Goal: Task Accomplishment & Management: Use online tool/utility

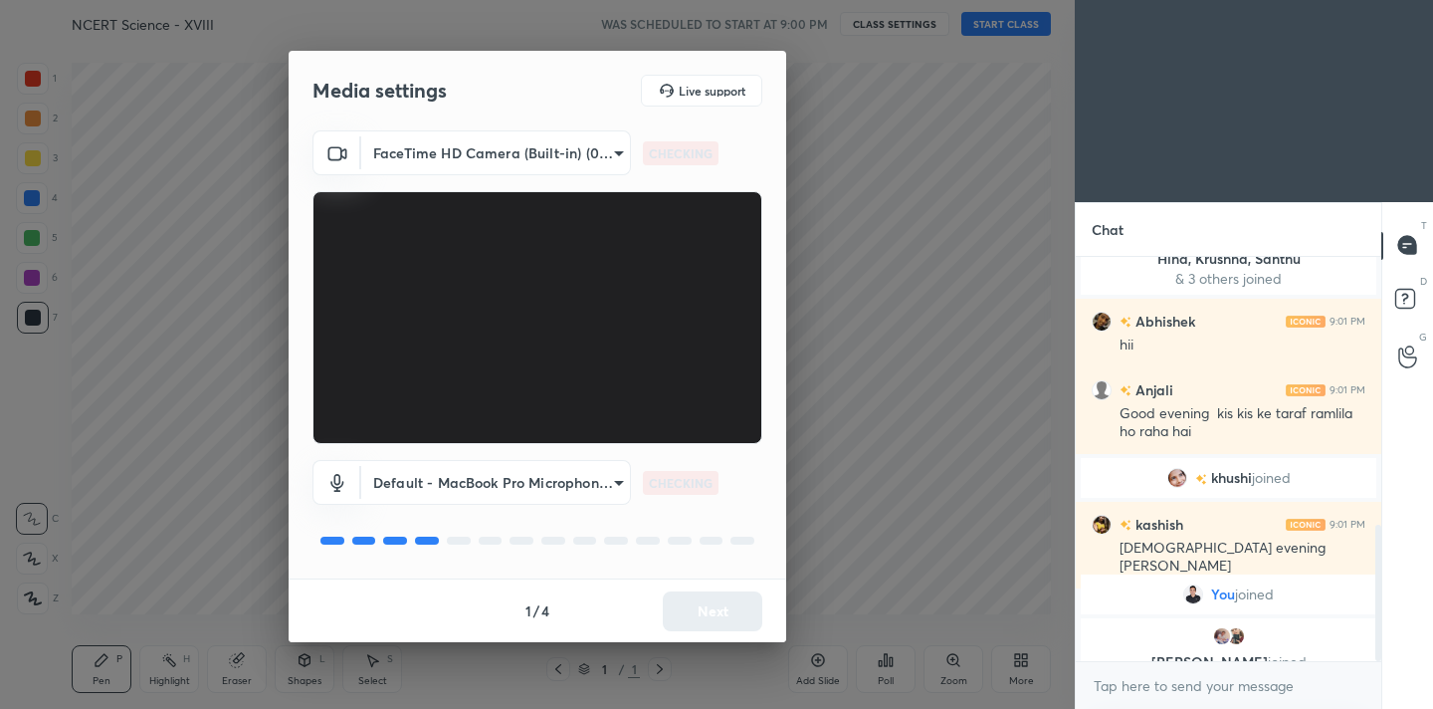
scroll to position [793, 0]
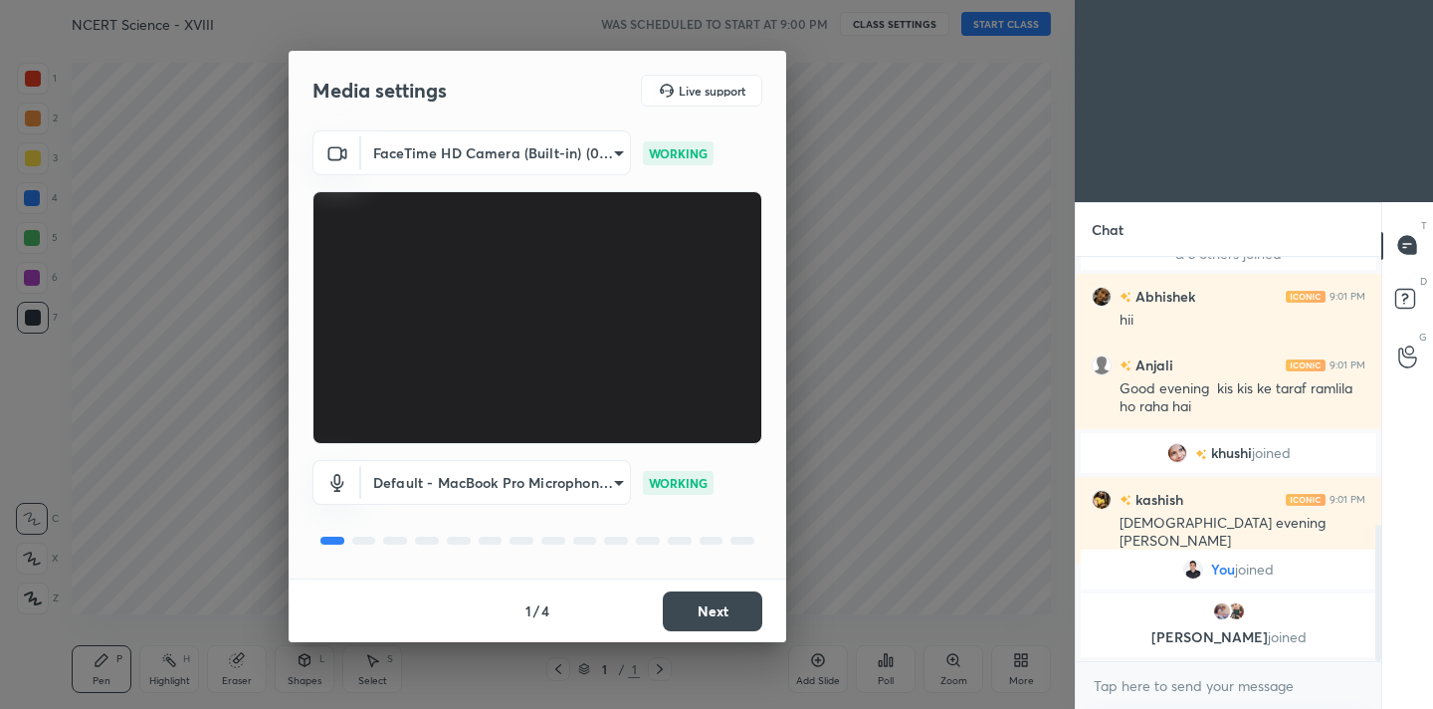
click at [719, 603] on button "Next" at bounding box center [713, 611] width 100 height 40
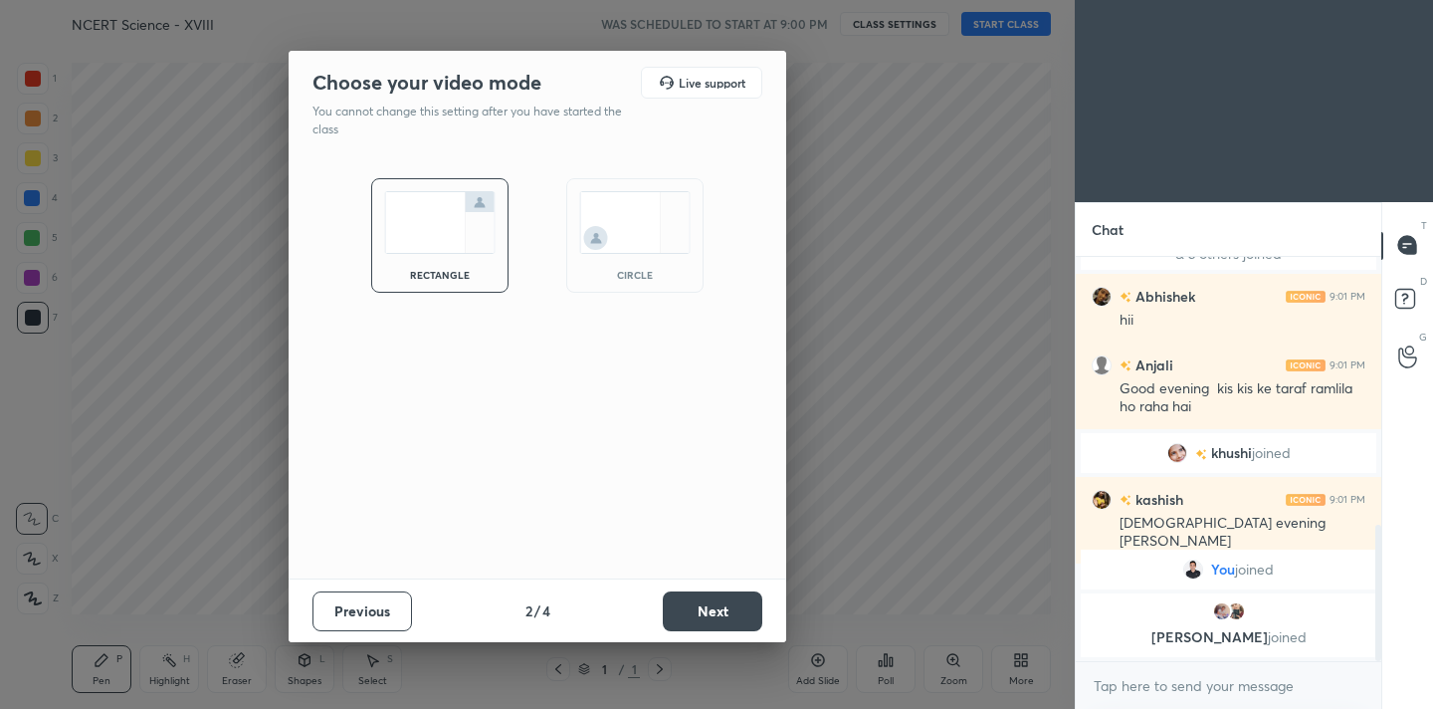
click at [719, 603] on button "Next" at bounding box center [713, 611] width 100 height 40
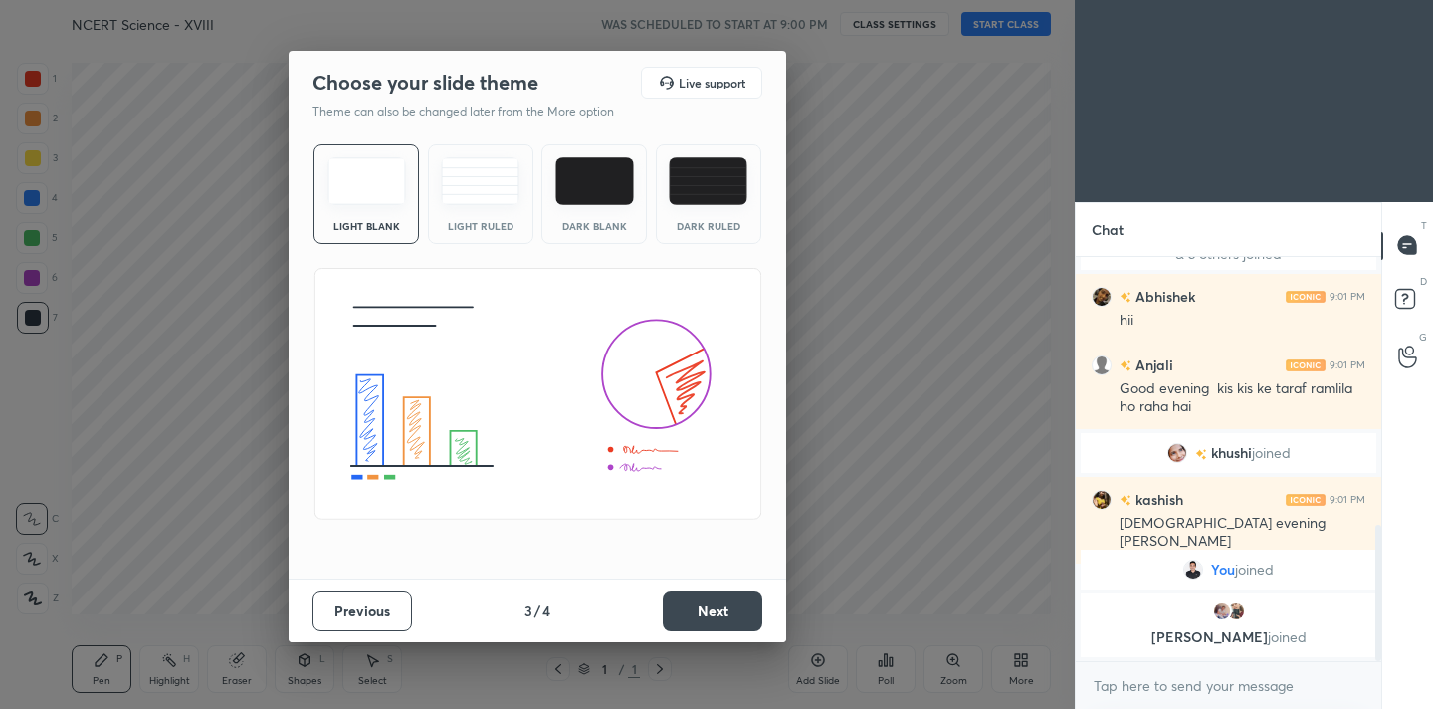
click at [719, 603] on button "Next" at bounding box center [713, 611] width 100 height 40
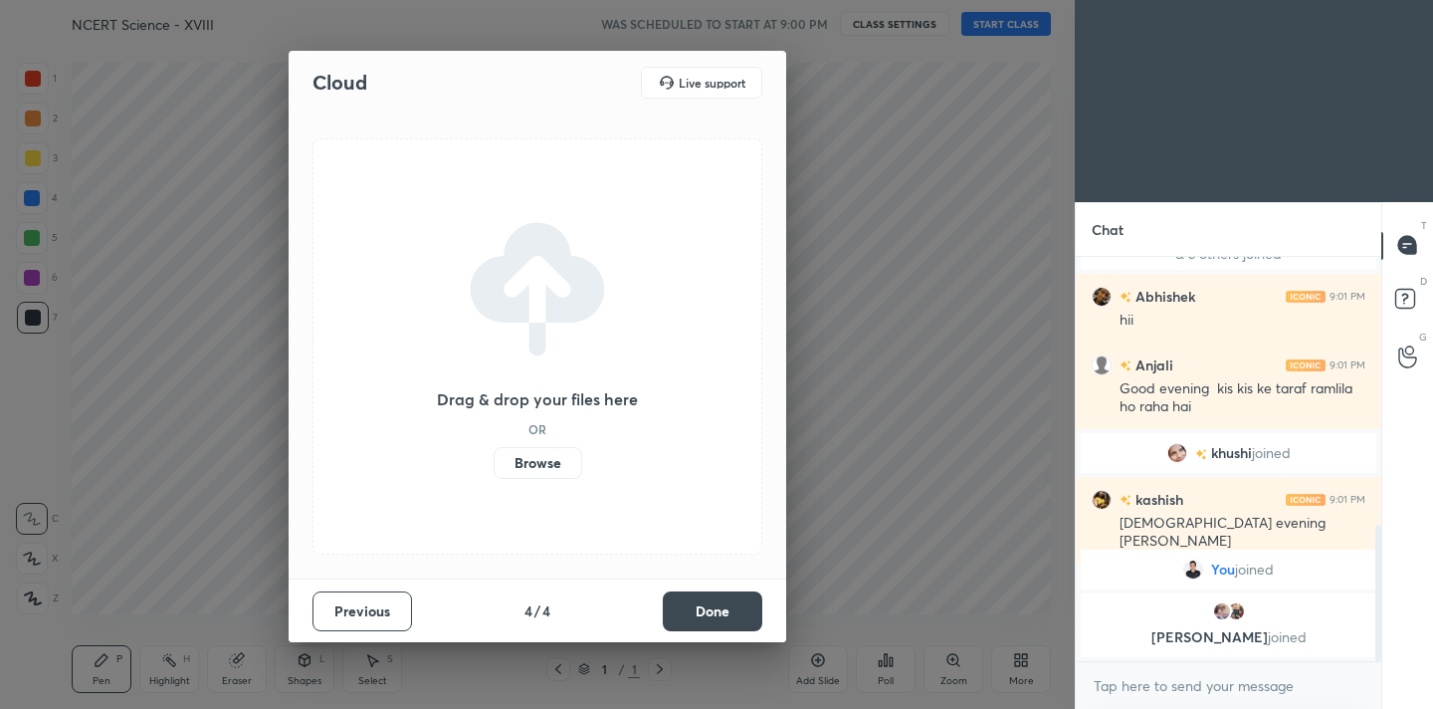
scroll to position [862, 0]
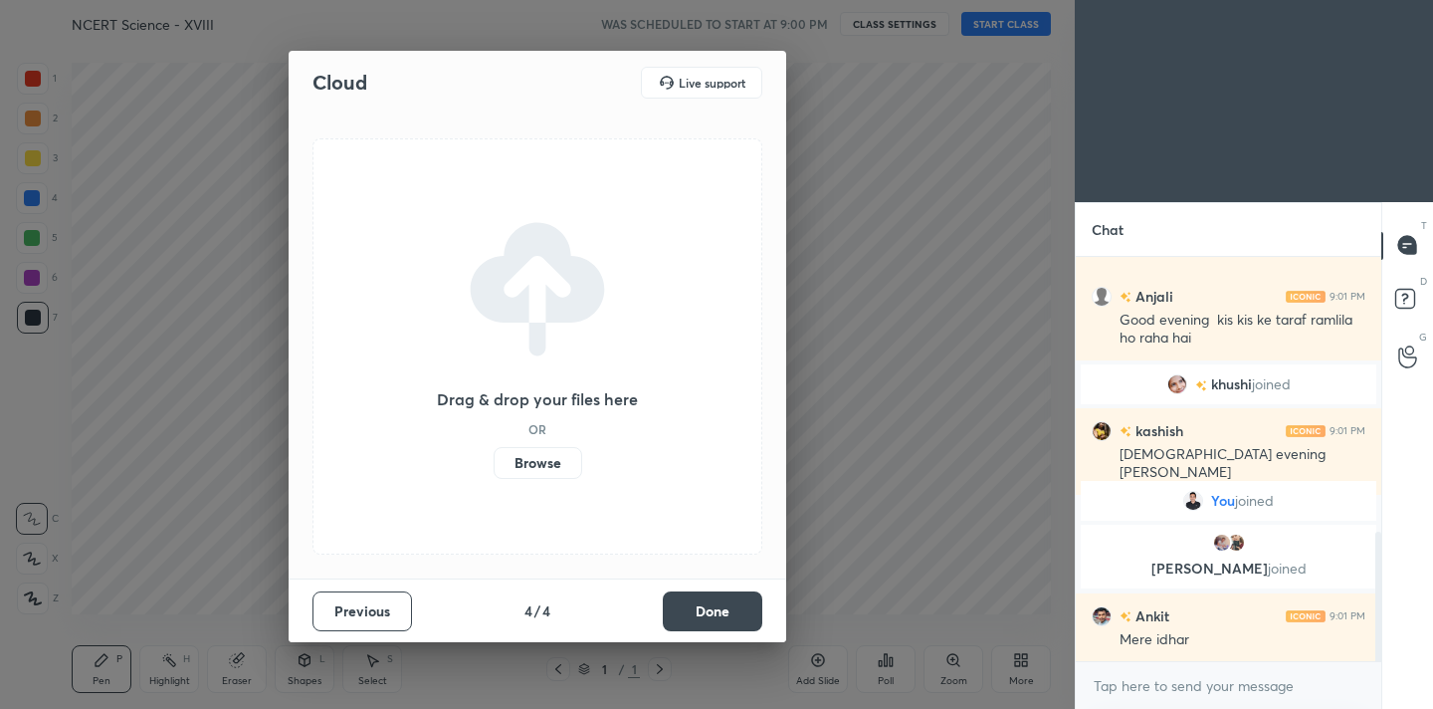
click at [719, 603] on button "Done" at bounding box center [713, 611] width 100 height 40
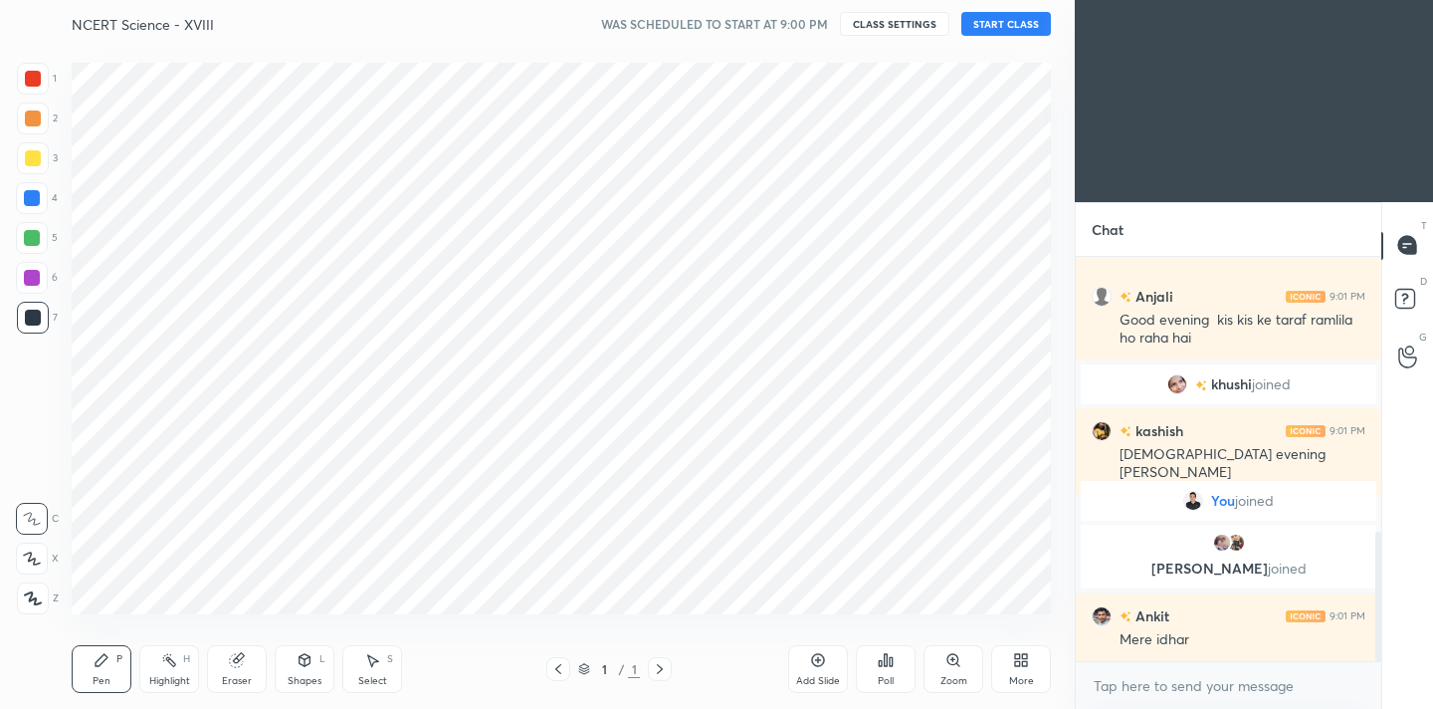
scroll to position [910, 0]
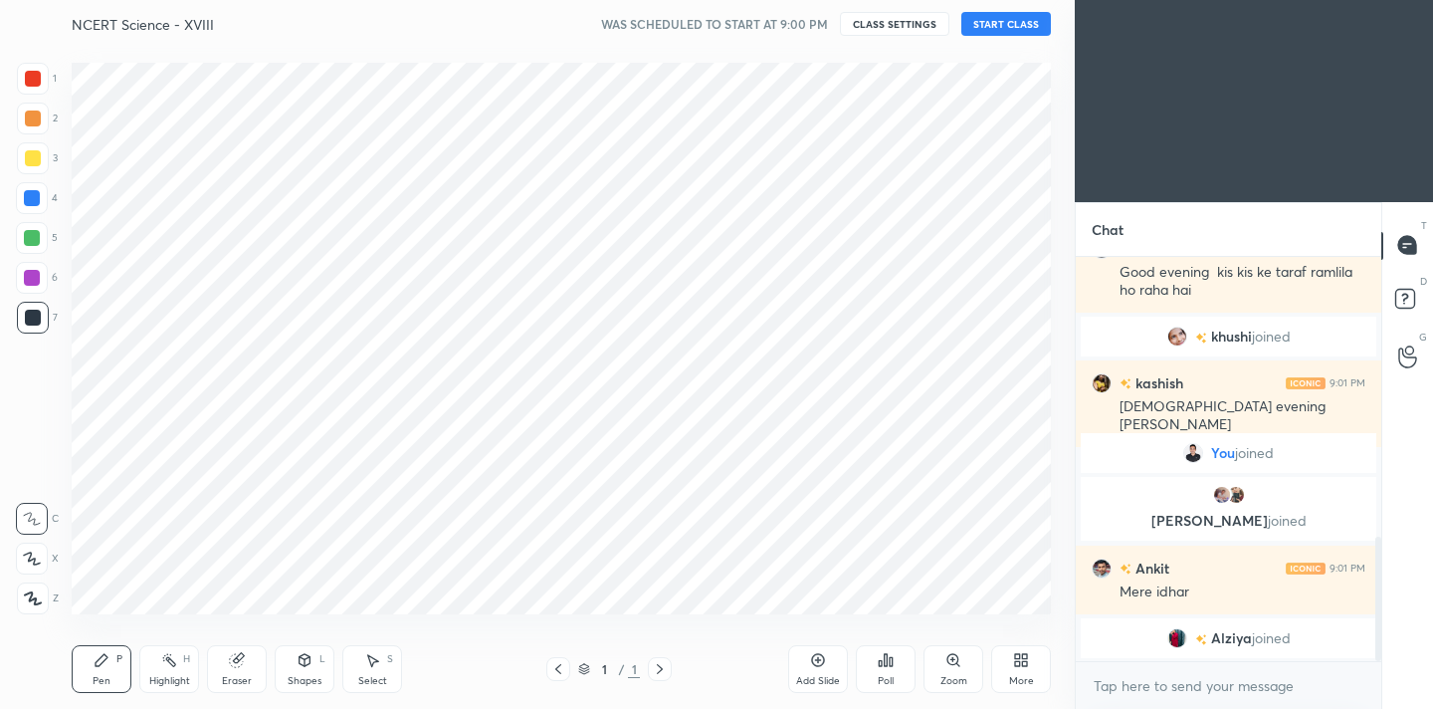
click at [35, 600] on icon at bounding box center [33, 598] width 16 height 12
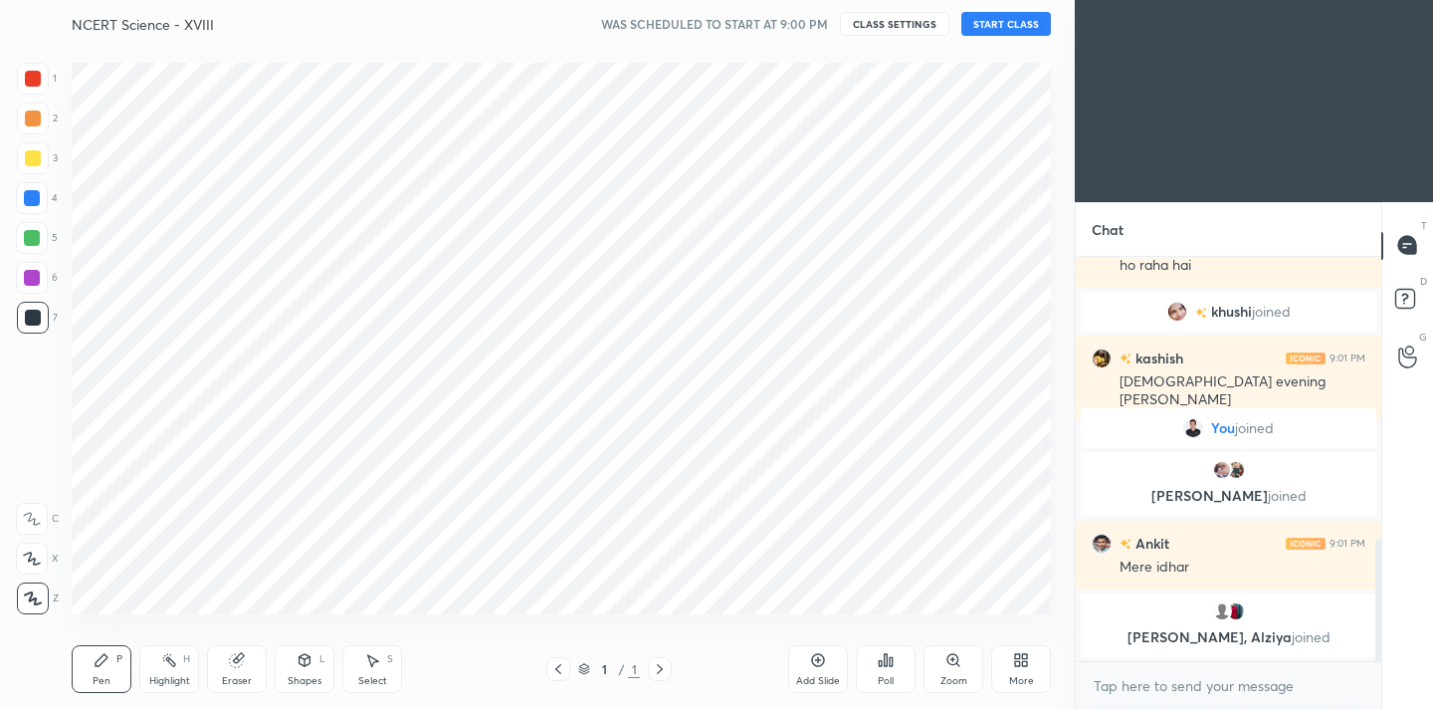
scroll to position [1034, 0]
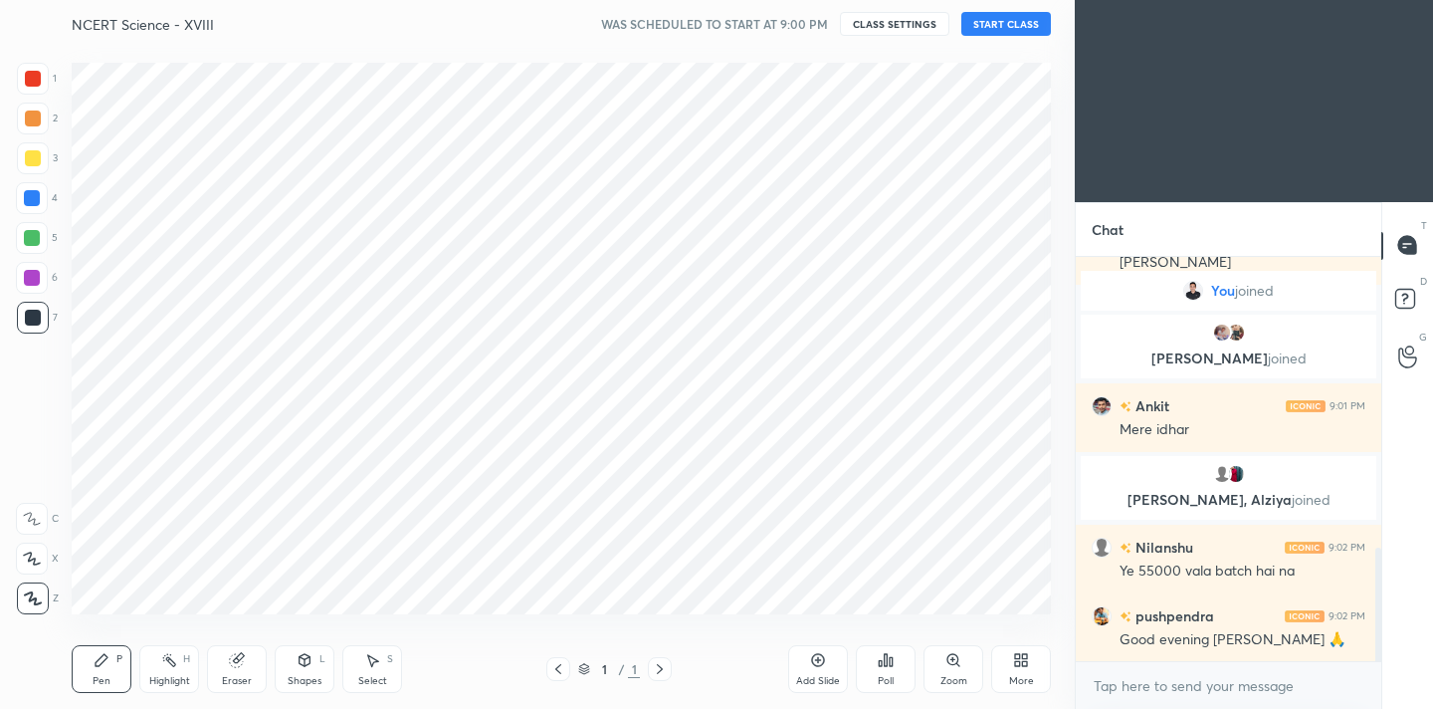
click at [39, 76] on div at bounding box center [33, 79] width 16 height 16
click at [1016, 669] on div "More" at bounding box center [1021, 669] width 60 height 48
click at [891, 524] on div "Dark Mode" at bounding box center [909, 528] width 52 height 10
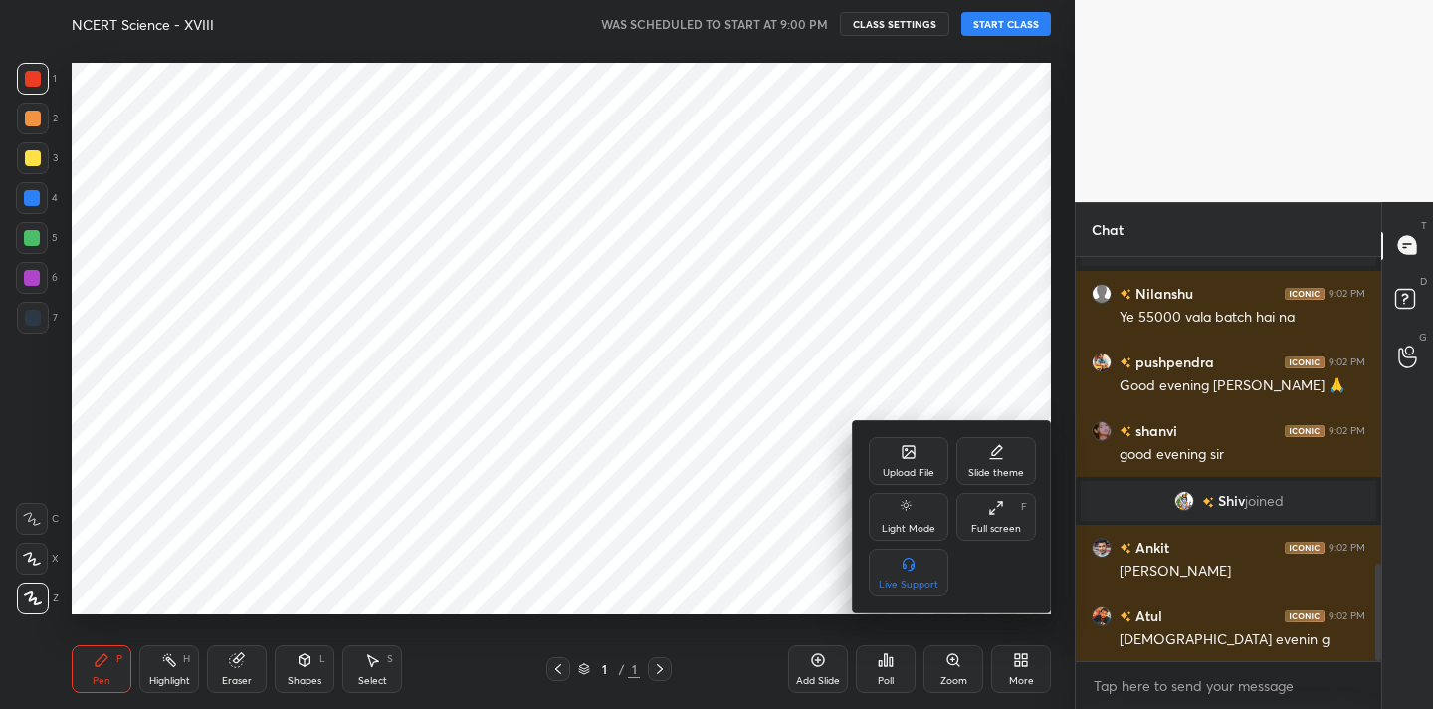
scroll to position [1281, 0]
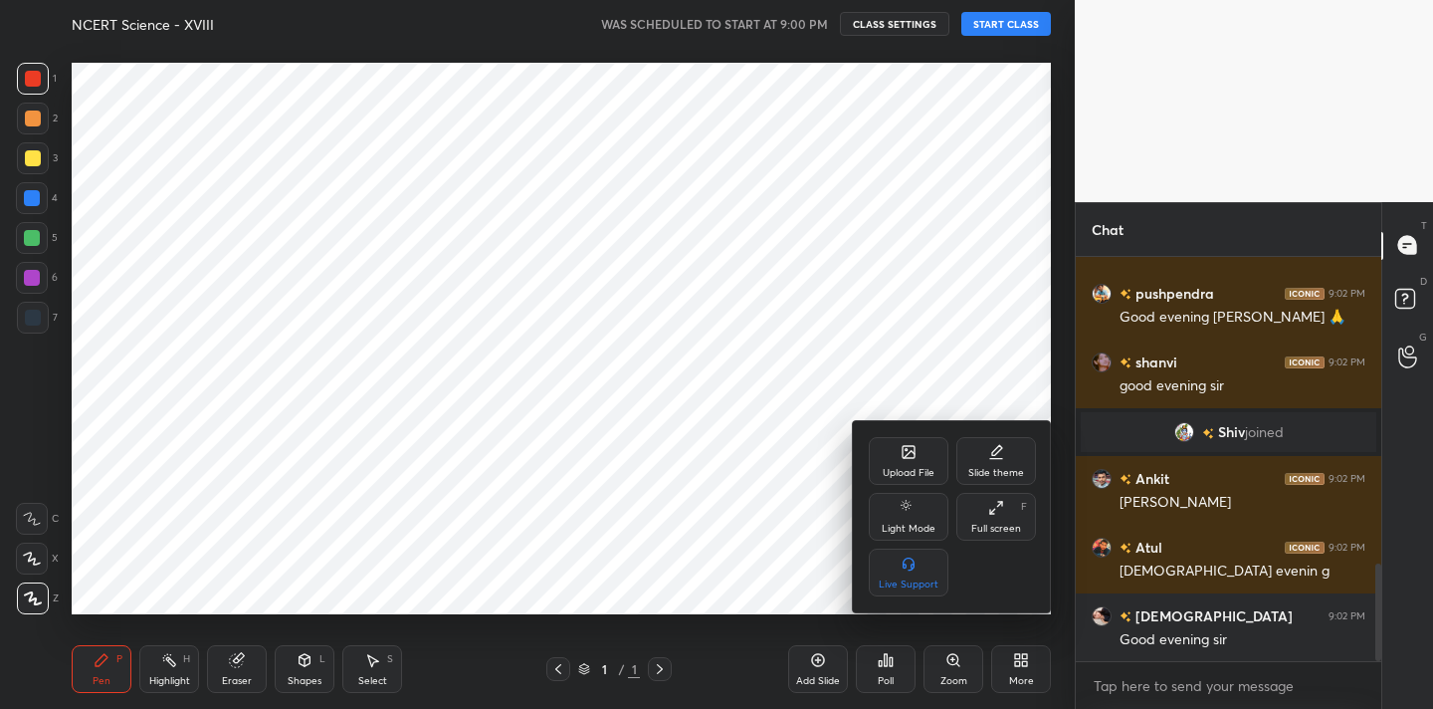
click at [1161, 673] on div at bounding box center [716, 354] width 1433 height 709
click at [1161, 673] on div "Upload File Slide theme Light Mode Full screen F Live Support" at bounding box center [716, 354] width 1433 height 709
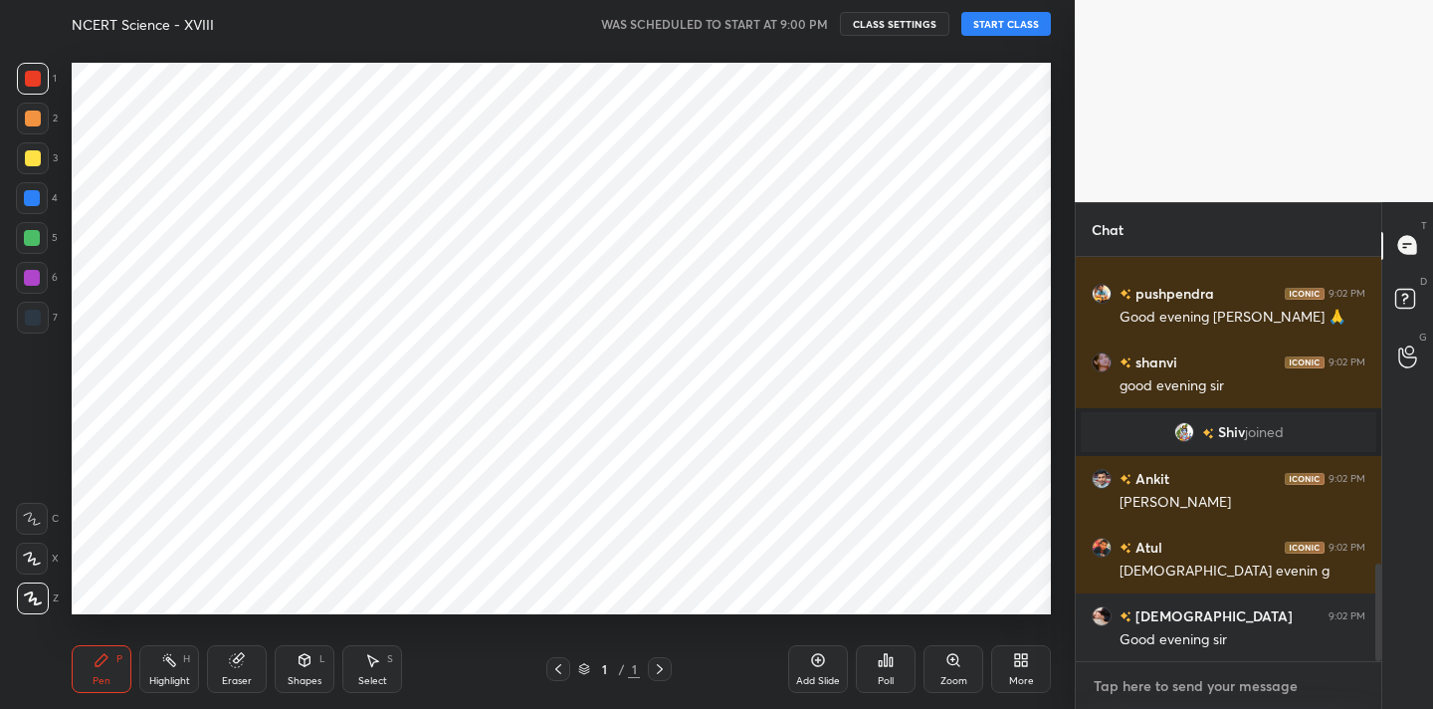
click at [1161, 687] on textarea at bounding box center [1229, 686] width 274 height 32
type textarea "x"
paste textarea "Channel Link - [URL][DOMAIN_NAME]"
type textarea "Channel Link - [URL][DOMAIN_NAME]"
type textarea "x"
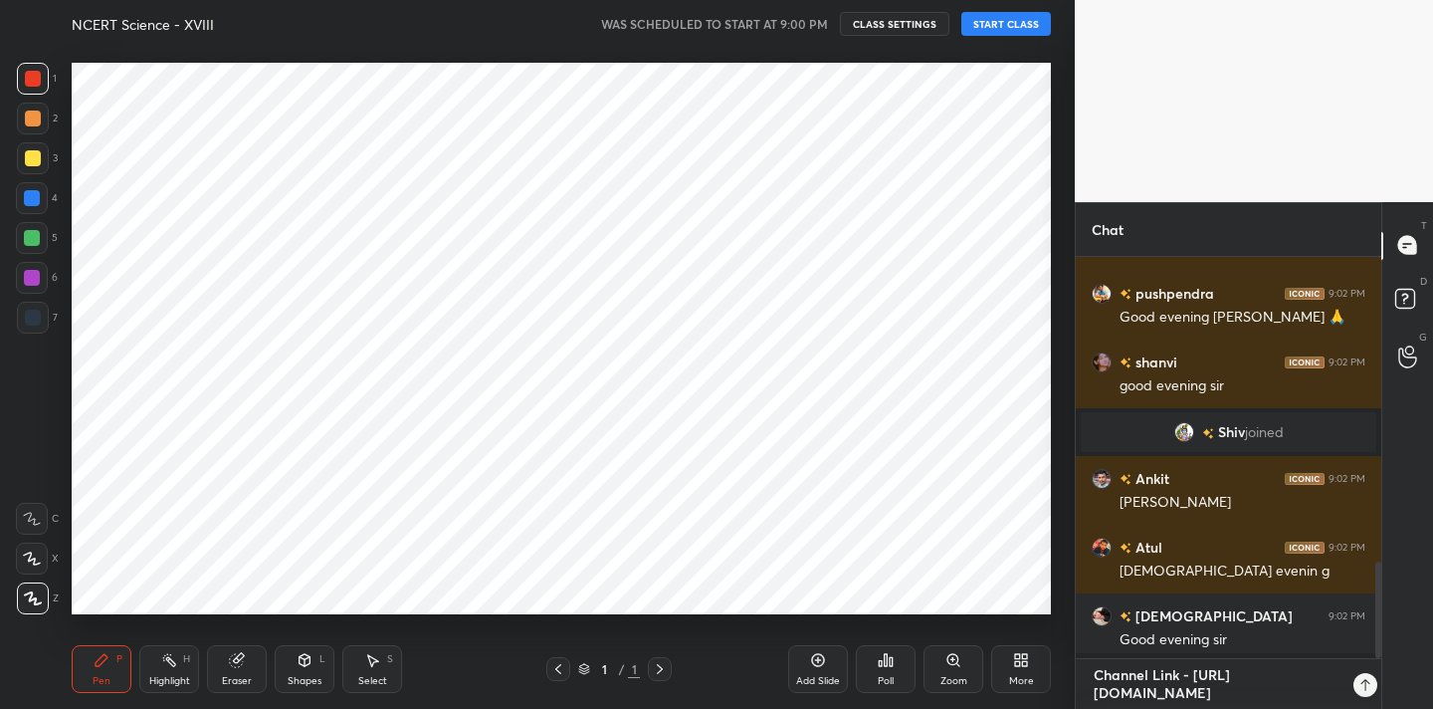
scroll to position [7, 7]
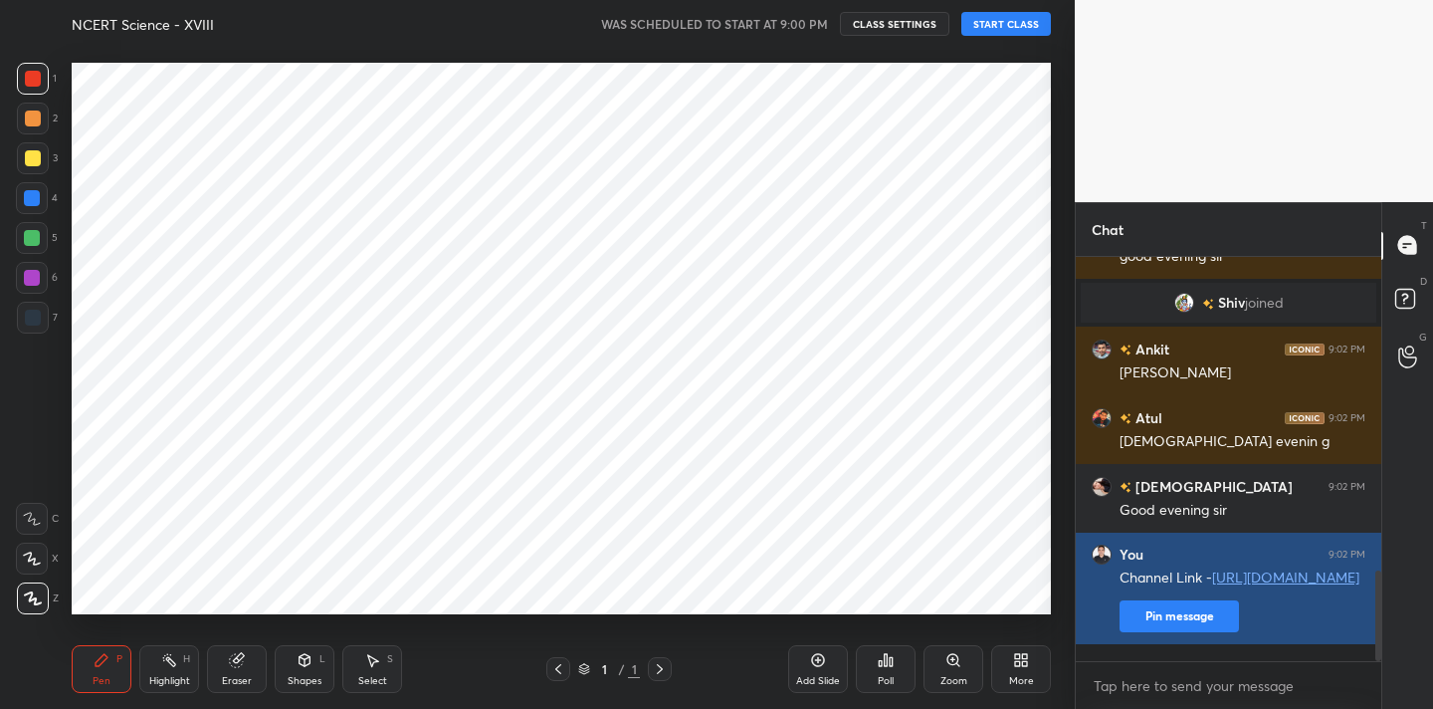
click at [1168, 632] on button "Pin message" at bounding box center [1178, 616] width 119 height 32
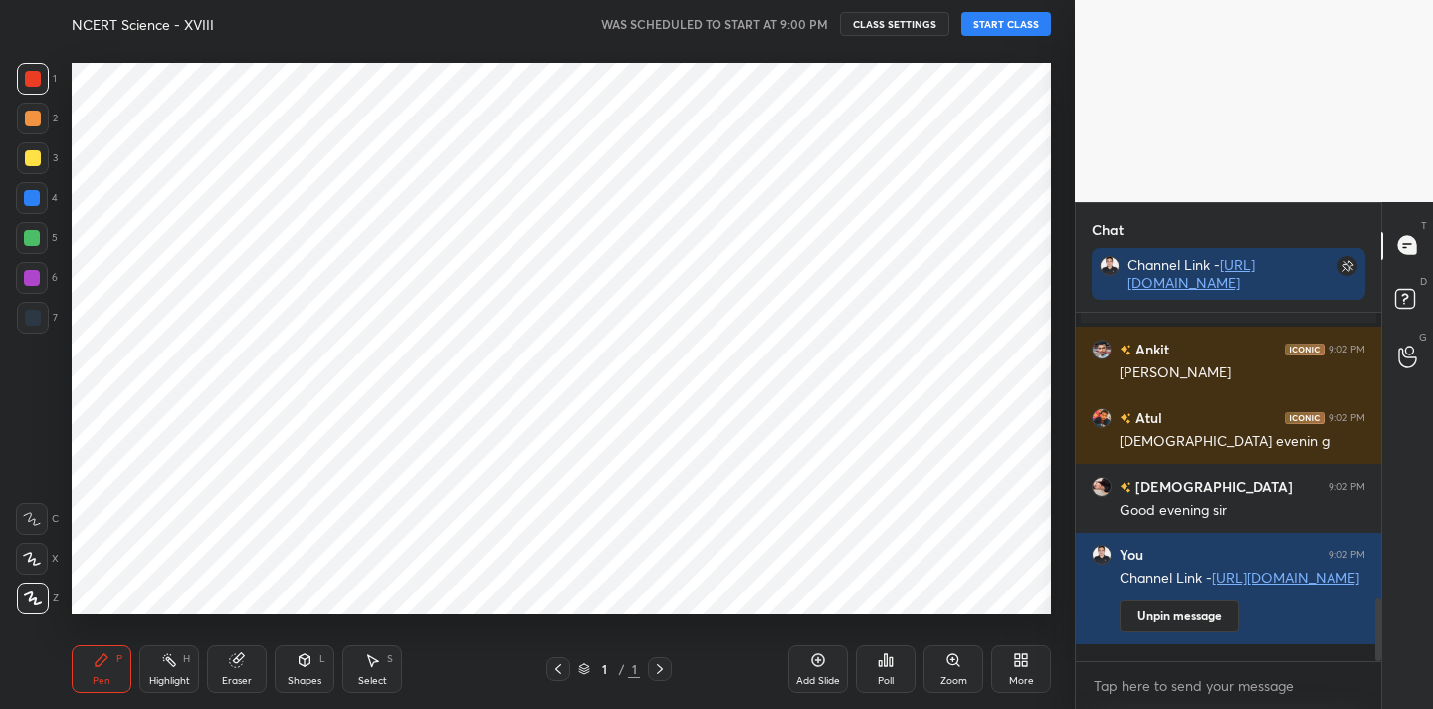
click at [1011, 665] on div "More" at bounding box center [1021, 669] width 60 height 48
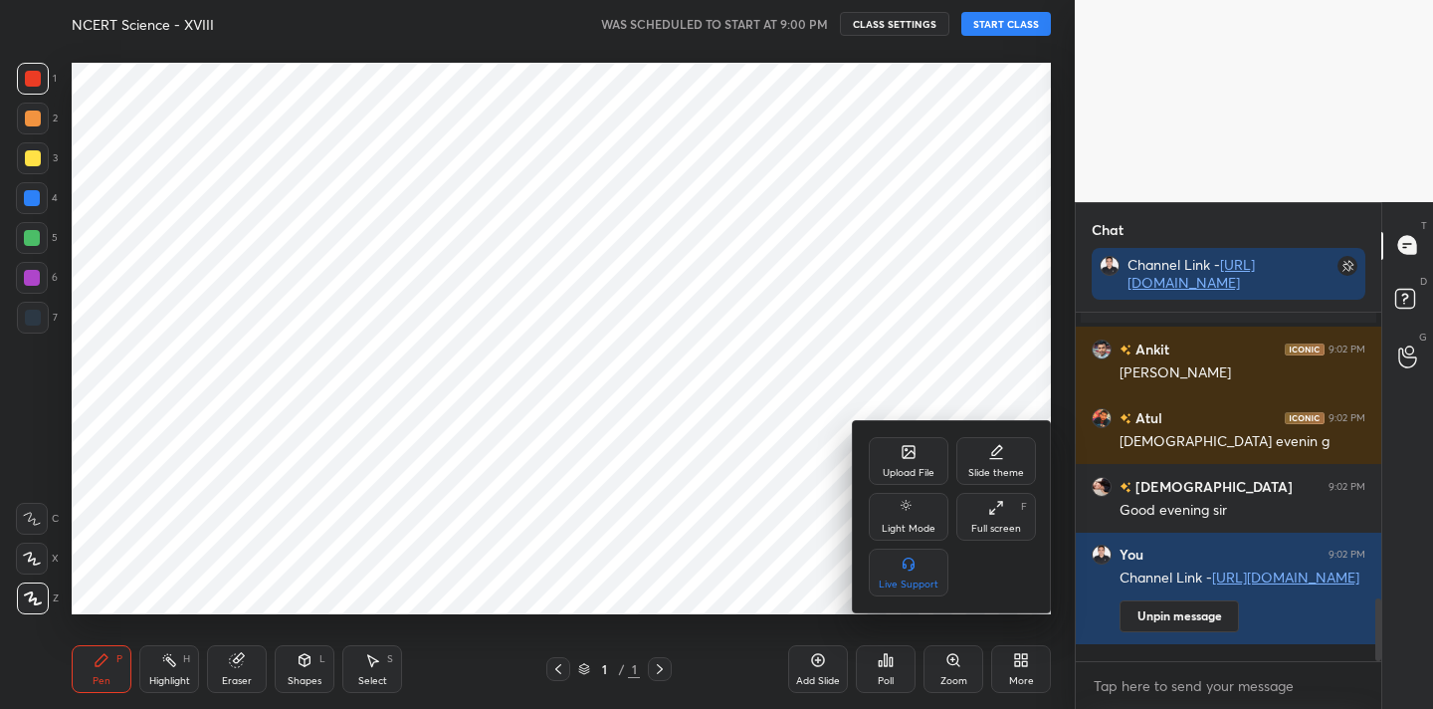
click at [903, 464] on div "Upload File" at bounding box center [909, 461] width 80 height 48
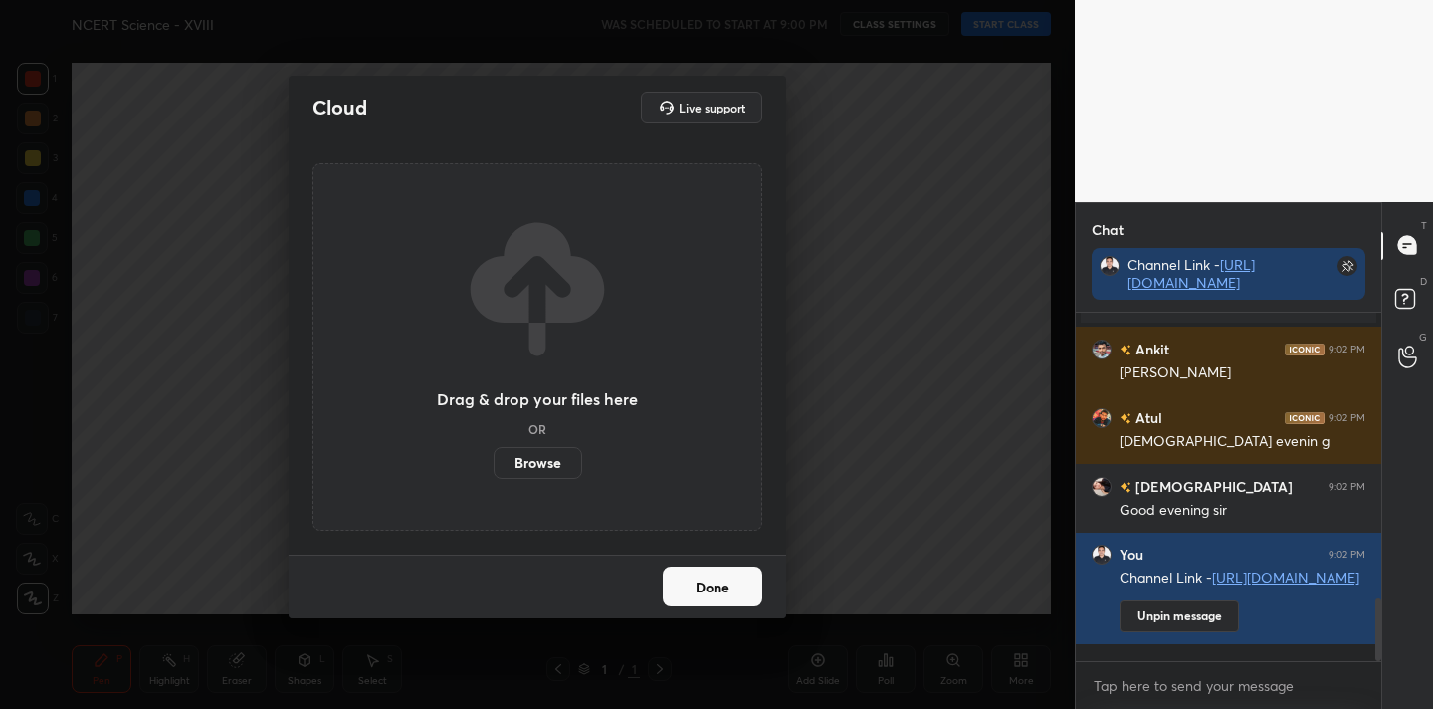
click at [537, 468] on label "Browse" at bounding box center [538, 463] width 89 height 32
click at [494, 468] on input "Browse" at bounding box center [494, 463] width 0 height 32
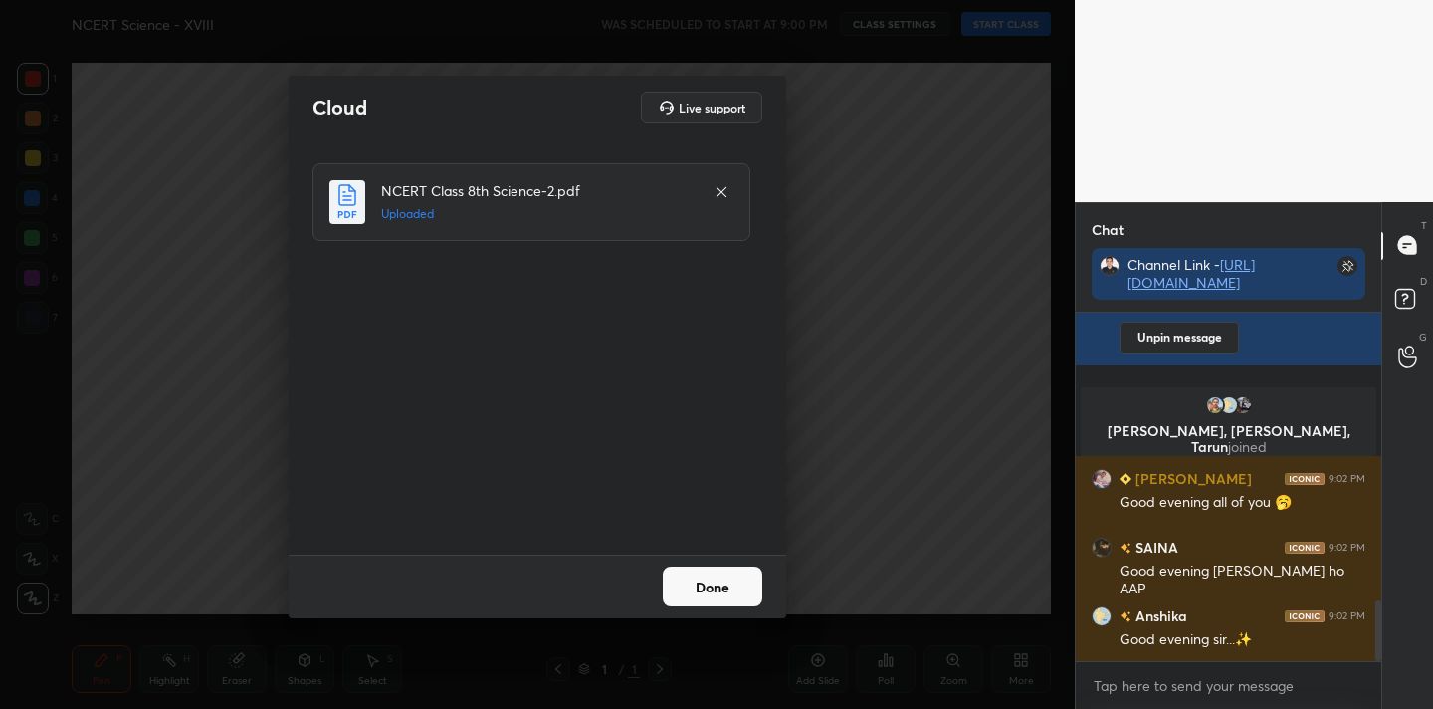
scroll to position [1645, 0]
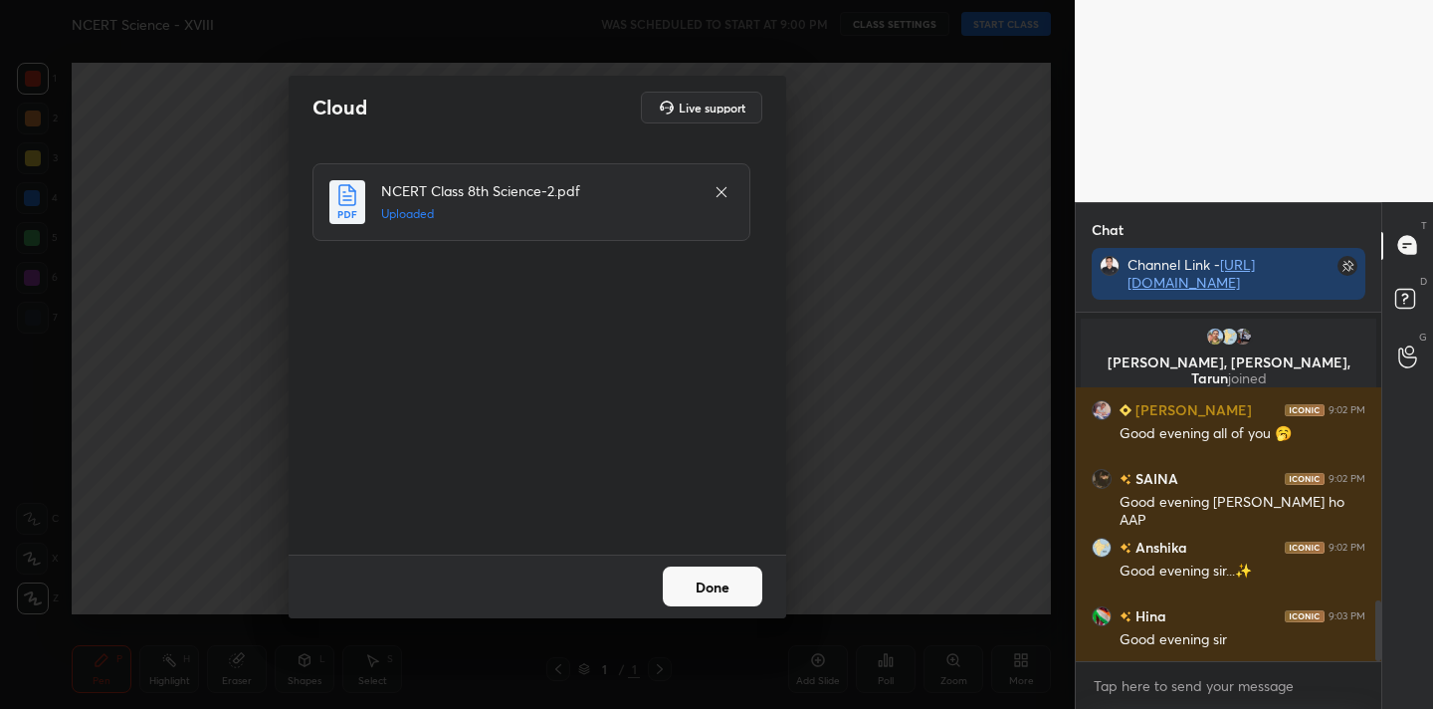
click at [702, 582] on button "Done" at bounding box center [713, 586] width 100 height 40
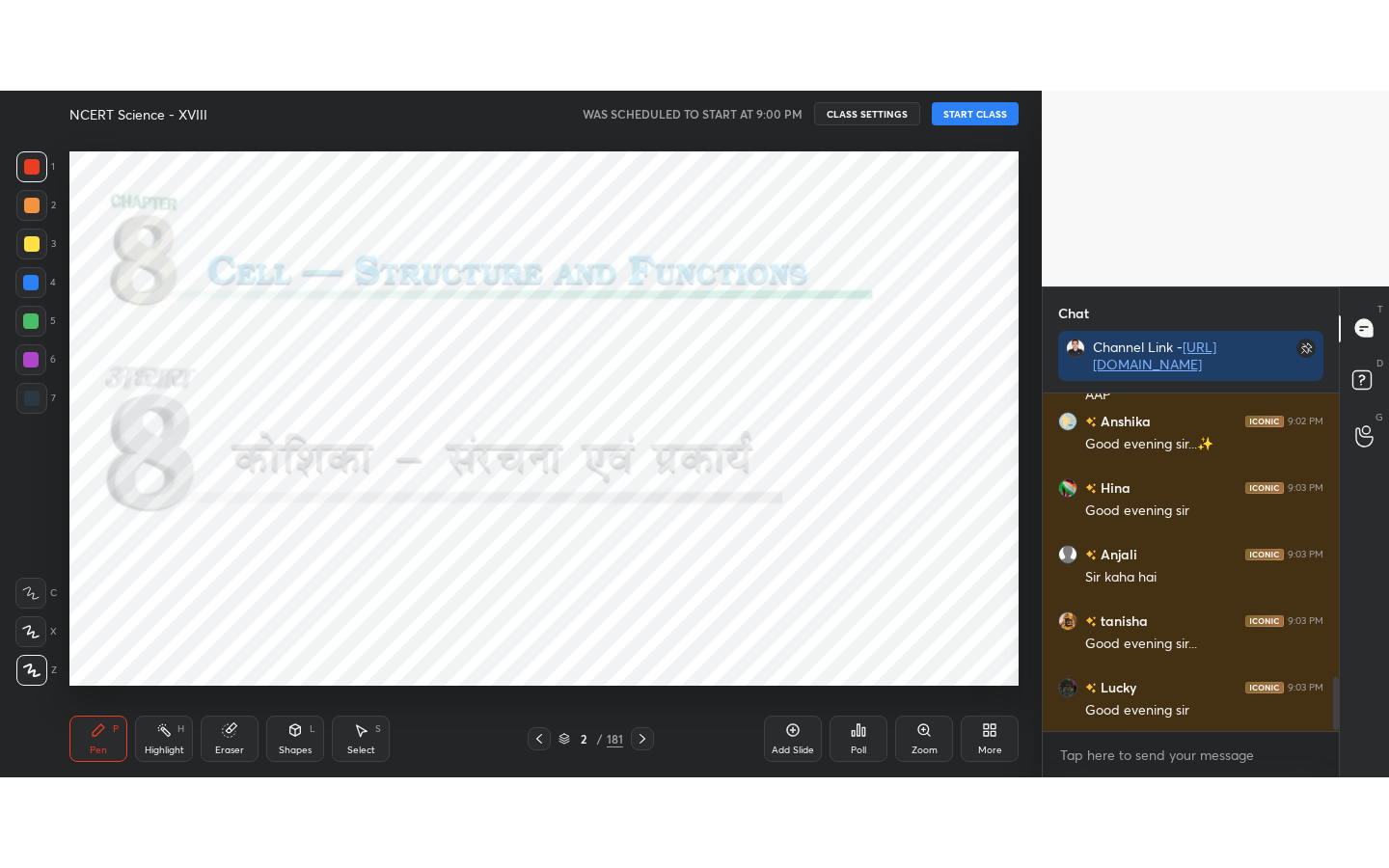
scroll to position [1876, 0]
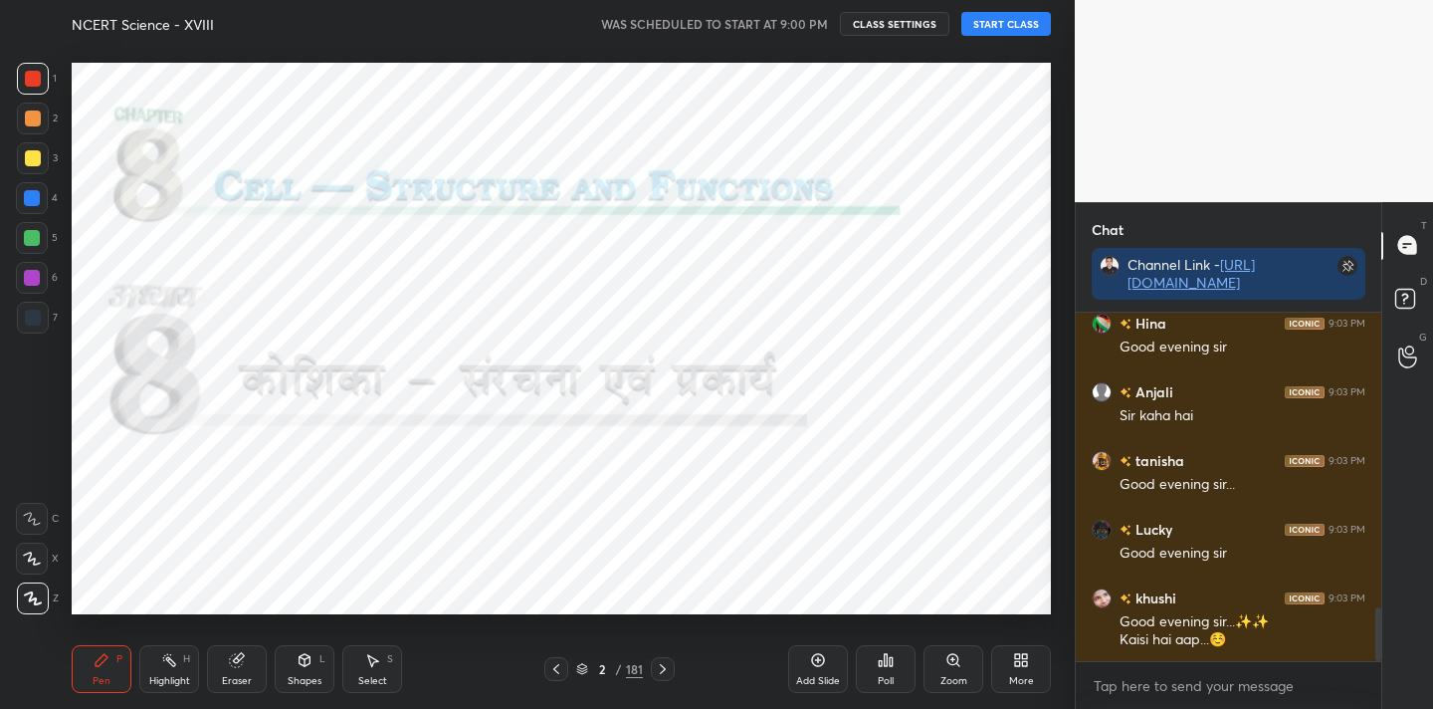
click at [1020, 676] on div "More" at bounding box center [1021, 681] width 25 height 10
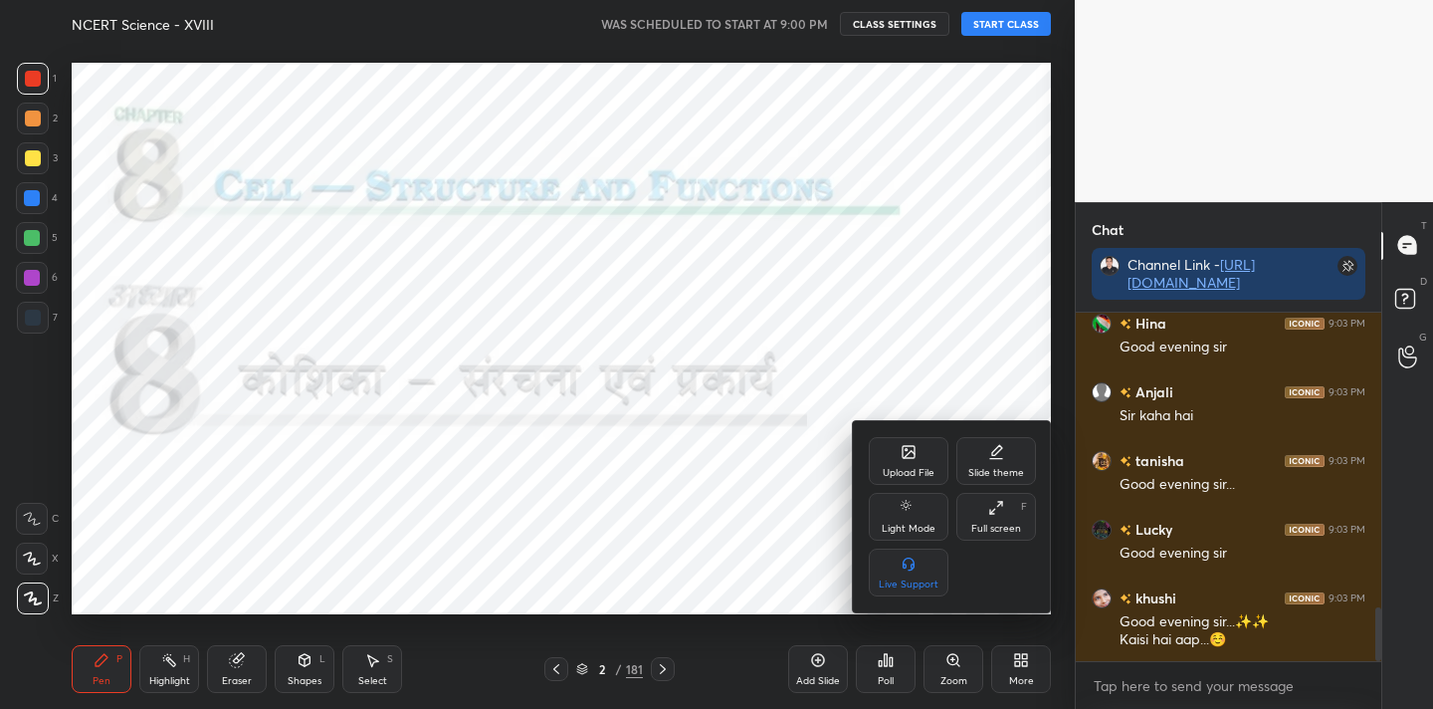
click at [1000, 531] on div "Full screen" at bounding box center [996, 528] width 50 height 10
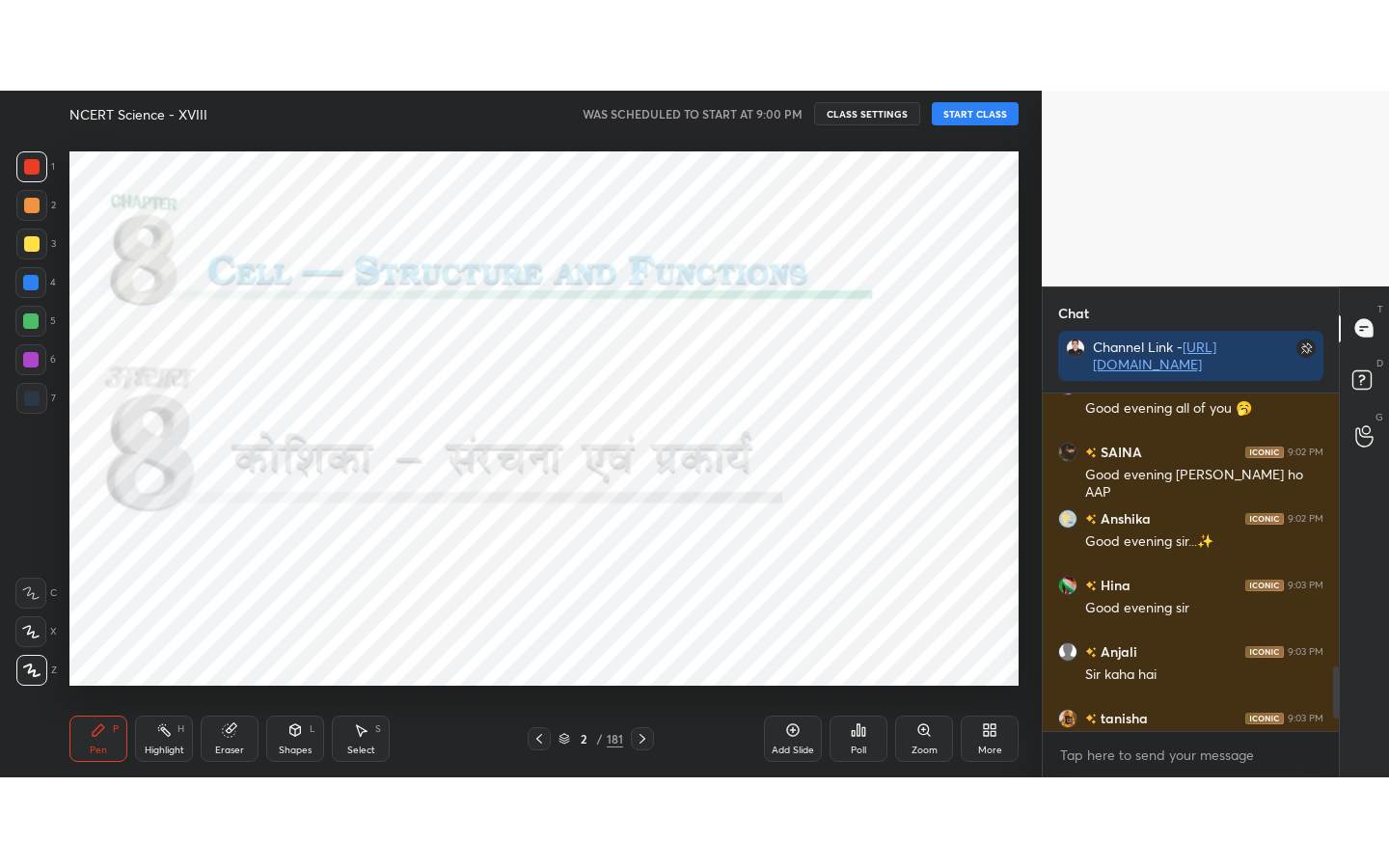
scroll to position [1695, 0]
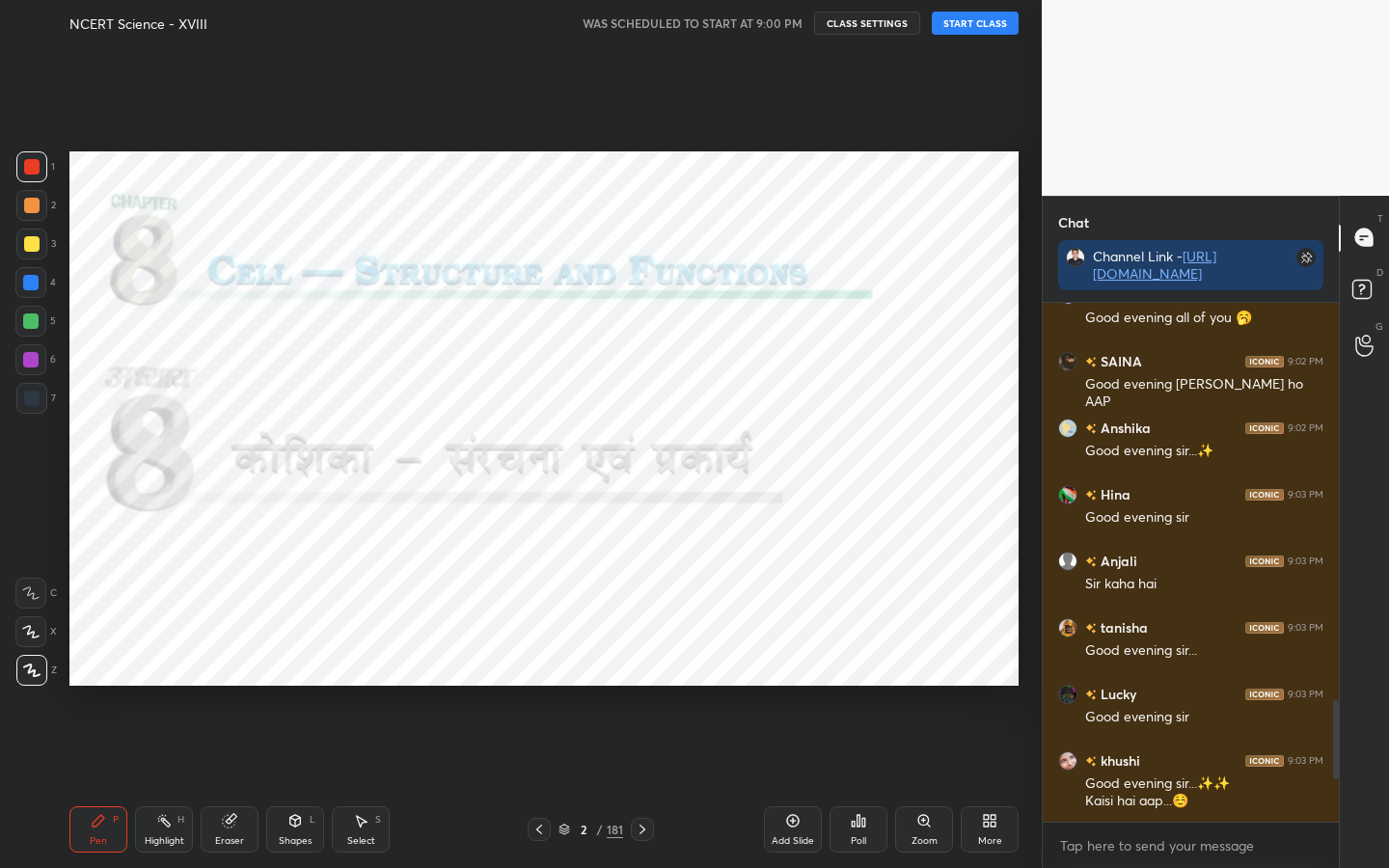
click at [611, 686] on div "181" at bounding box center [615, 829] width 16 height 17
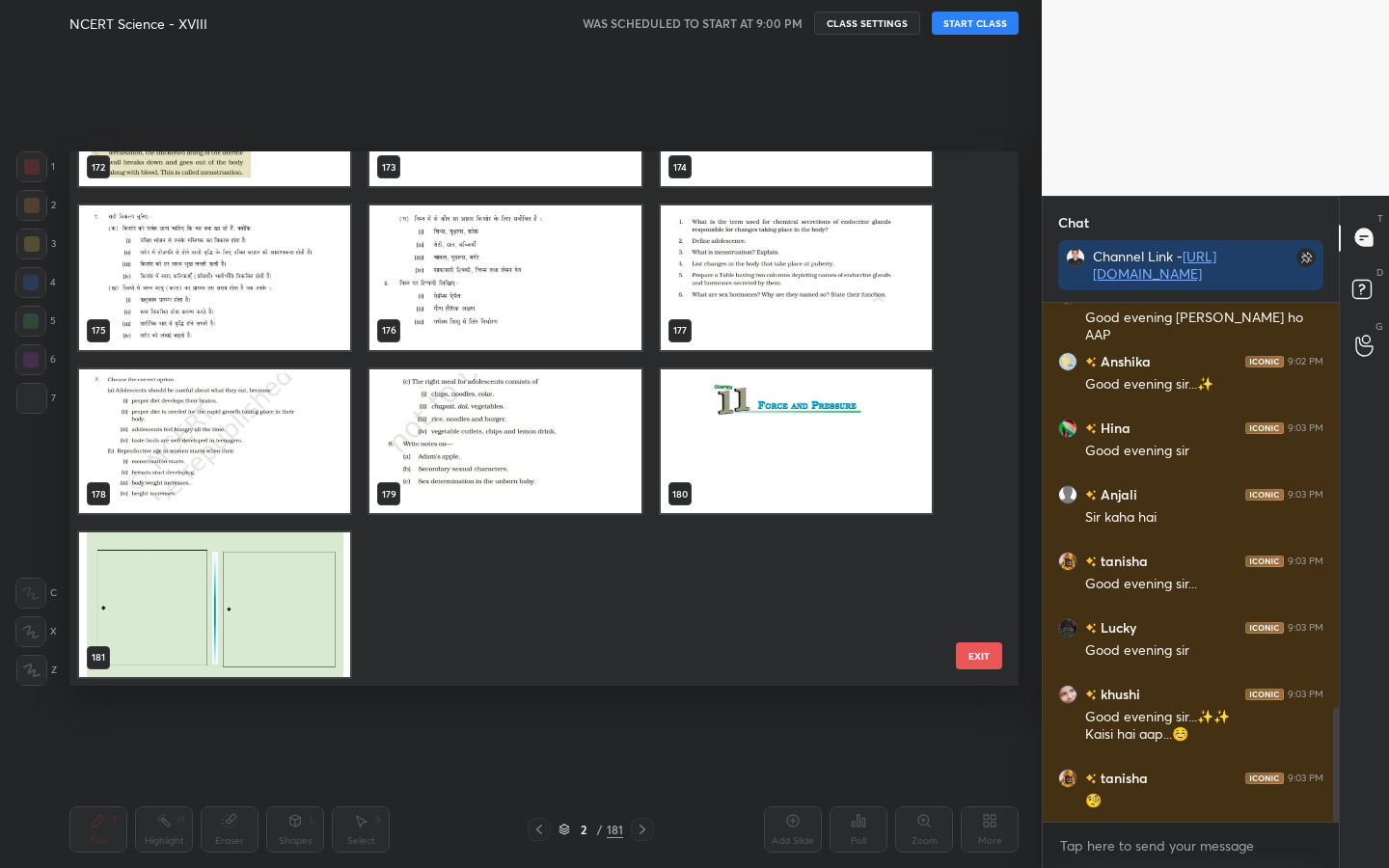
scroll to position [1829, 0]
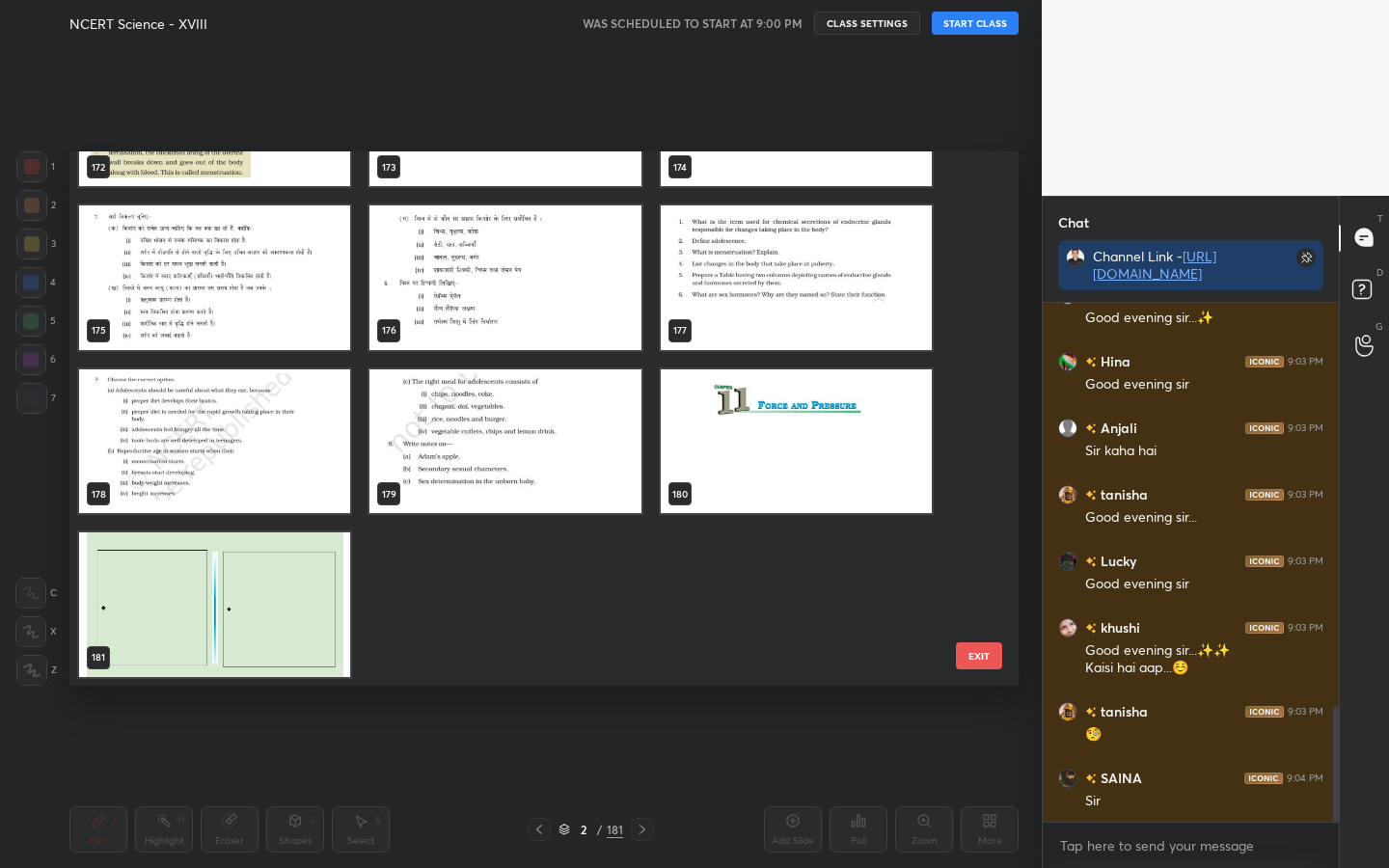
click at [975, 654] on button "EXIT" at bounding box center [979, 656] width 47 height 27
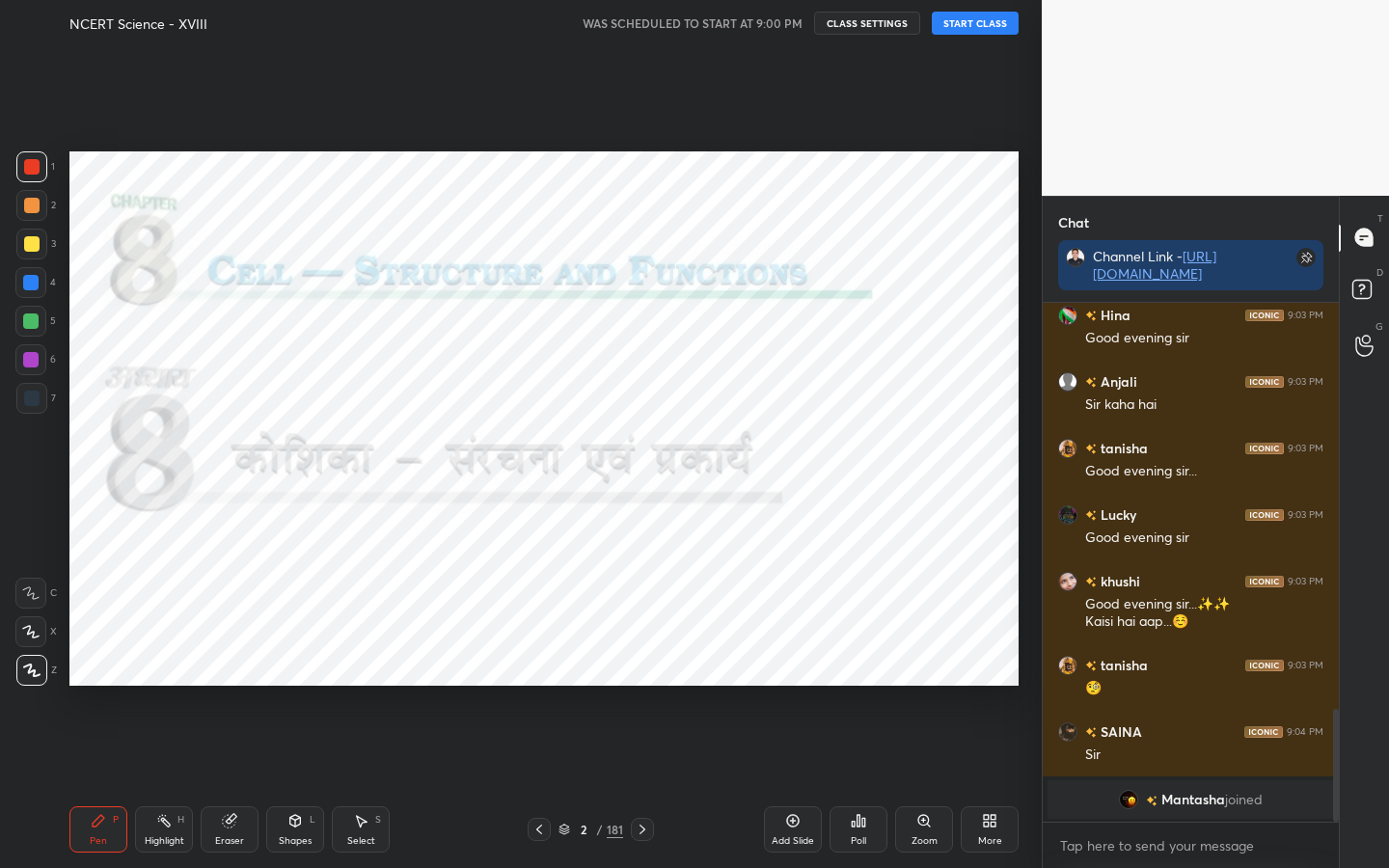
scroll to position [1855, 0]
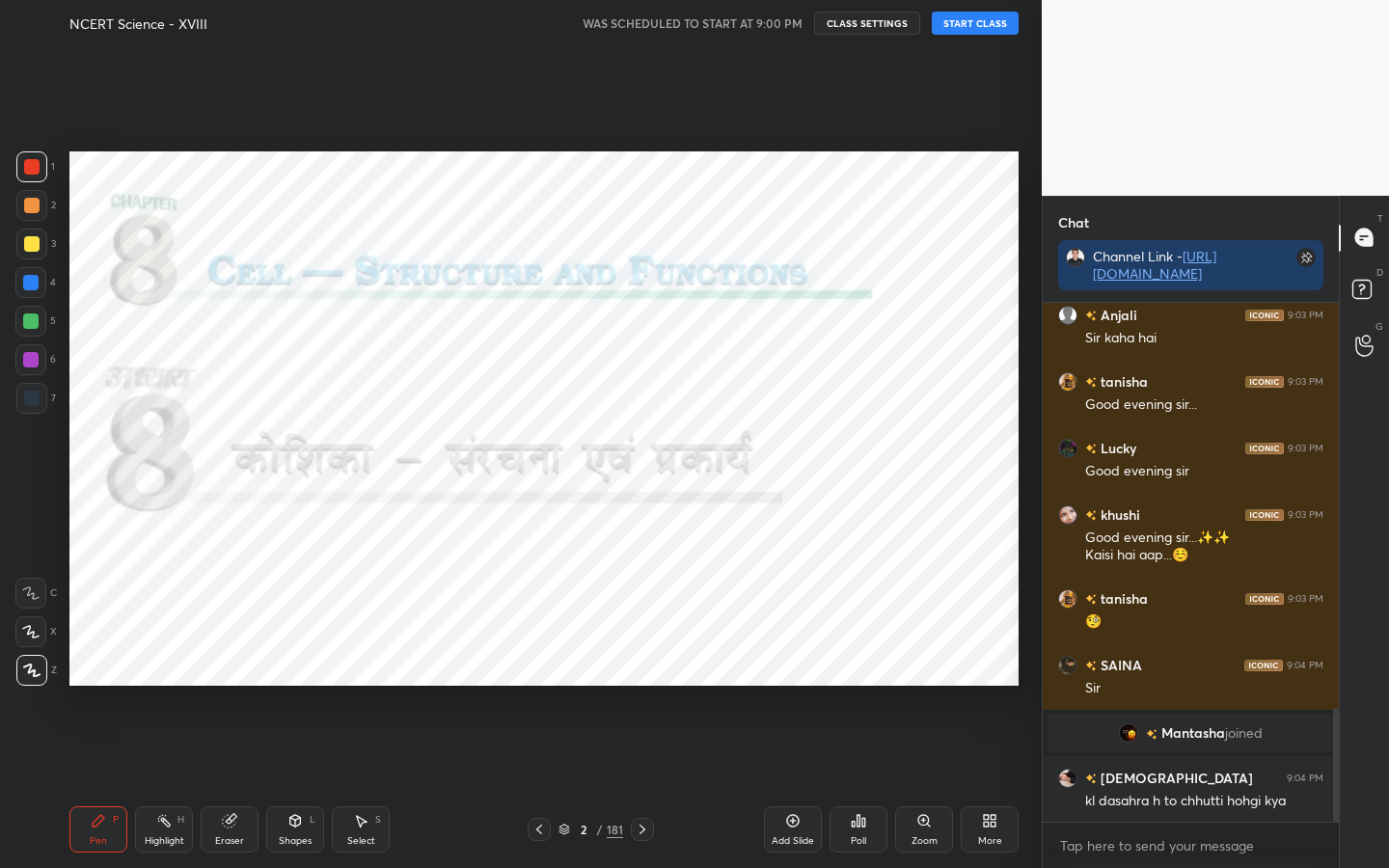
click at [988, 23] on button "START CLASS" at bounding box center [975, 23] width 87 height 23
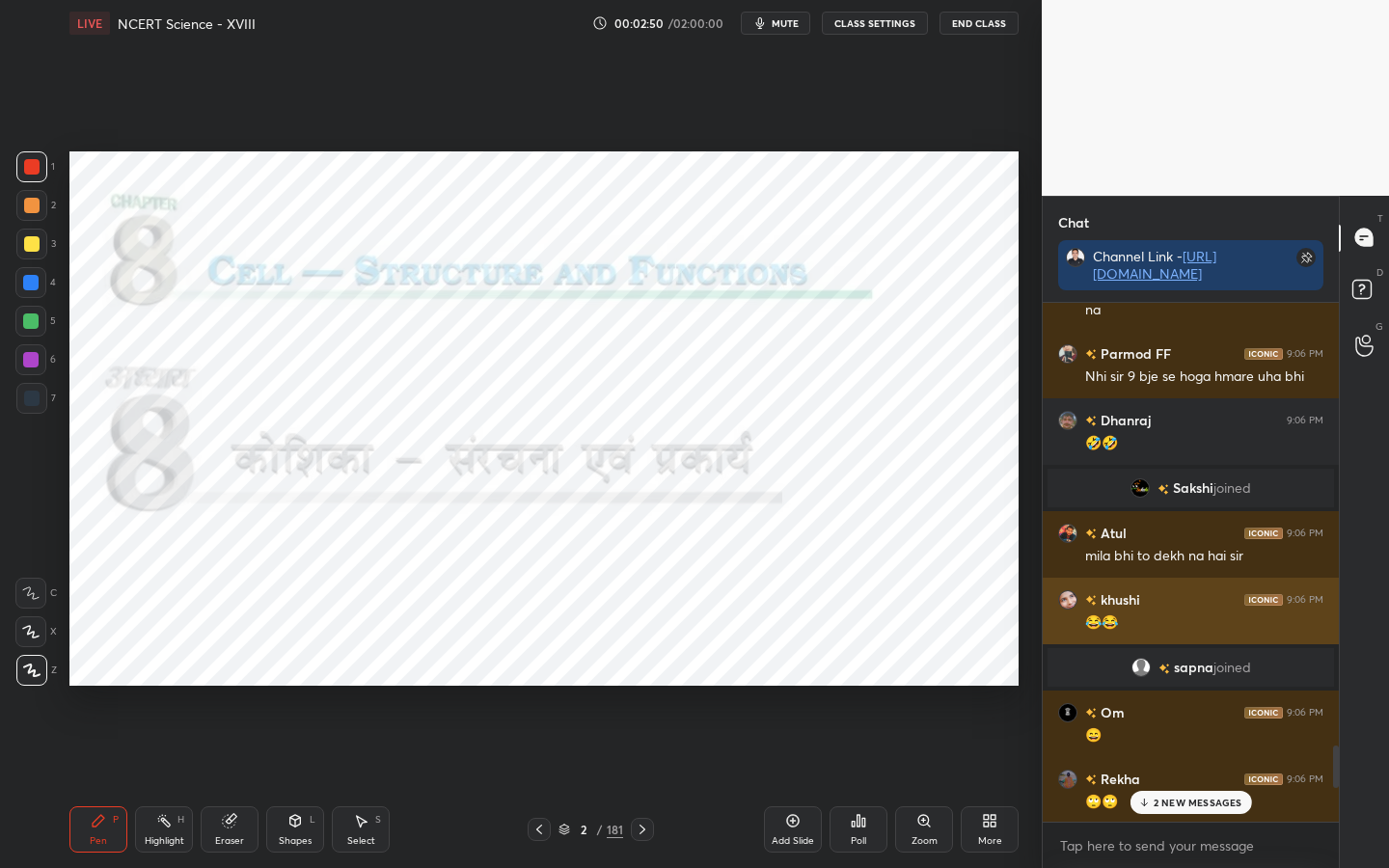
scroll to position [5487, 0]
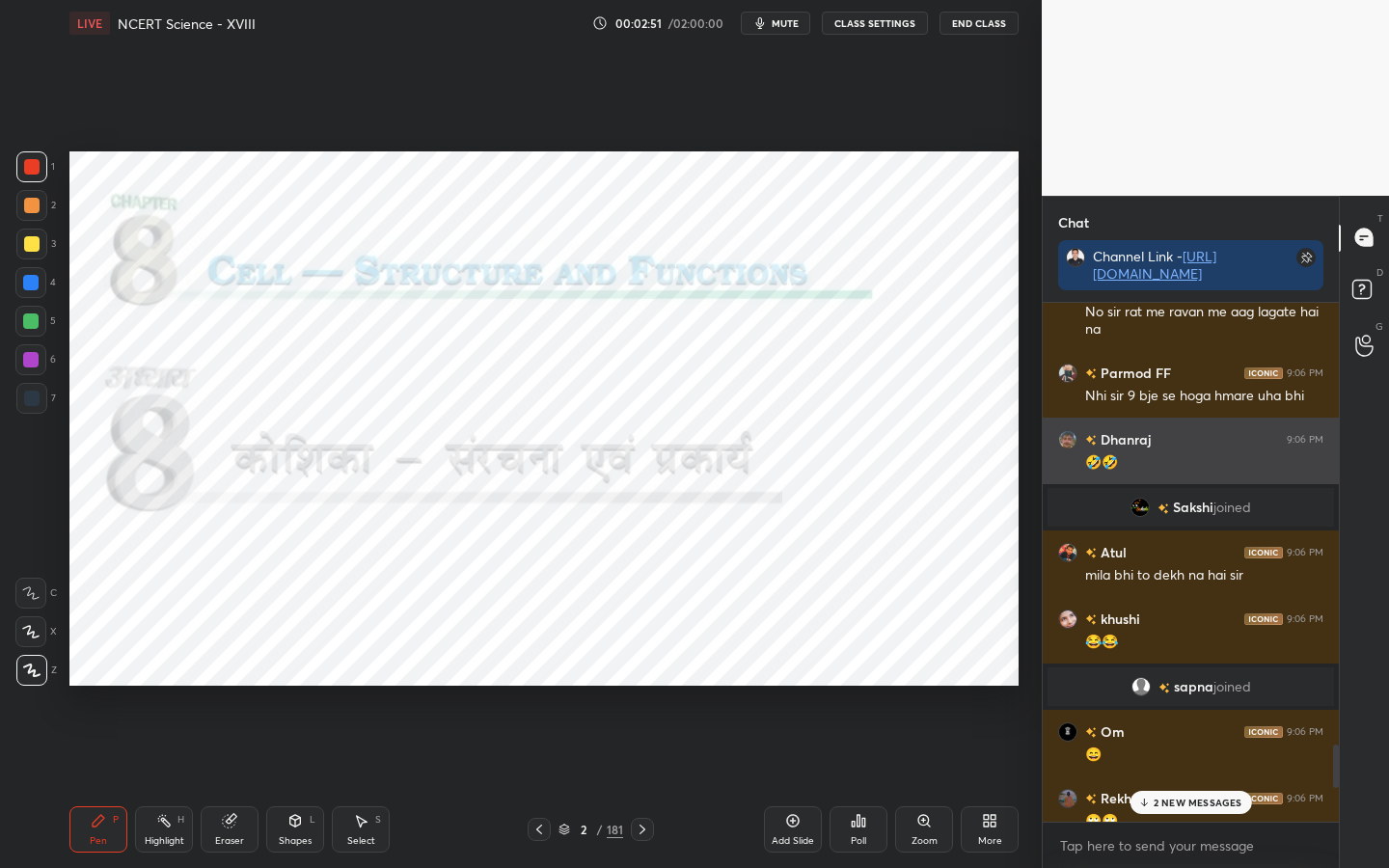
click at [1137, 440] on h6 "Dhanraj" at bounding box center [1123, 439] width 54 height 20
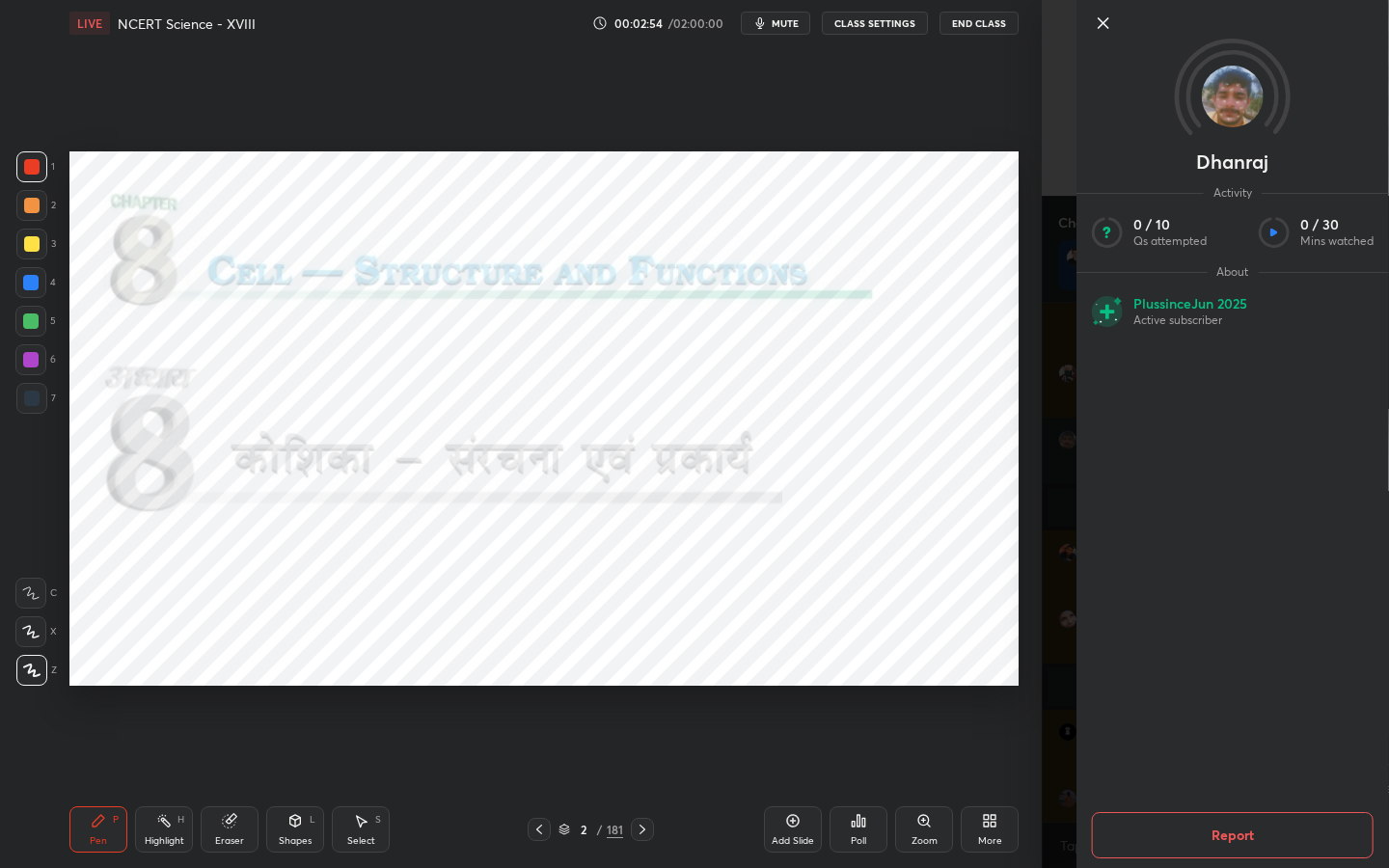
click at [1031, 445] on div "1 2 3 4 5 6 7 C X Z C X Z E E Erase all H H LIVE NCERT Science - XVIII 00:02:54…" at bounding box center [521, 434] width 1042 height 868
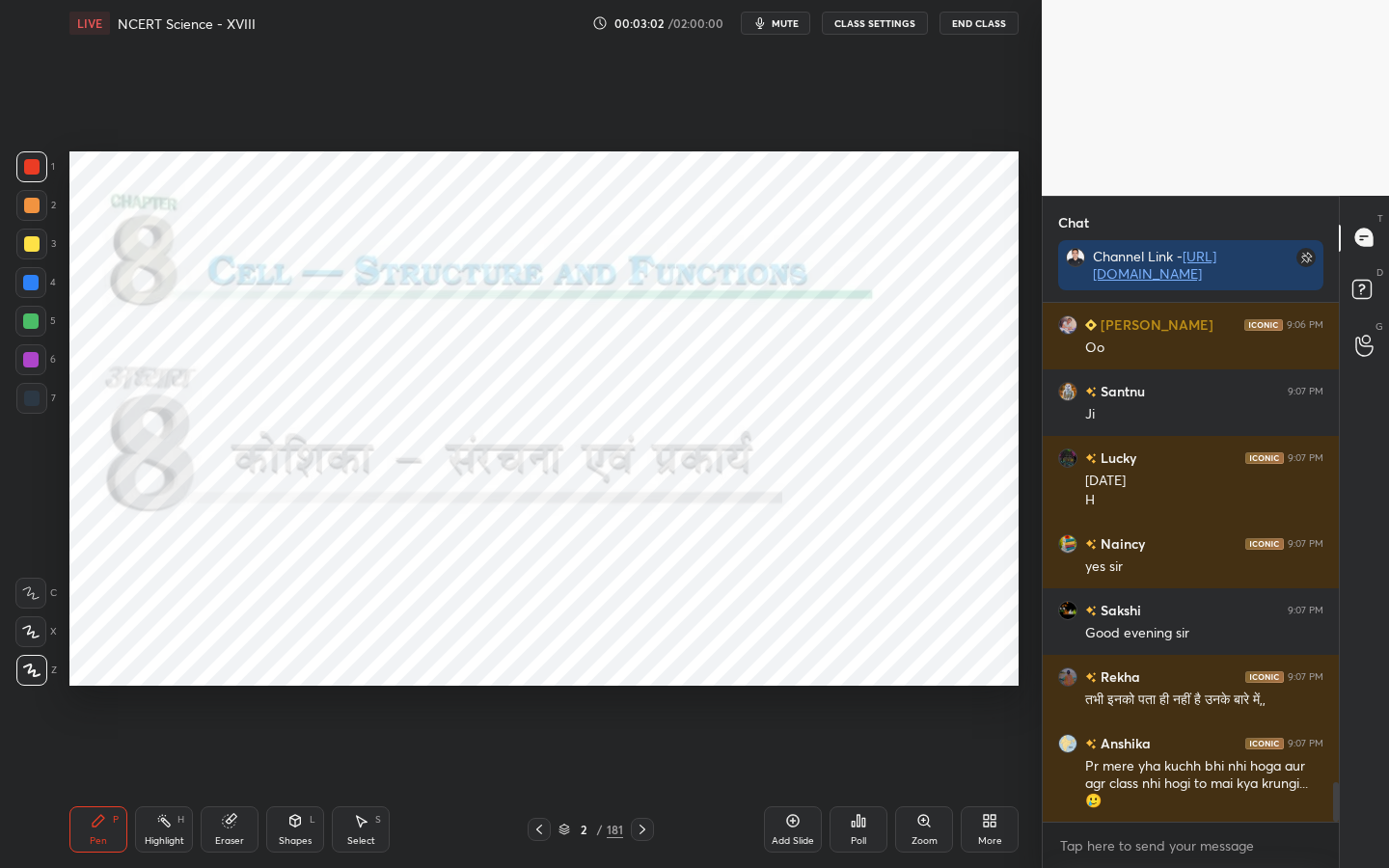
scroll to position [6226, 0]
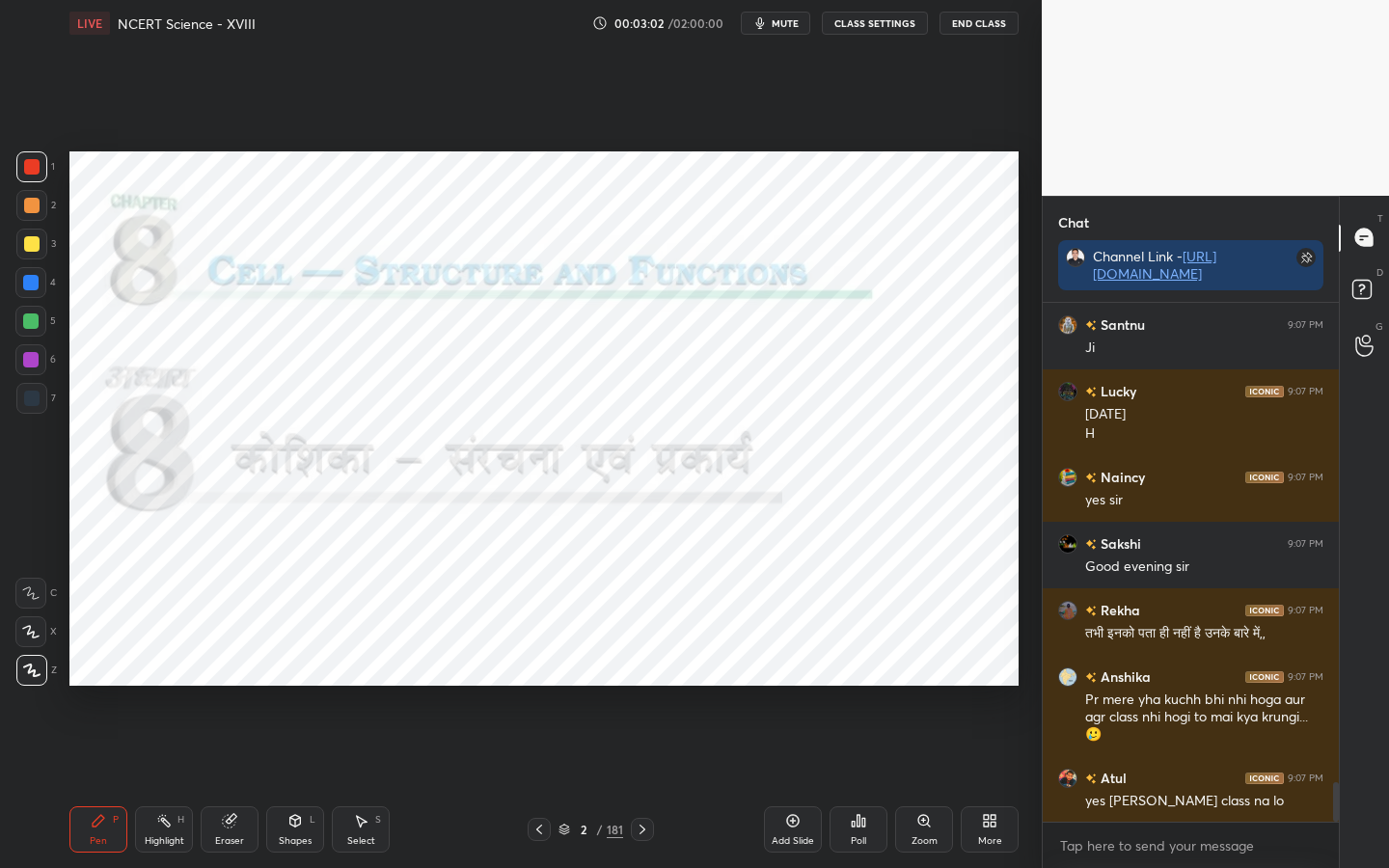
click at [1019, 460] on div "Setting up your live class Poll for secs No correct answer Start poll" at bounding box center [544, 418] width 964 height 744
click at [1019, 457] on div "Setting up your live class Poll for secs No correct answer Start poll" at bounding box center [544, 418] width 964 height 744
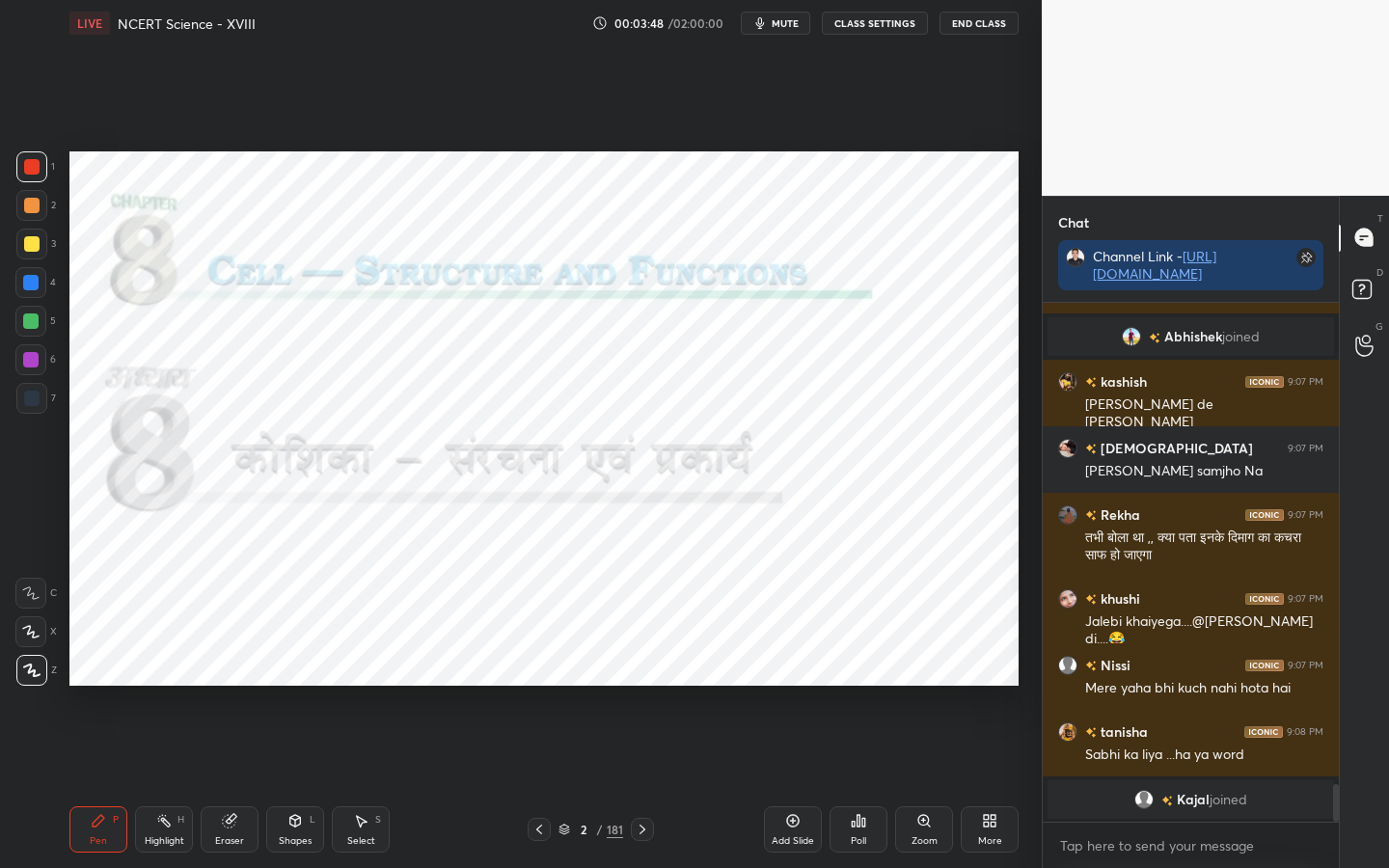
scroll to position [6307, 0]
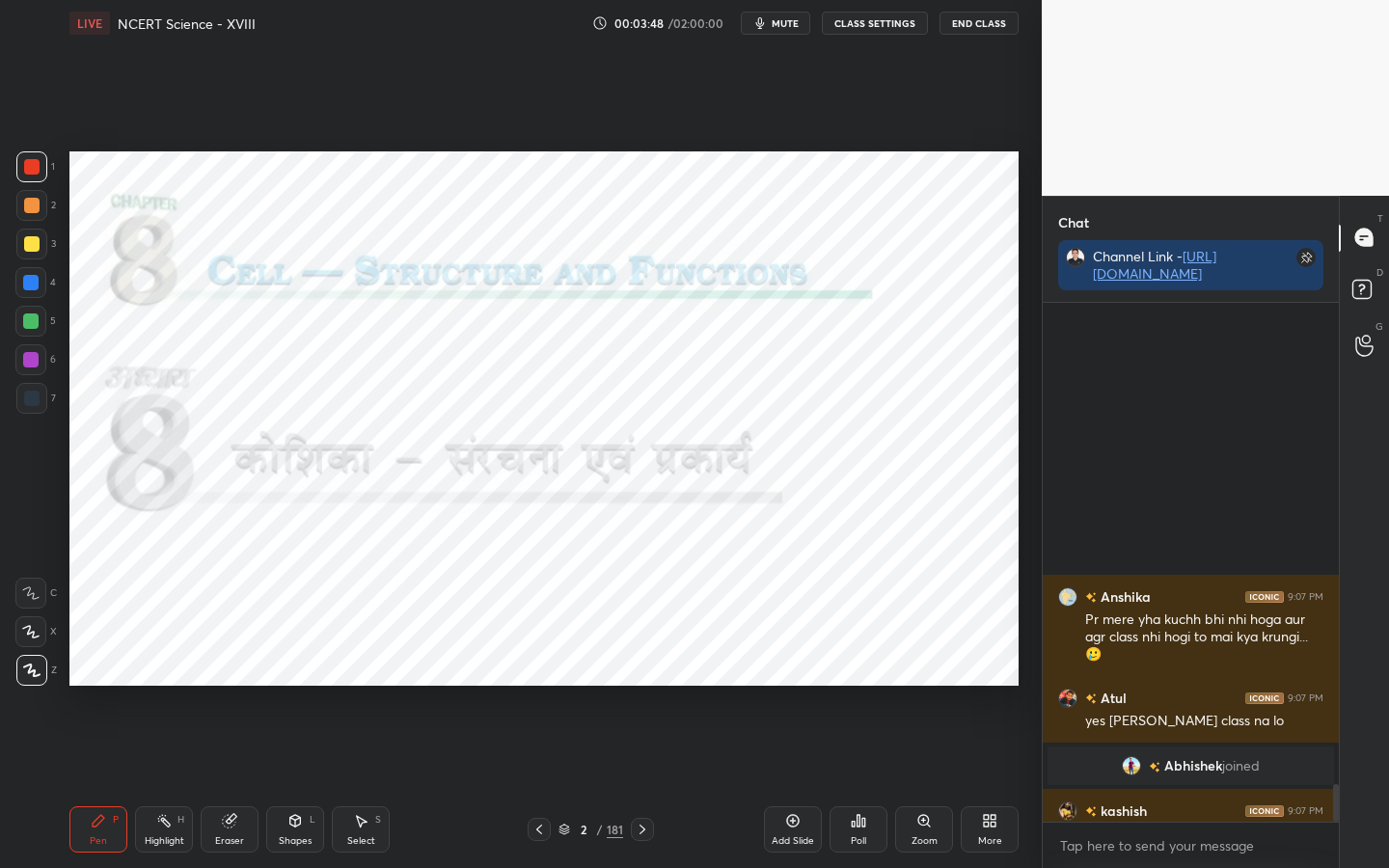
click at [1019, 450] on div "Setting up your live class Poll for secs No correct answer Start poll" at bounding box center [544, 418] width 964 height 744
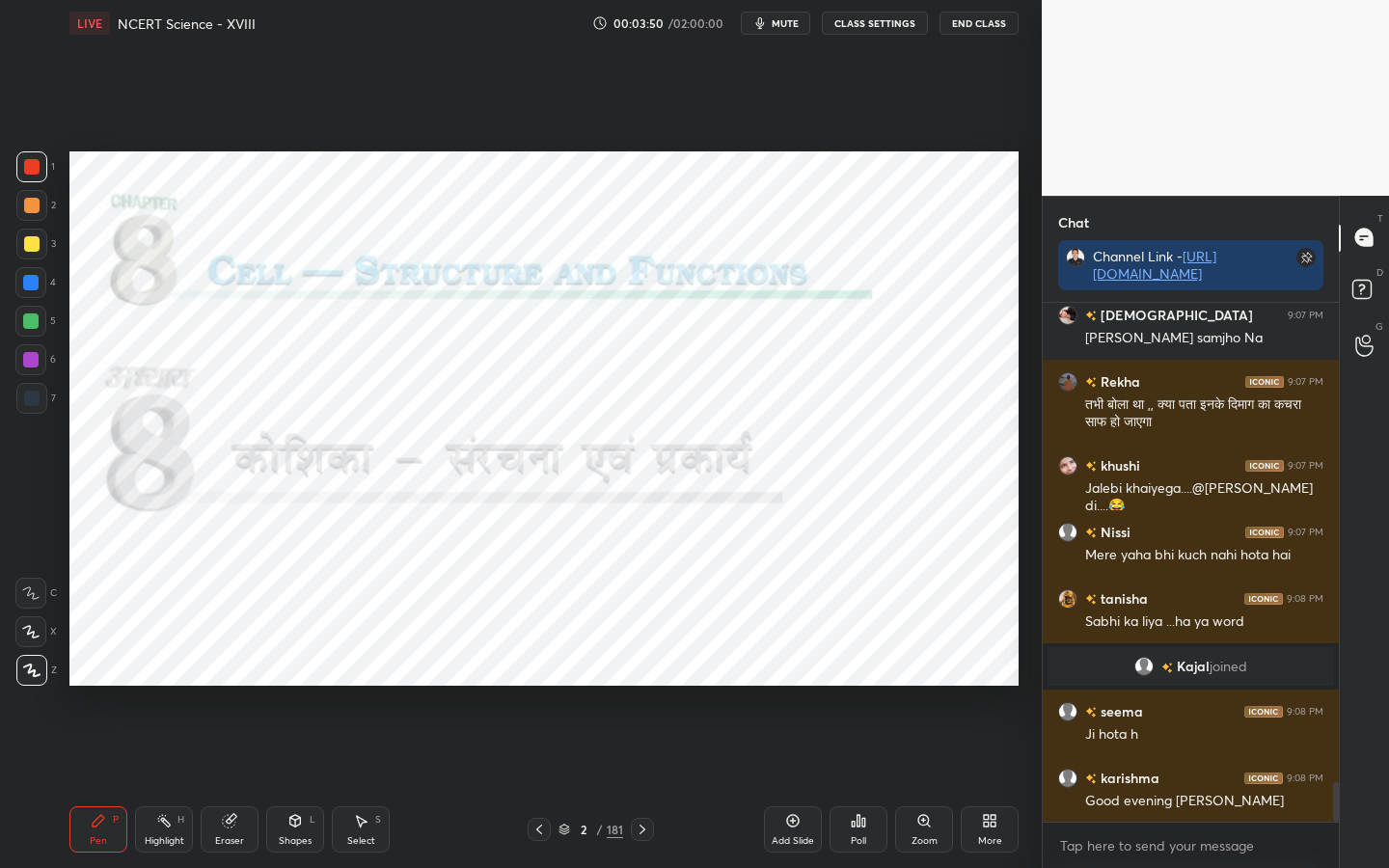
scroll to position [6439, 0]
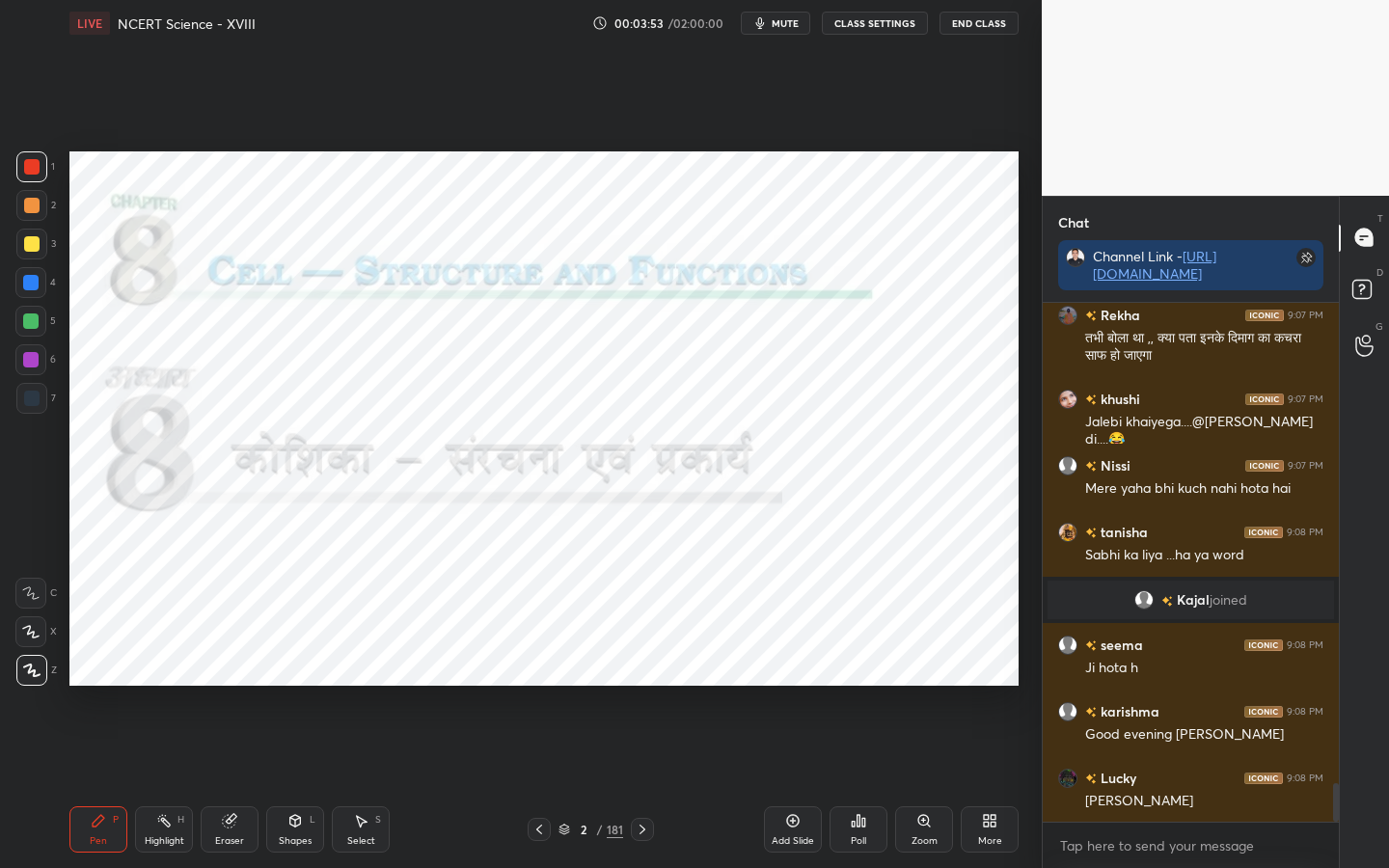
click at [855, 686] on div "Poll" at bounding box center [859, 841] width 16 height 10
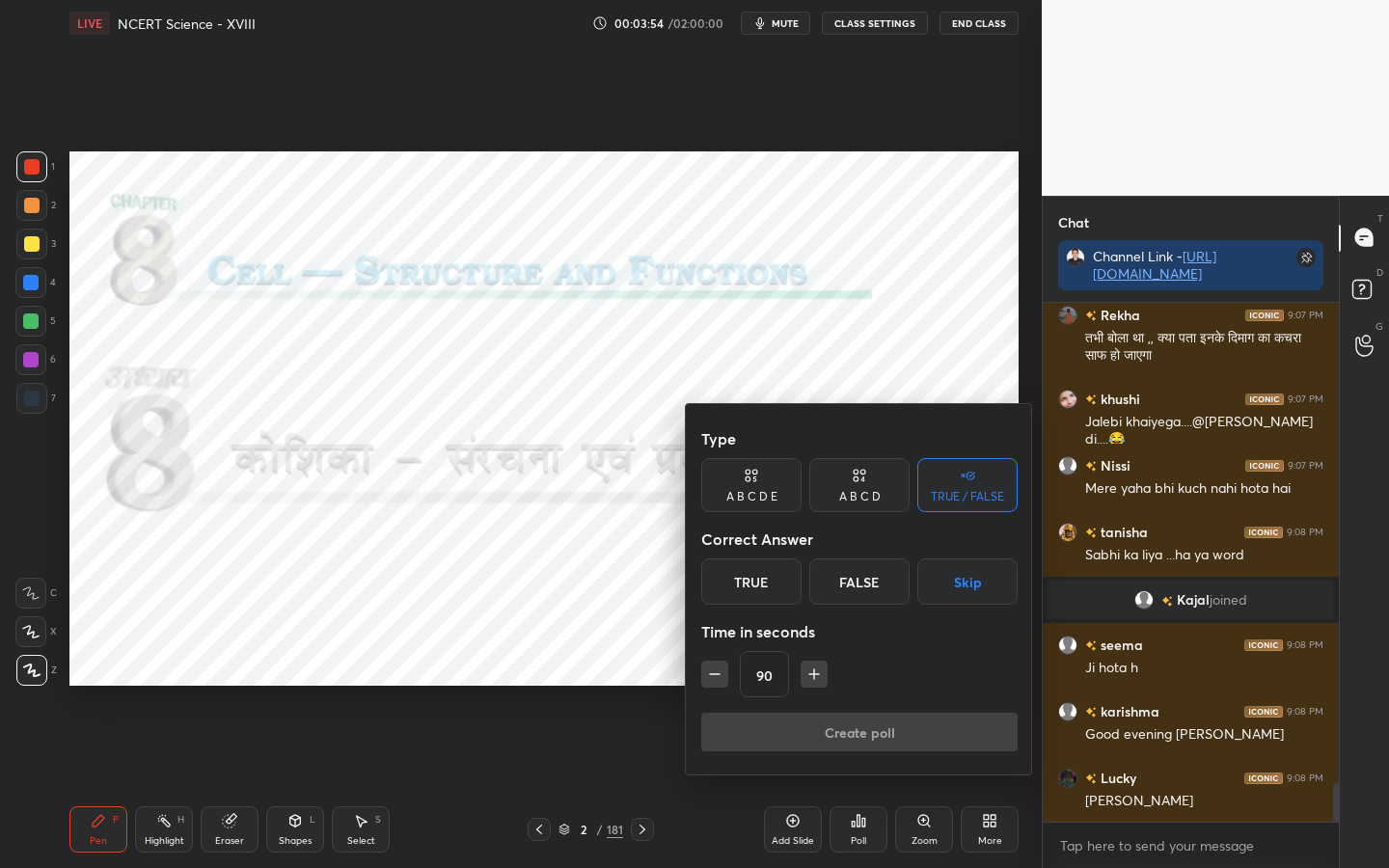
click at [757, 564] on div "True" at bounding box center [750, 581] width 100 height 46
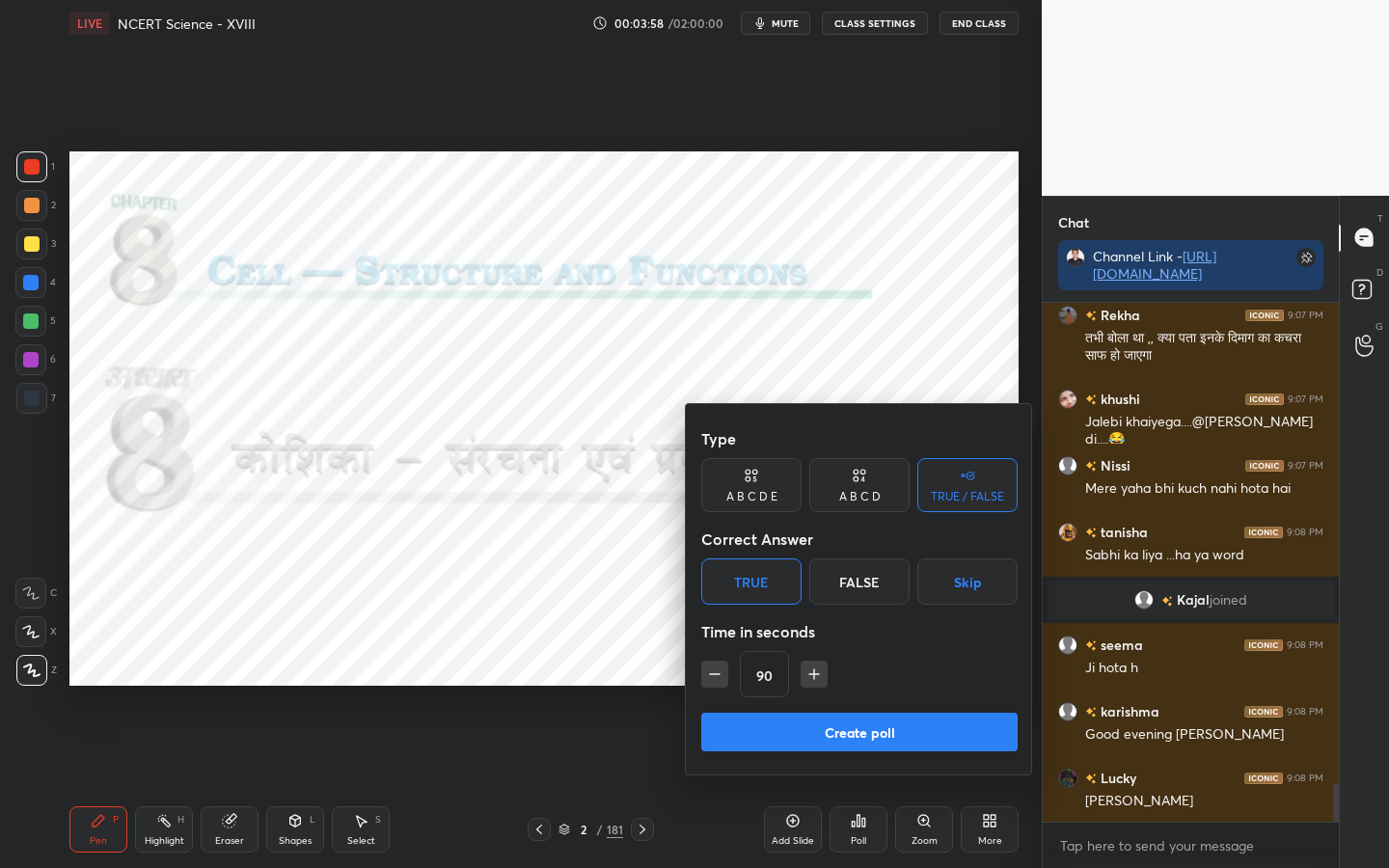
scroll to position [6524, 0]
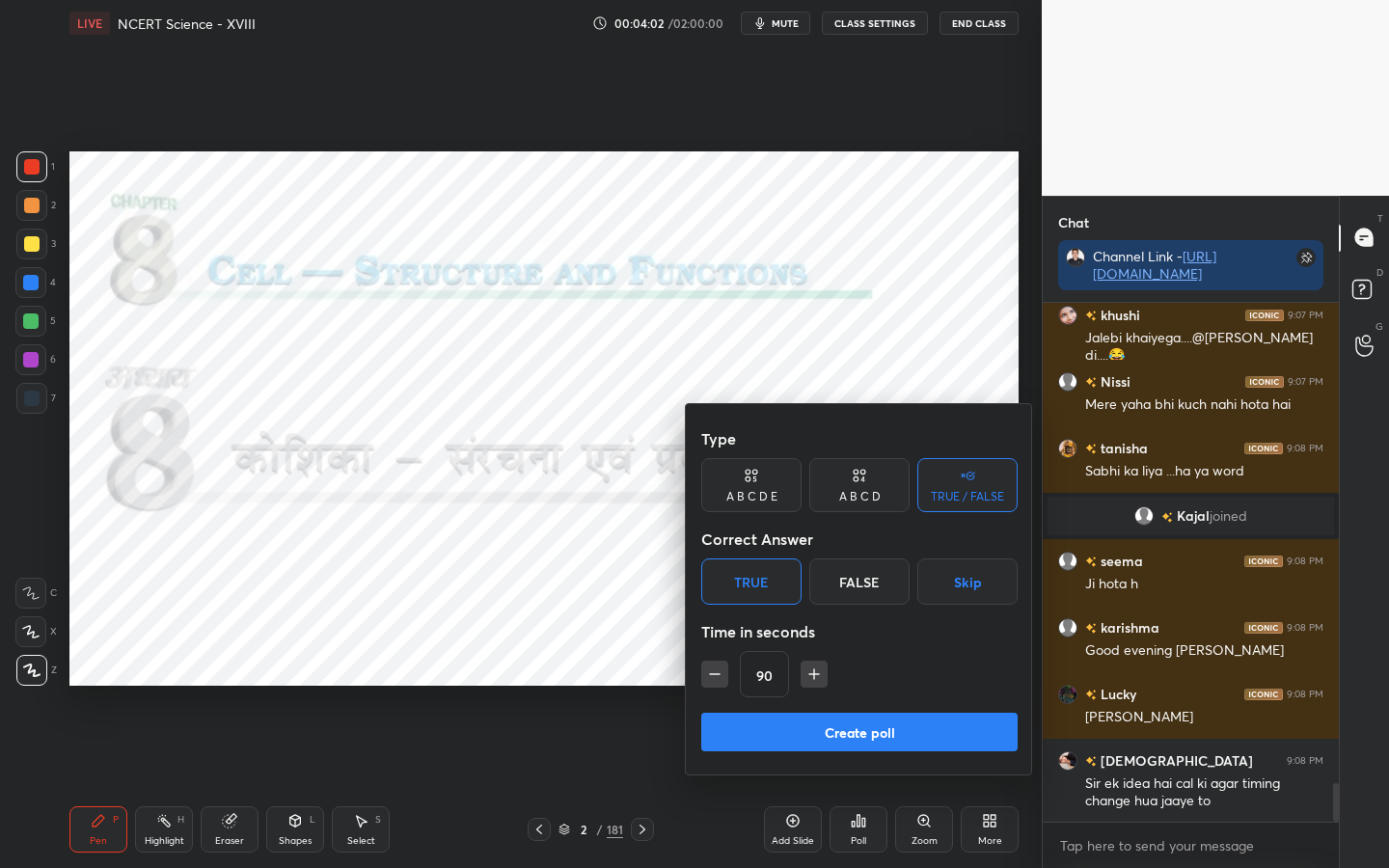
click at [854, 686] on button "Create poll" at bounding box center [859, 731] width 316 height 39
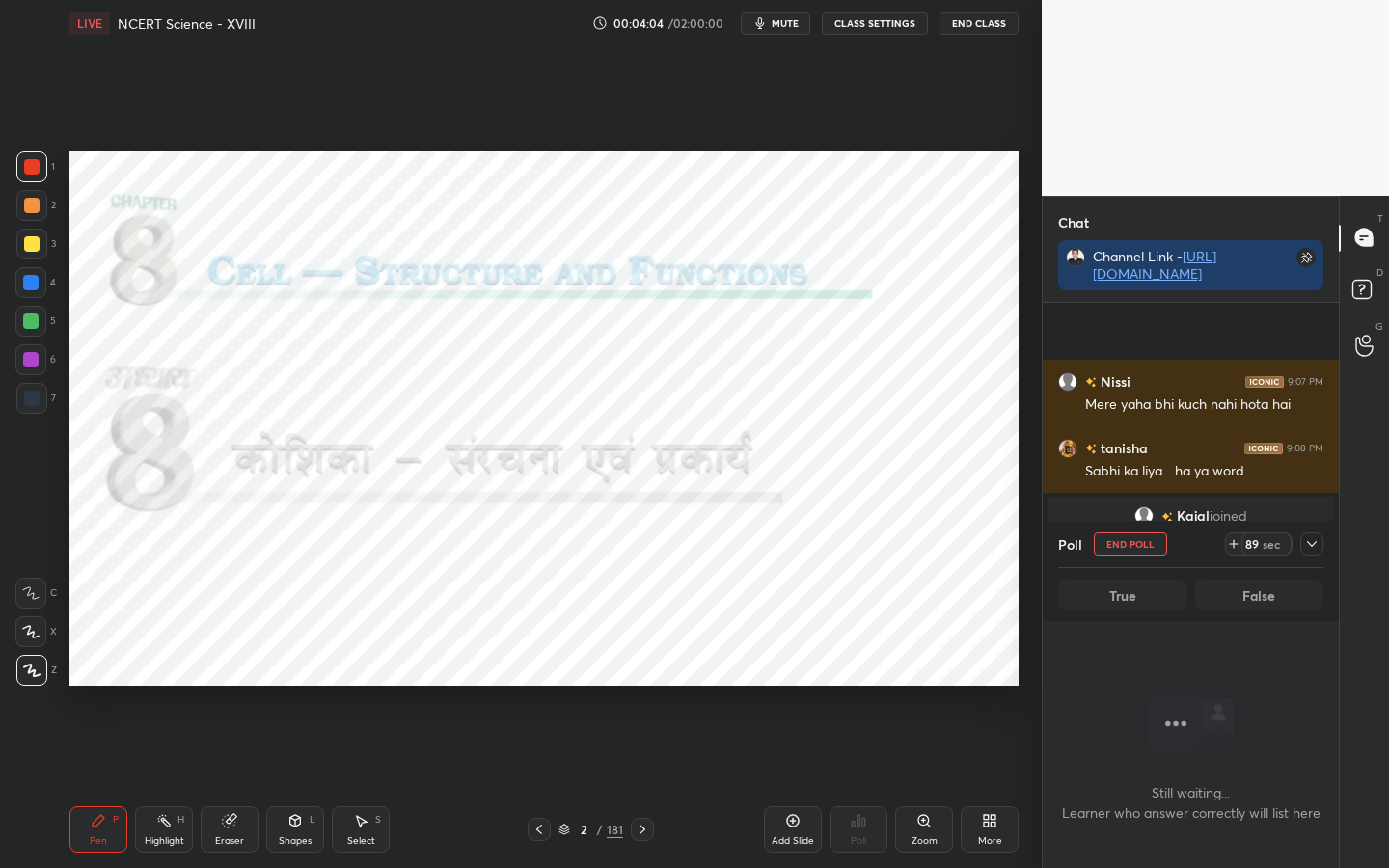
scroll to position [6670, 0]
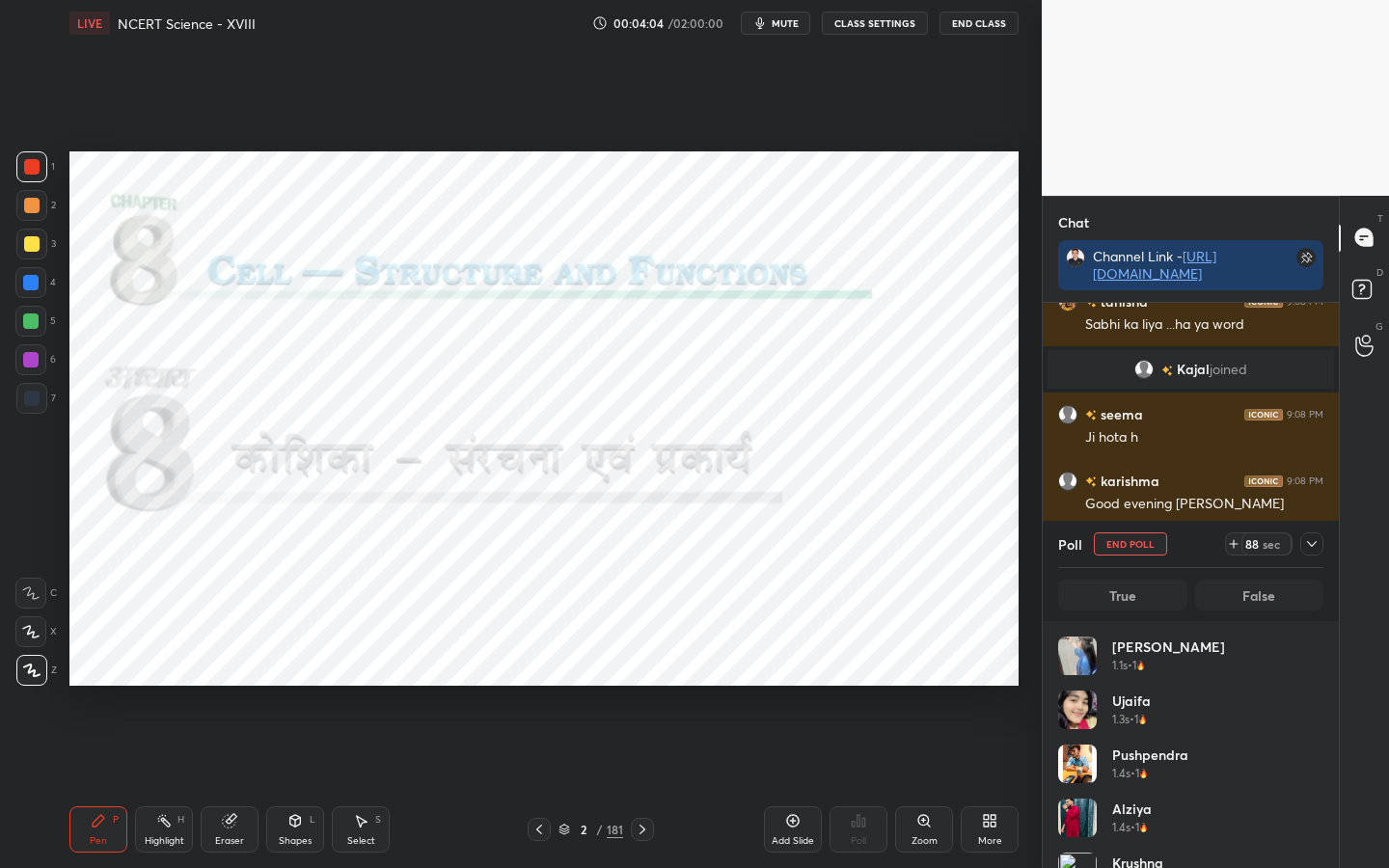
click at [1020, 451] on div "Setting up your live class Poll for secs No correct answer Start poll" at bounding box center [544, 418] width 964 height 744
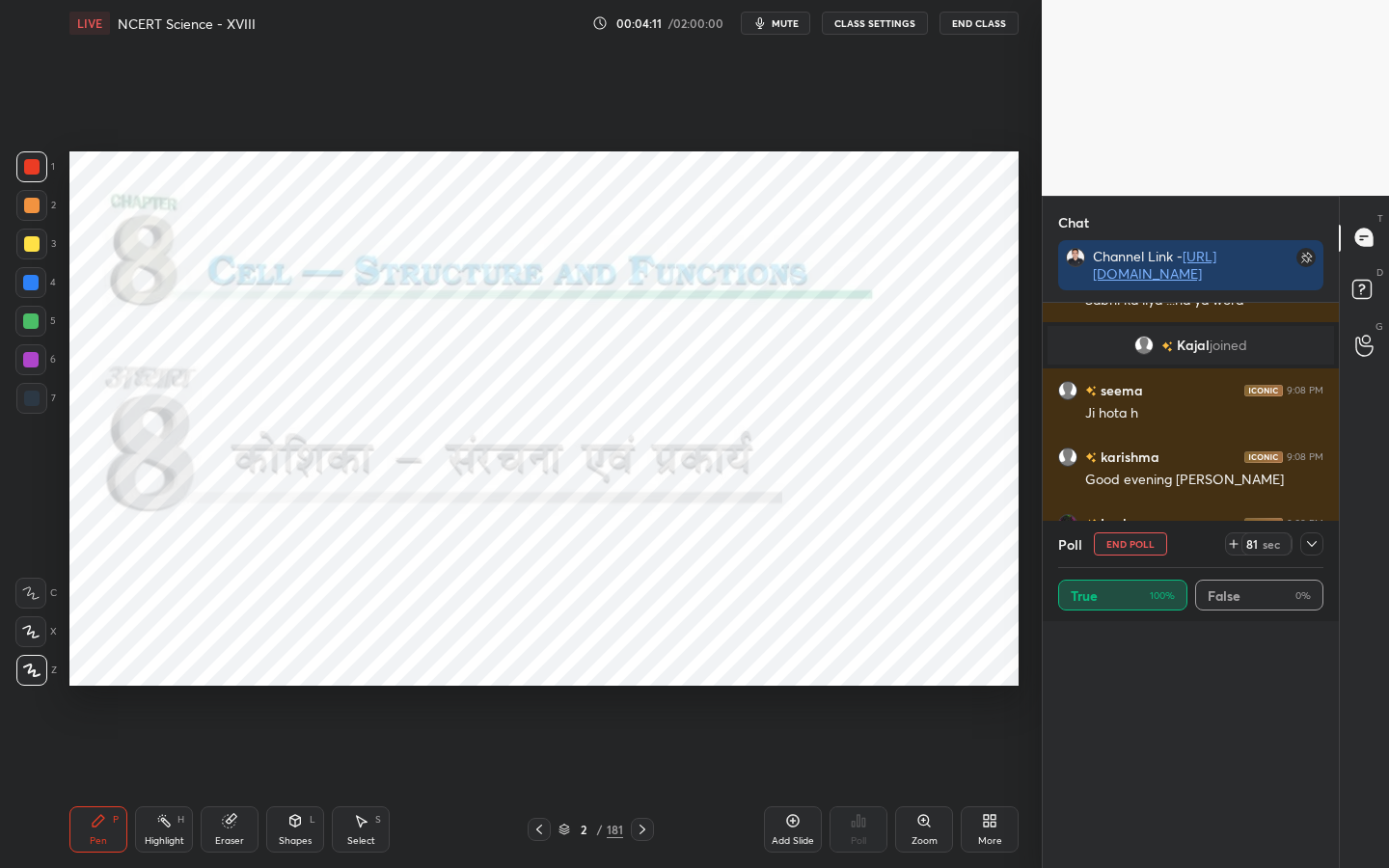
scroll to position [0, 0]
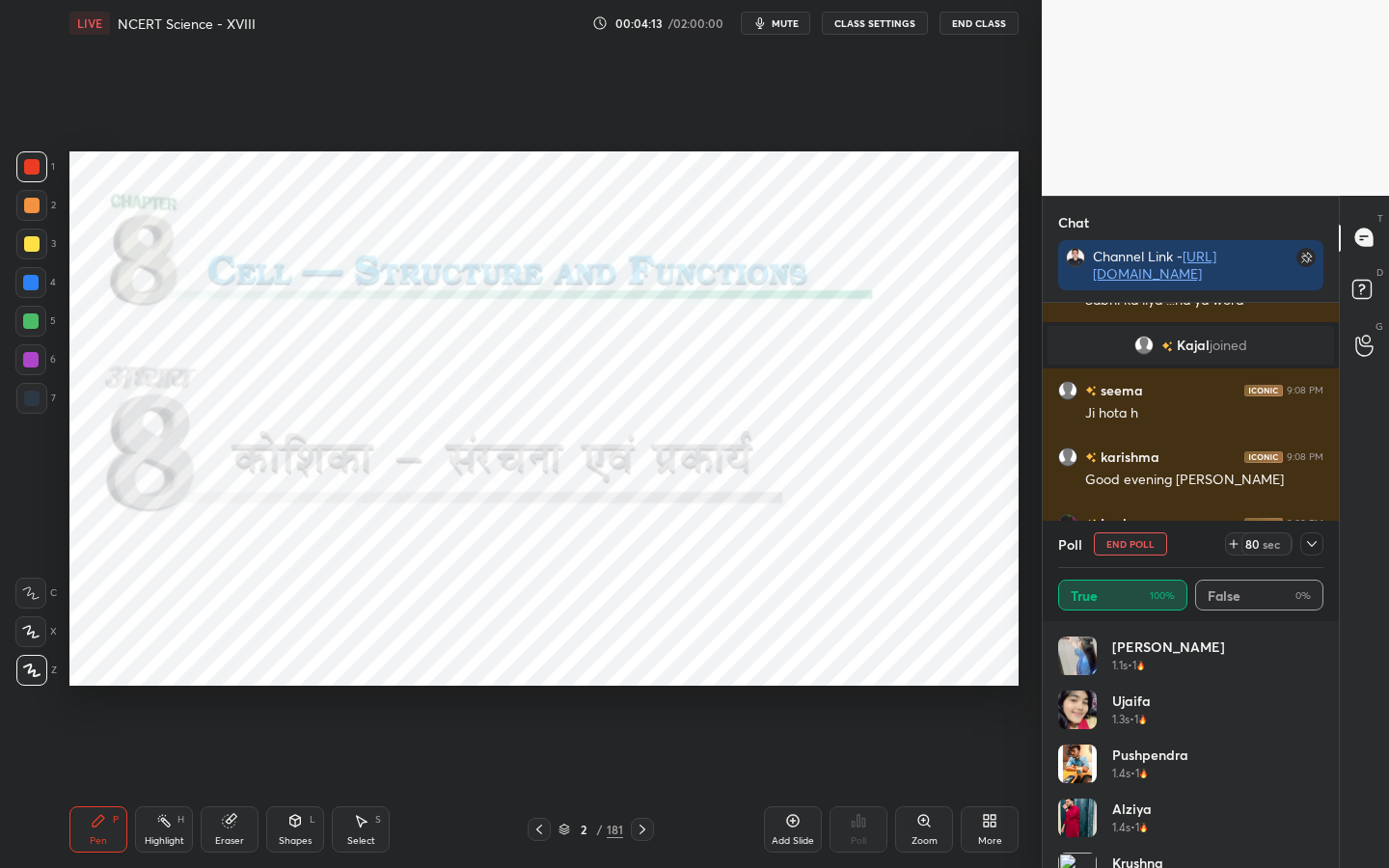
click at [1310, 544] on icon at bounding box center [1311, 543] width 10 height 6
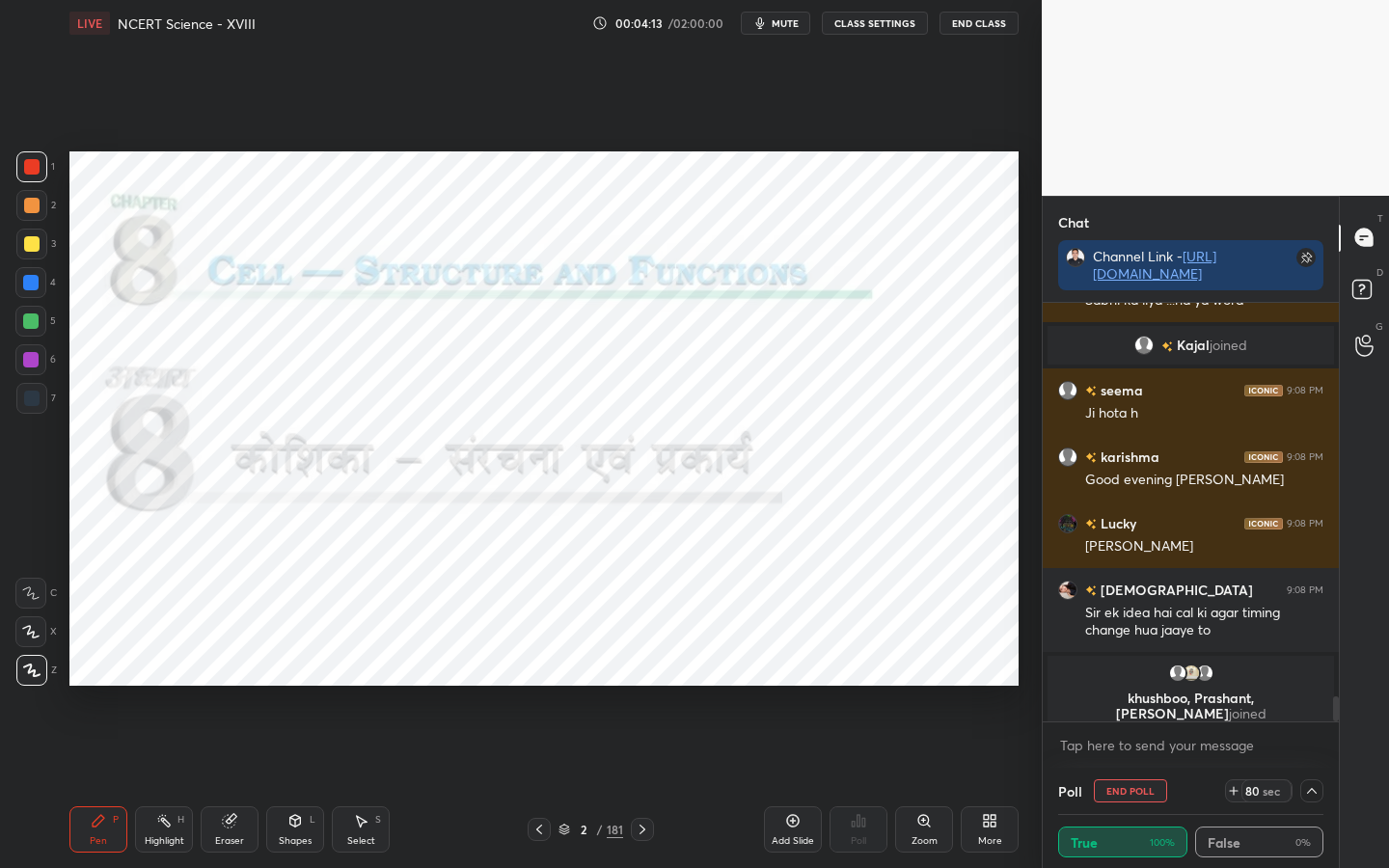
scroll to position [18, 260]
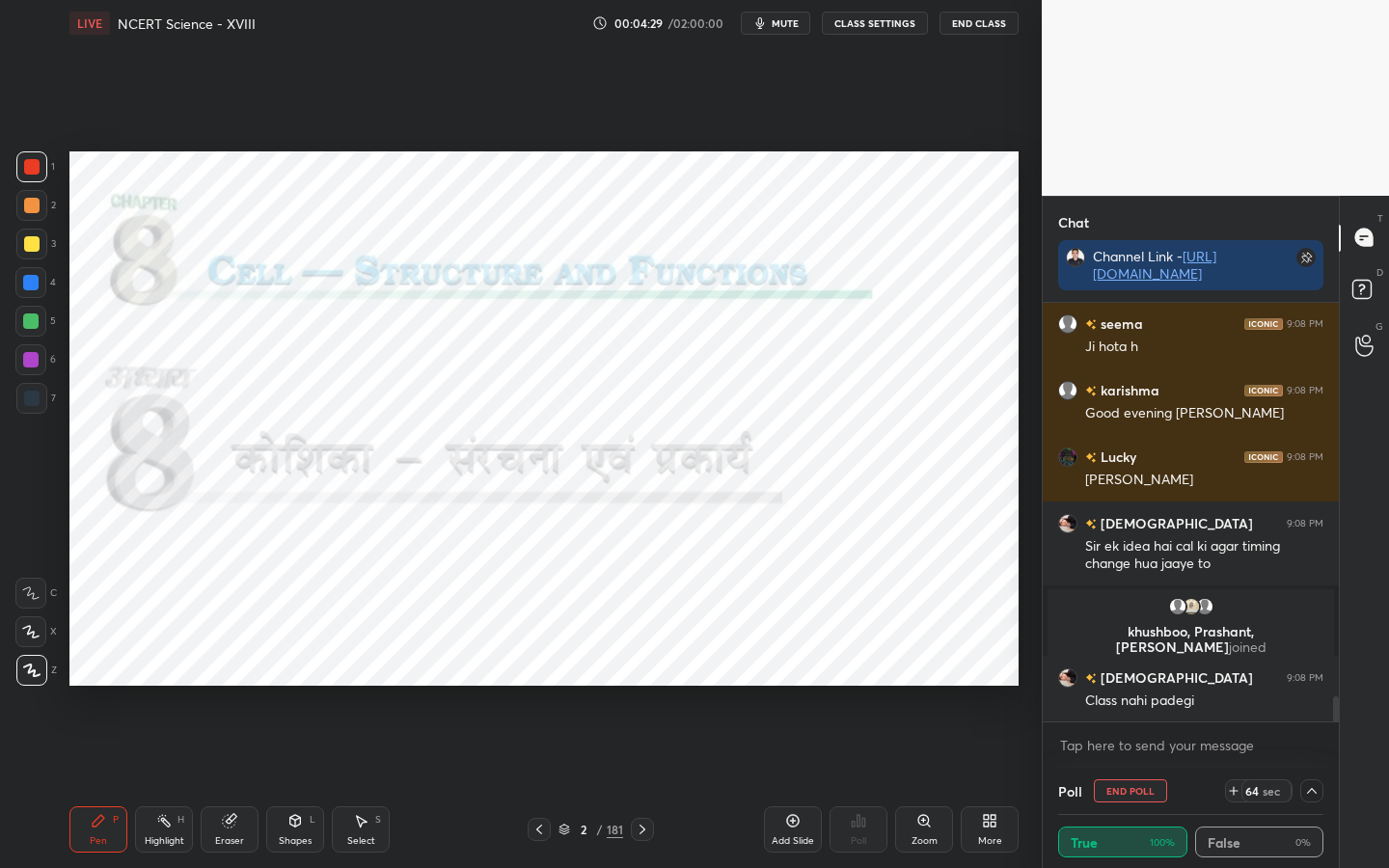
click at [1316, 686] on icon at bounding box center [1311, 790] width 16 height 16
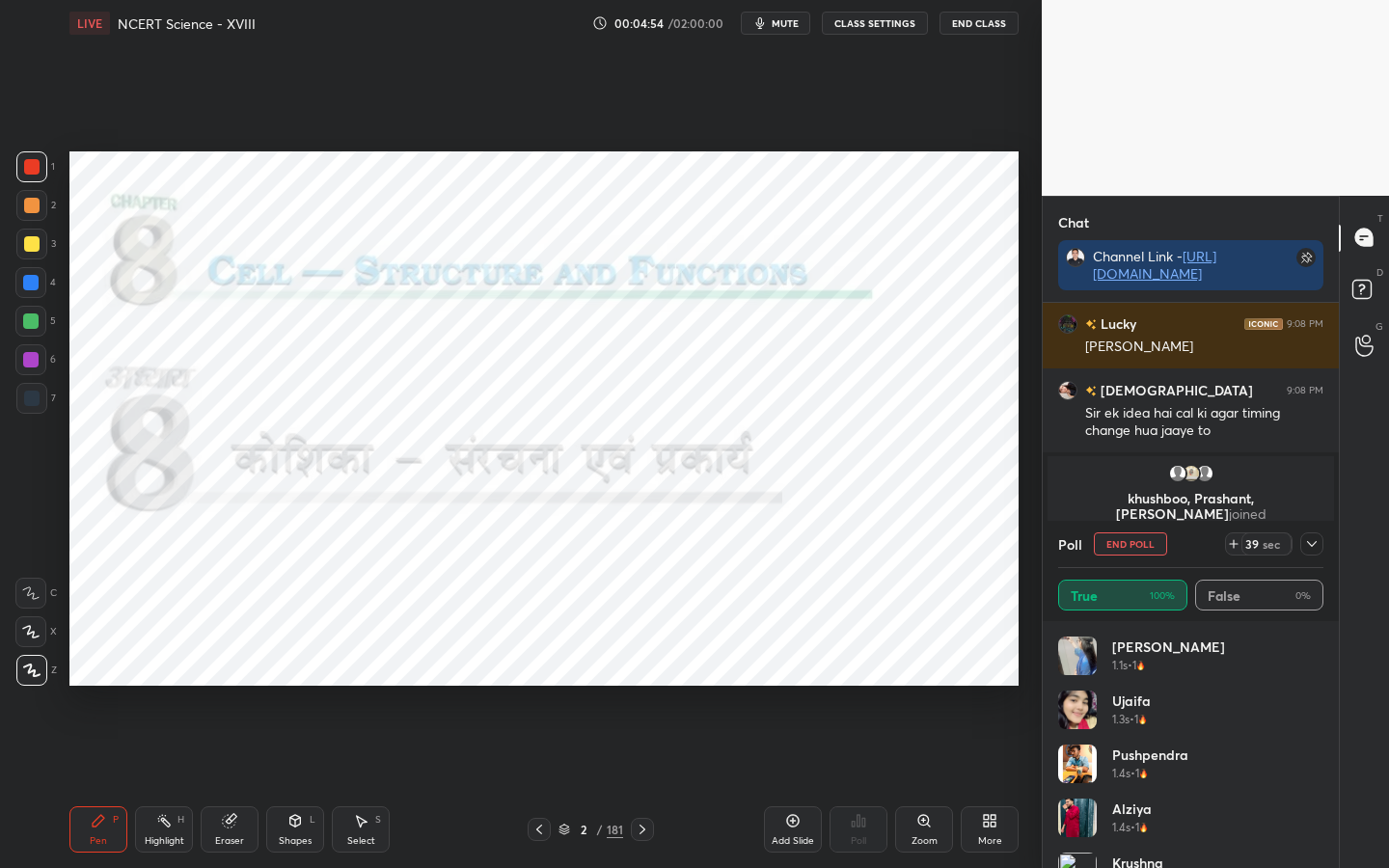
click at [1316, 546] on icon at bounding box center [1311, 543] width 16 height 16
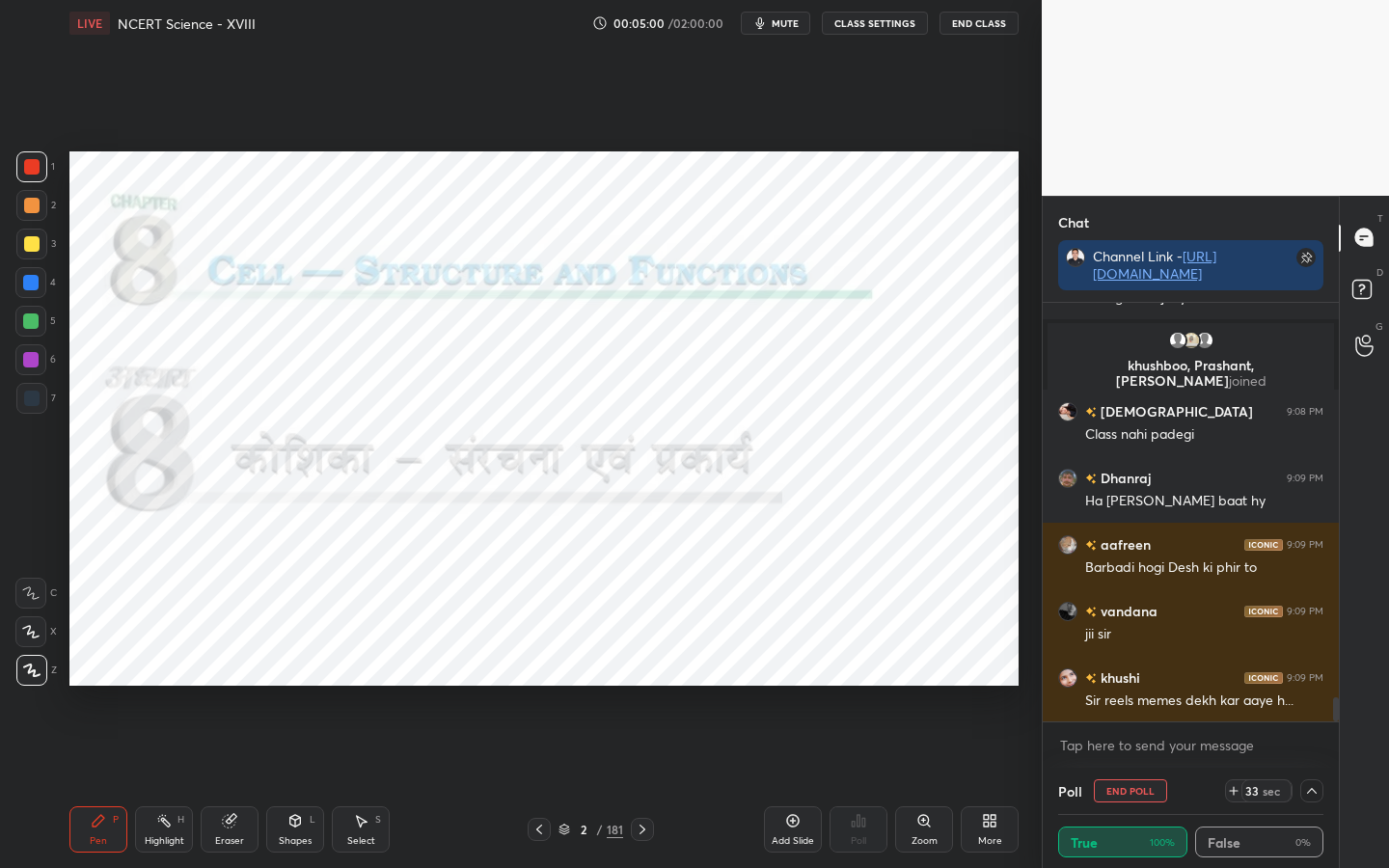
click at [1020, 452] on div "Setting up your live class Poll for secs No correct answer Start poll" at bounding box center [544, 418] width 964 height 744
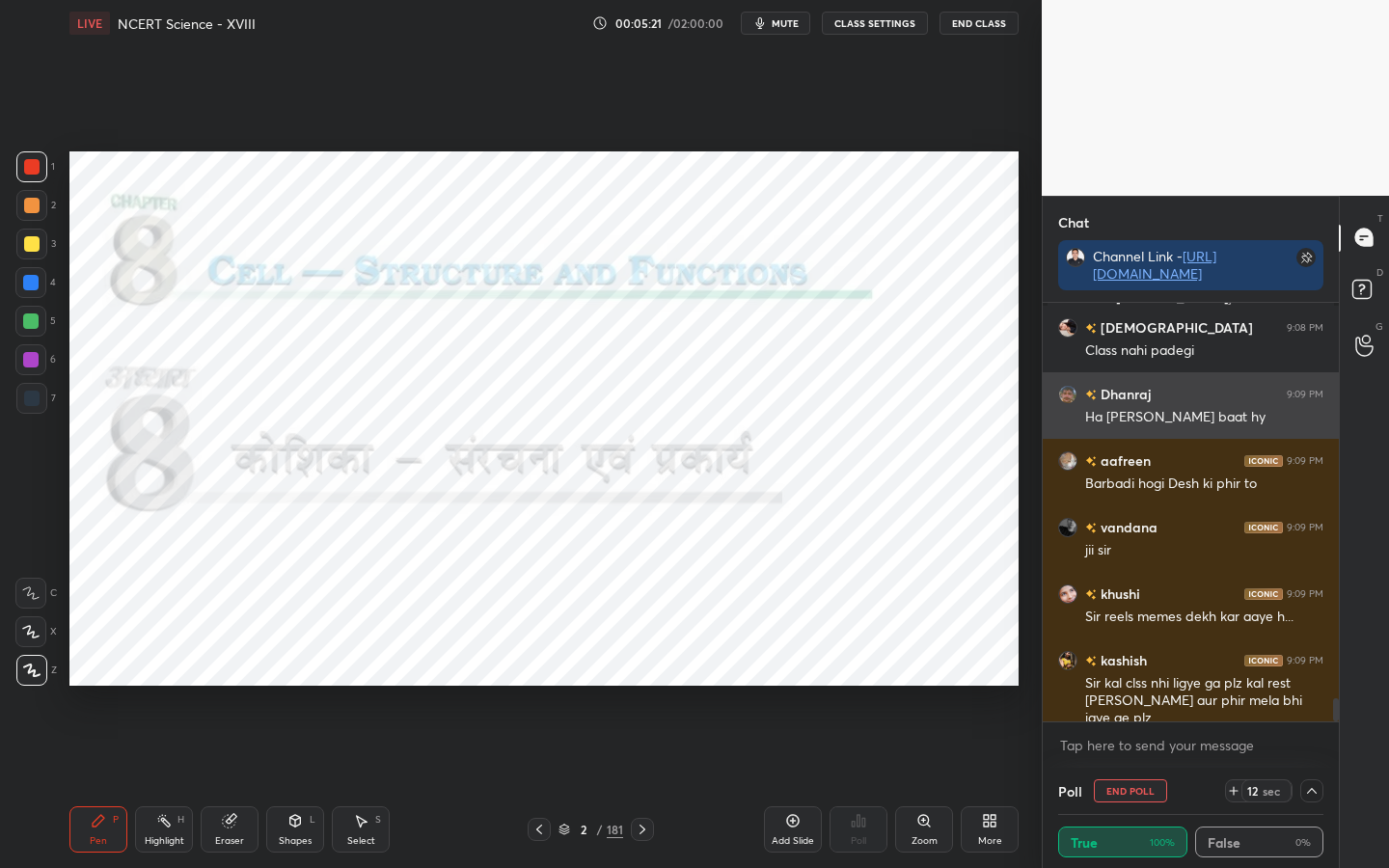
click at [1121, 393] on h6 "Dhanraj" at bounding box center [1123, 393] width 54 height 20
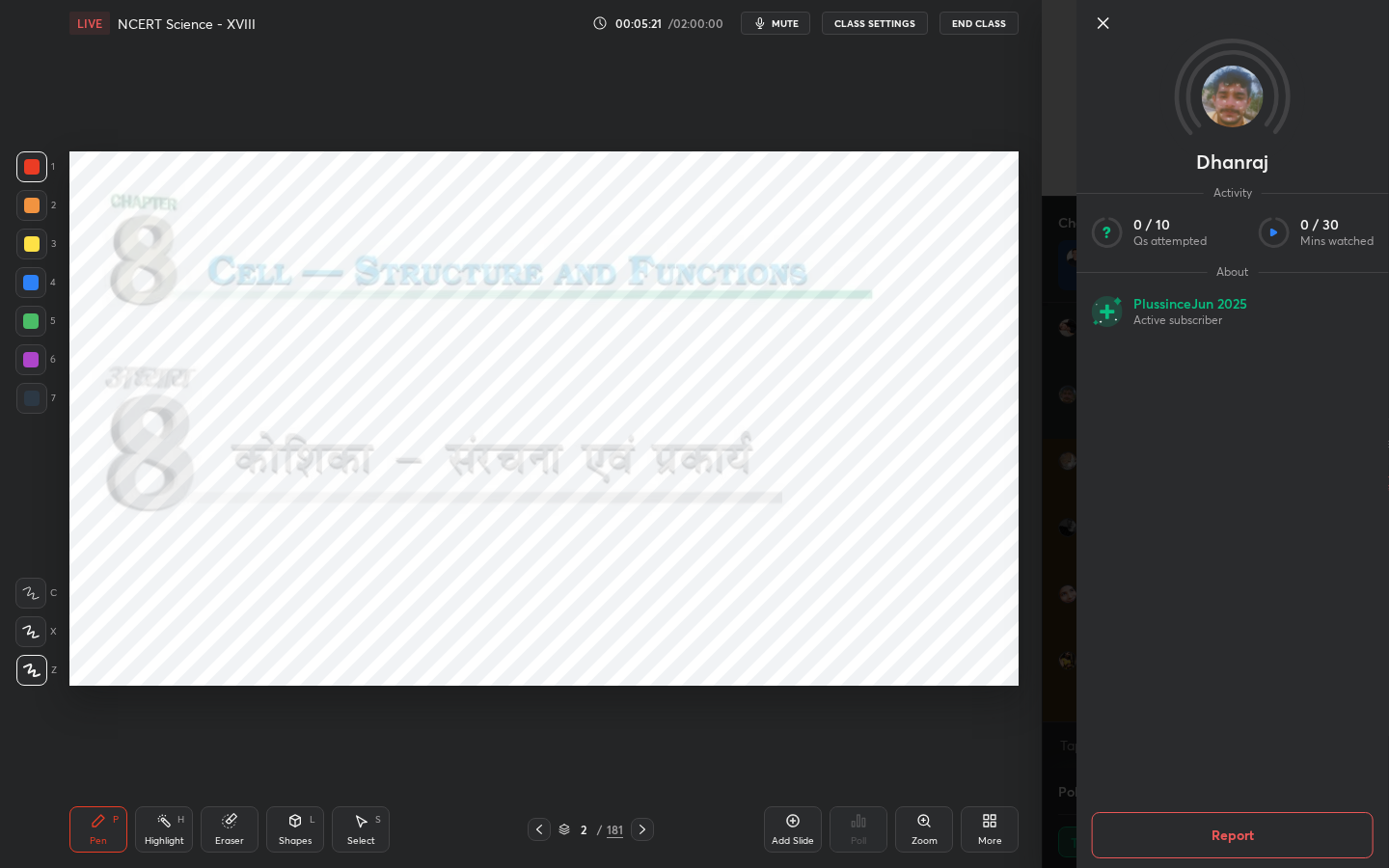
scroll to position [7120, 0]
click at [1223, 686] on button "Report" at bounding box center [1232, 835] width 282 height 46
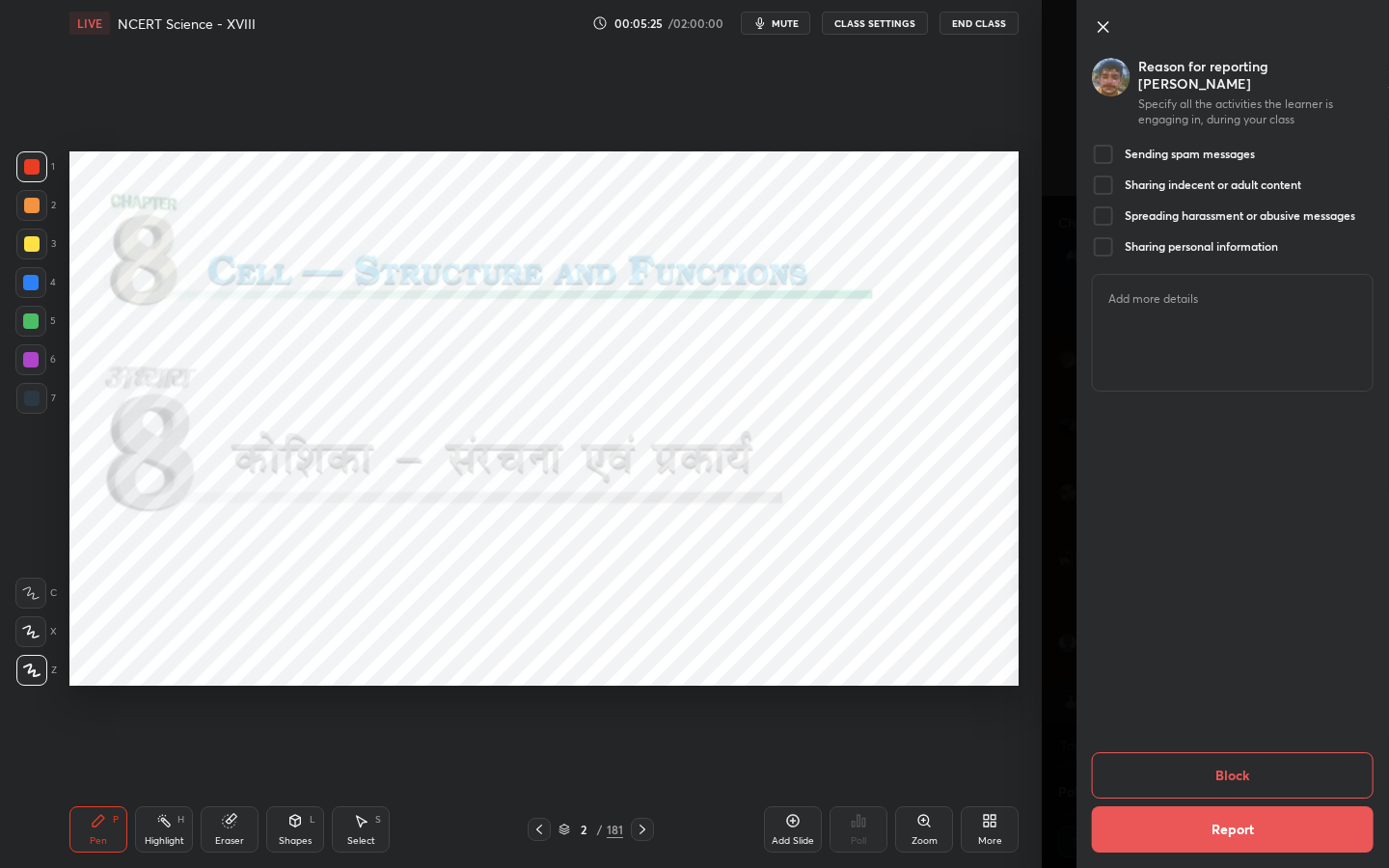
scroll to position [7, 7]
click at [1111, 142] on div at bounding box center [1103, 154] width 23 height 23
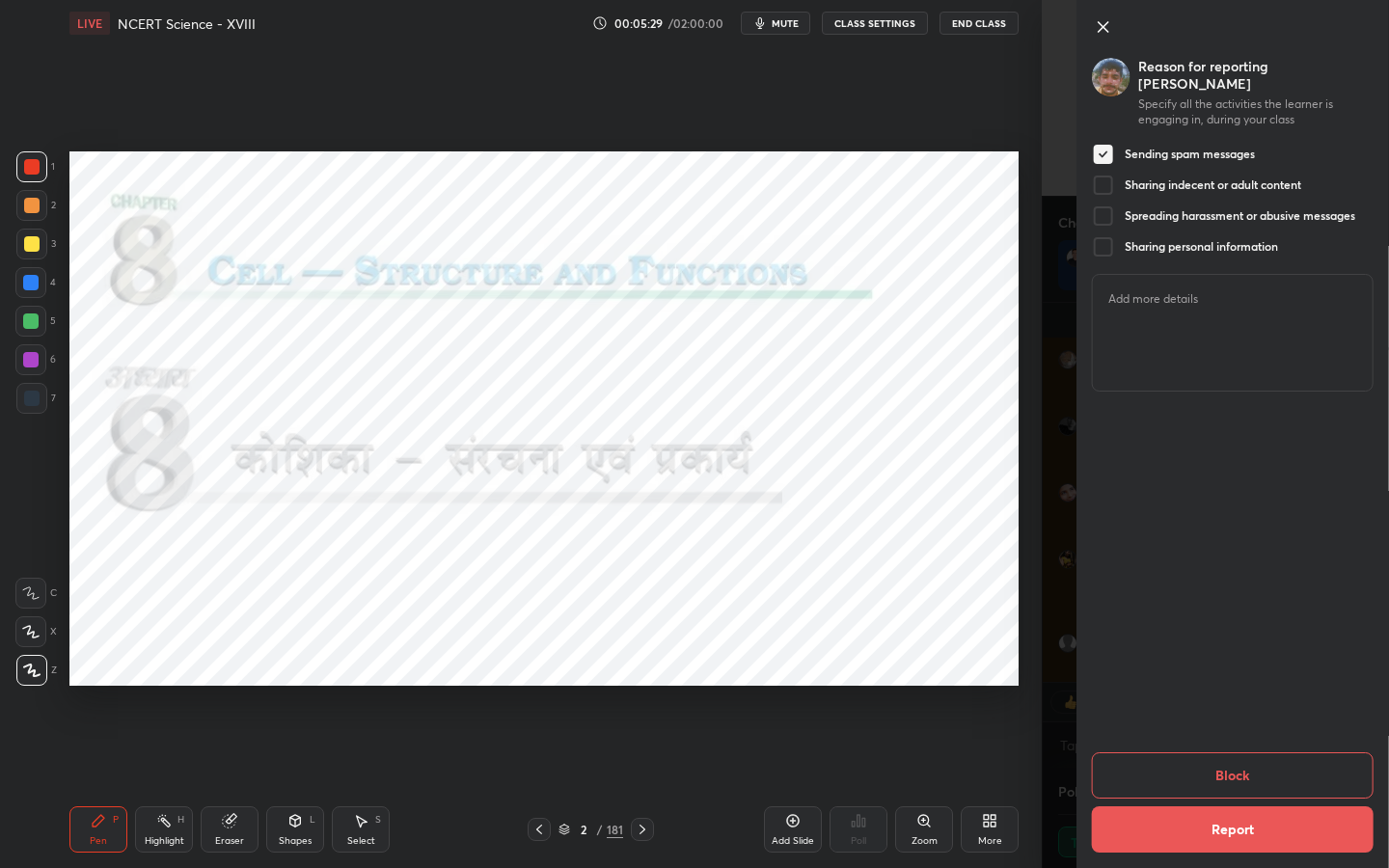
scroll to position [7243, 0]
click at [1242, 686] on button "Block" at bounding box center [1232, 775] width 282 height 46
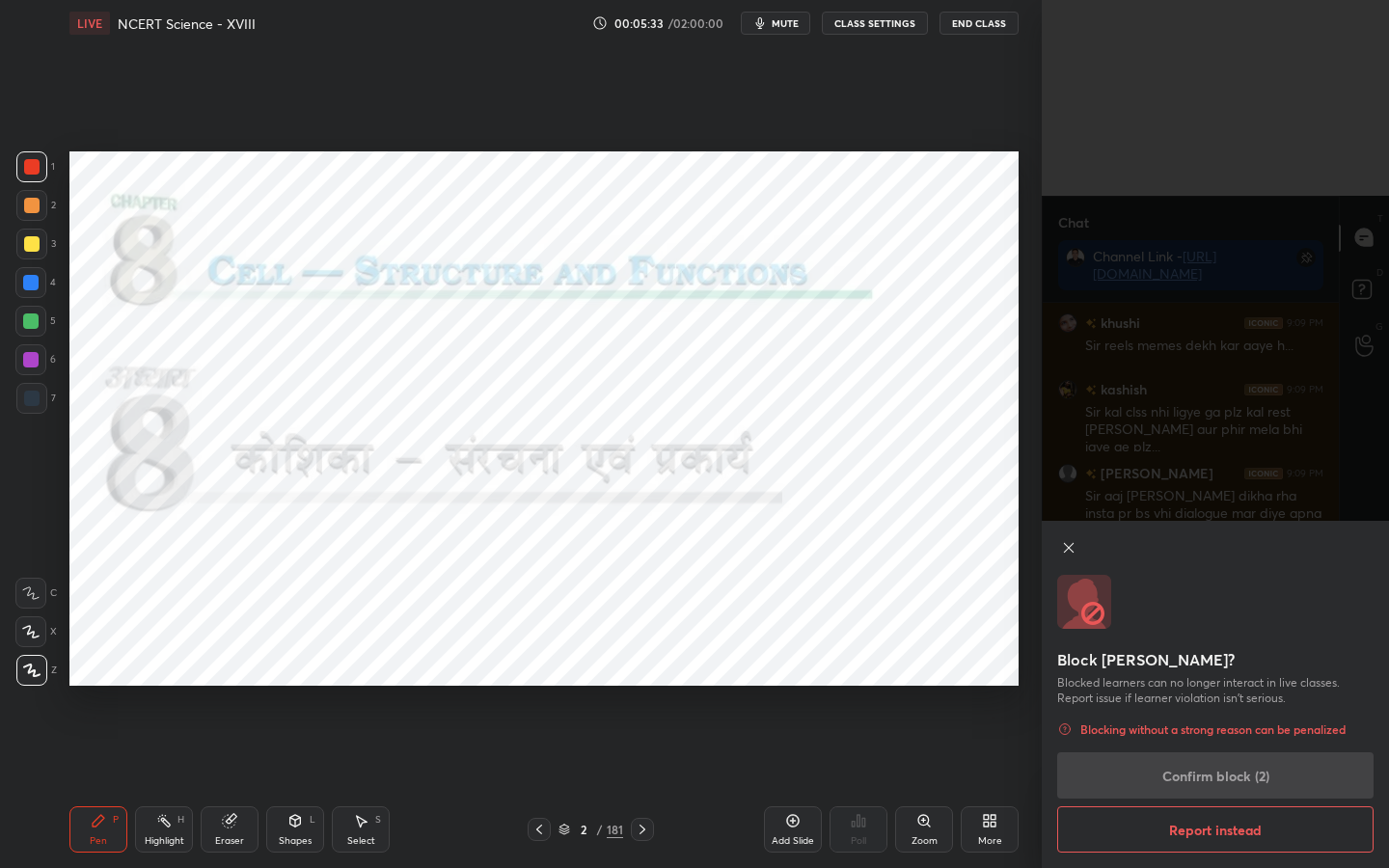
scroll to position [226, 260]
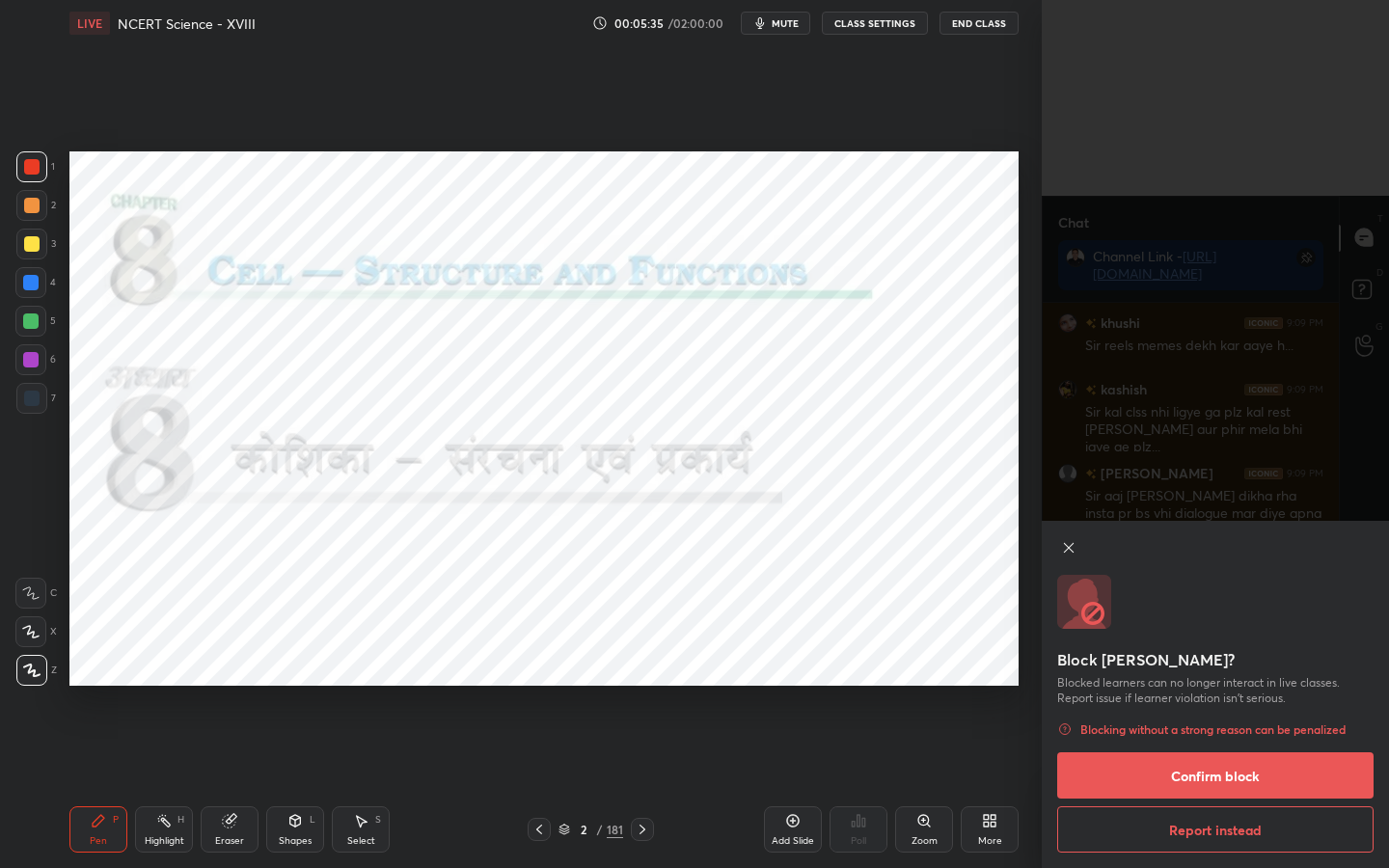
click at [1201, 686] on button "Confirm block" at bounding box center [1215, 775] width 316 height 46
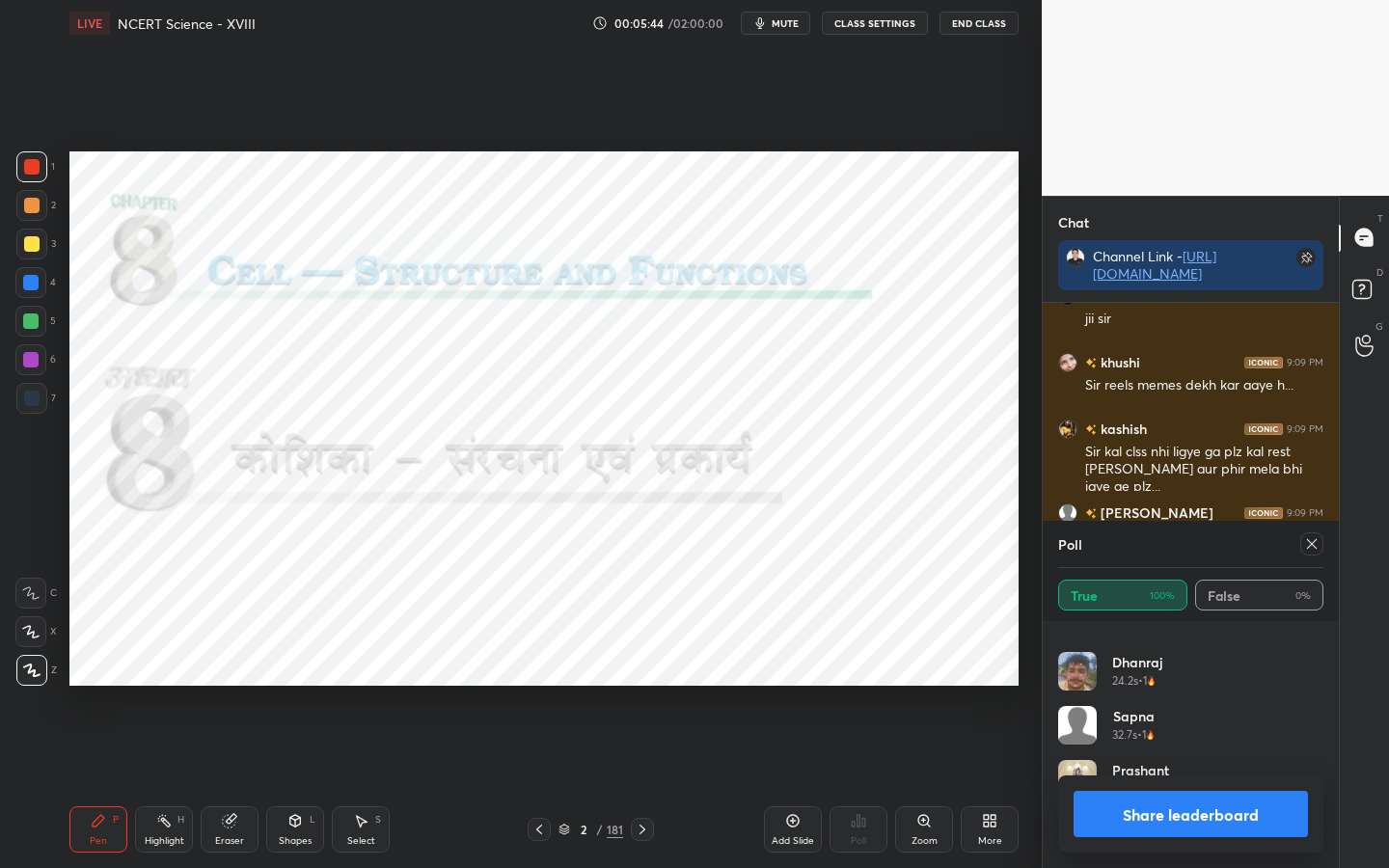
scroll to position [6881, 0]
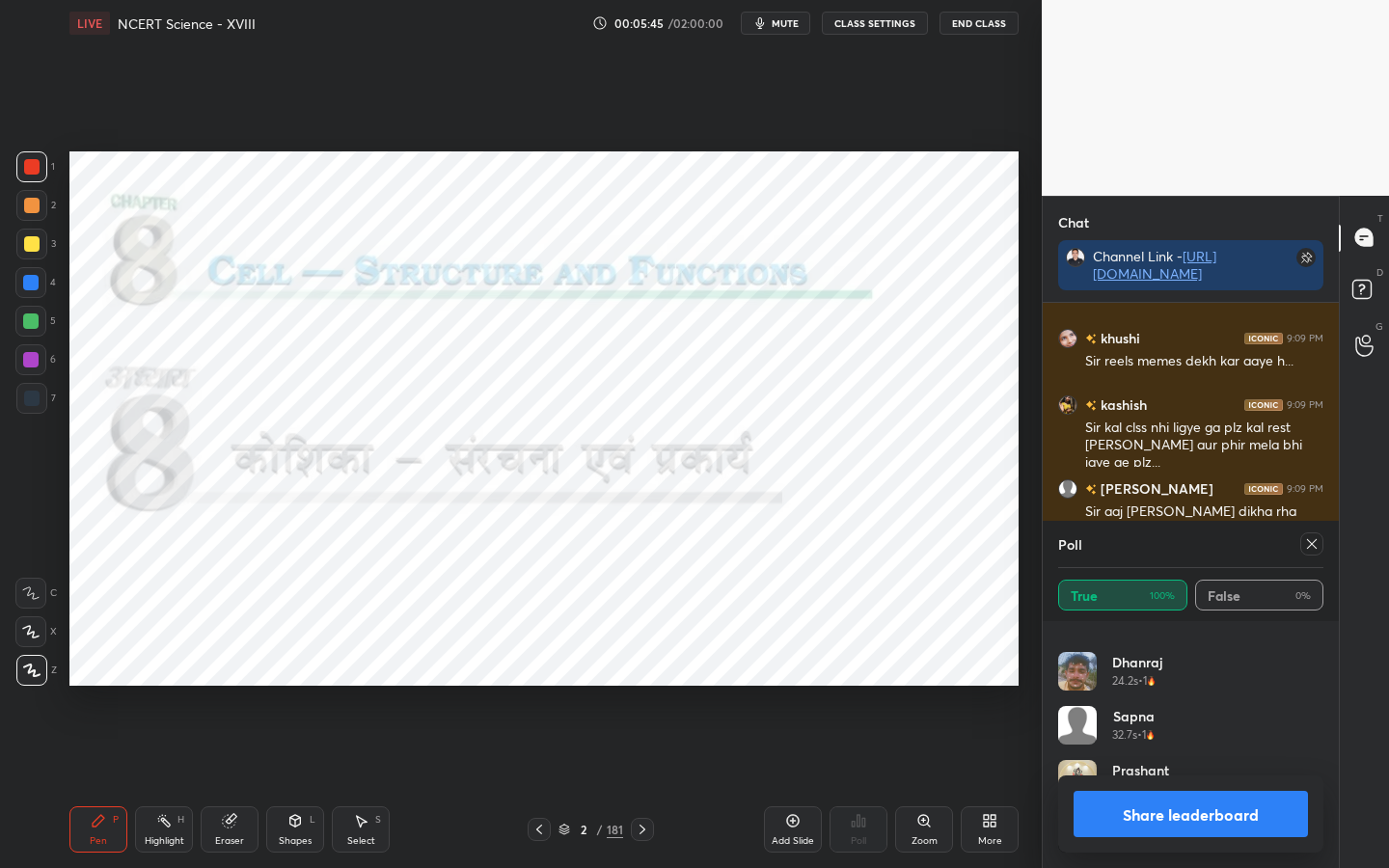
click at [1311, 543] on icon at bounding box center [1311, 543] width 10 height 10
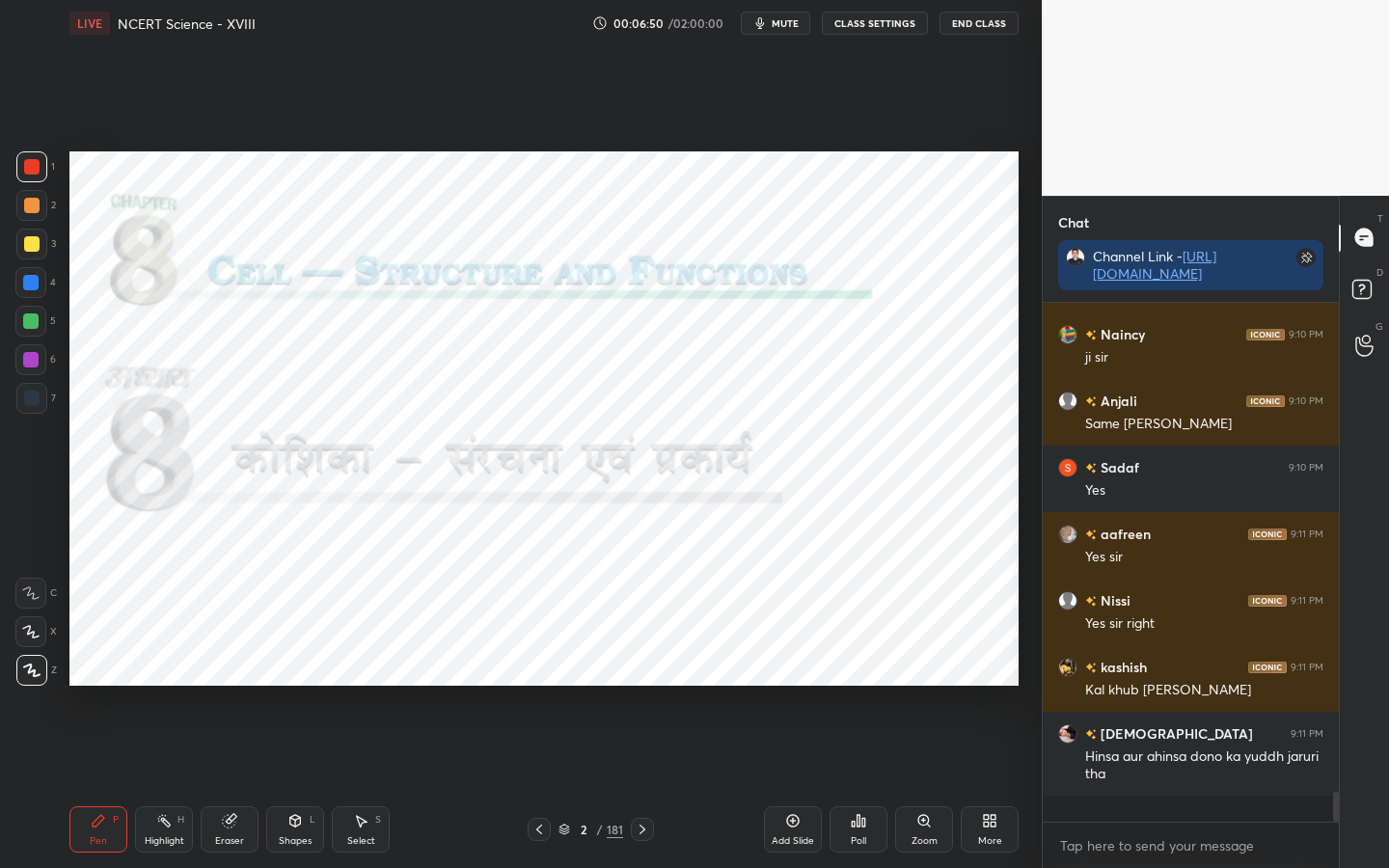
scroll to position [8058, 0]
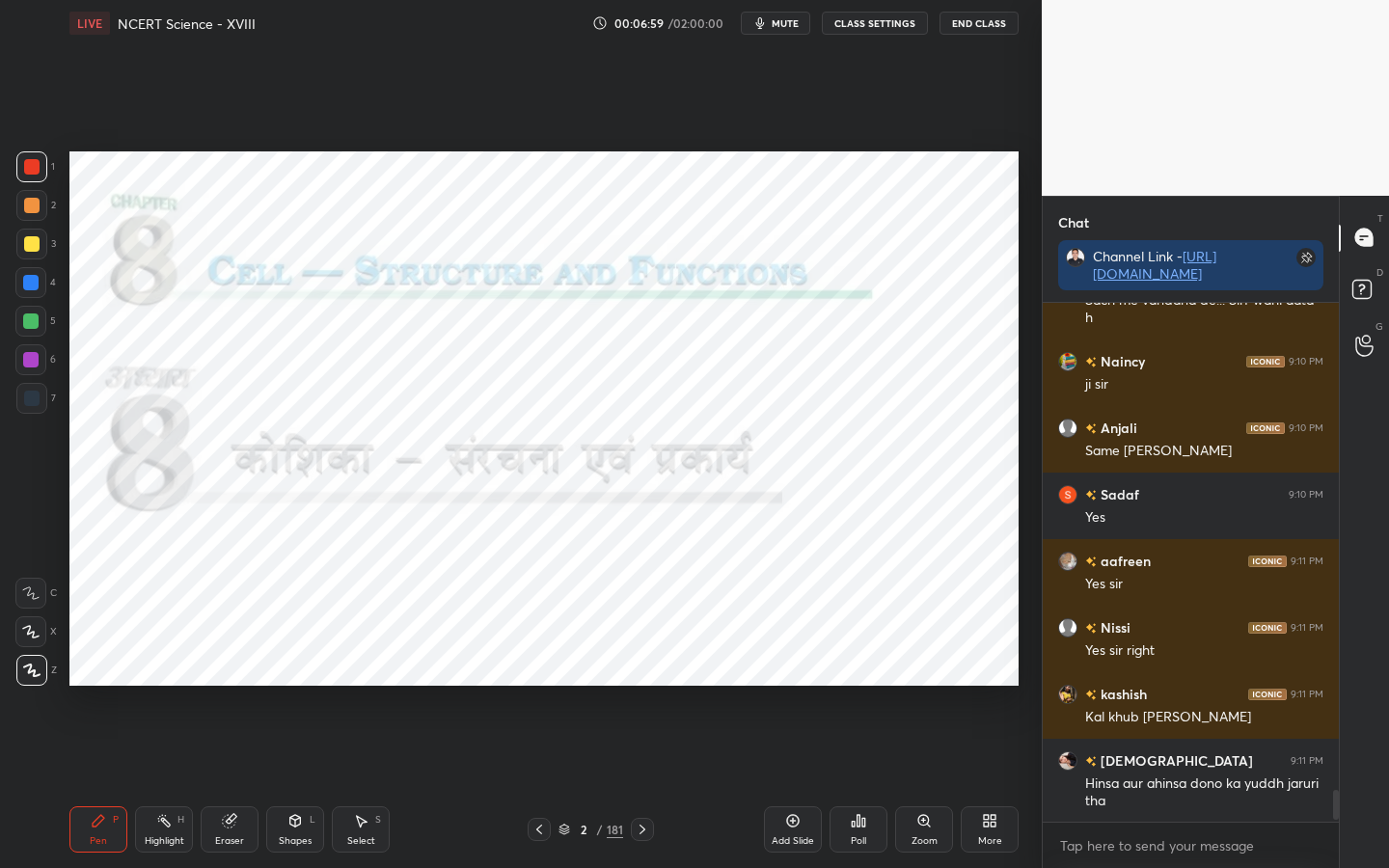
click at [647, 686] on icon at bounding box center [643, 829] width 16 height 16
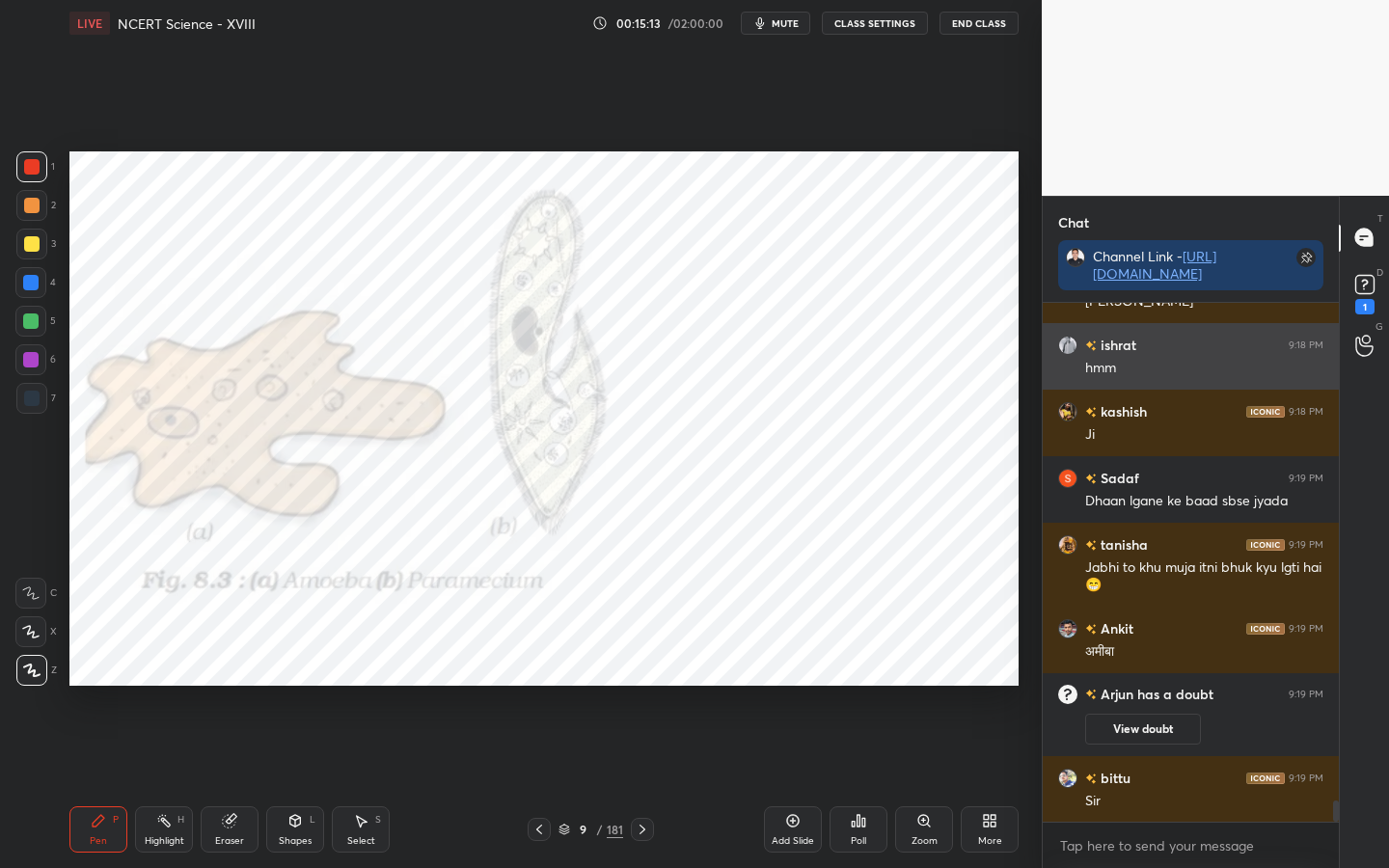
scroll to position [12258, 0]
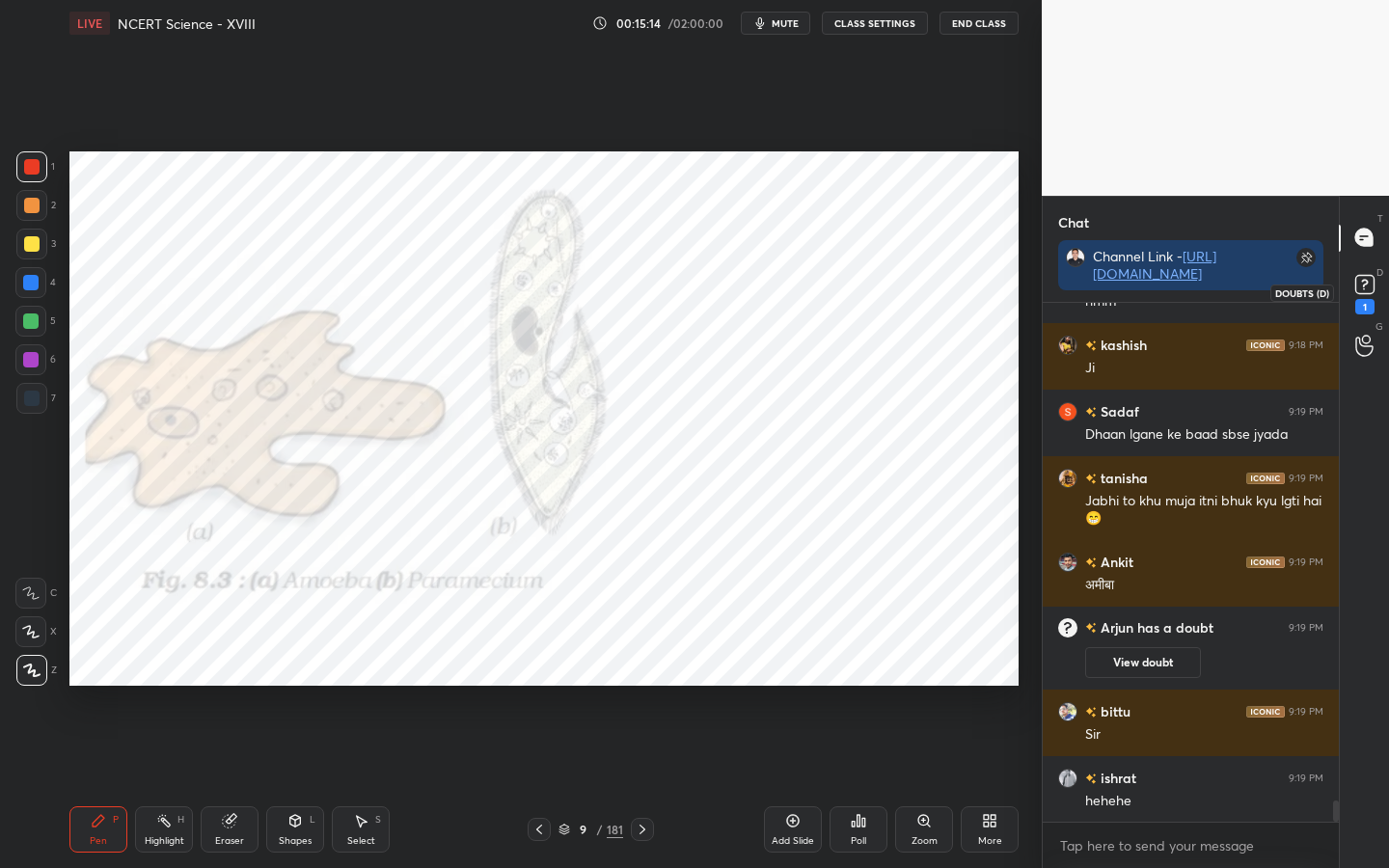
click at [1359, 290] on rect at bounding box center [1364, 284] width 18 height 18
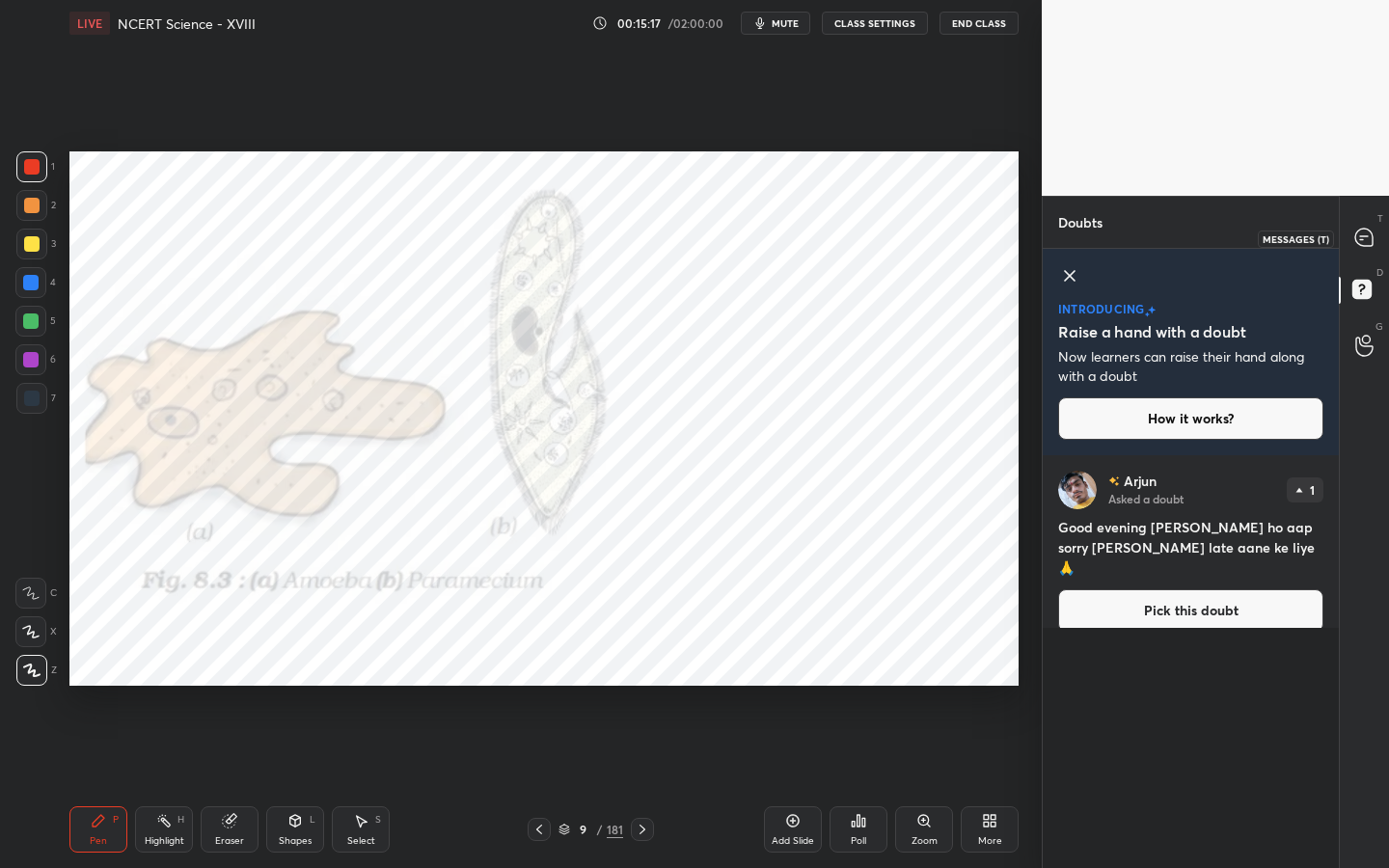
click at [1370, 248] on div at bounding box center [1365, 238] width 39 height 35
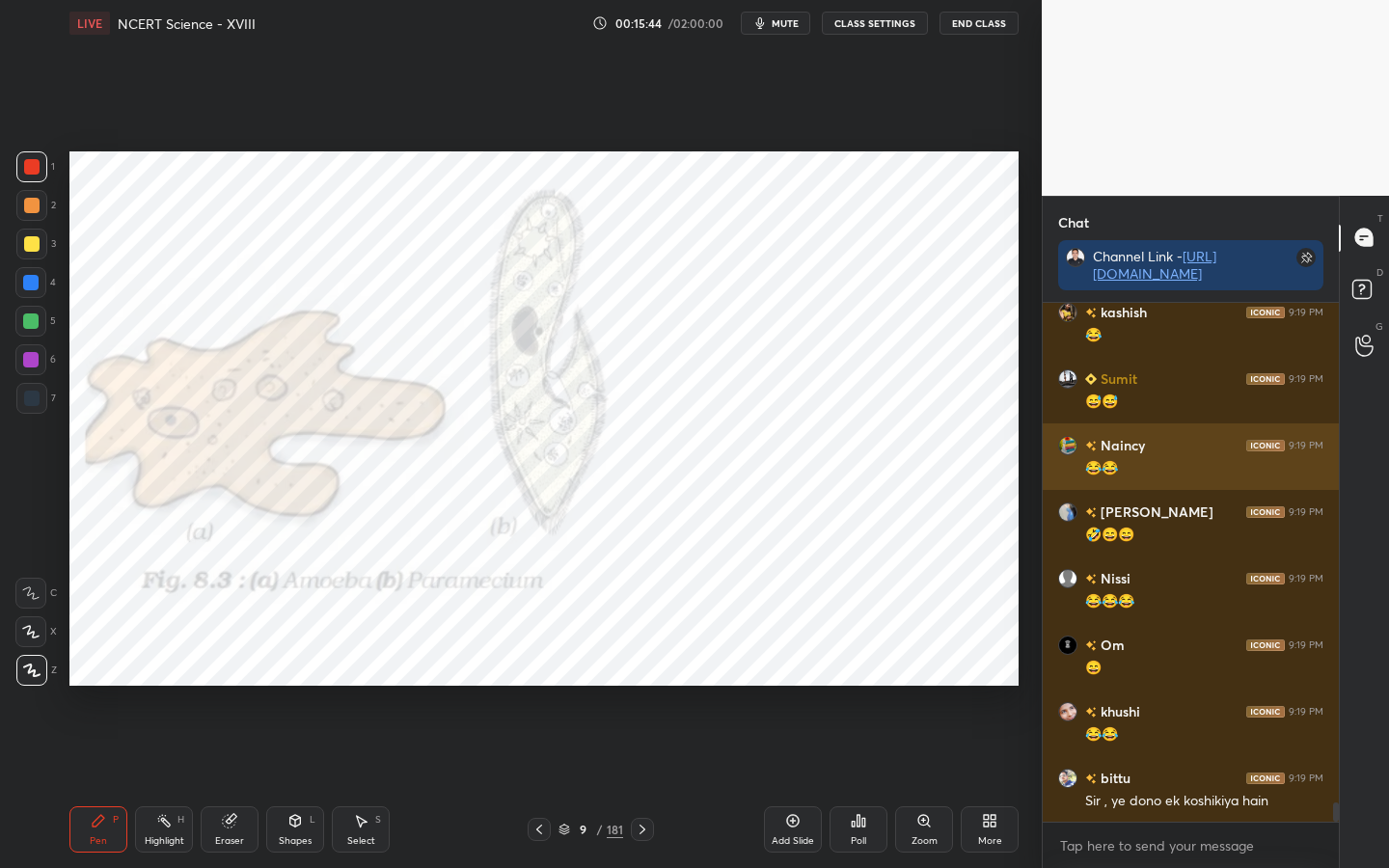
scroll to position [13341, 0]
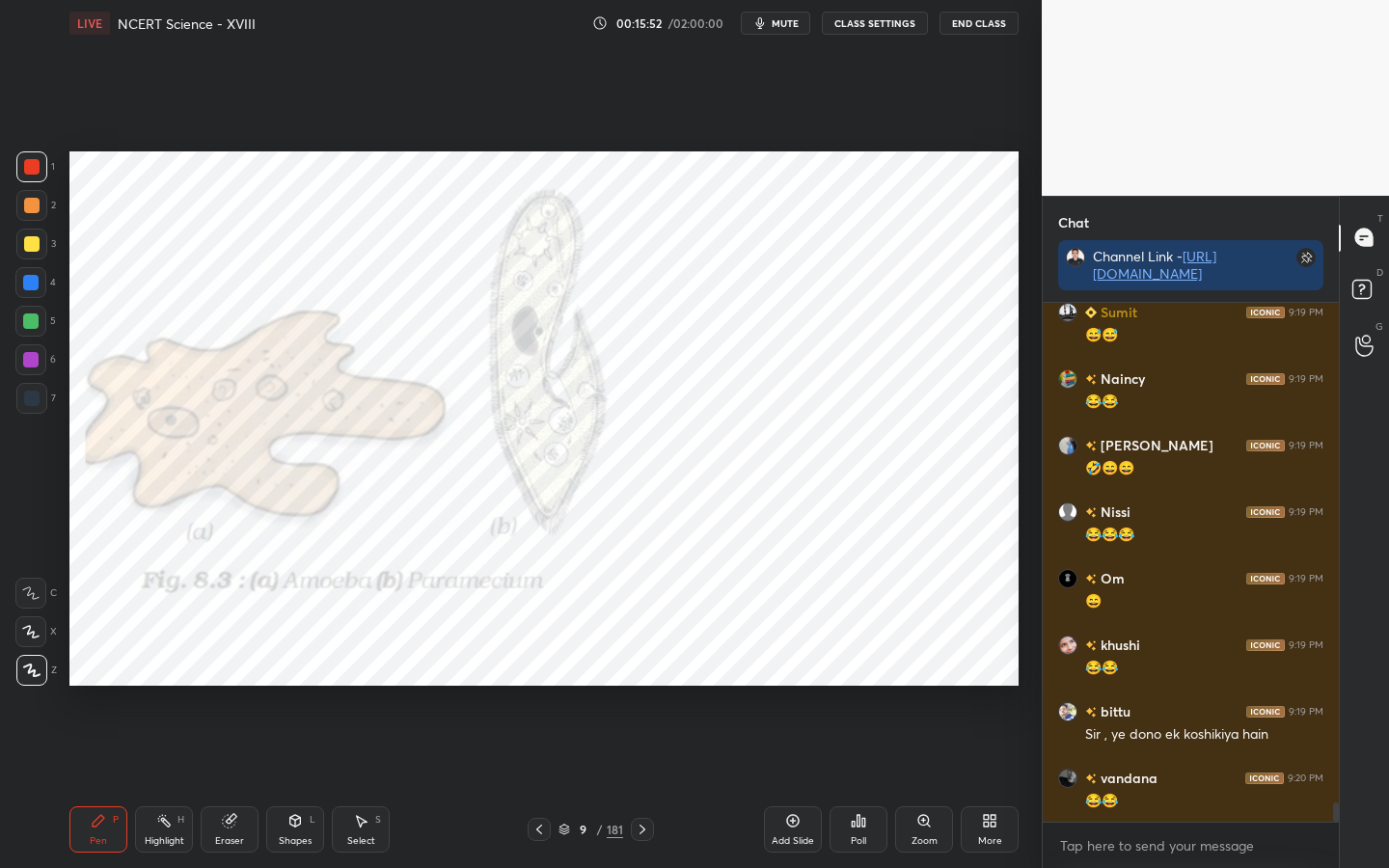
click at [927, 686] on icon at bounding box center [923, 820] width 11 height 11
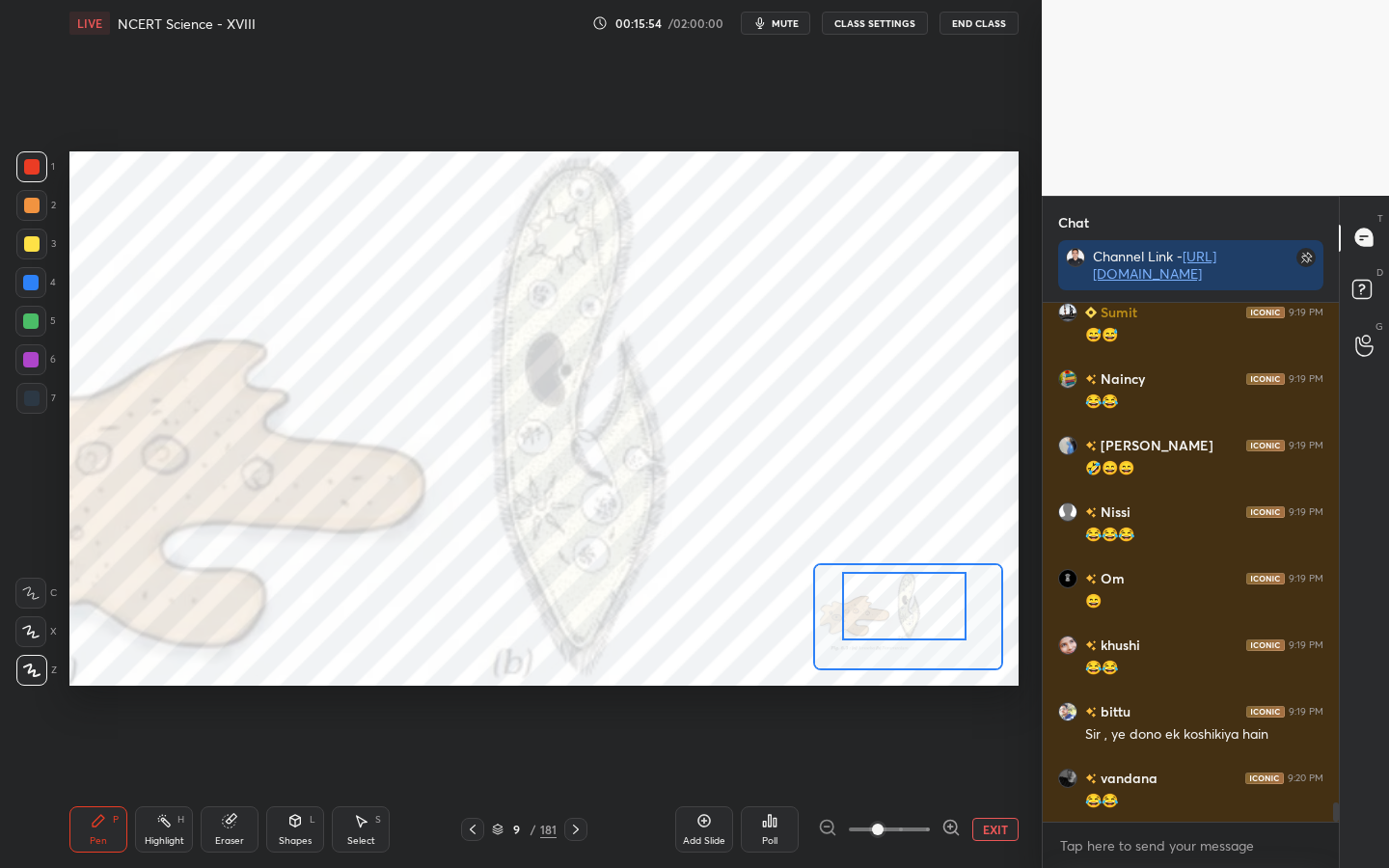
drag, startPoint x: 901, startPoint y: 626, endPoint x: 907, endPoint y: 608, distance: 19.0
click at [908, 609] on div at bounding box center [904, 605] width 124 height 69
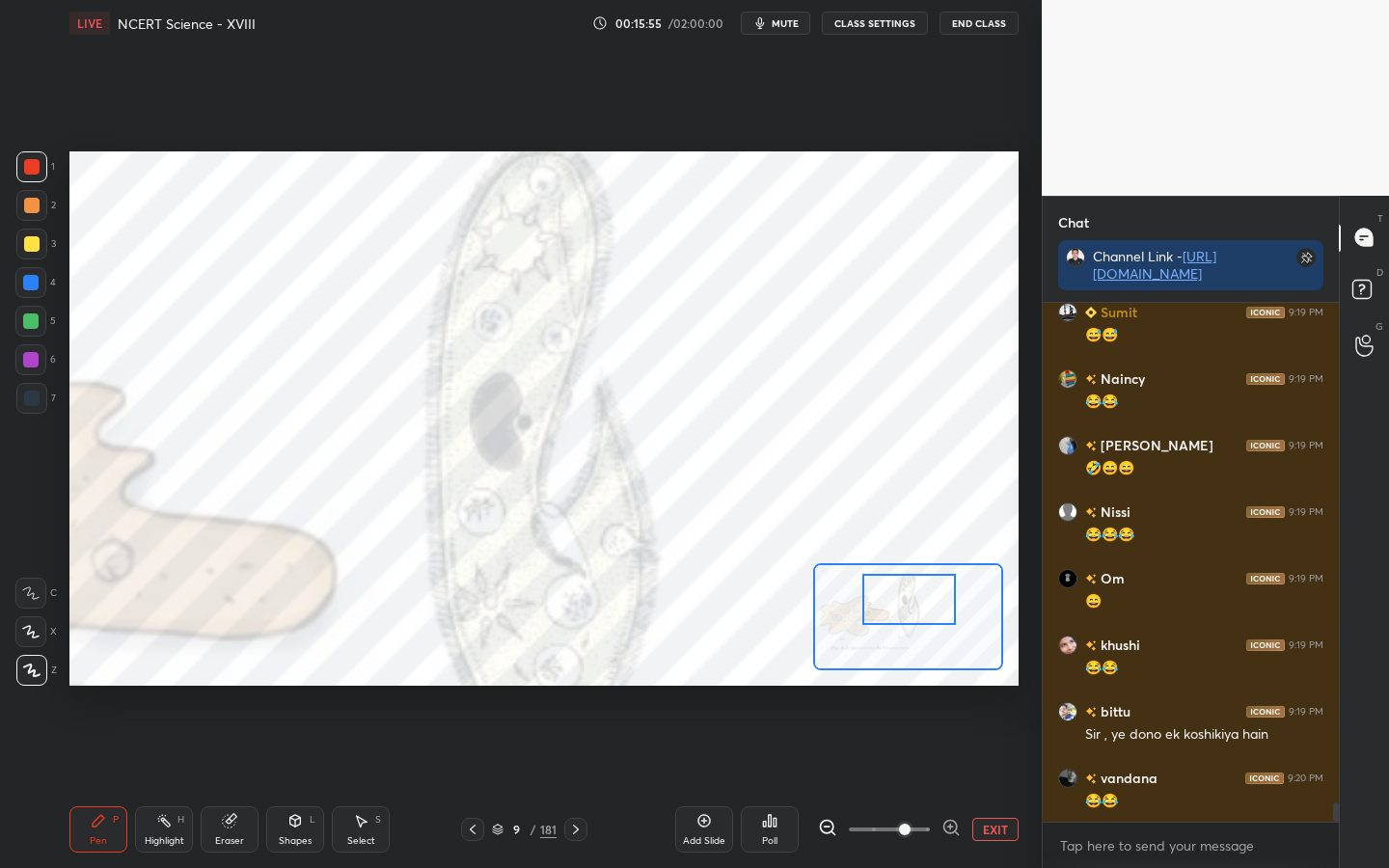
drag, startPoint x: 884, startPoint y: 832, endPoint x: 913, endPoint y: 835, distance: 29.2
click at [910, 686] on span at bounding box center [904, 829] width 12 height 12
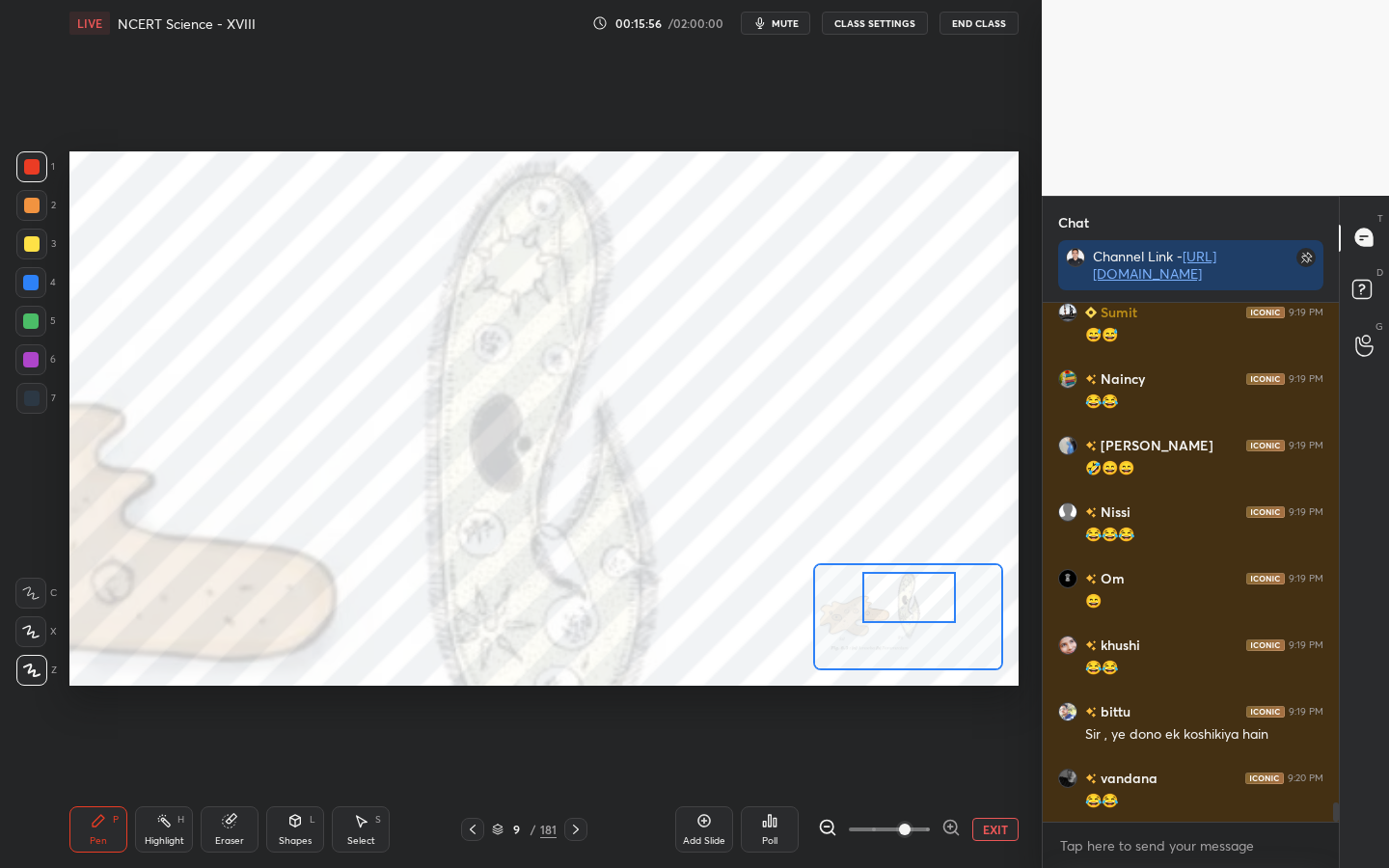
click at [906, 598] on div at bounding box center [909, 597] width 93 height 51
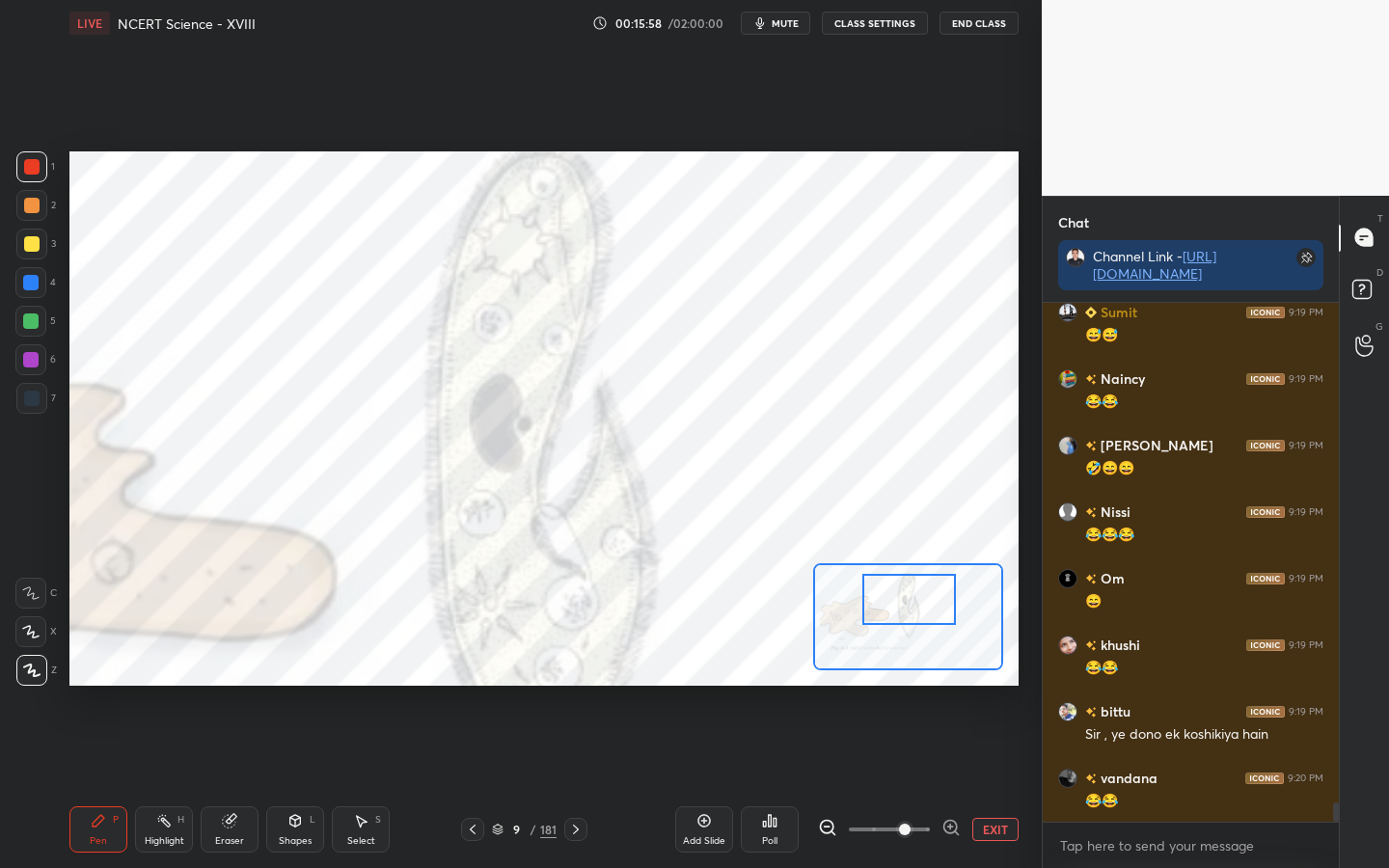
scroll to position [13408, 0]
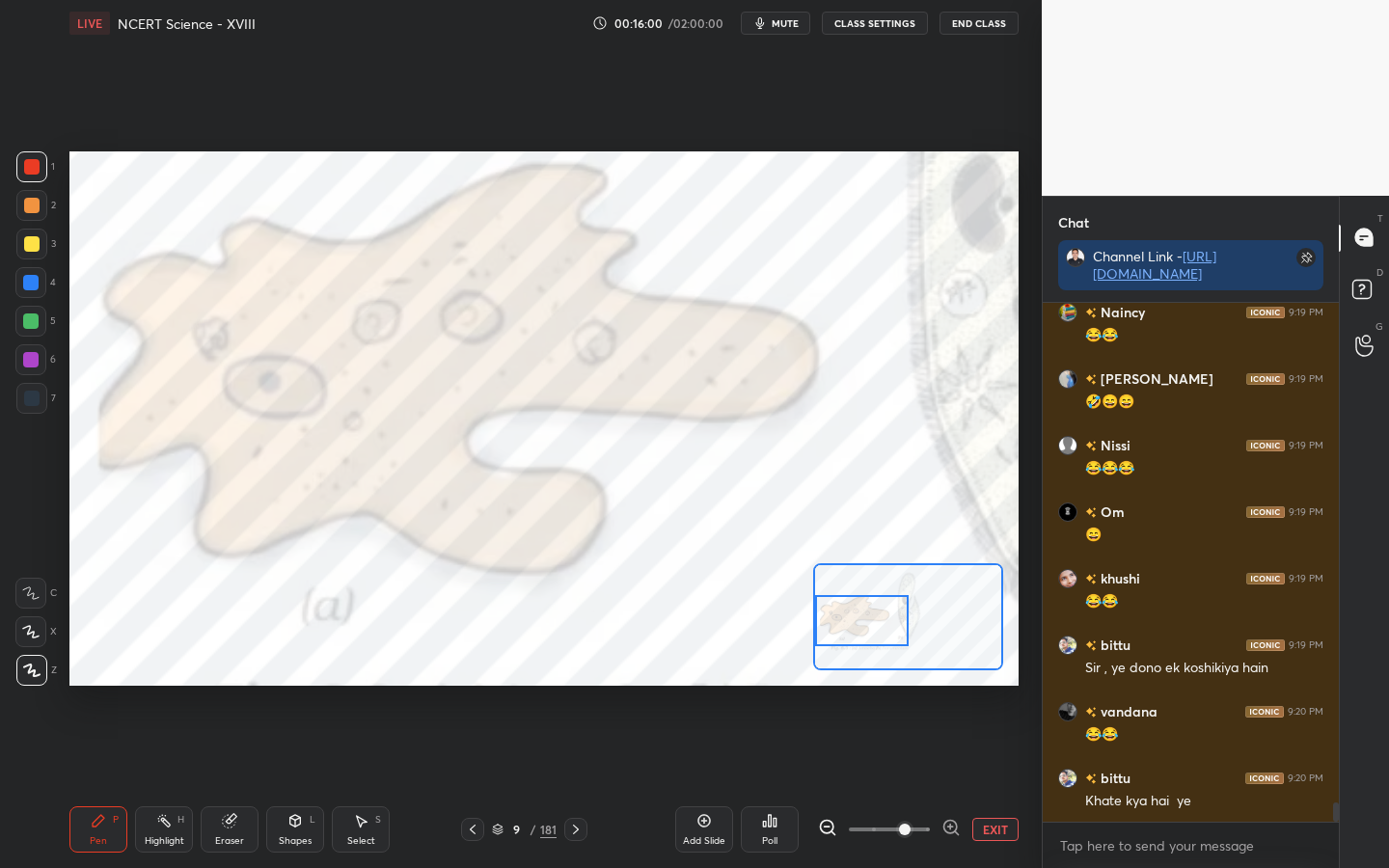
drag, startPoint x: 889, startPoint y: 600, endPoint x: 847, endPoint y: 620, distance: 46.5
click at [849, 621] on div at bounding box center [862, 620] width 93 height 51
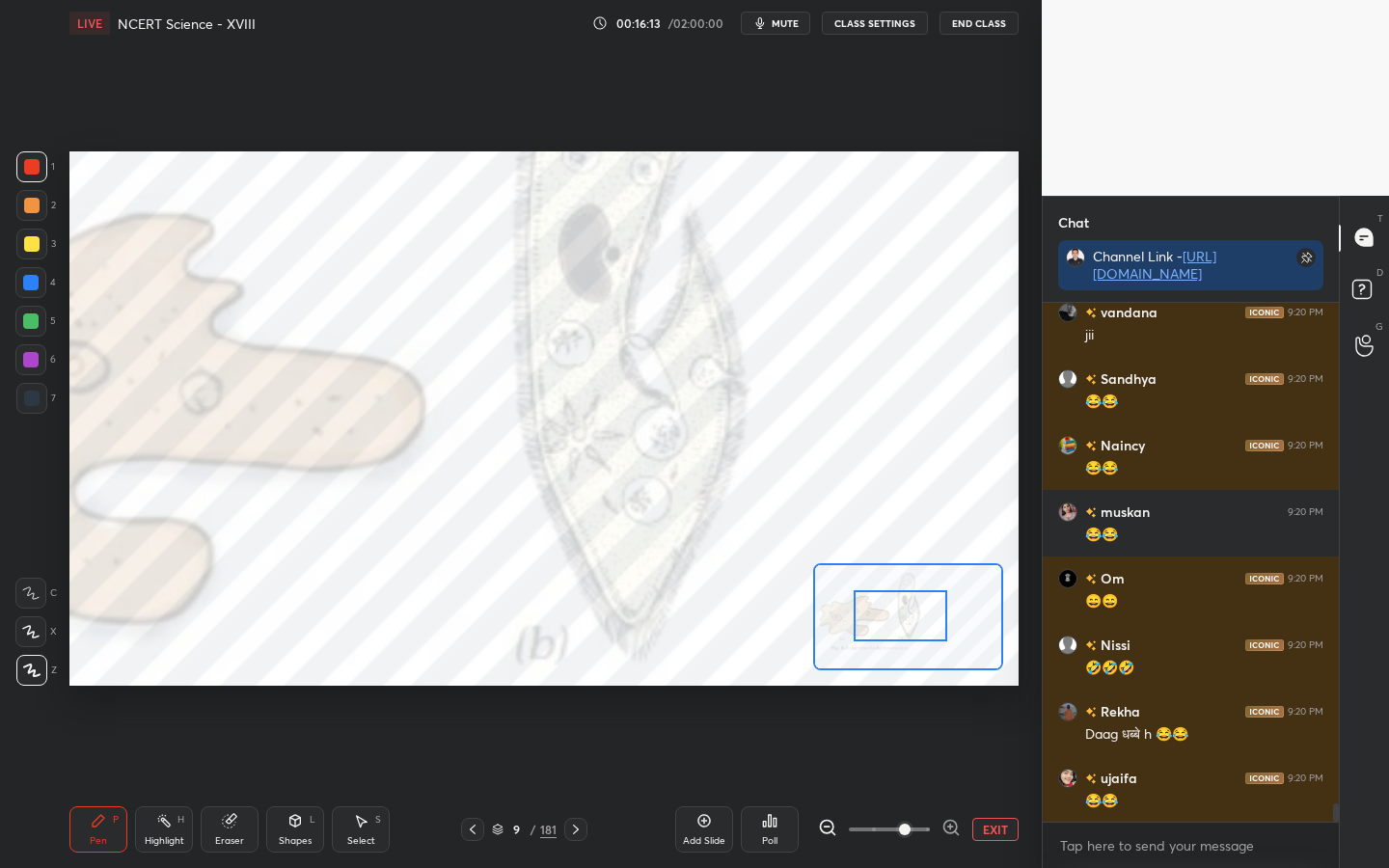
scroll to position [14251, 0]
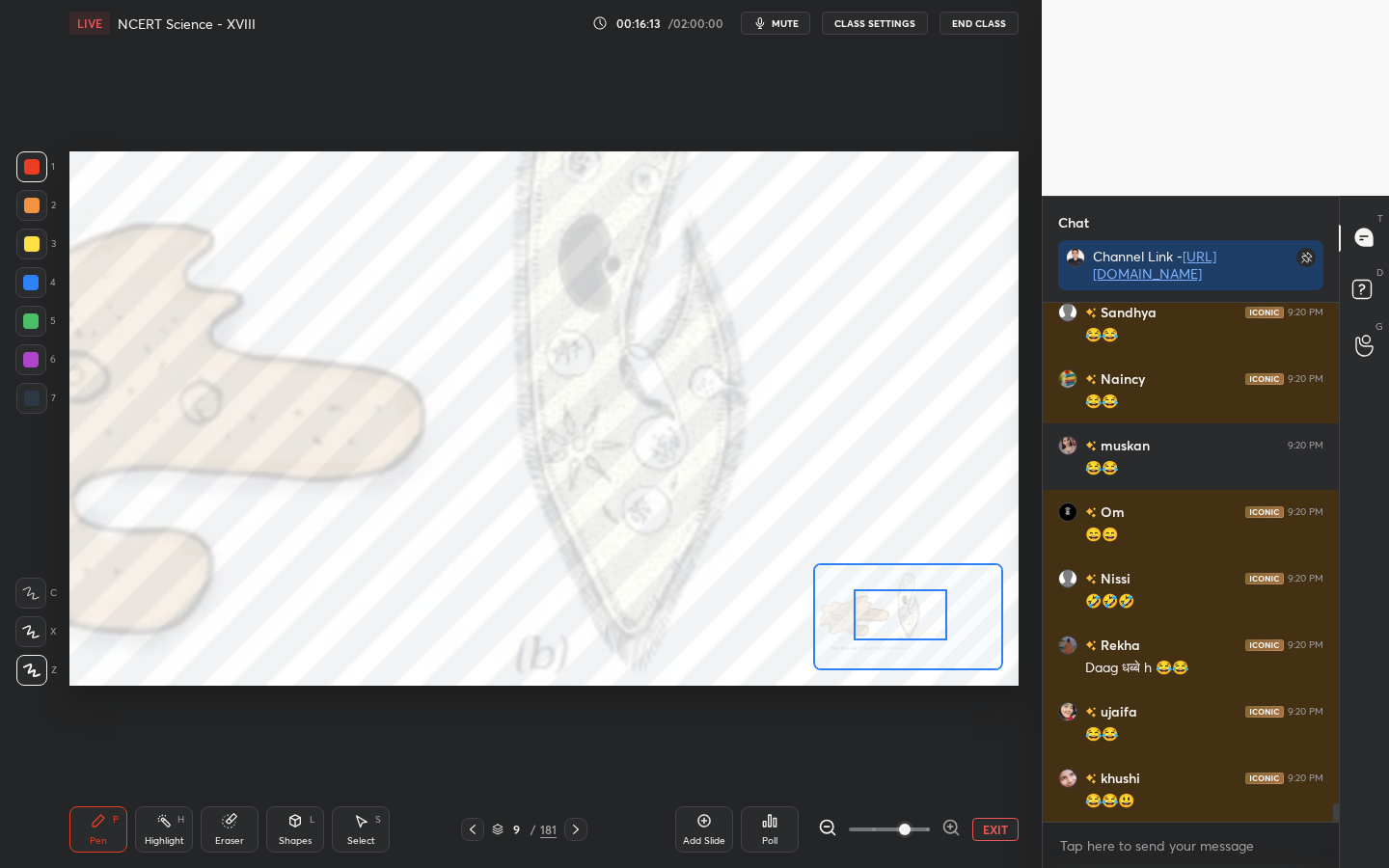
drag, startPoint x: 884, startPoint y: 623, endPoint x: 912, endPoint y: 615, distance: 29.1
click at [912, 615] on div at bounding box center [900, 614] width 93 height 51
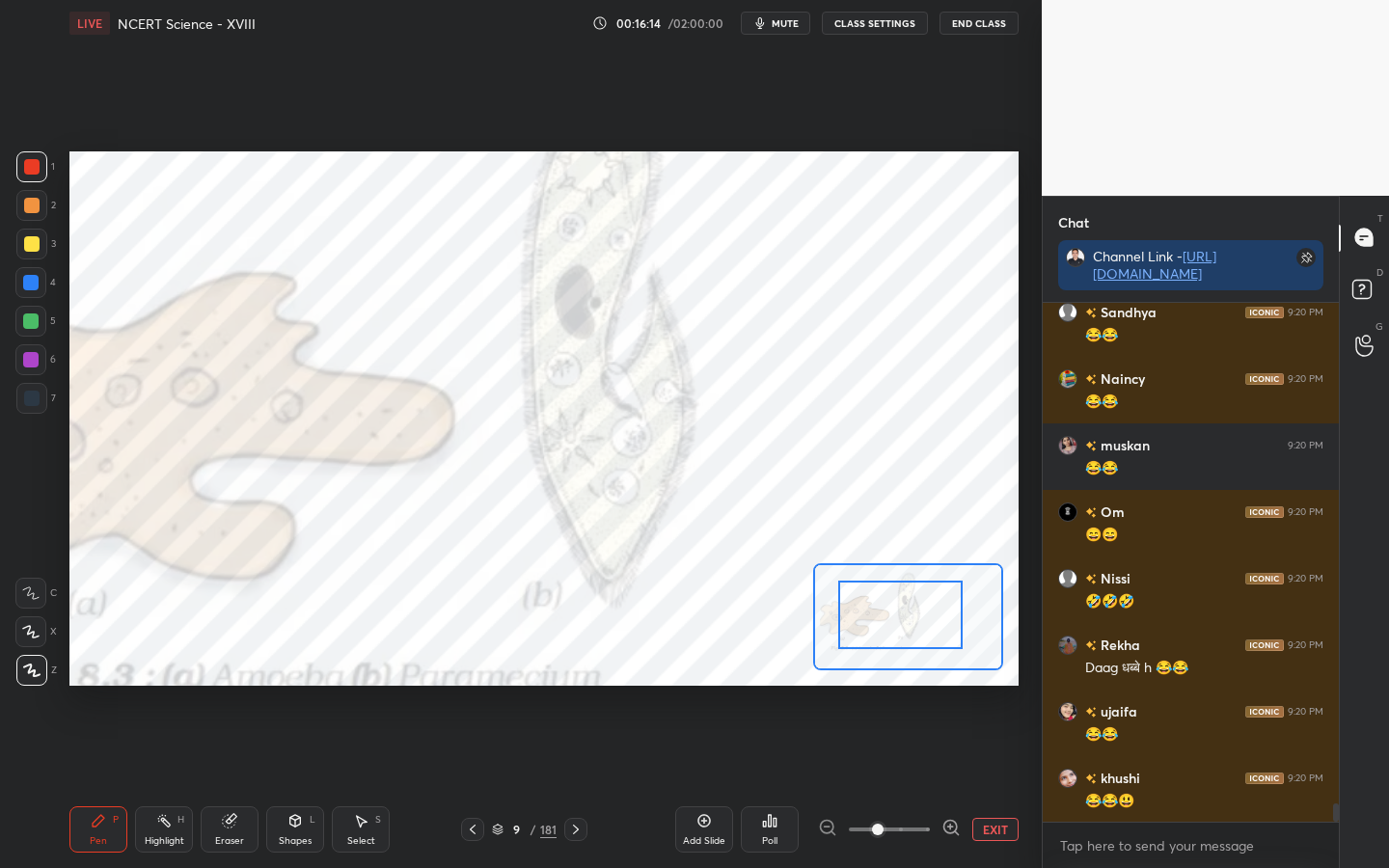
scroll to position [14318, 0]
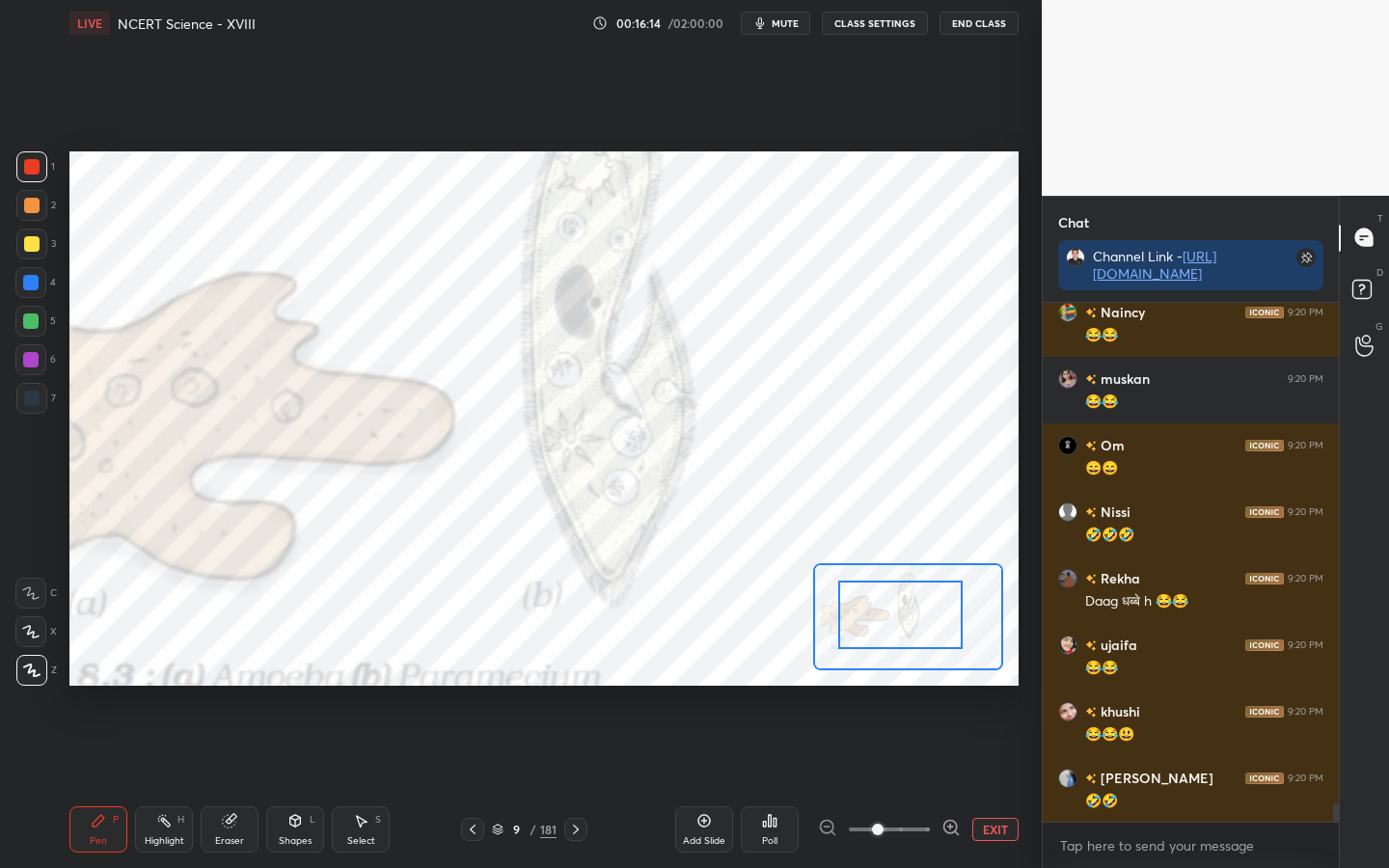
drag, startPoint x: 905, startPoint y: 822, endPoint x: 874, endPoint y: 825, distance: 31.1
click at [875, 686] on span at bounding box center [878, 829] width 12 height 12
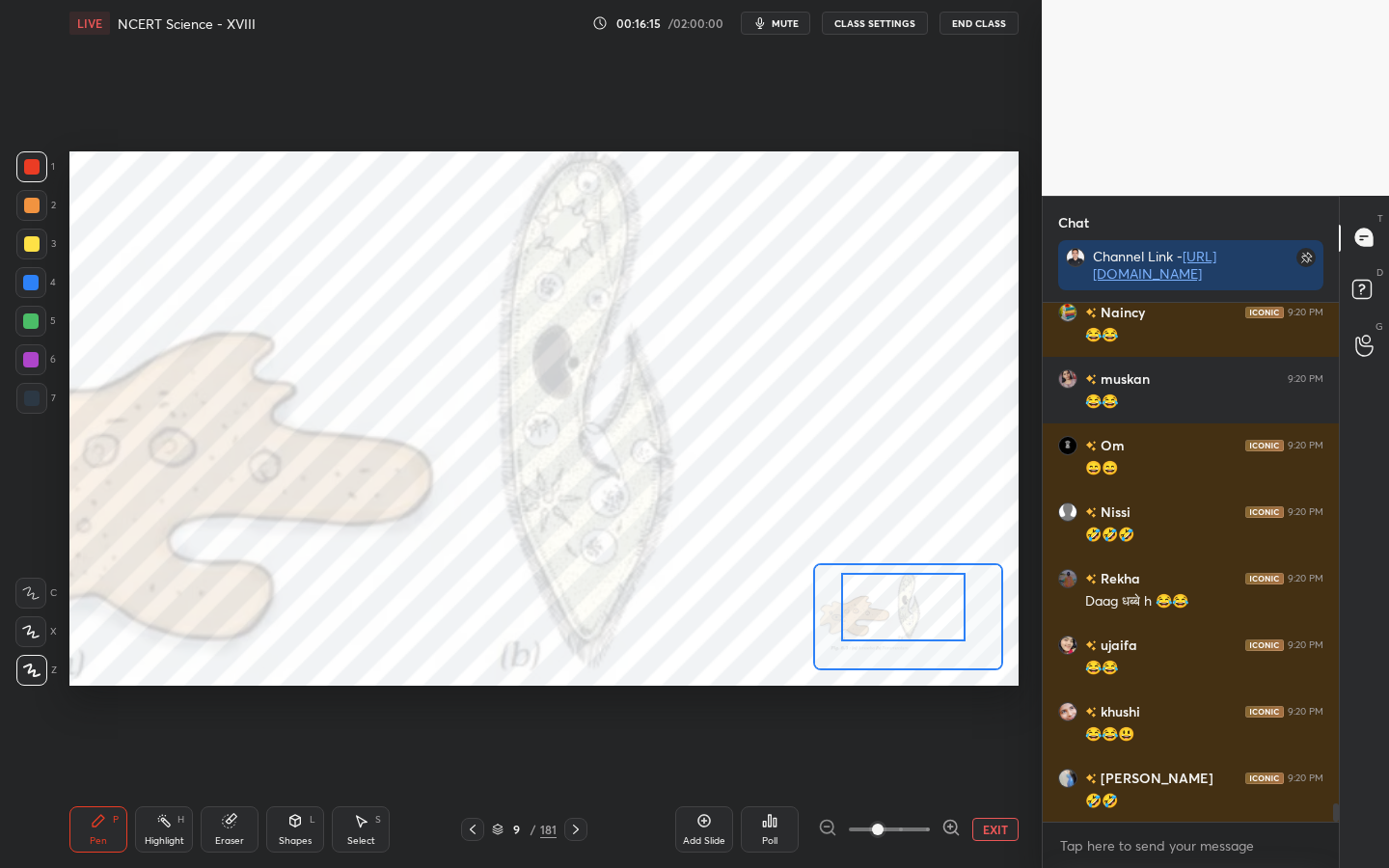
scroll to position [14451, 0]
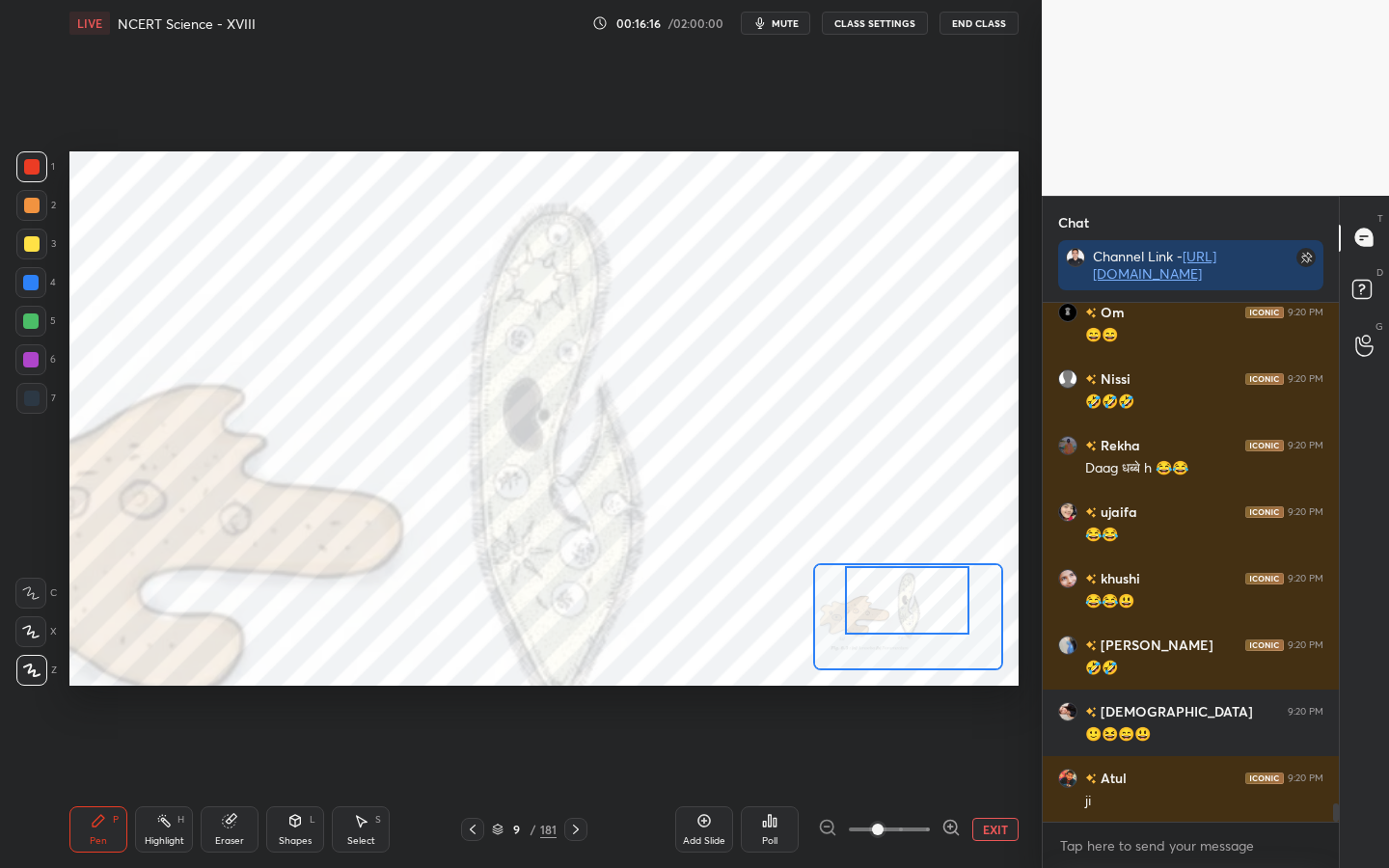
click at [895, 609] on div at bounding box center [907, 600] width 124 height 69
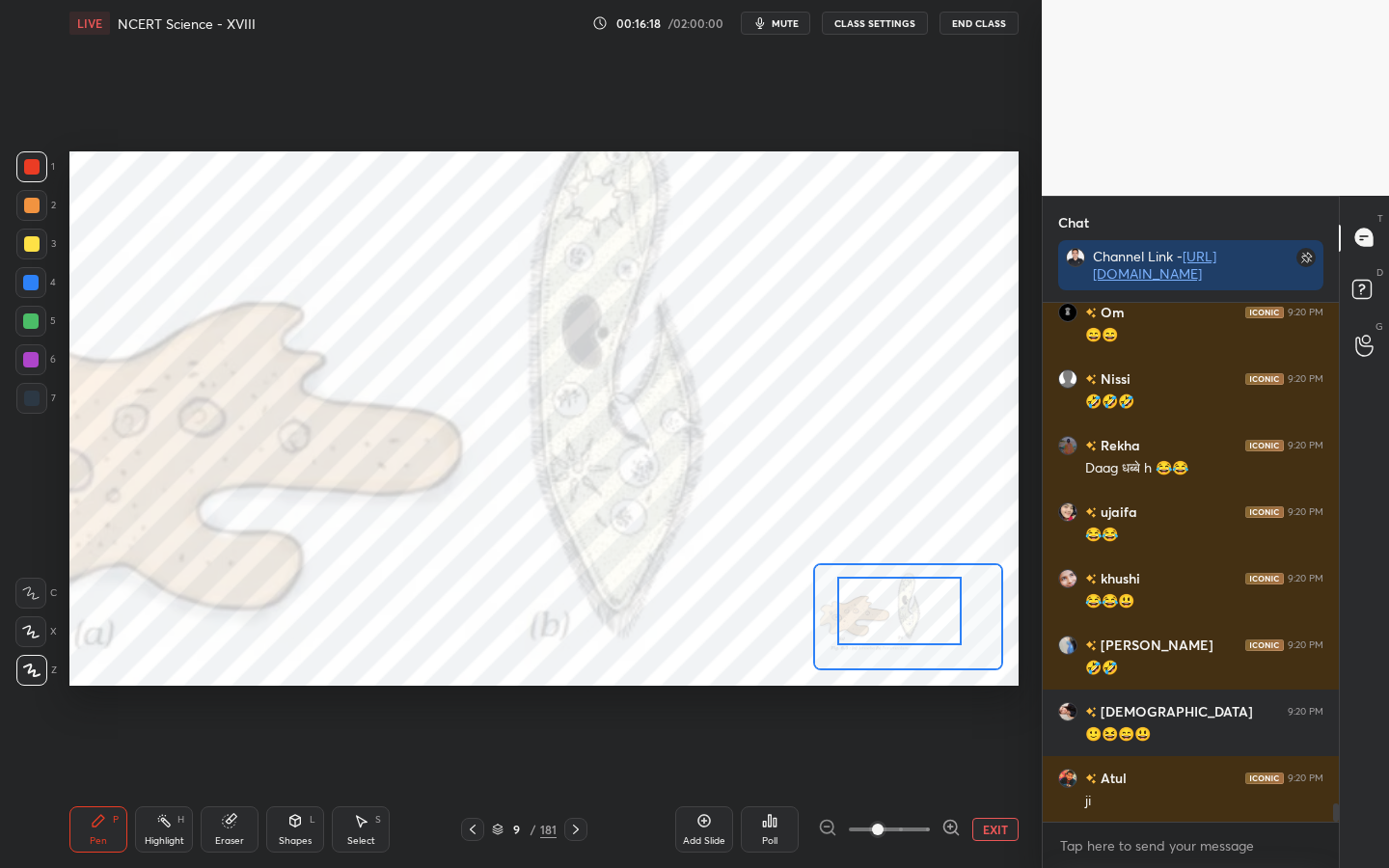
drag, startPoint x: 883, startPoint y: 609, endPoint x: 869, endPoint y: 620, distance: 17.8
click at [873, 621] on div at bounding box center [900, 610] width 124 height 69
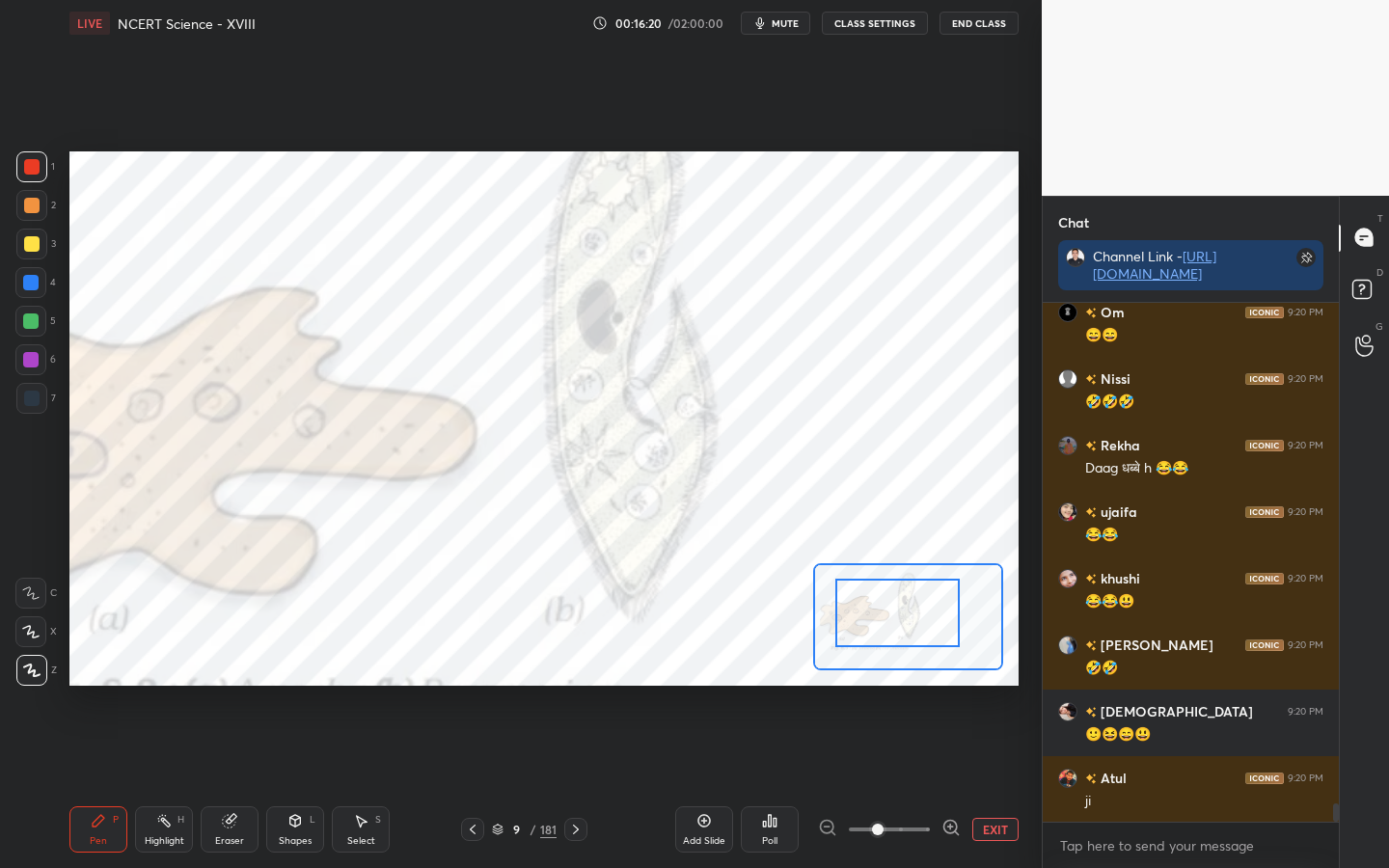
scroll to position [14518, 0]
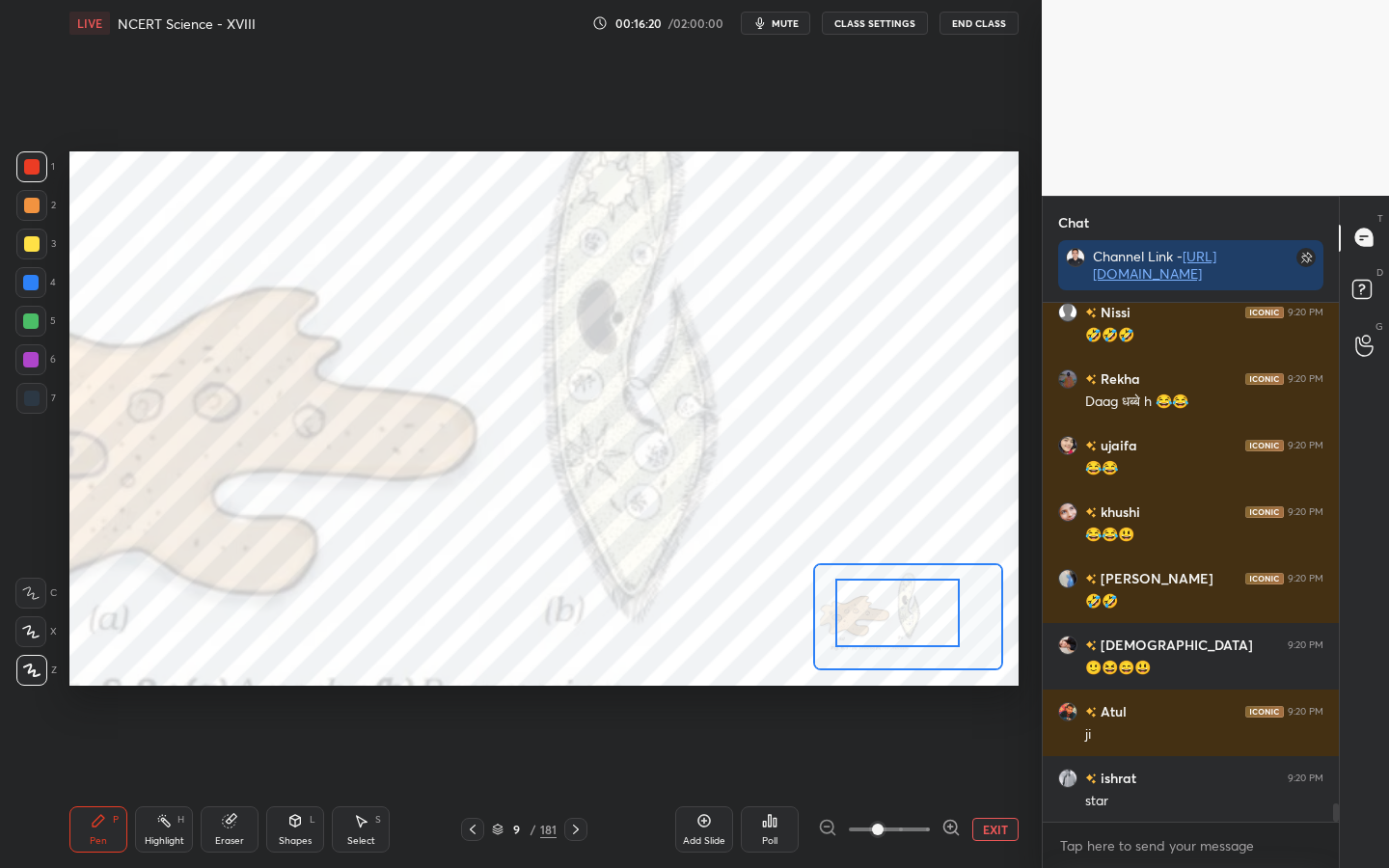
click at [999, 686] on button "EXIT" at bounding box center [995, 829] width 47 height 23
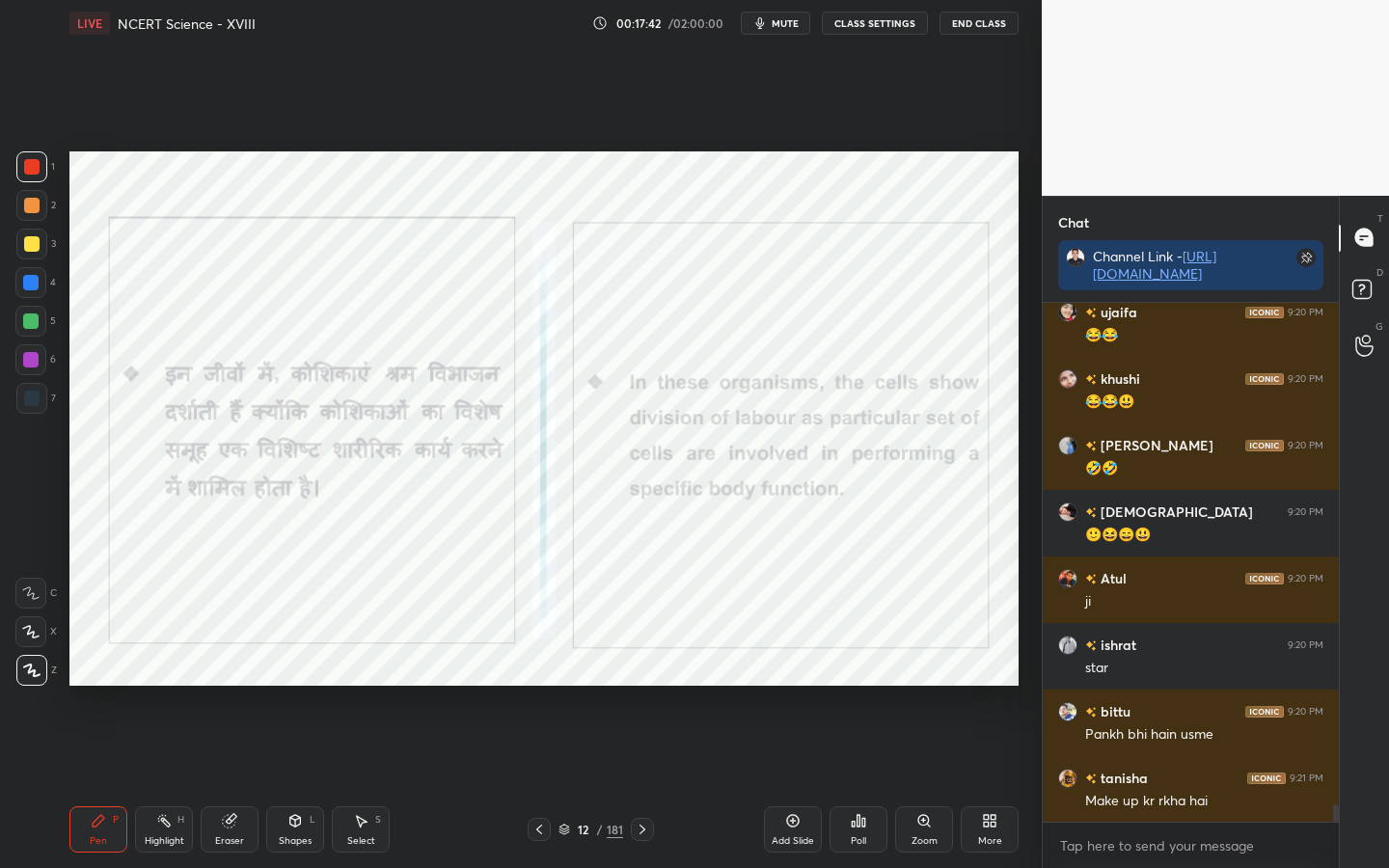
scroll to position [13630, 0]
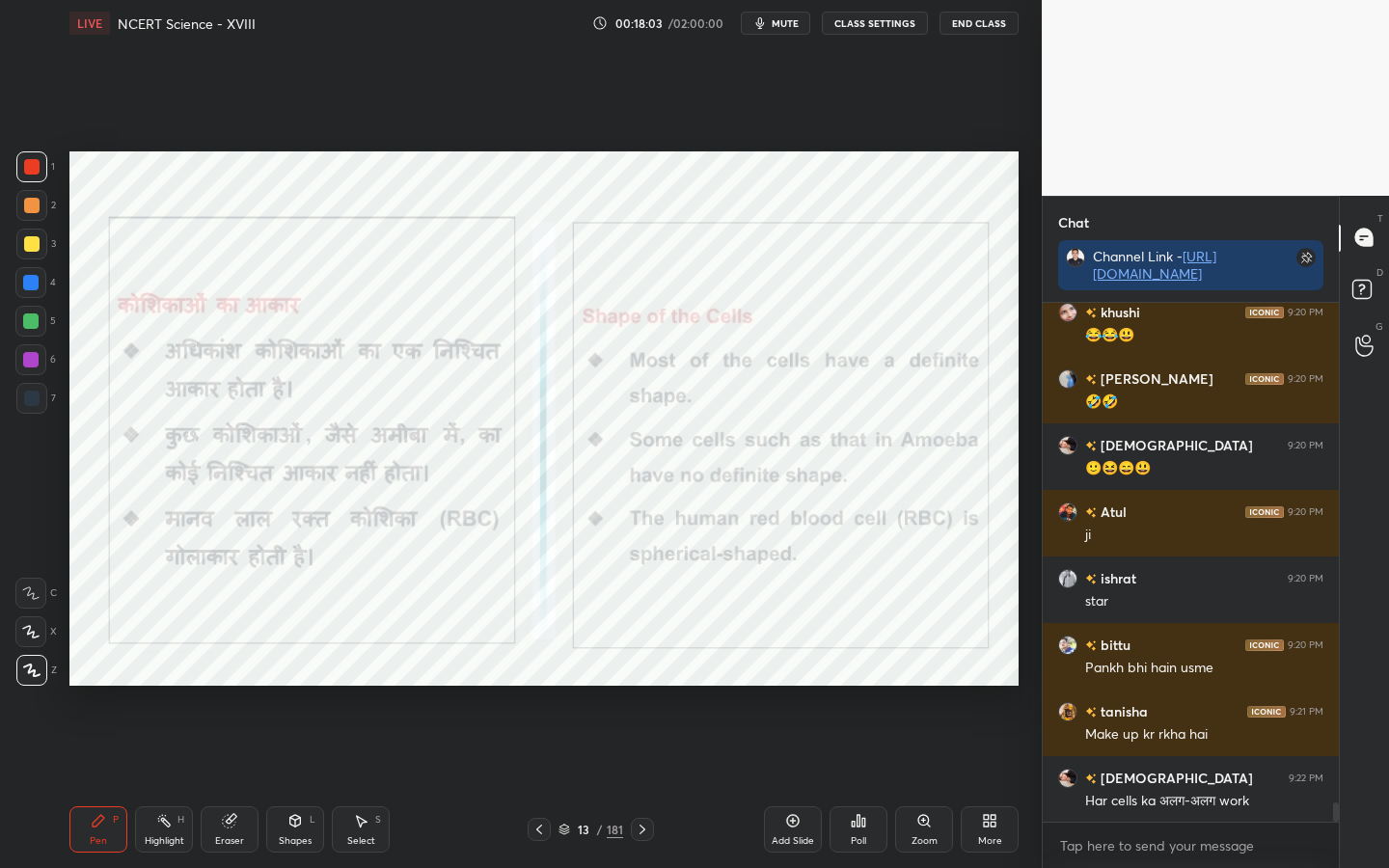
click at [542, 686] on icon at bounding box center [539, 829] width 16 height 16
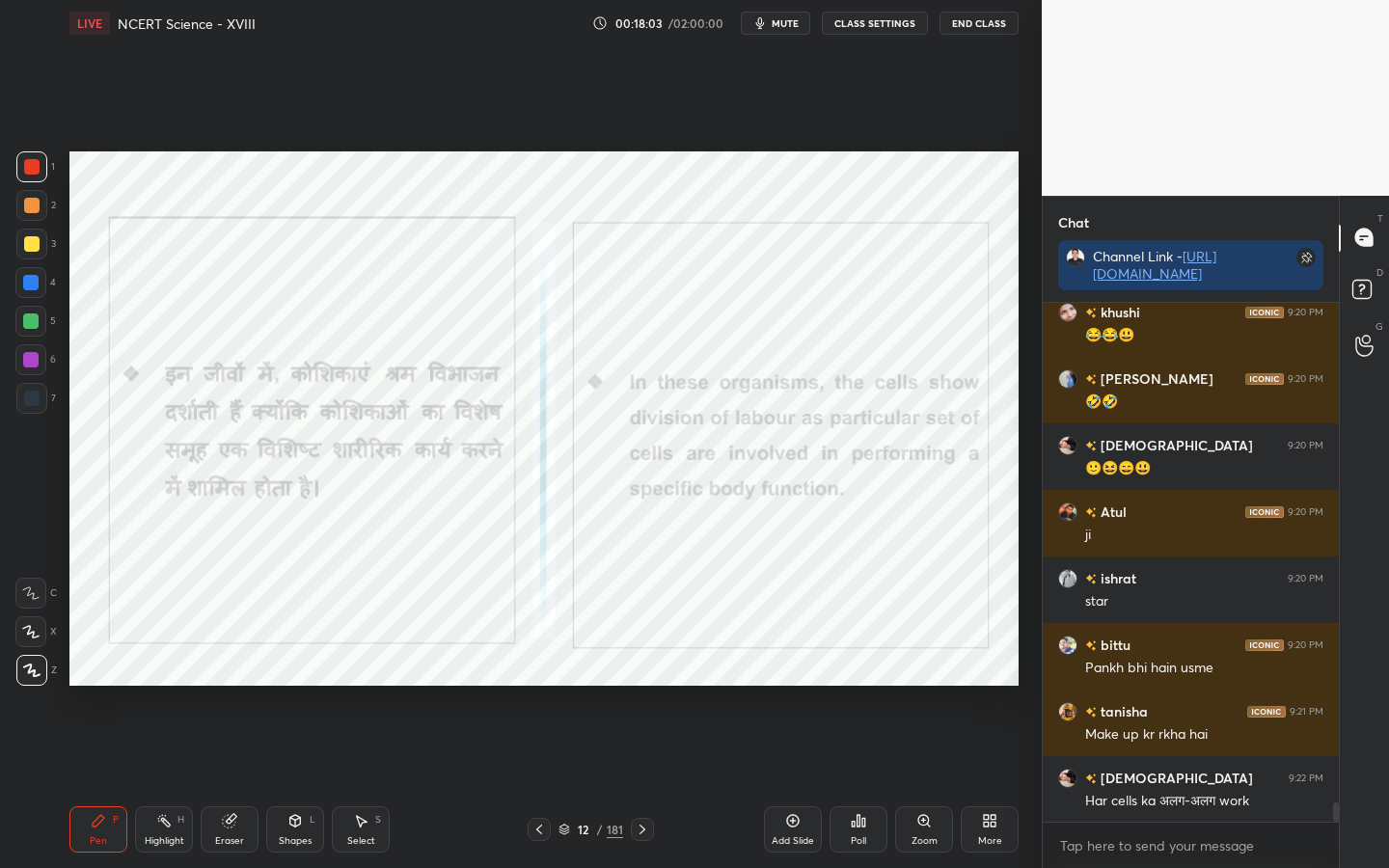
click at [542, 686] on icon at bounding box center [539, 829] width 16 height 16
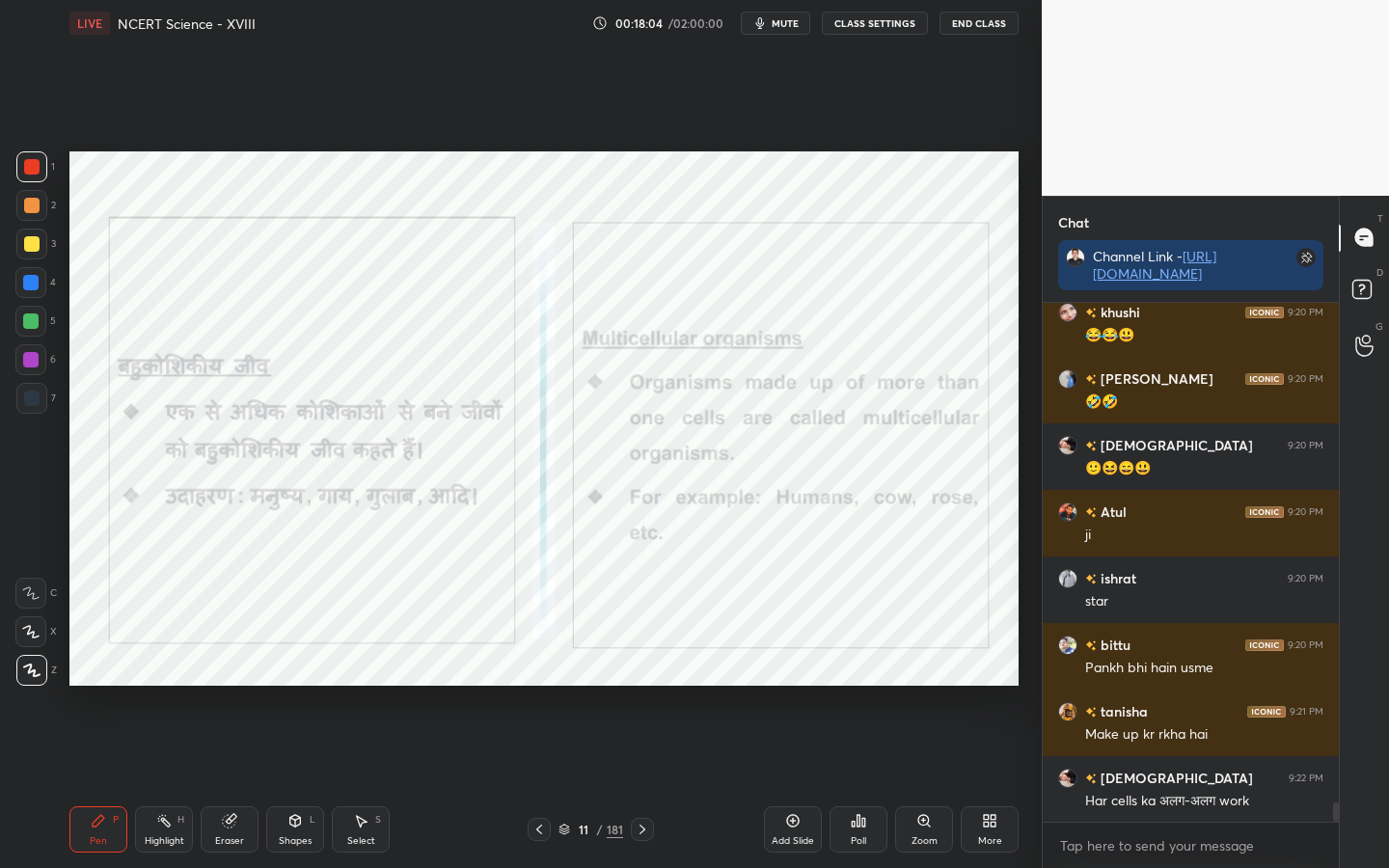
click at [541, 686] on icon at bounding box center [539, 829] width 6 height 10
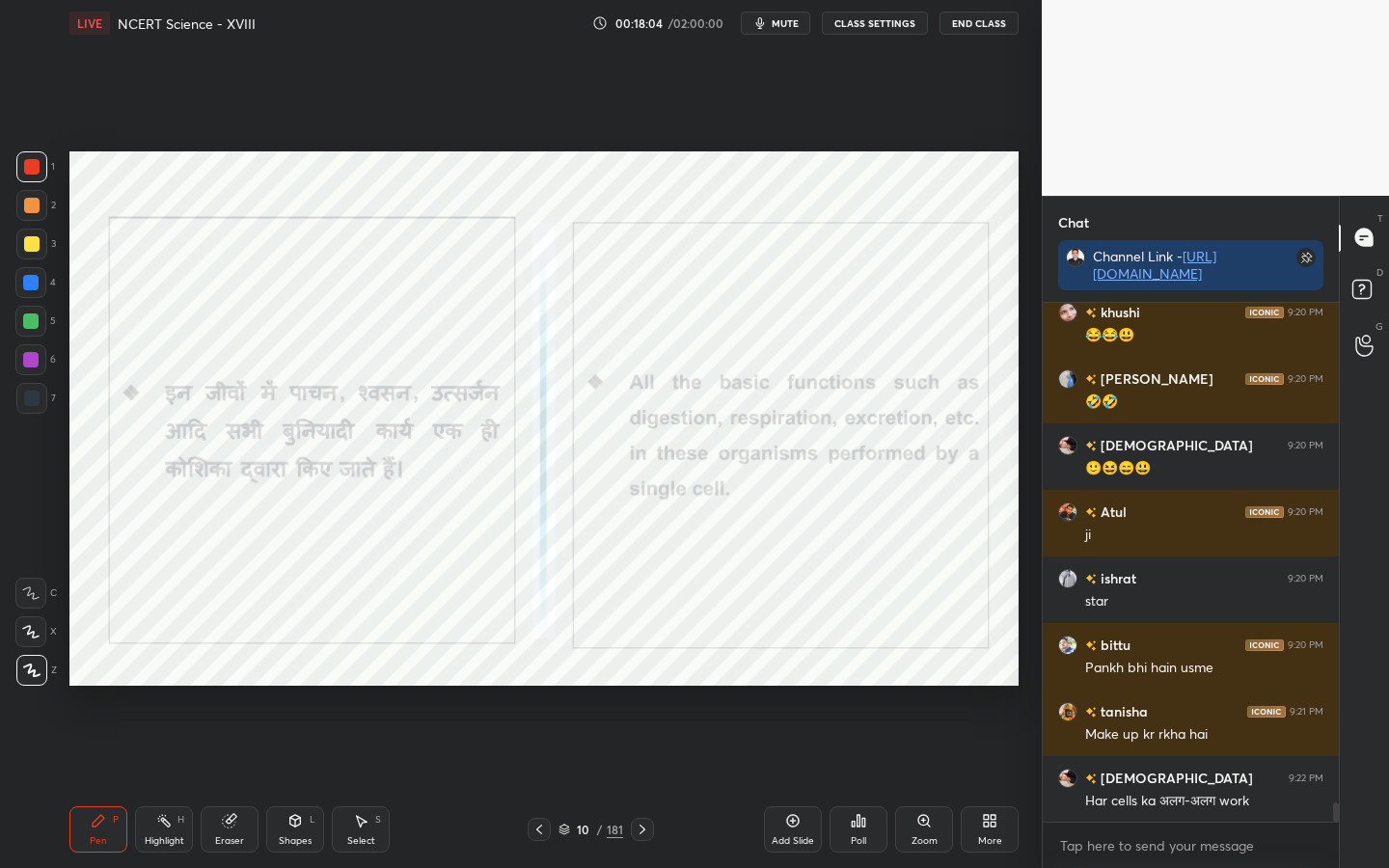
click at [539, 686] on icon at bounding box center [539, 829] width 16 height 16
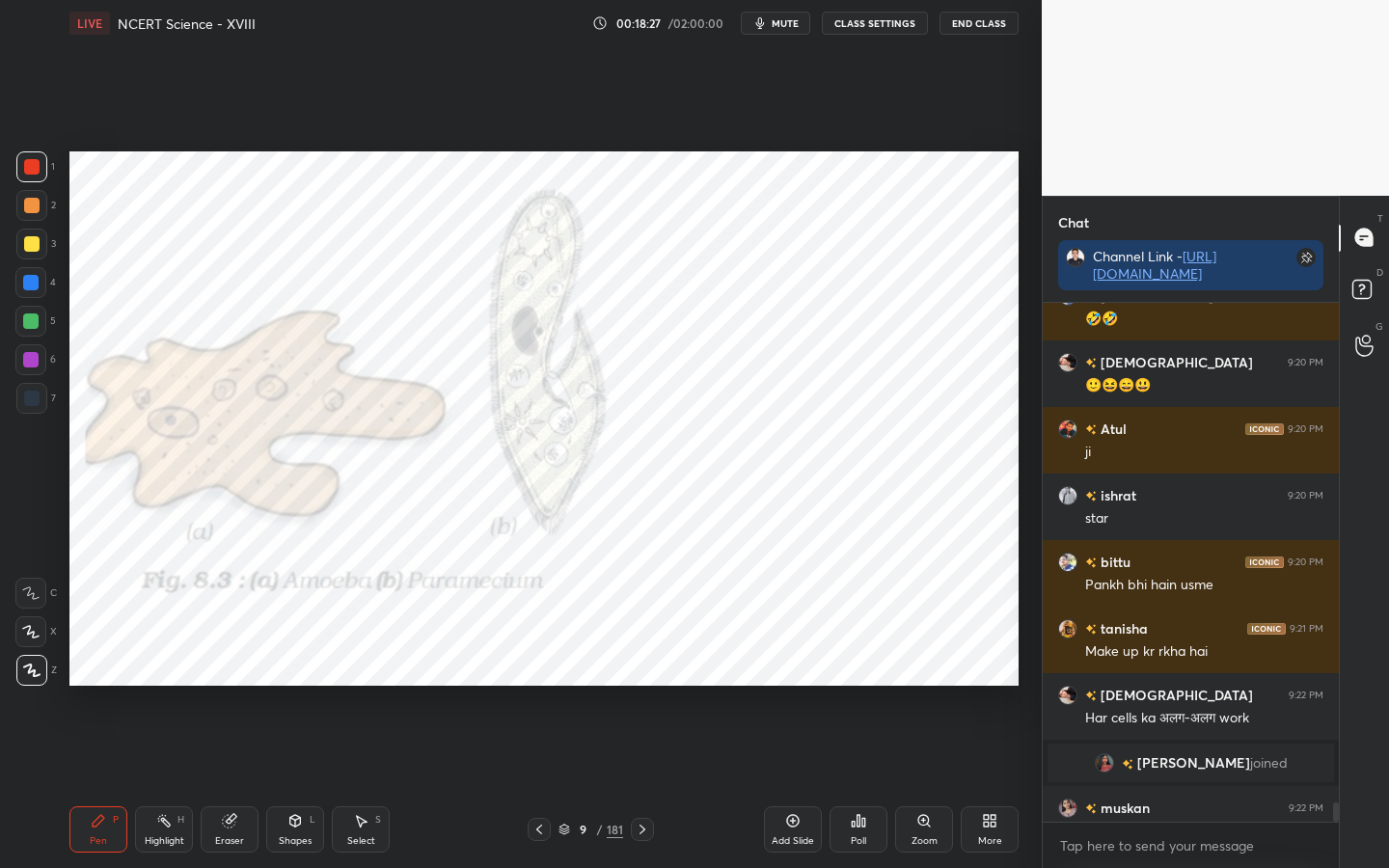
scroll to position [13706, 0]
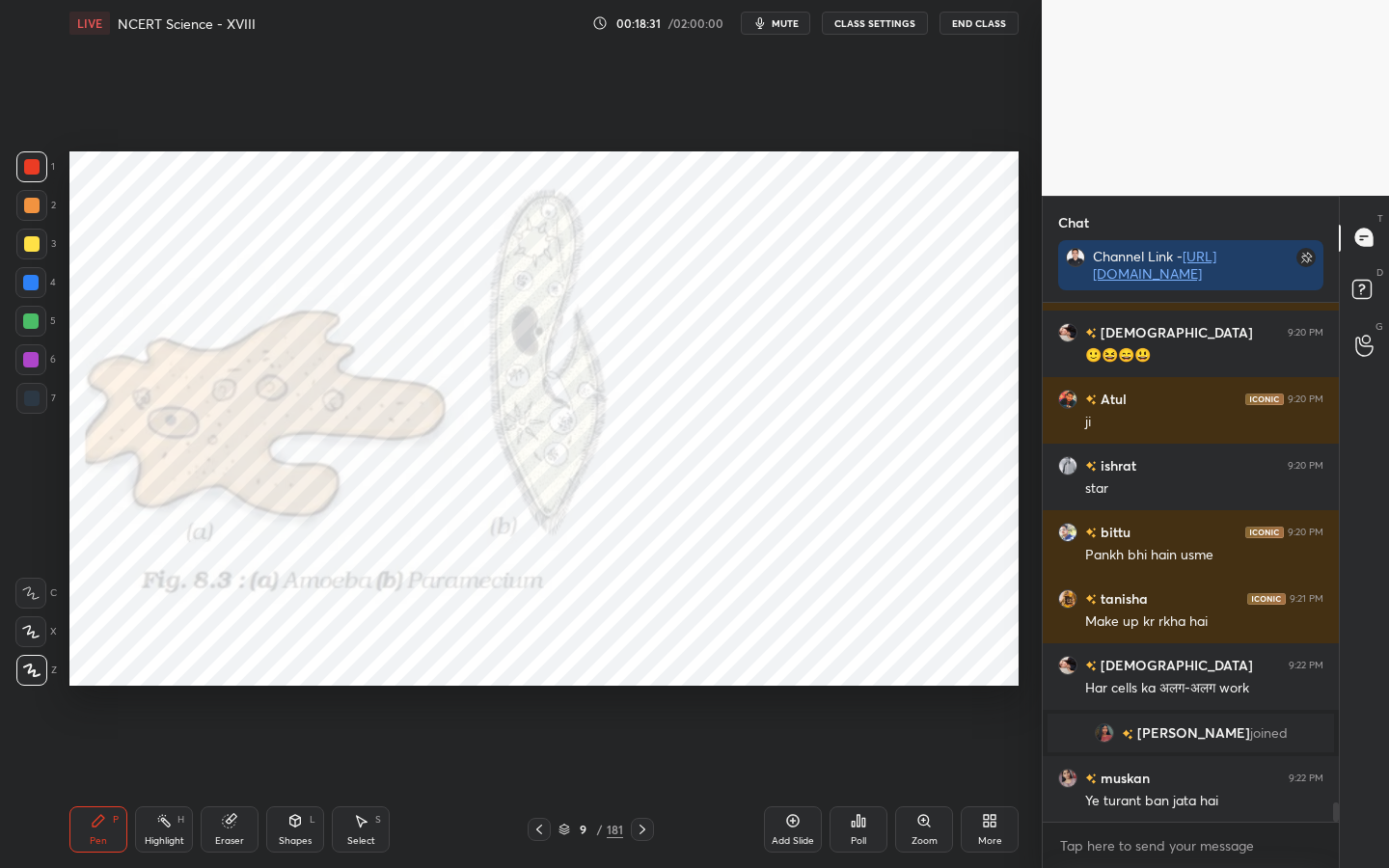
drag, startPoint x: 229, startPoint y: 840, endPoint x: 213, endPoint y: 833, distance: 17.5
click at [229, 686] on div "Eraser" at bounding box center [230, 841] width 29 height 10
click at [34, 666] on span "Erase all" at bounding box center [31, 670] width 29 height 14
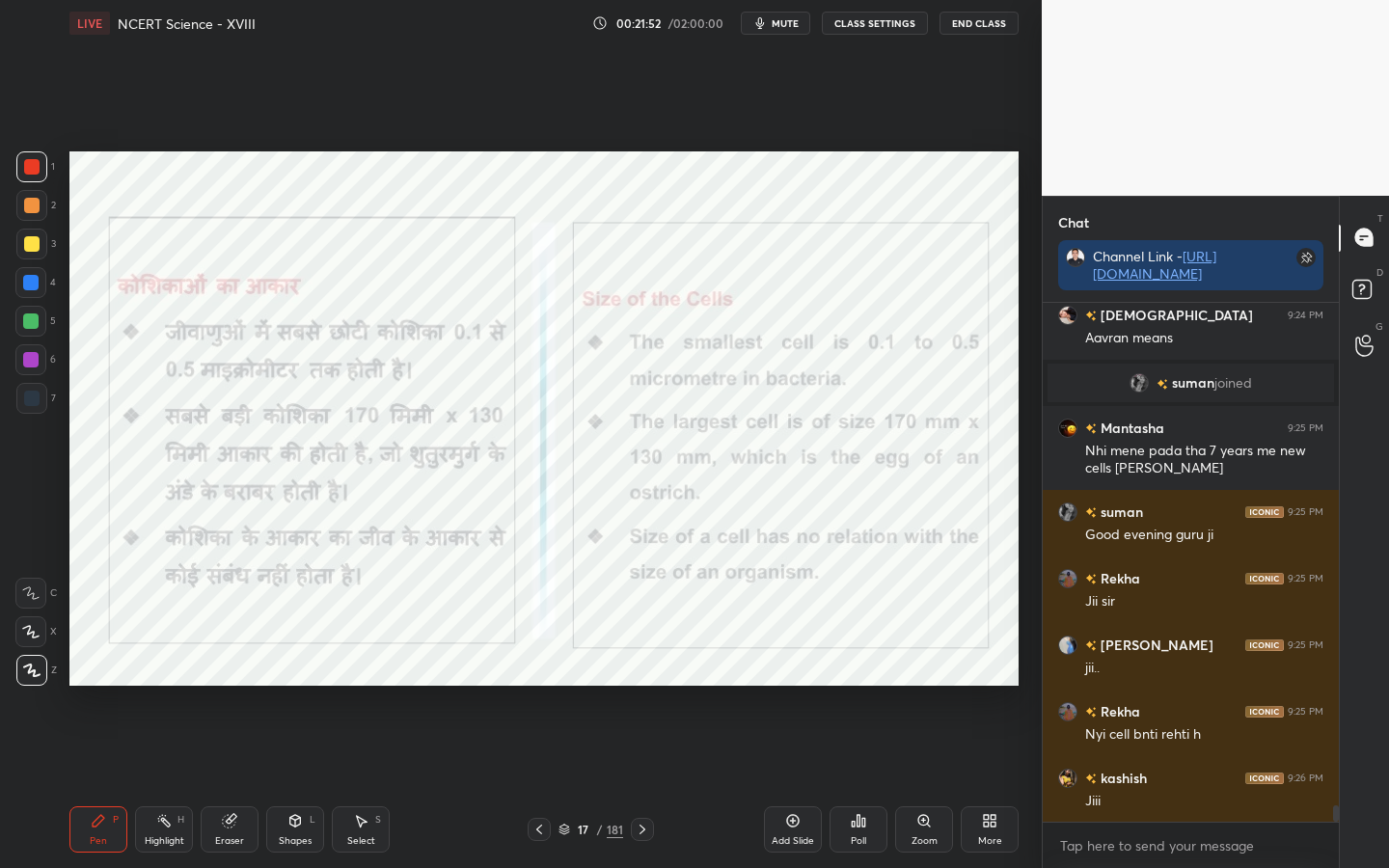
scroll to position [15951, 0]
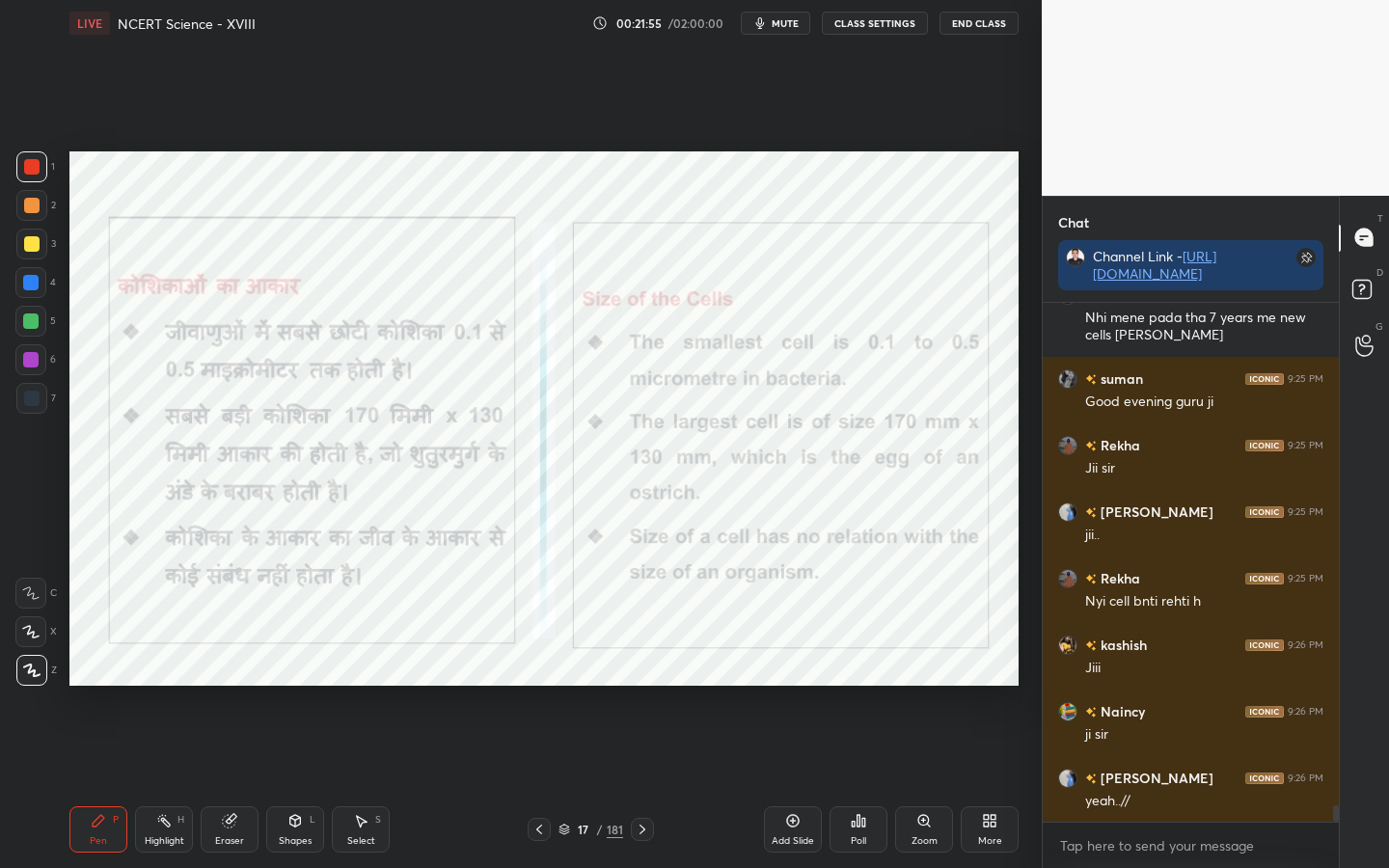
click at [228, 686] on div "Eraser" at bounding box center [230, 829] width 58 height 46
click at [33, 686] on div "1 2 3 4 5 6 7 C X Z C X Z E E Erase all H H LIVE NCERT Science - XVIII 00:21:56…" at bounding box center [513, 434] width 1026 height 868
click at [33, 676] on span "Erase all" at bounding box center [31, 670] width 29 height 14
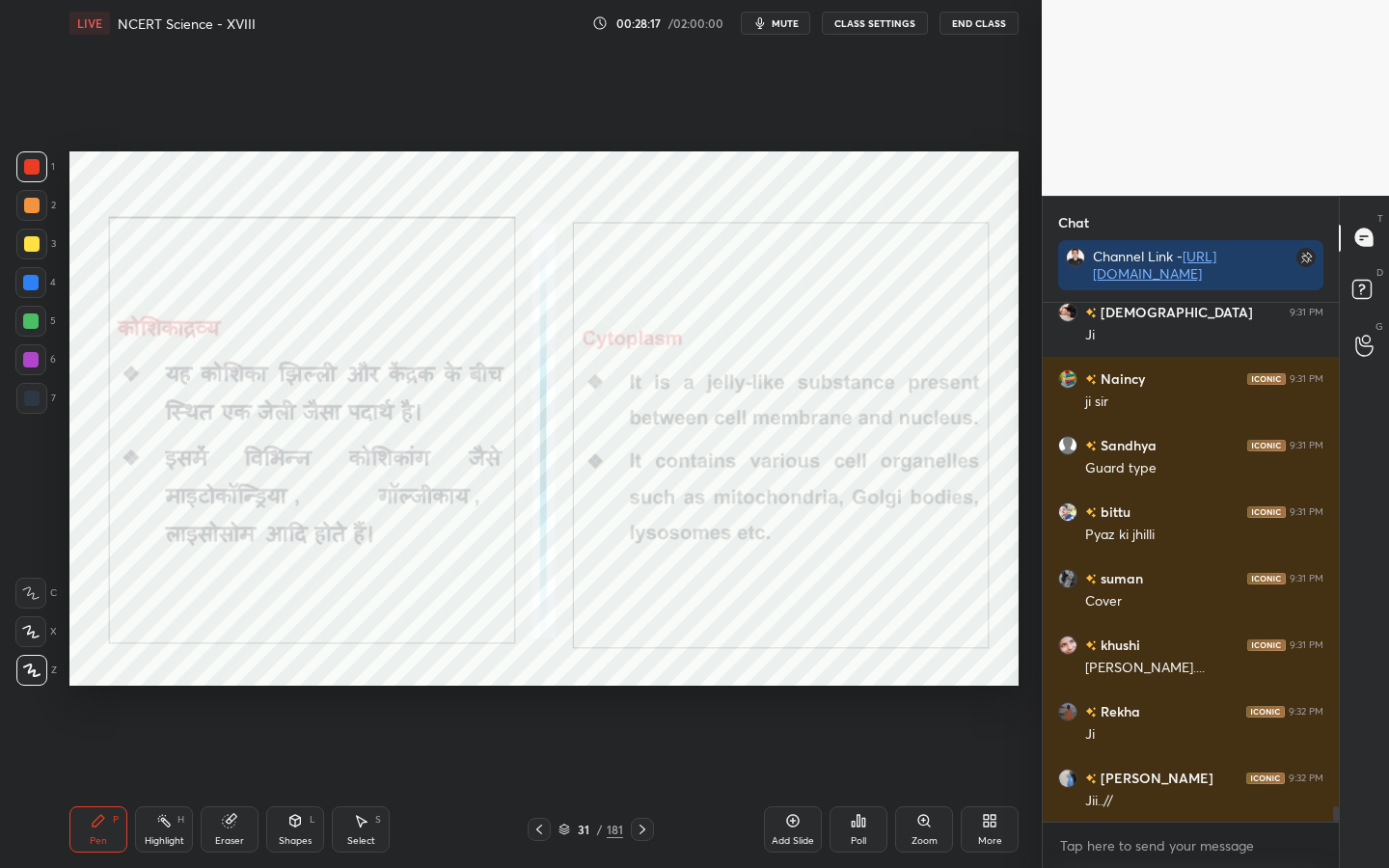
scroll to position [17348, 0]
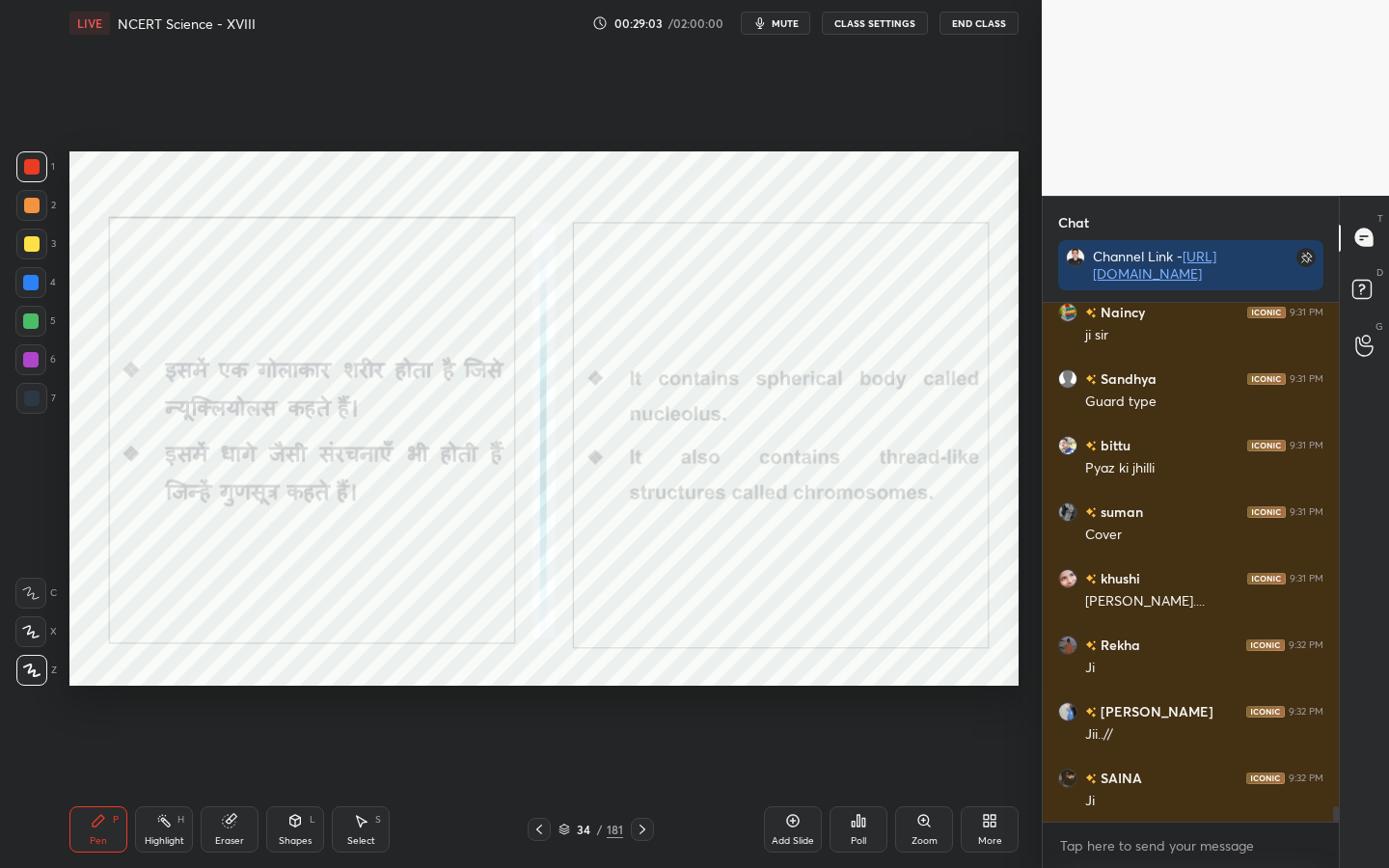
click at [282, 686] on div "Setting up your live class Poll for secs No correct answer Start poll" at bounding box center [544, 418] width 964 height 744
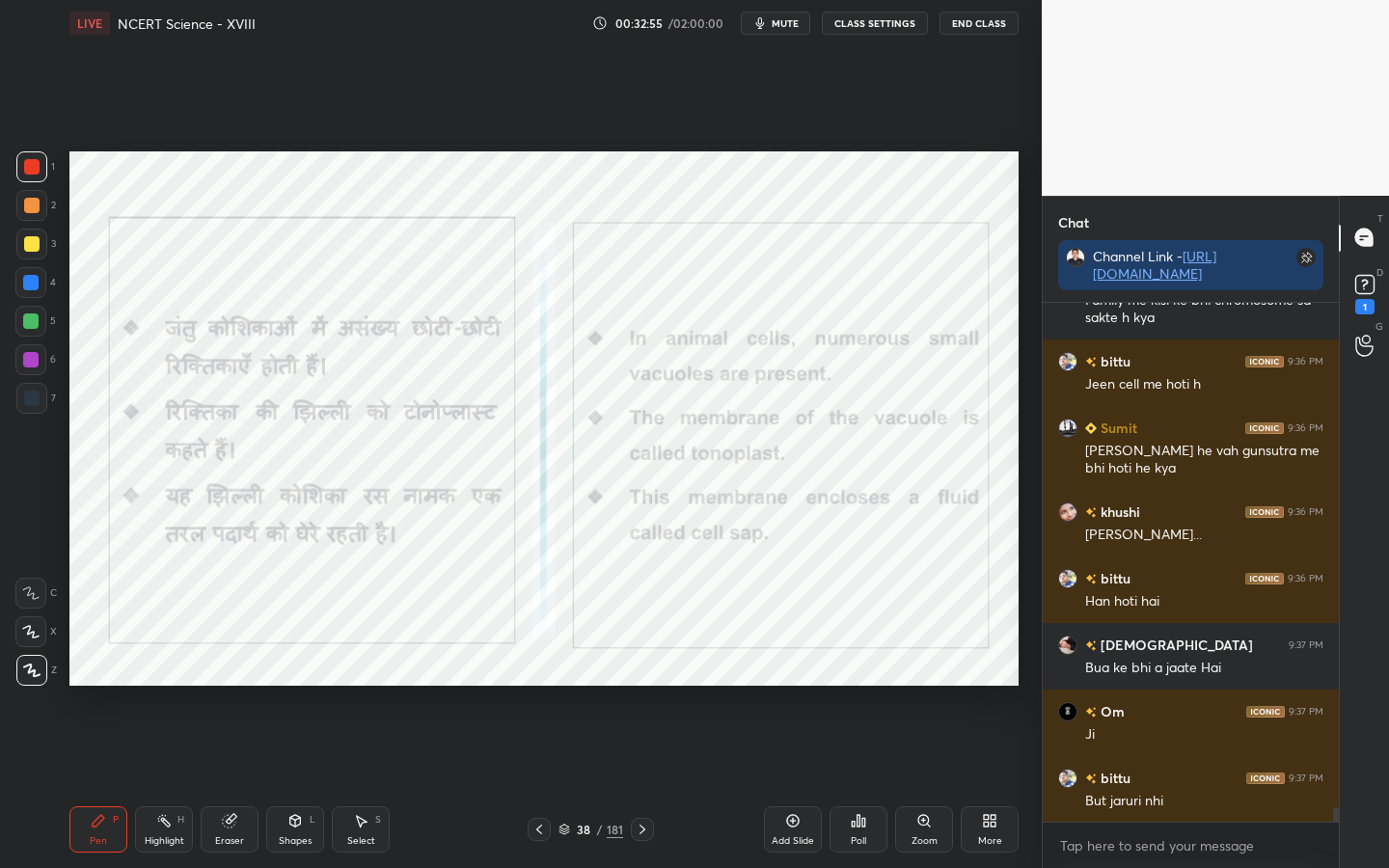
scroll to position [18620, 0]
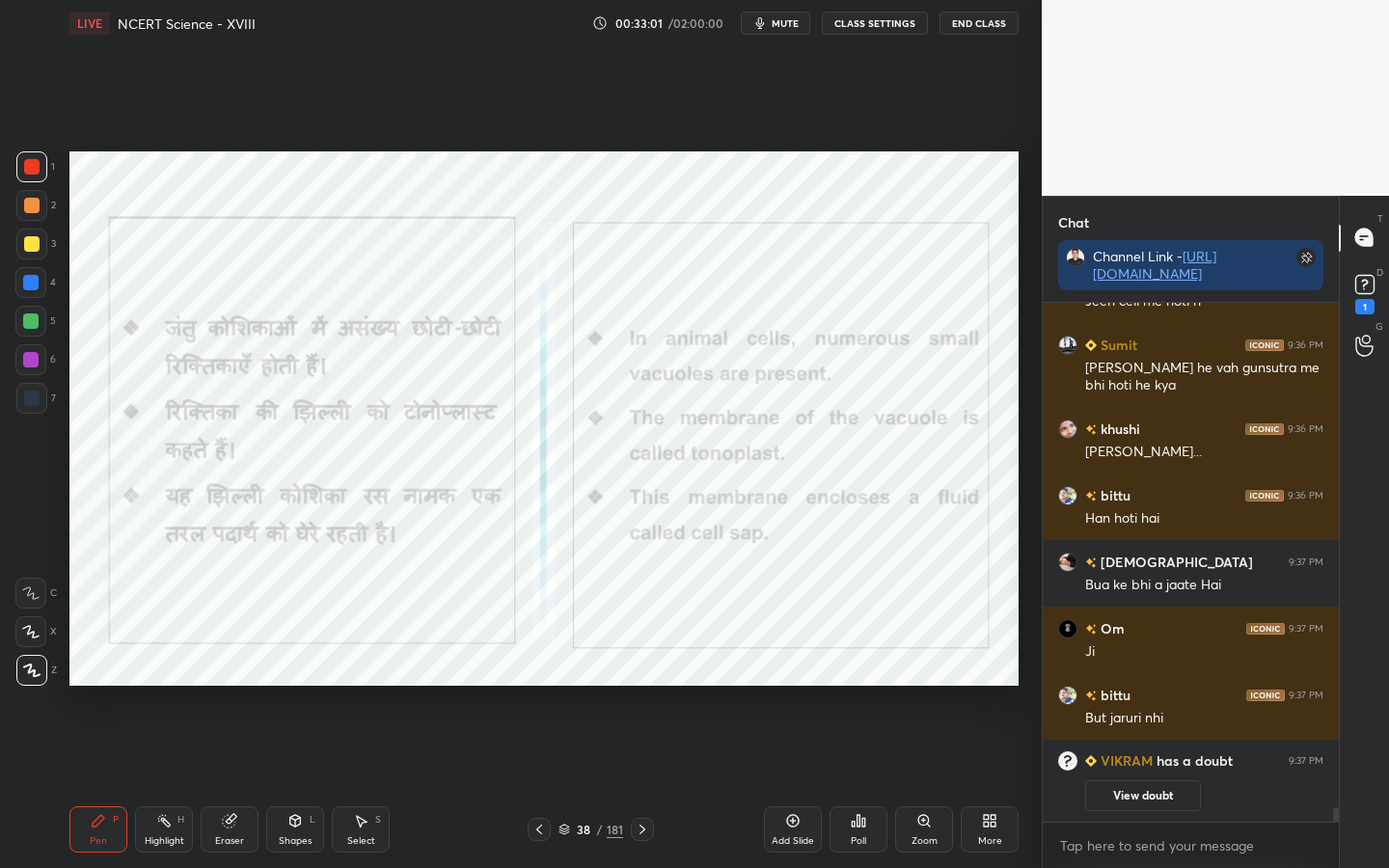
click at [231, 686] on div "Eraser" at bounding box center [230, 841] width 29 height 10
click at [35, 673] on span "Erase all" at bounding box center [31, 670] width 29 height 14
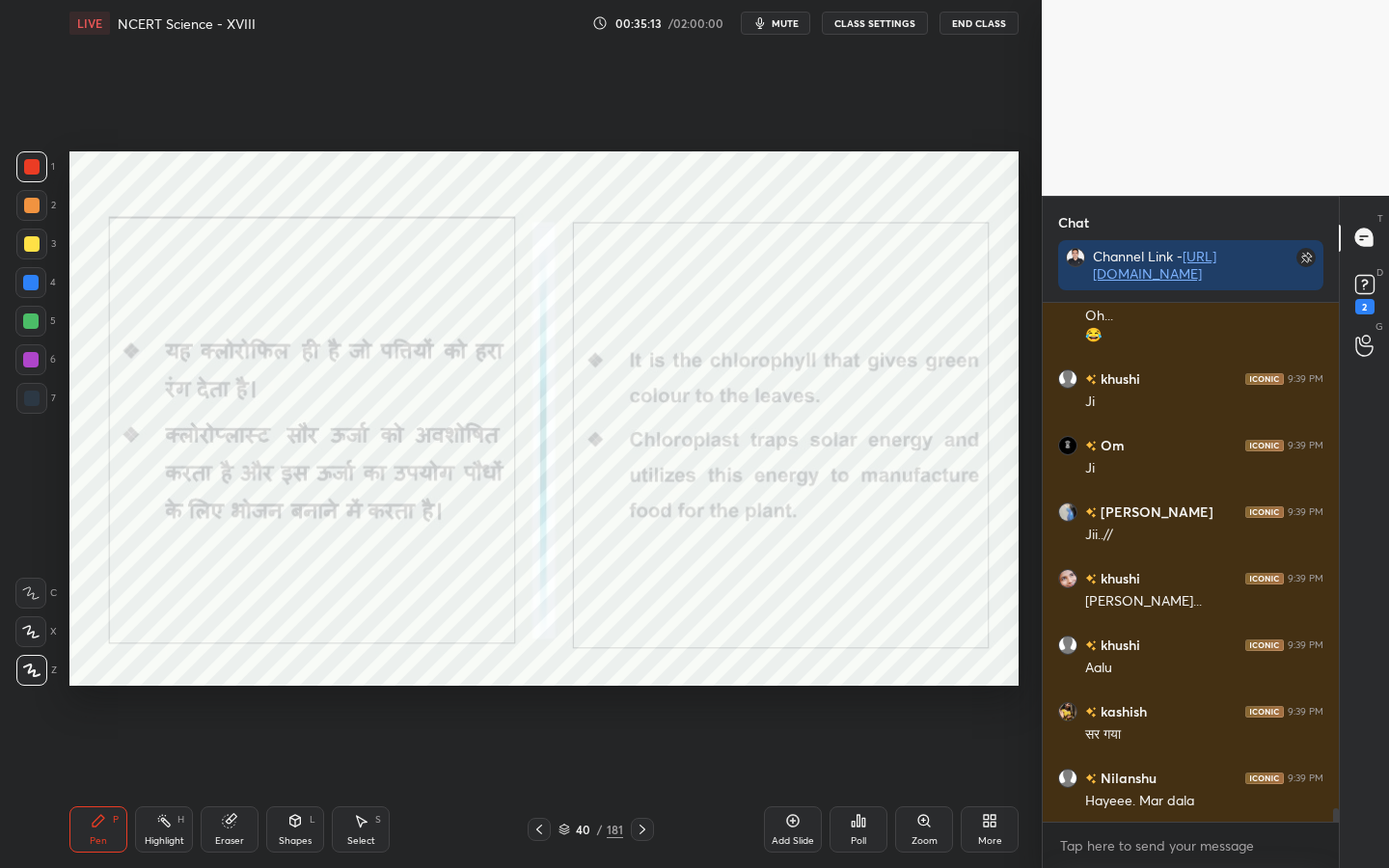
scroll to position [19647, 0]
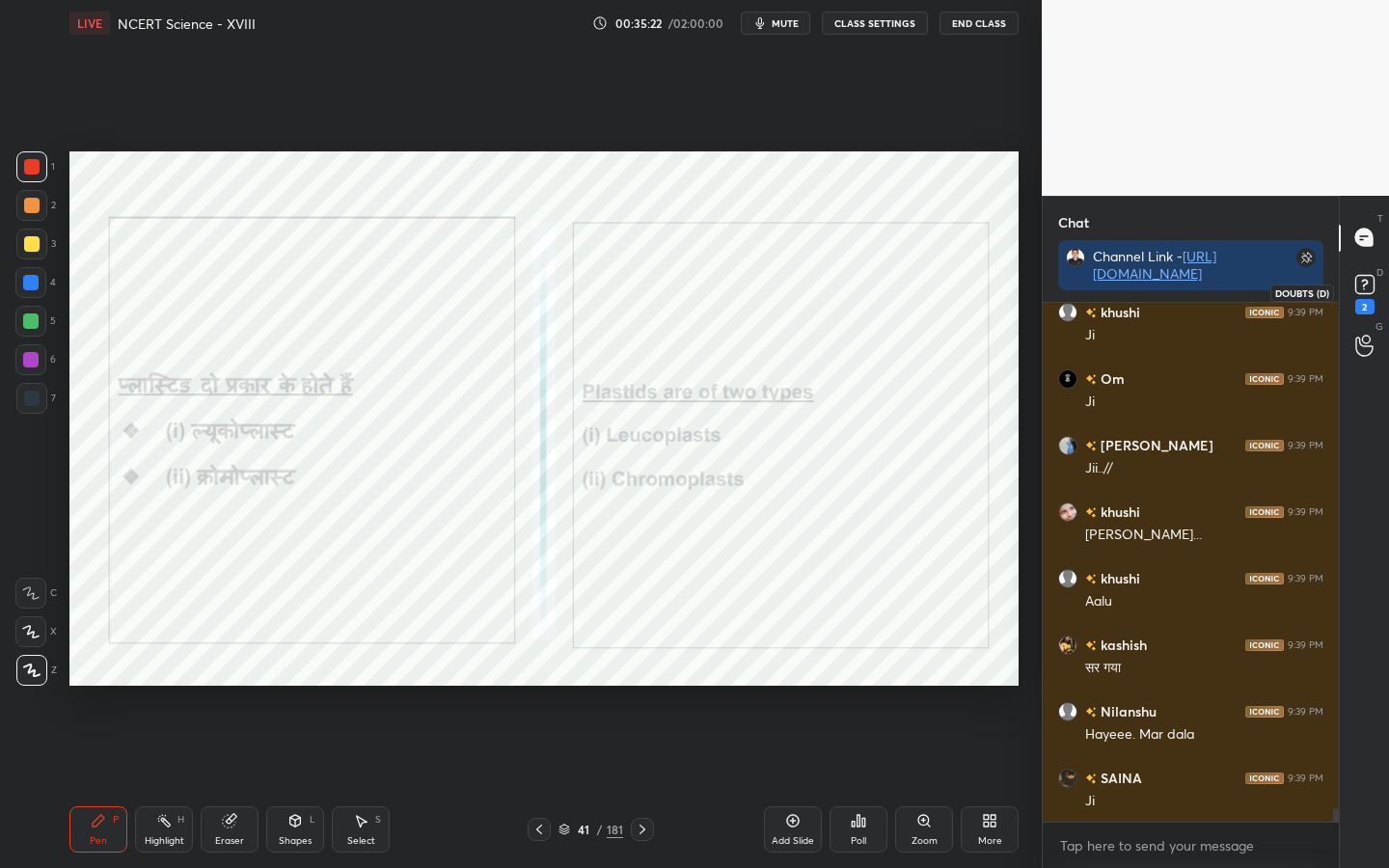
click at [1350, 299] on div "2" at bounding box center [1365, 293] width 29 height 45
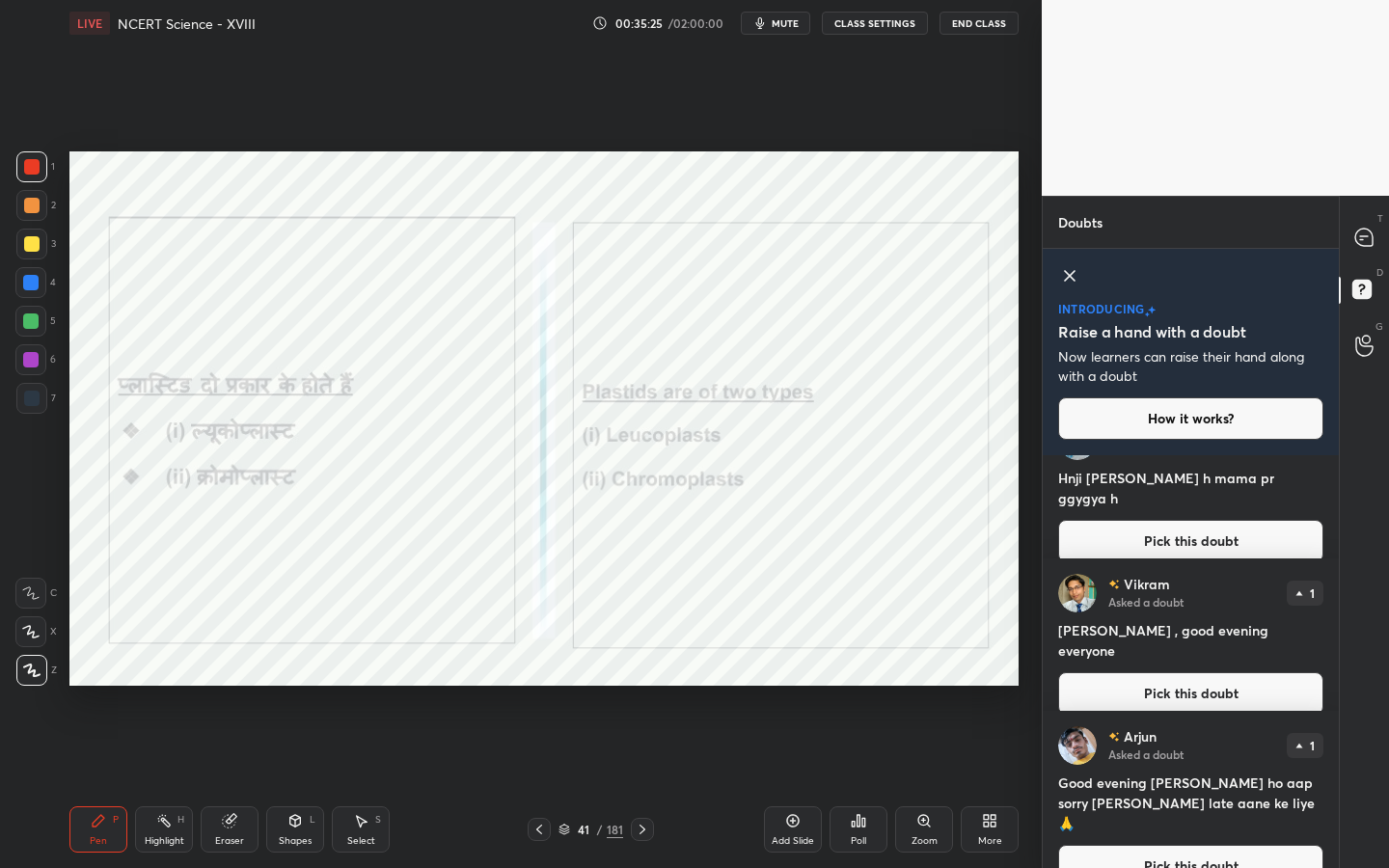
scroll to position [0, 0]
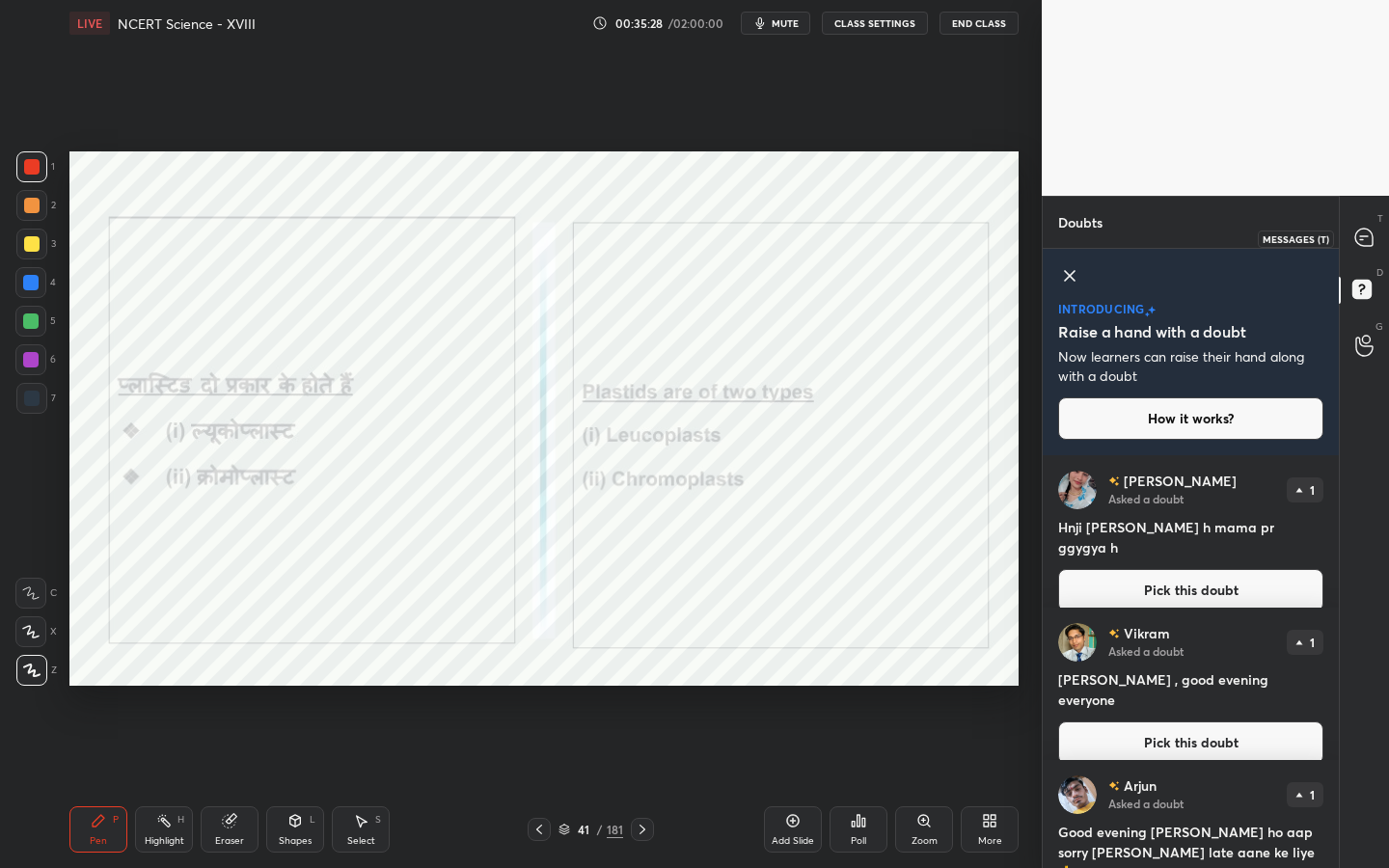
click at [1358, 231] on icon at bounding box center [1364, 237] width 17 height 17
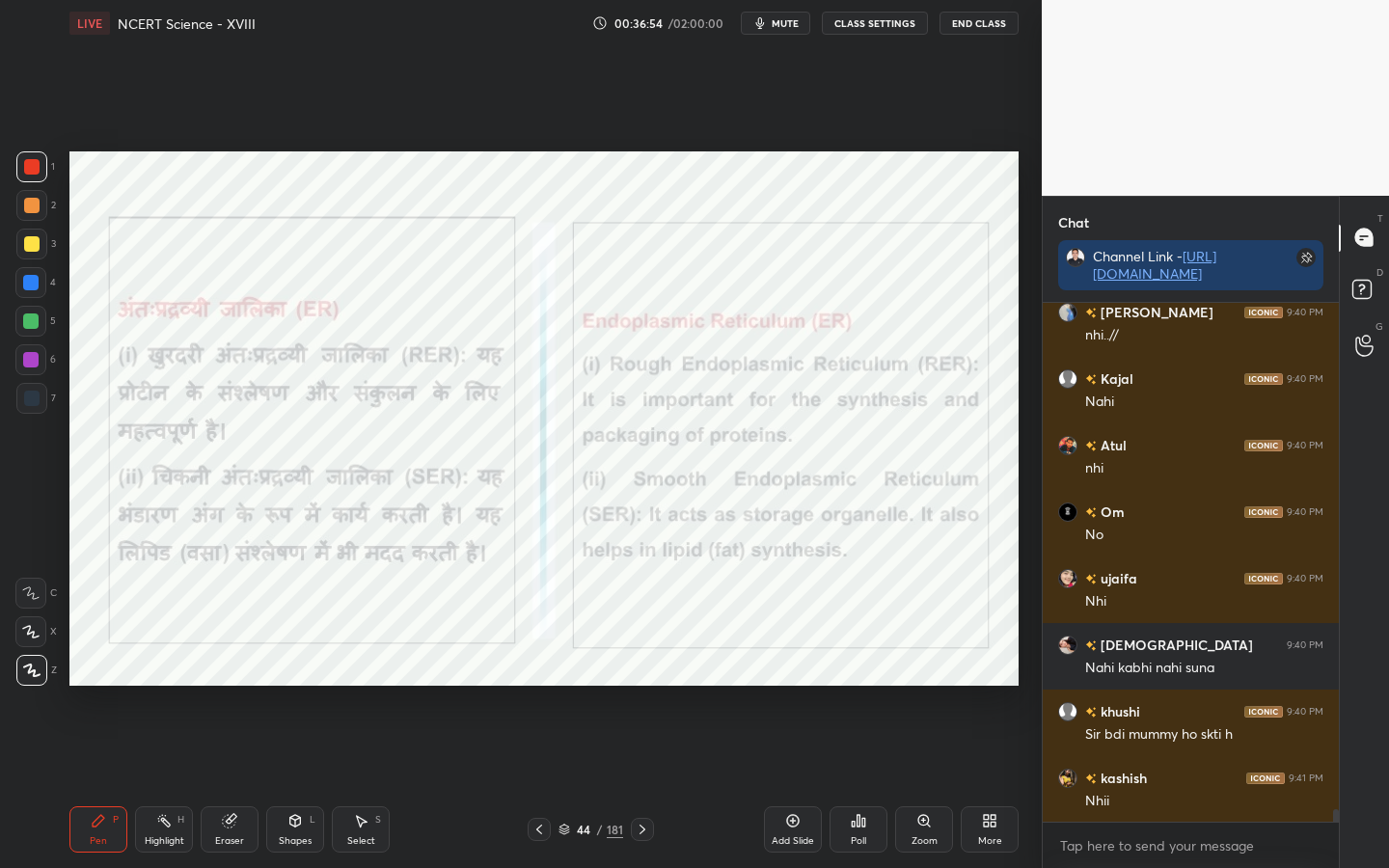
scroll to position [20949, 0]
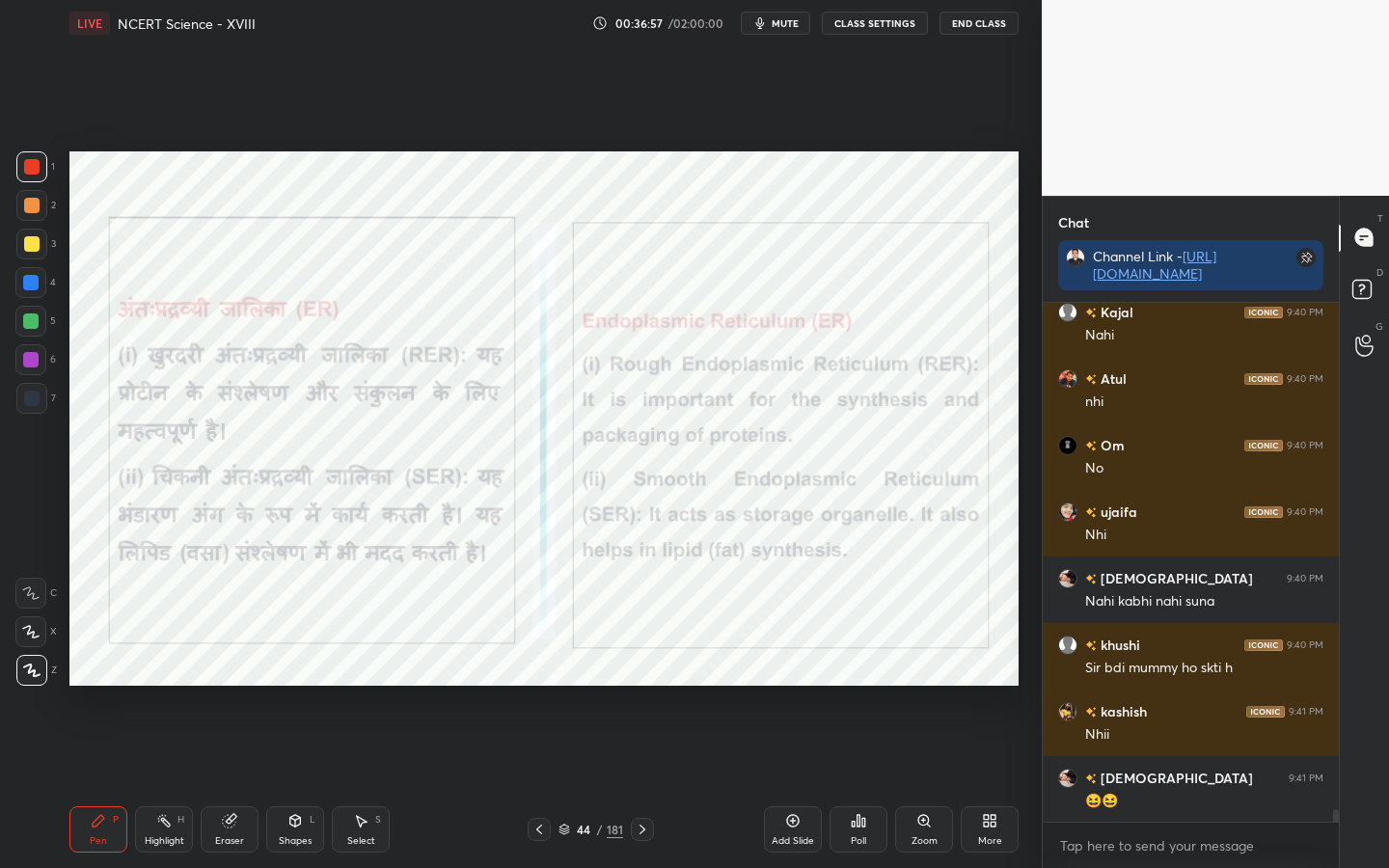
click at [247, 686] on div "Eraser" at bounding box center [230, 829] width 58 height 46
click at [30, 669] on span "Erase all" at bounding box center [31, 670] width 29 height 14
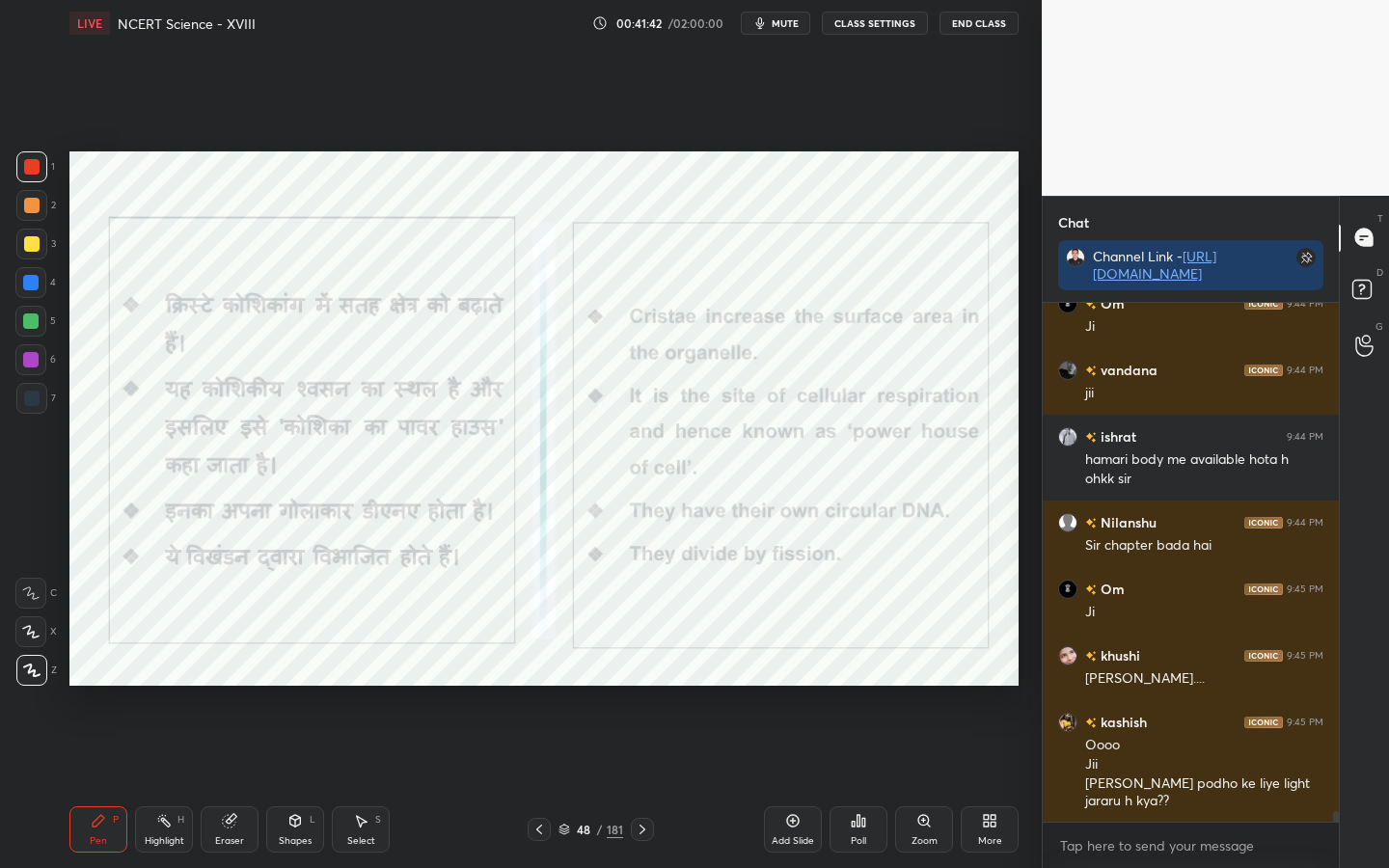
scroll to position [24585, 0]
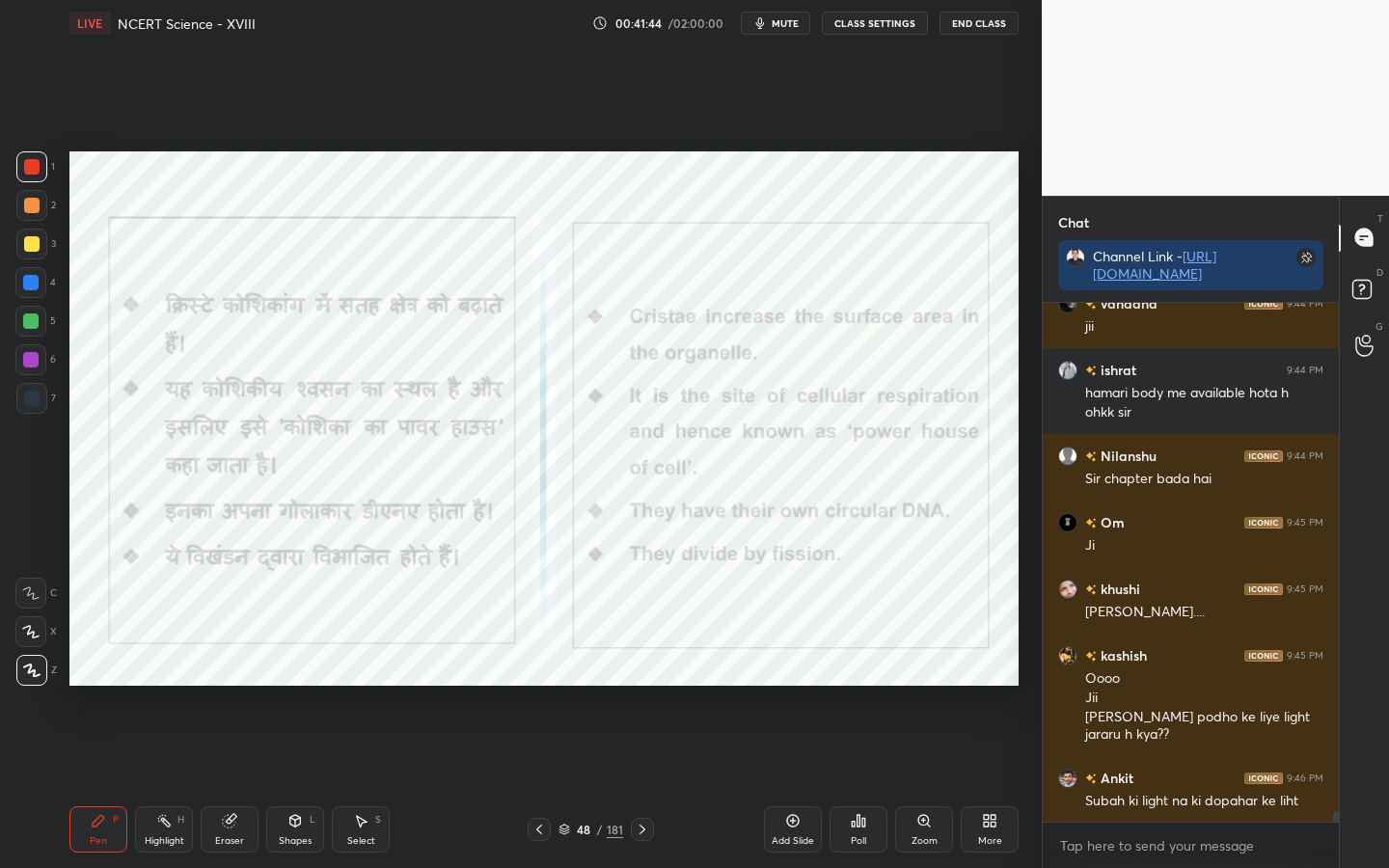
click at [615, 686] on div "181" at bounding box center [615, 829] width 16 height 17
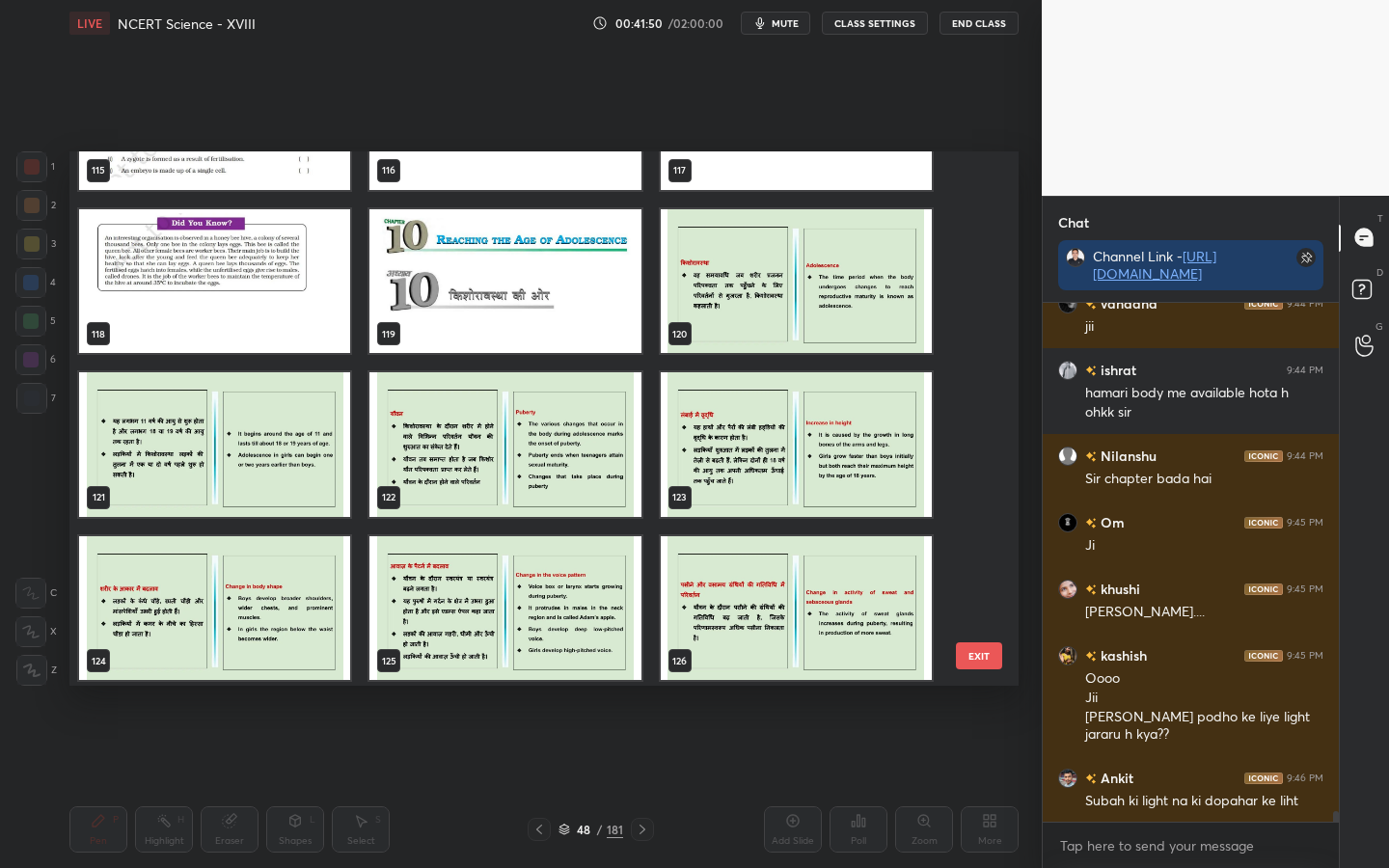
scroll to position [6402, 0]
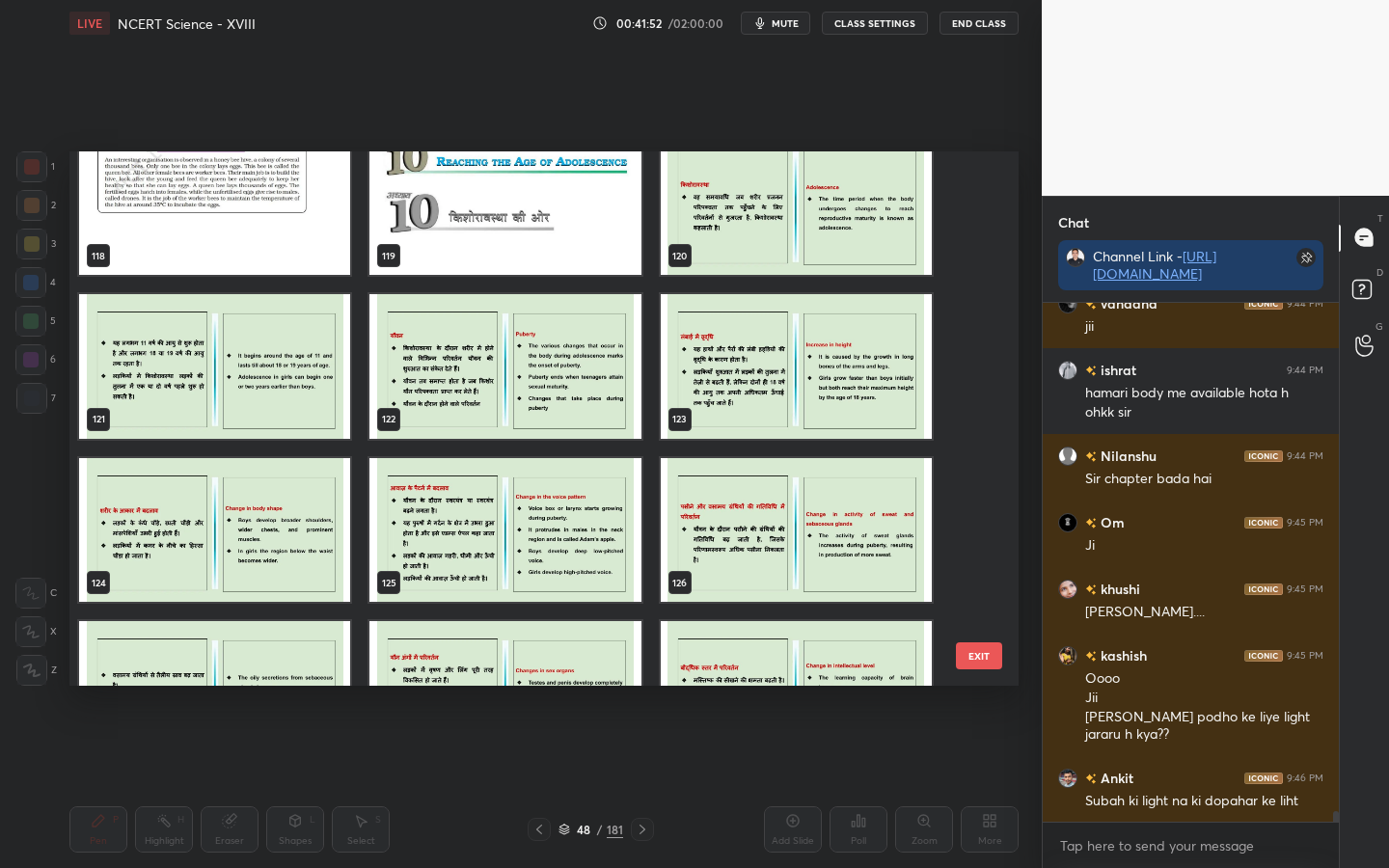
click at [972, 642] on button "EXIT" at bounding box center [979, 656] width 47 height 27
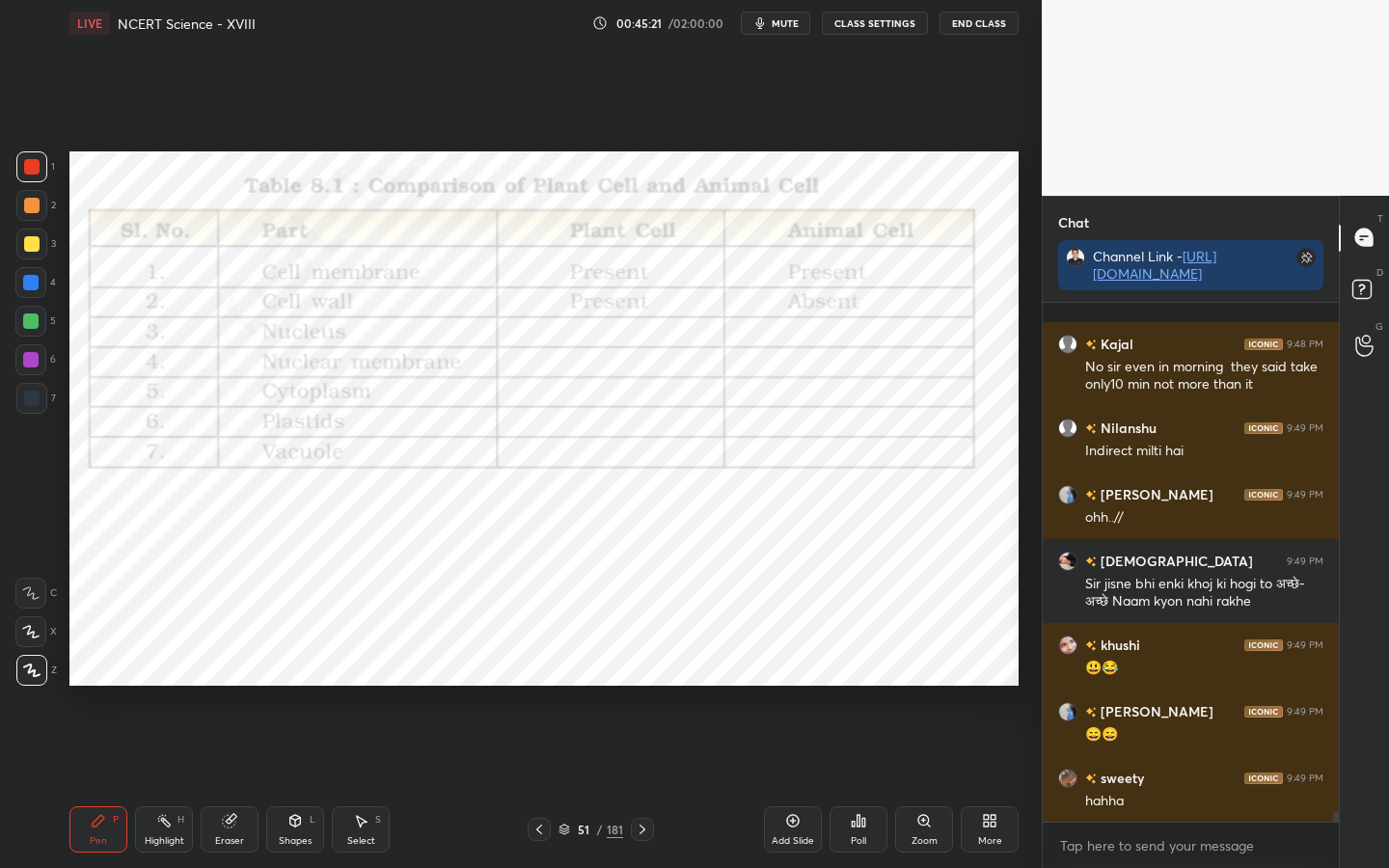
scroll to position [26418, 0]
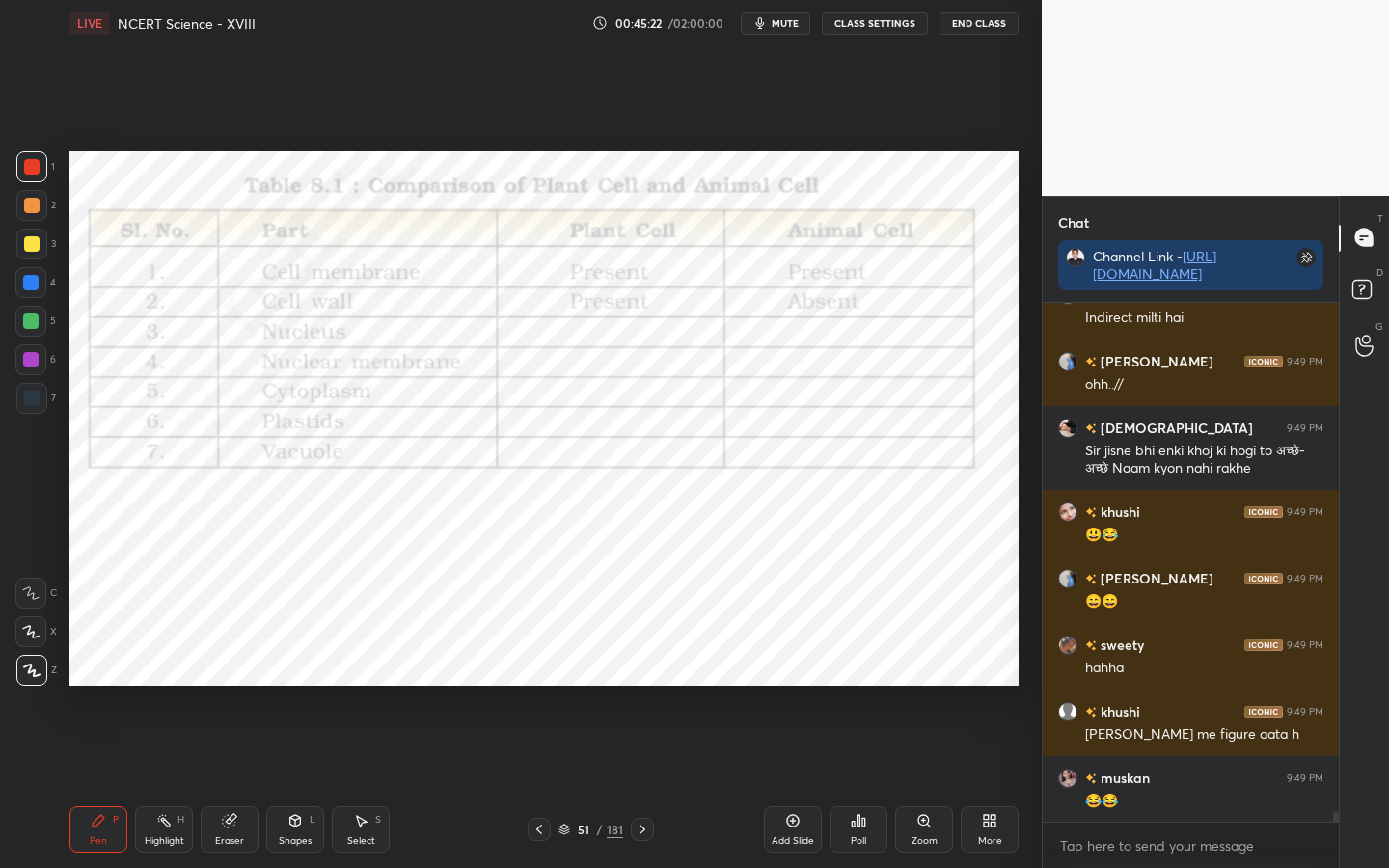
drag, startPoint x: 225, startPoint y: 843, endPoint x: 196, endPoint y: 821, distance: 36.4
click at [226, 686] on div "Eraser" at bounding box center [230, 841] width 29 height 10
click at [26, 670] on span "Erase all" at bounding box center [31, 670] width 29 height 14
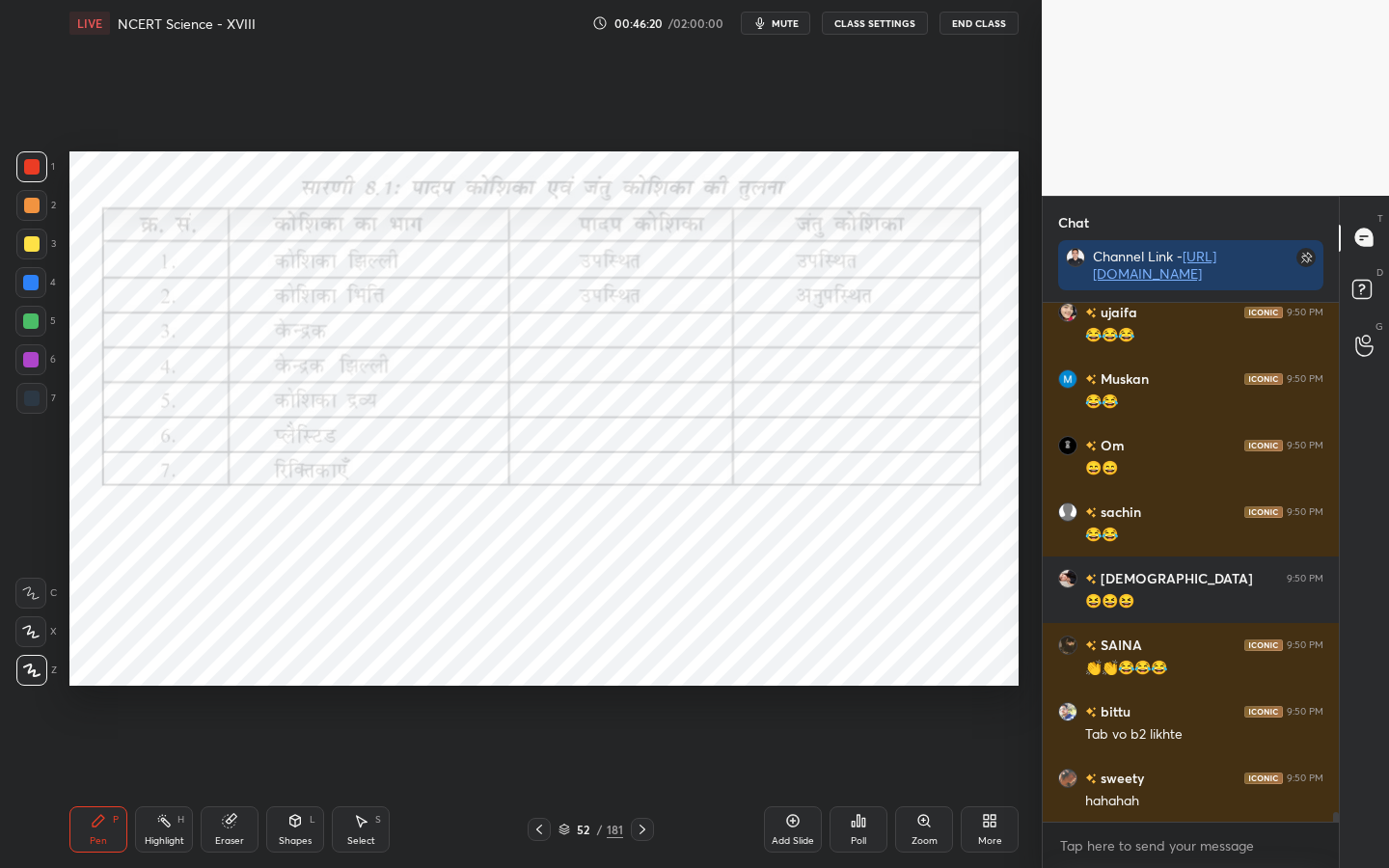
scroll to position [27882, 0]
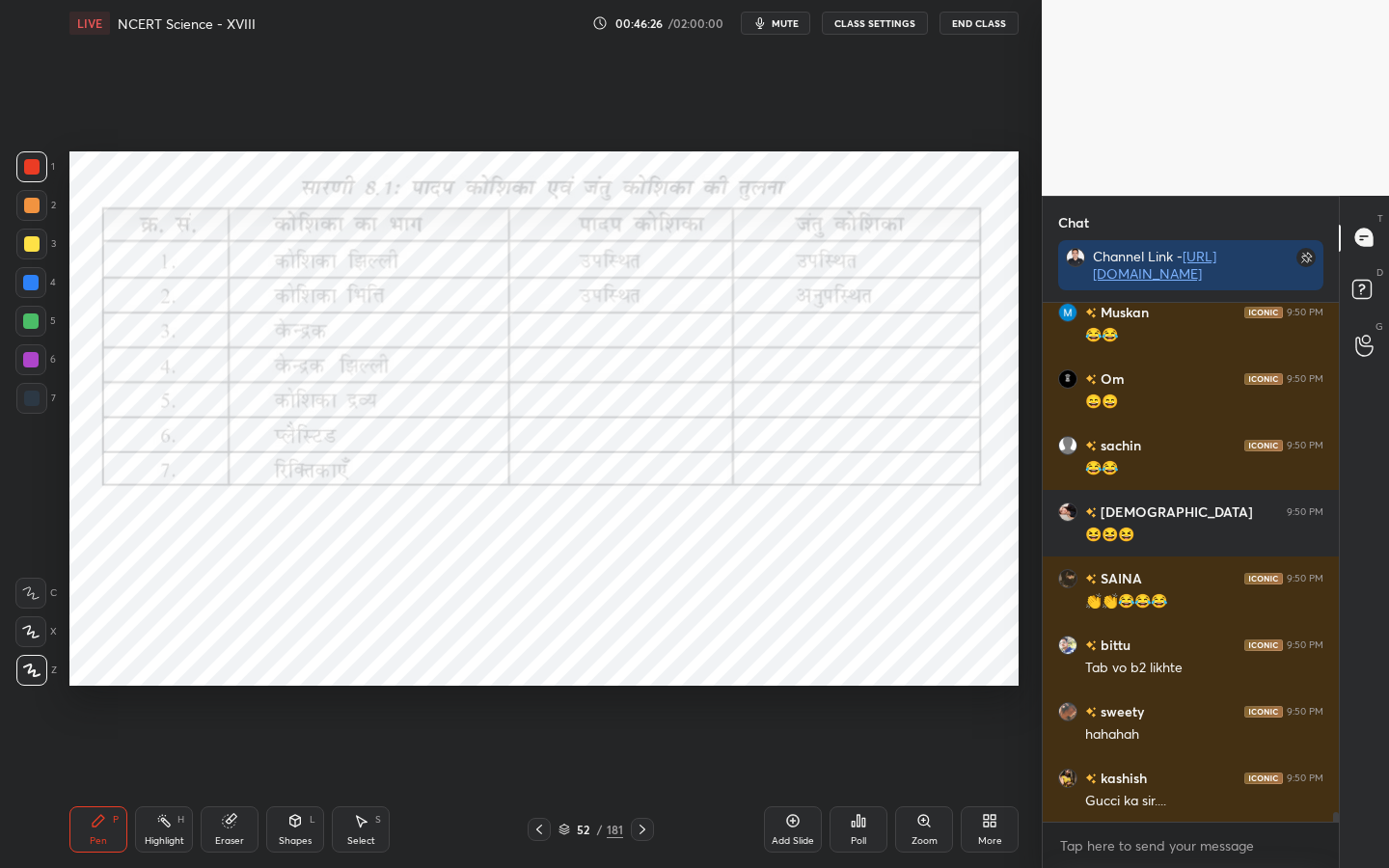
drag, startPoint x: 240, startPoint y: 826, endPoint x: 223, endPoint y: 818, distance: 18.8
click at [240, 686] on div "Eraser" at bounding box center [230, 829] width 58 height 46
click at [42, 676] on span "Erase all" at bounding box center [31, 670] width 29 height 14
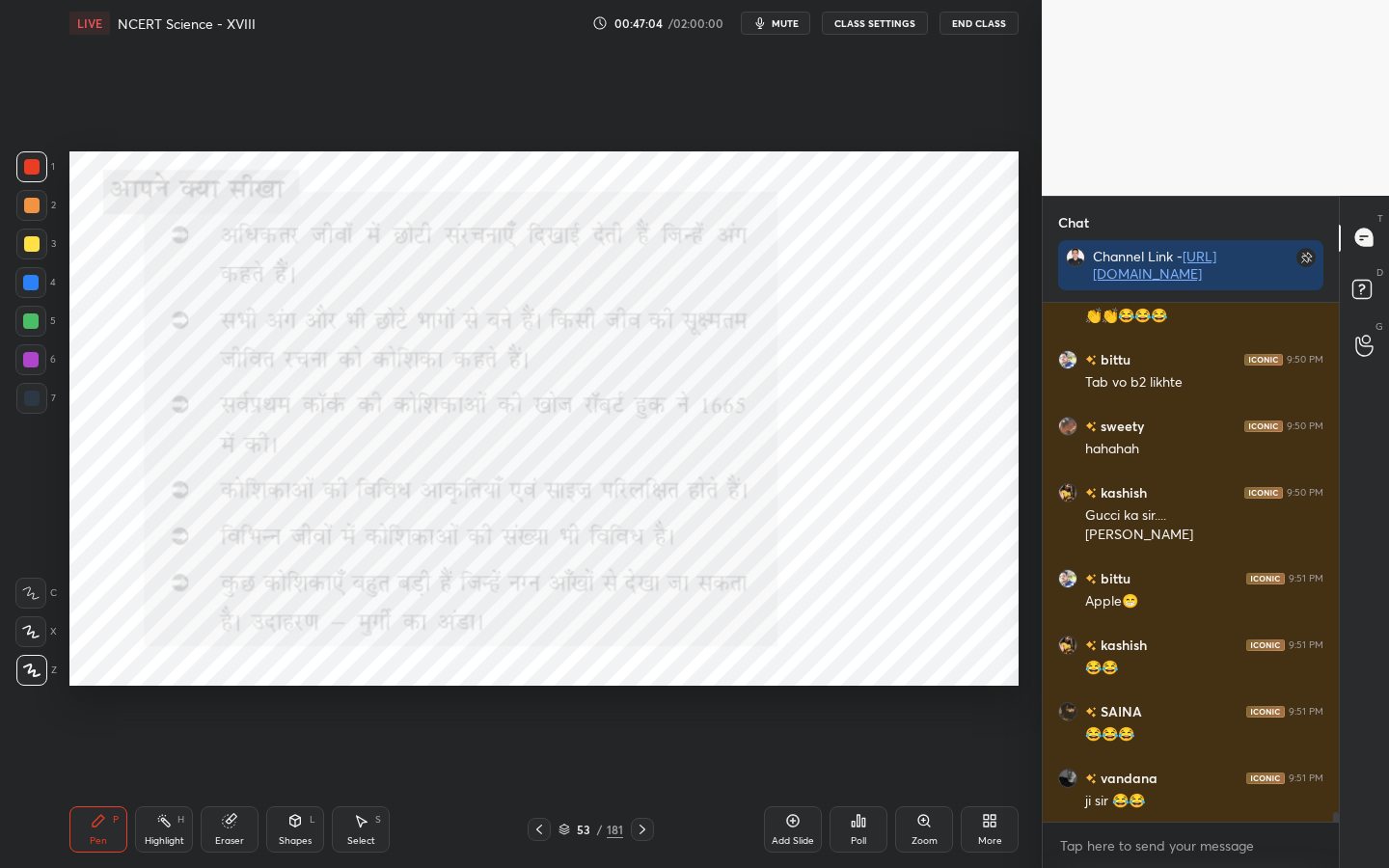
scroll to position [28233, 0]
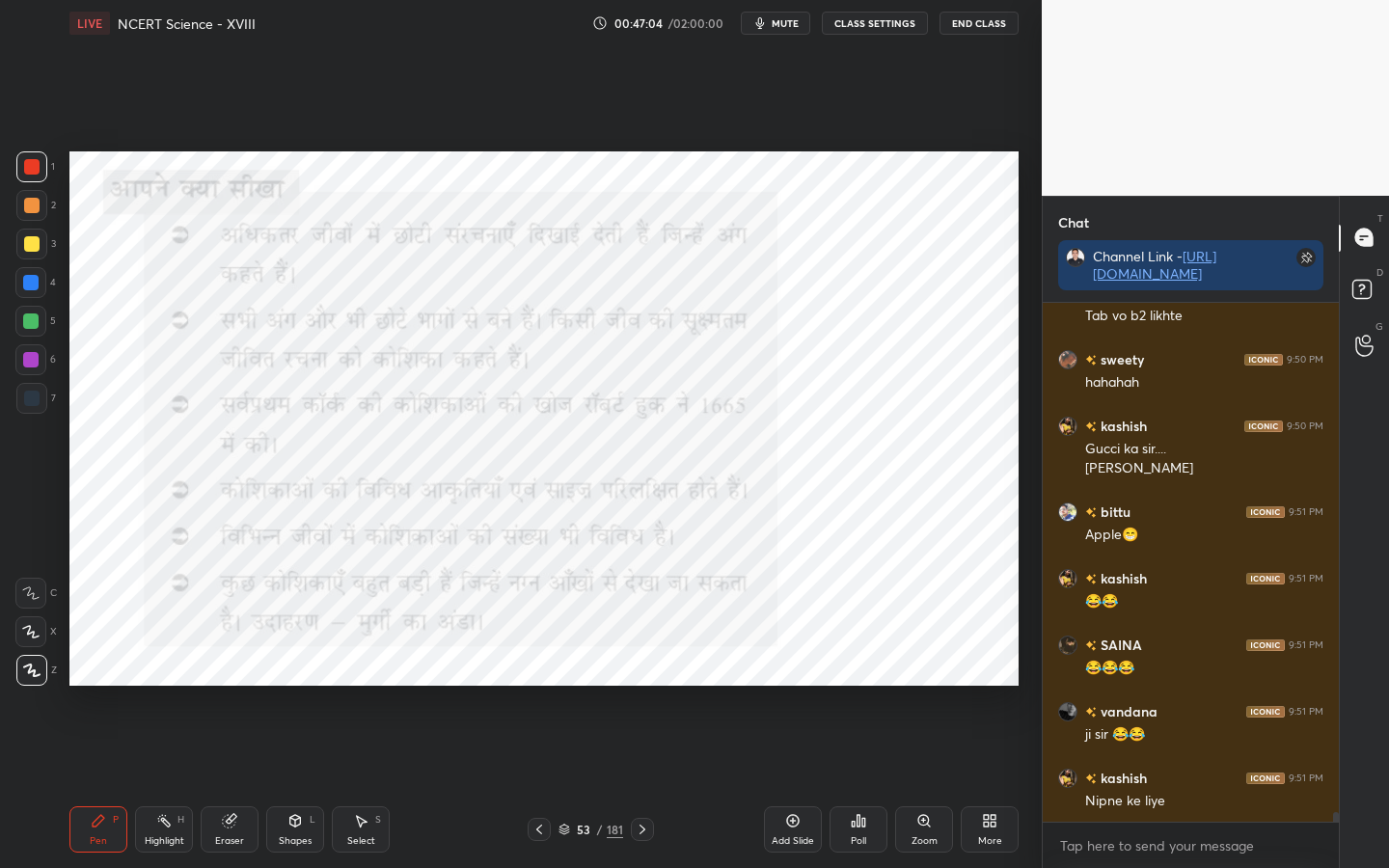
click at [613, 686] on div "181" at bounding box center [615, 829] width 16 height 17
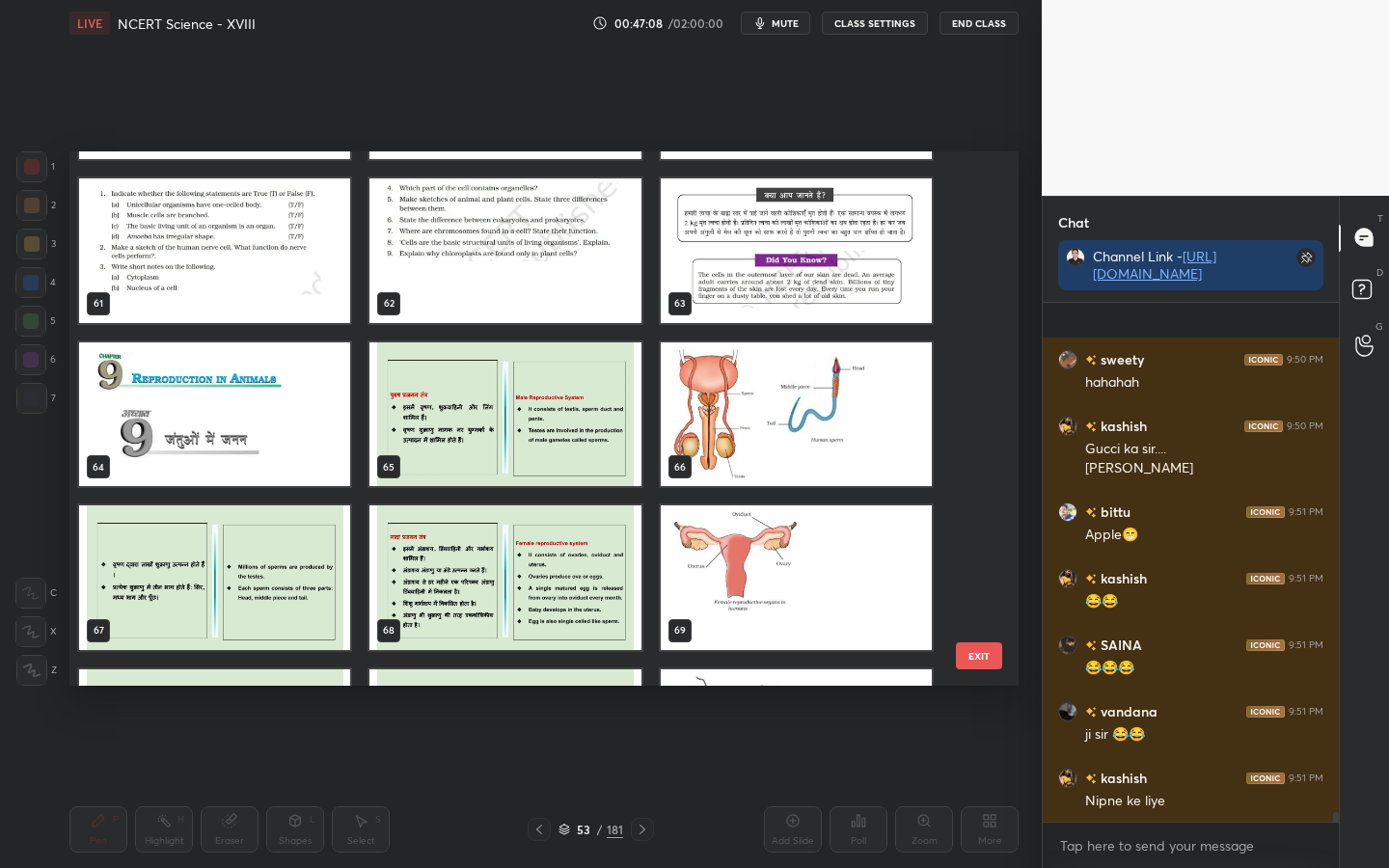
scroll to position [28335, 0]
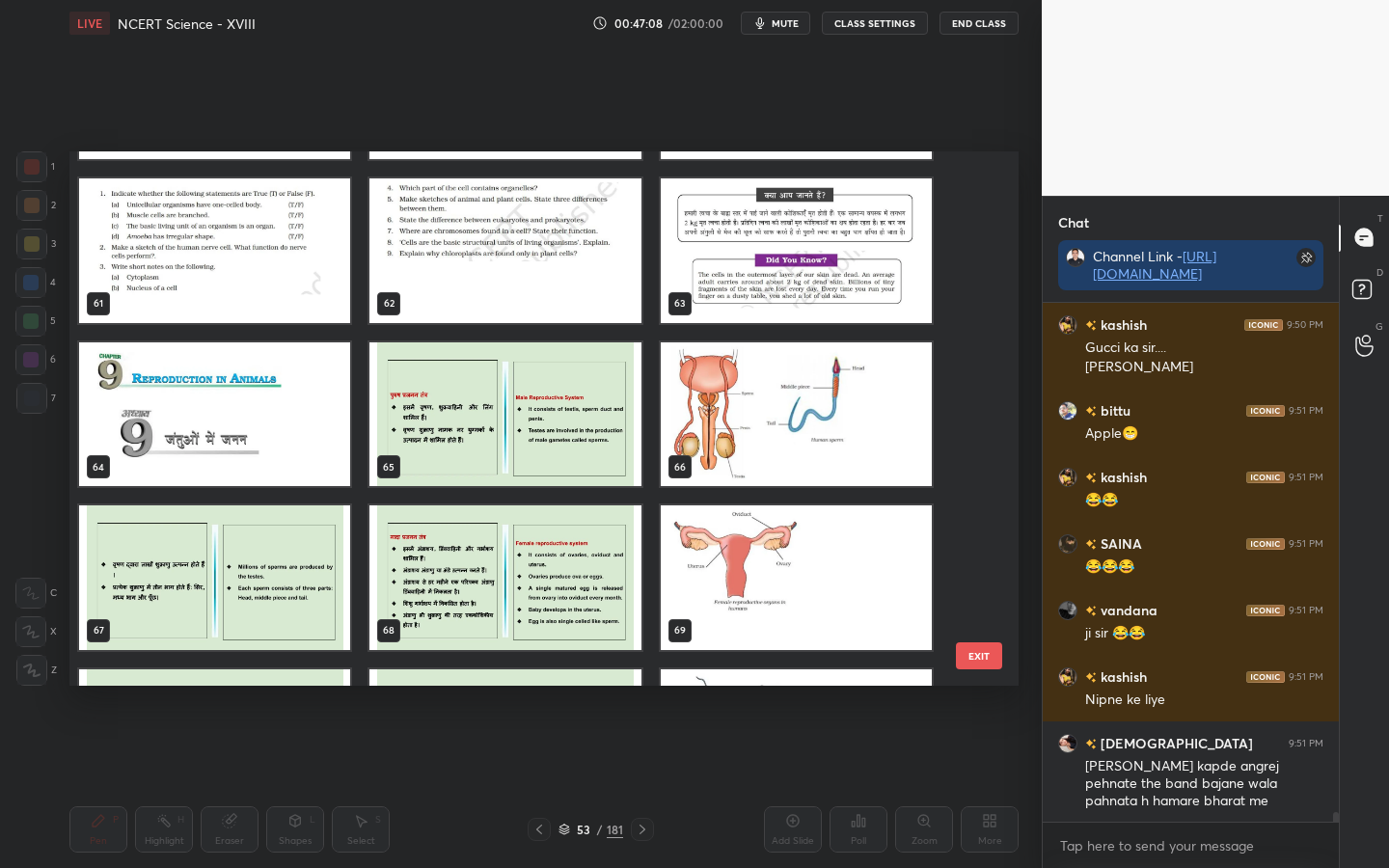
click at [979, 662] on button "EXIT" at bounding box center [979, 656] width 47 height 27
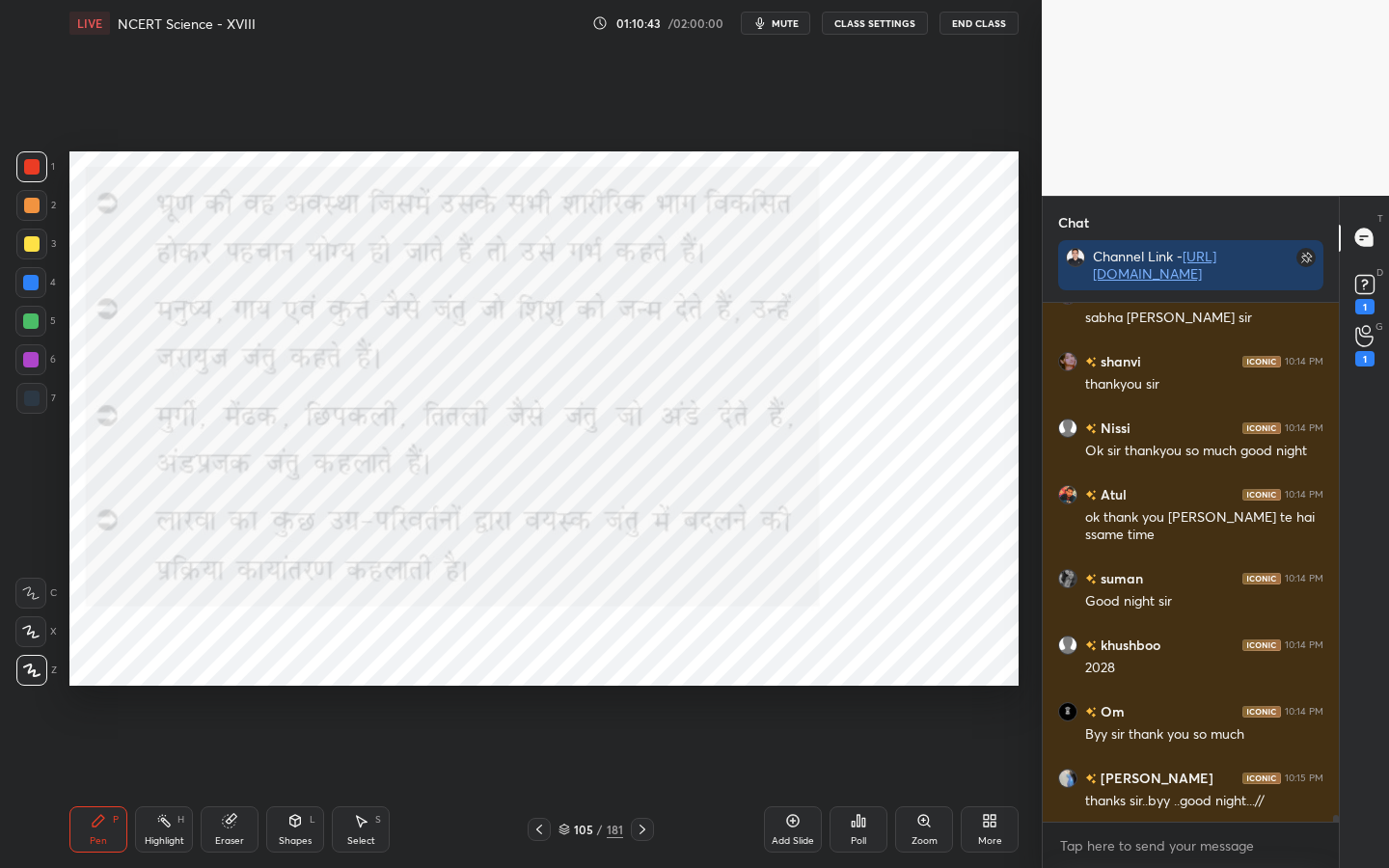
scroll to position [37789, 0]
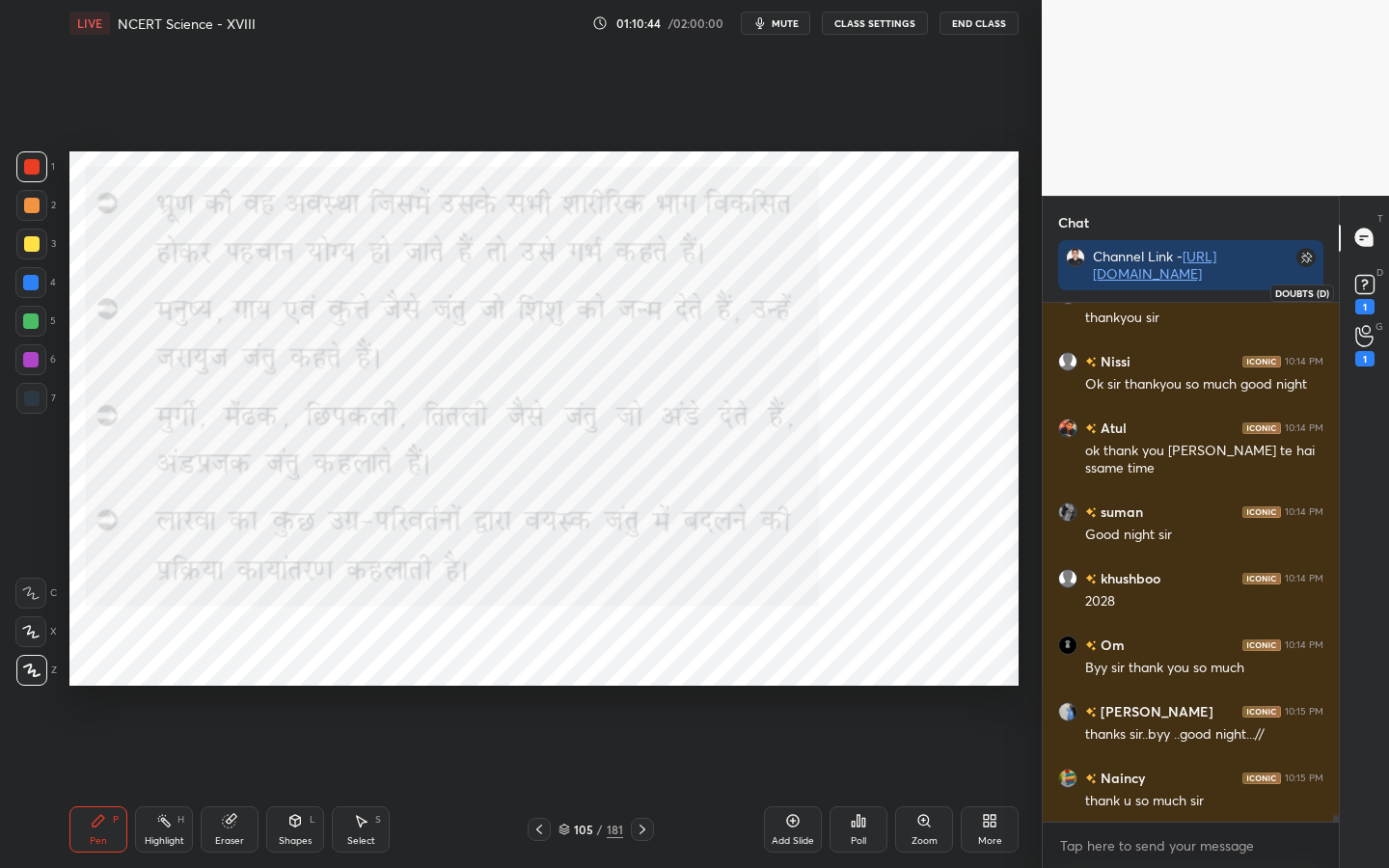
click at [1347, 285] on div "1" at bounding box center [1365, 293] width 39 height 35
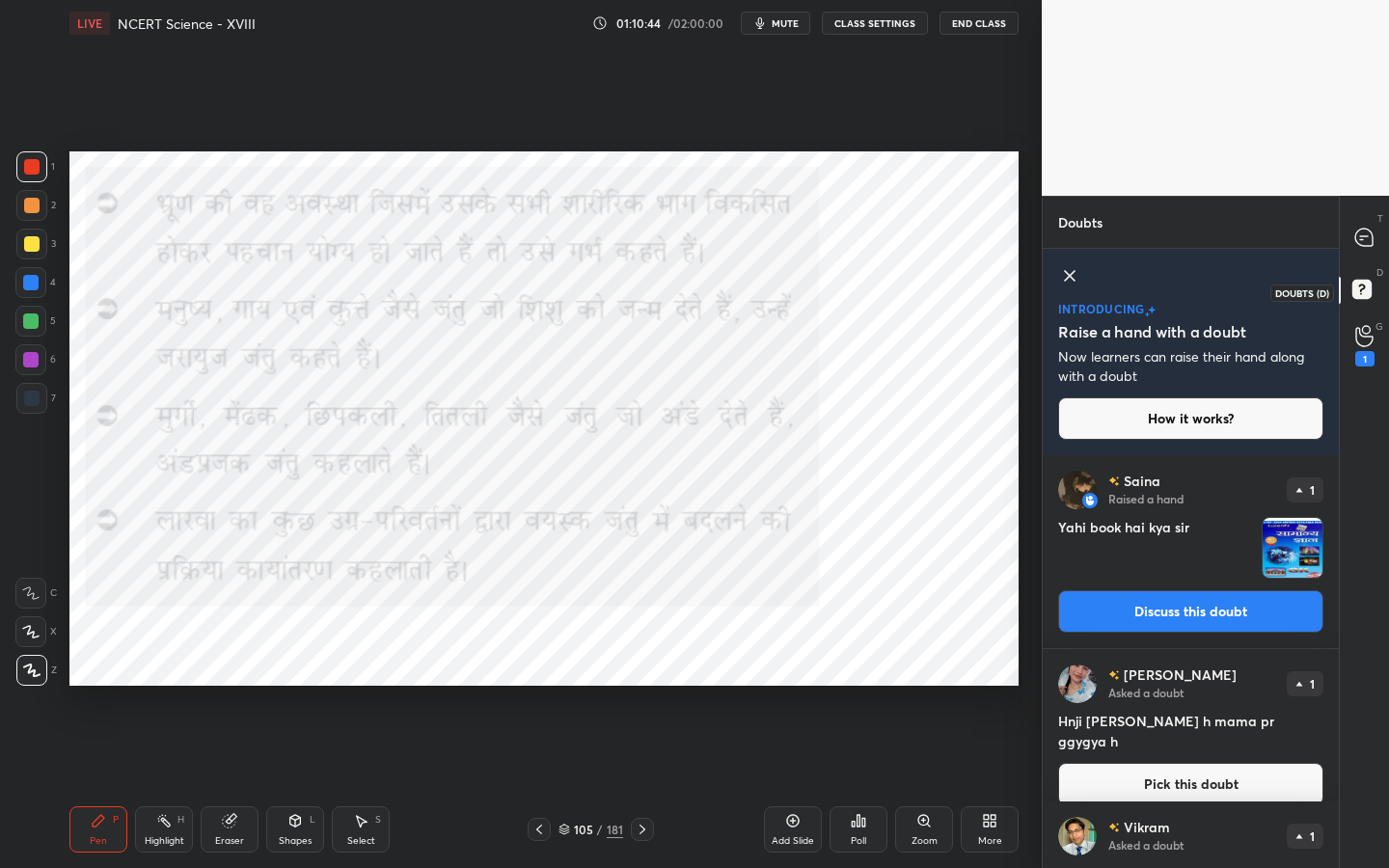
scroll to position [406, 291]
click at [1162, 598] on button "Discuss this doubt" at bounding box center [1191, 611] width 266 height 43
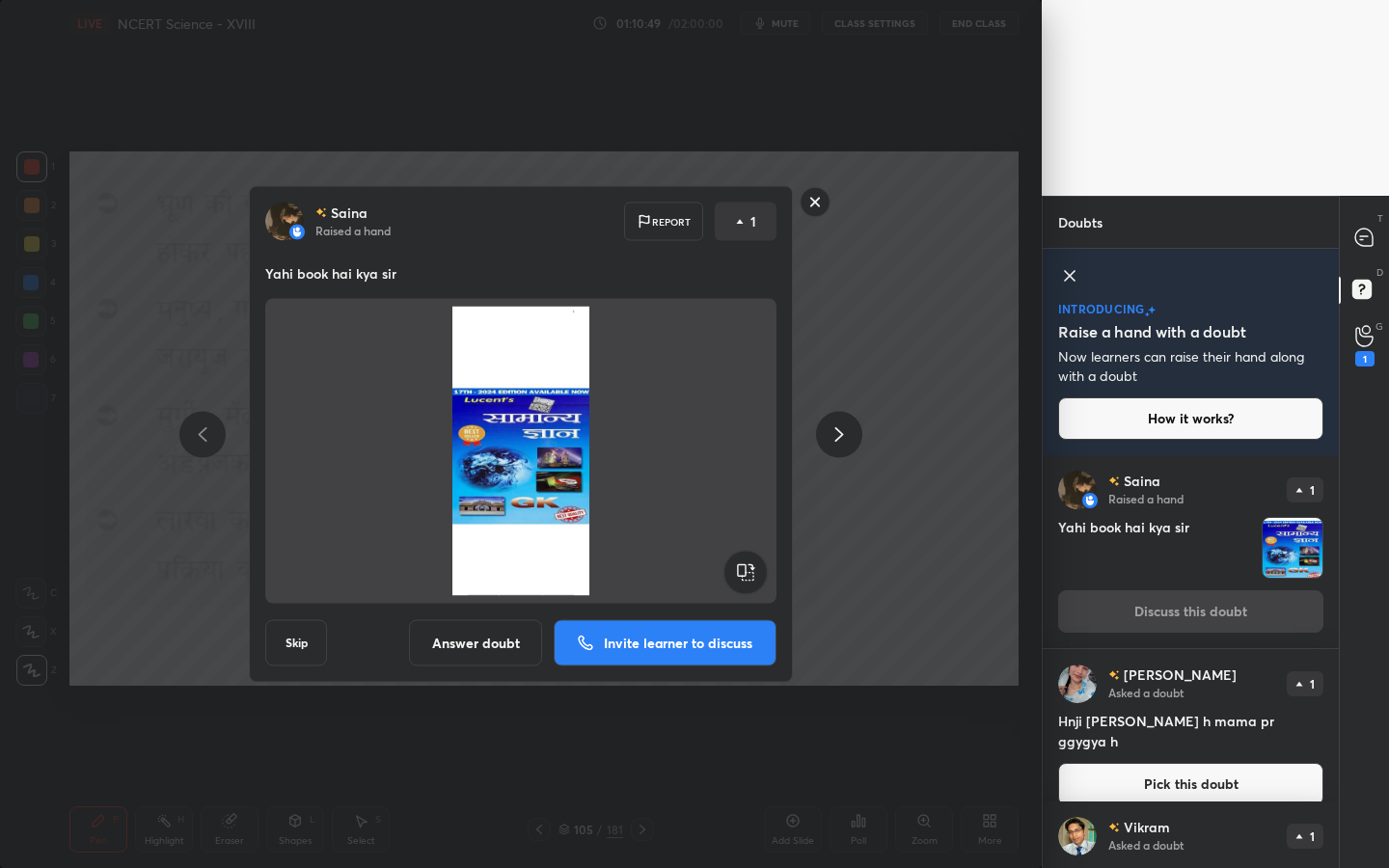
click at [813, 197] on rect at bounding box center [815, 202] width 30 height 30
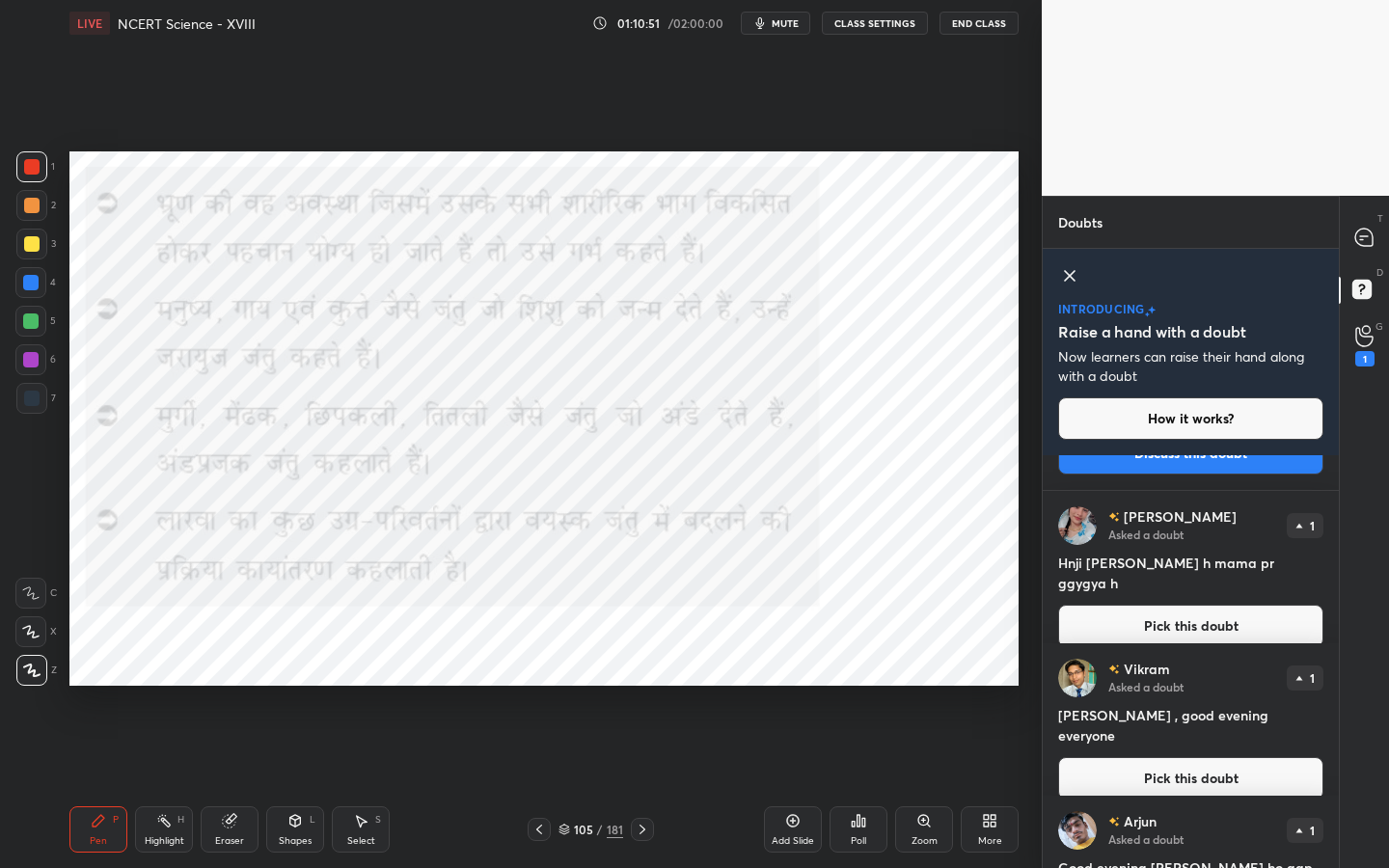
scroll to position [0, 0]
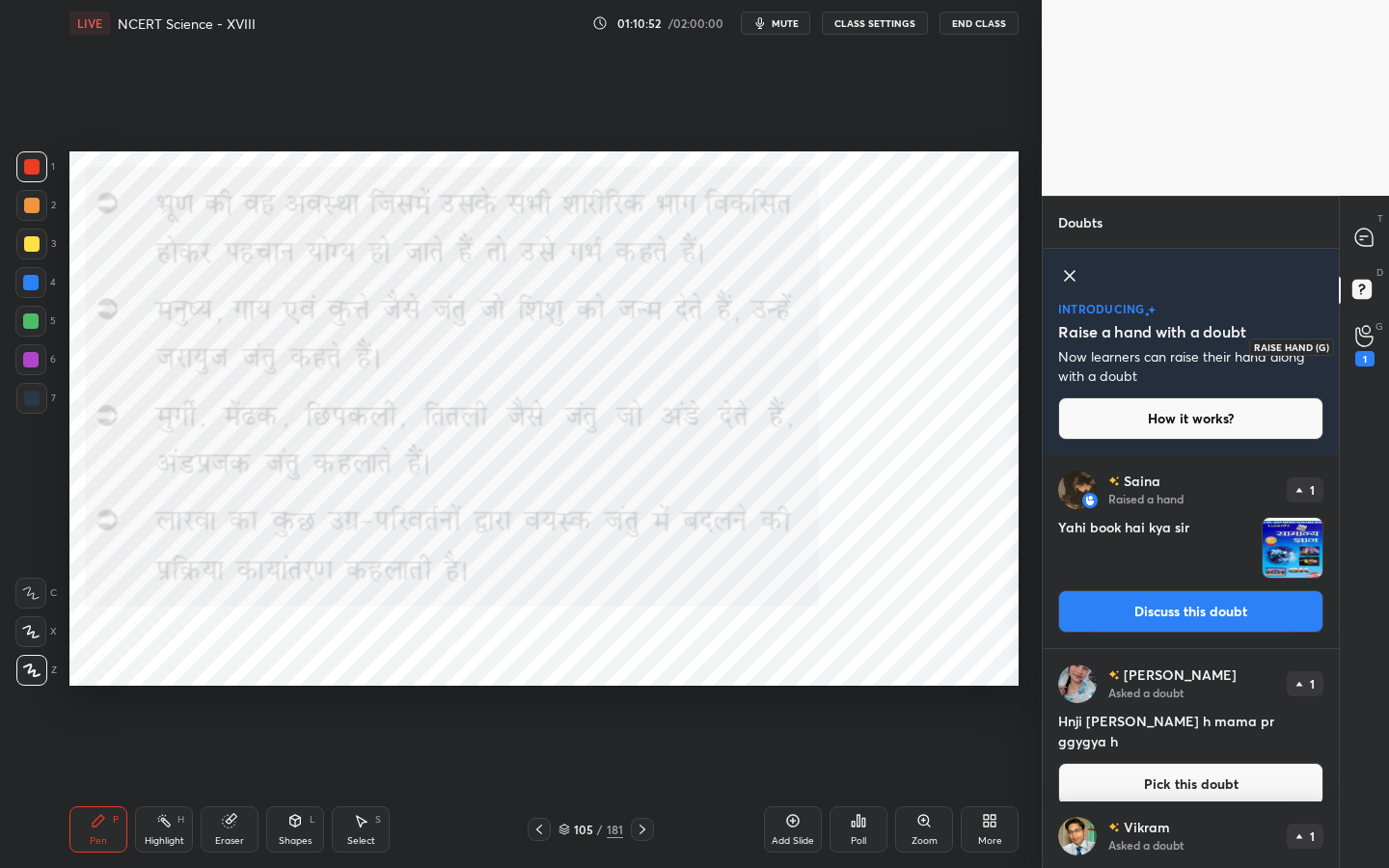
click at [1356, 339] on icon at bounding box center [1364, 336] width 17 height 19
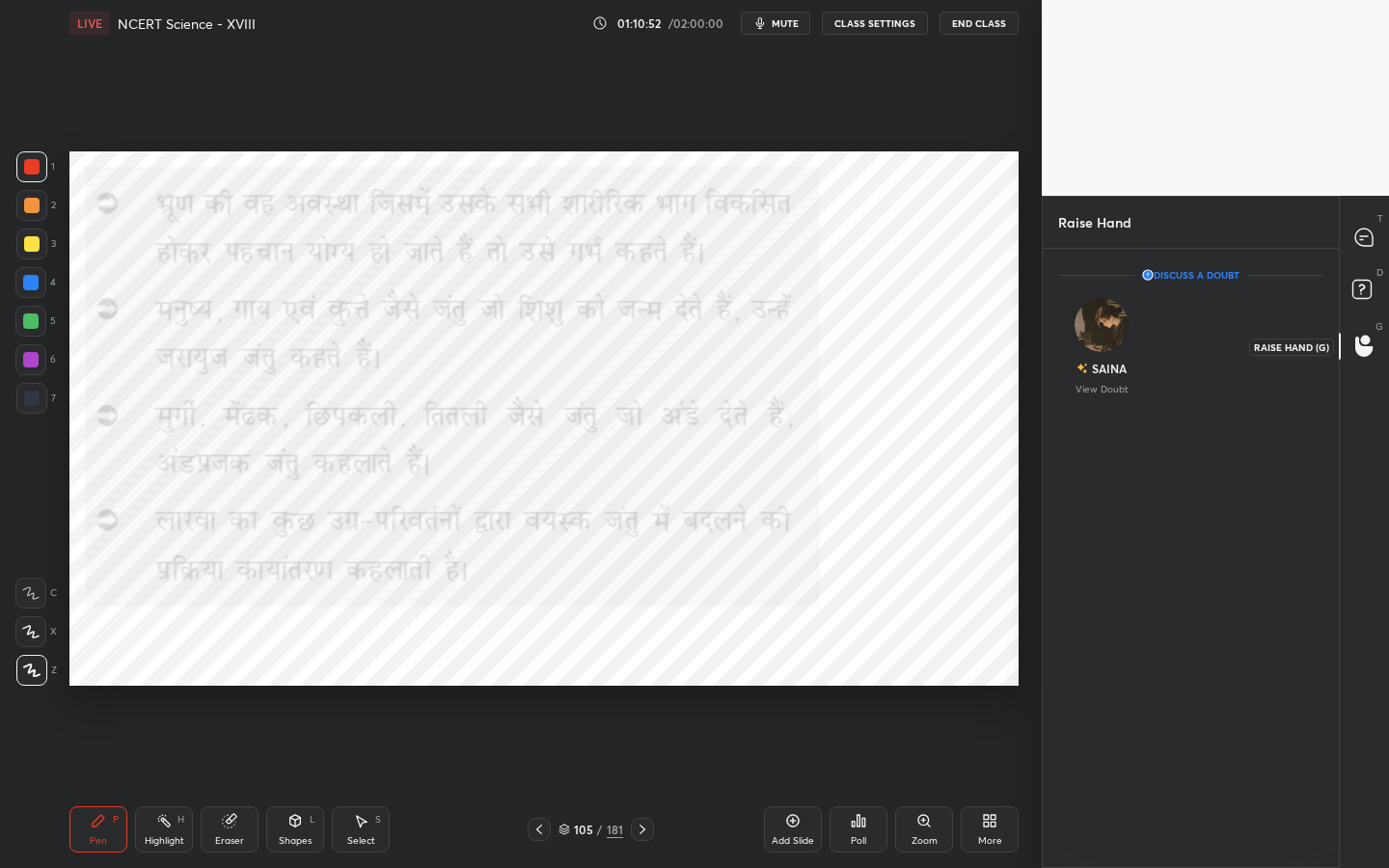
scroll to position [7, 7]
click at [1367, 247] on icon at bounding box center [1364, 237] width 20 height 20
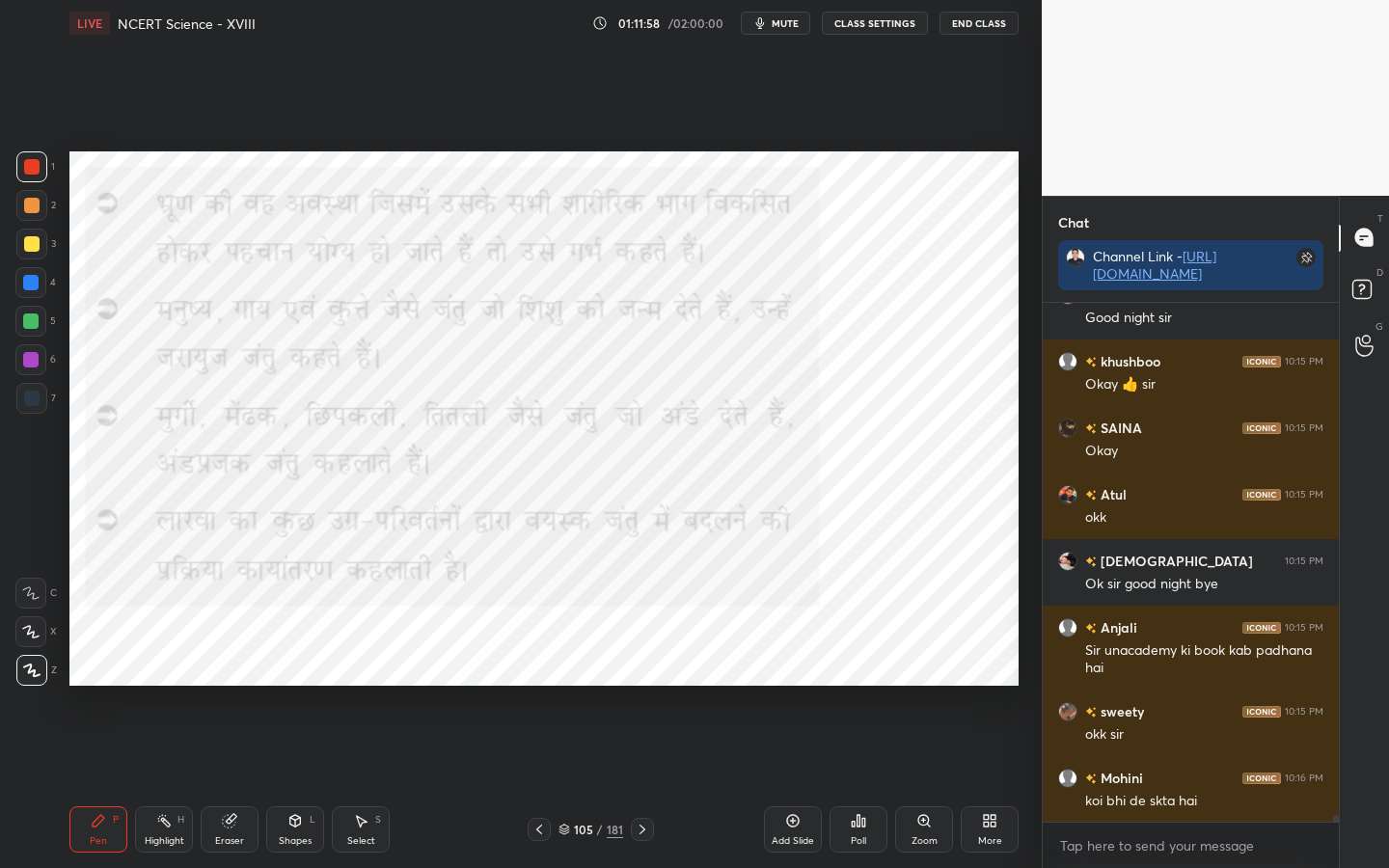
scroll to position [39271, 0]
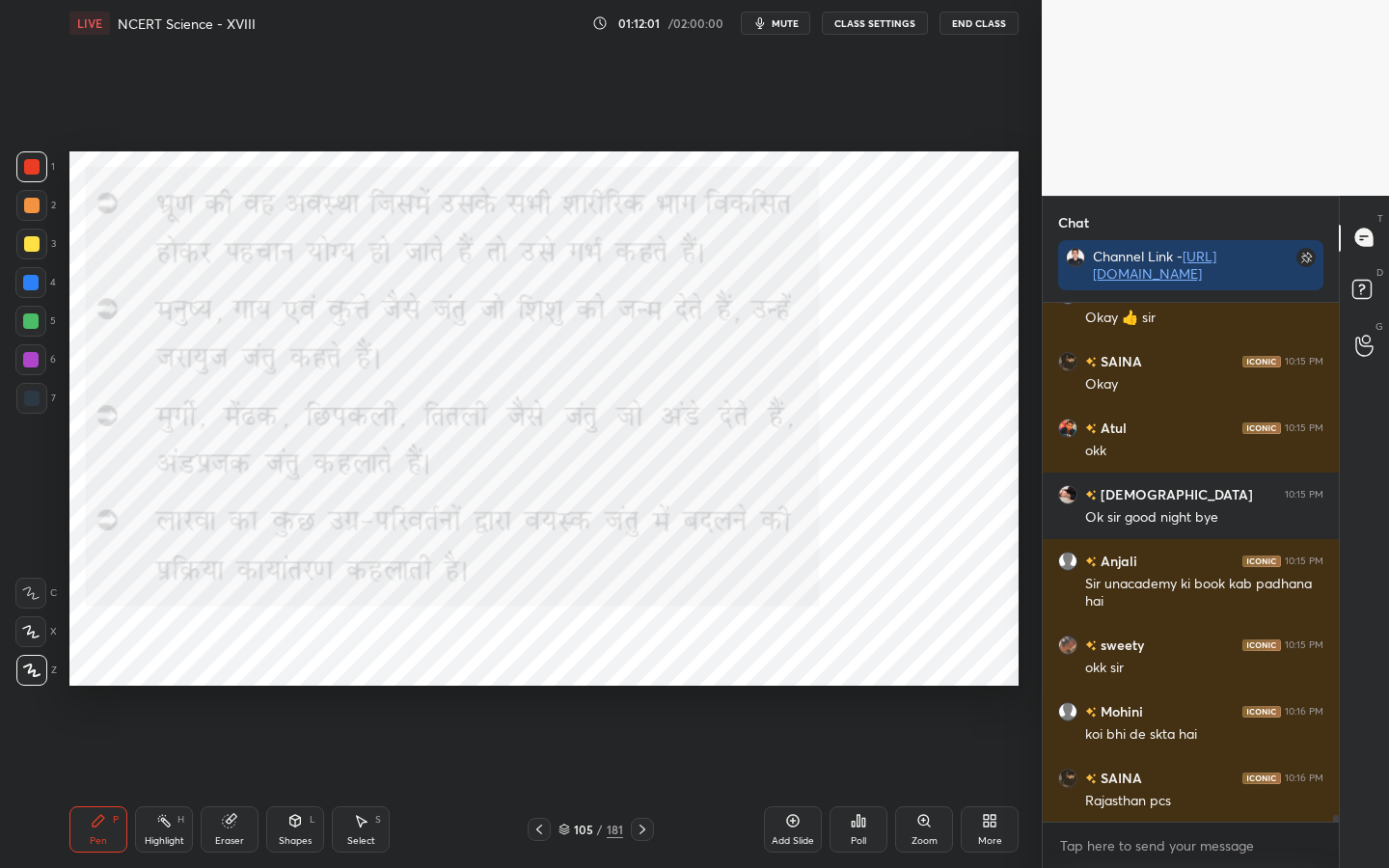
click at [235, 686] on div "Eraser" at bounding box center [230, 841] width 29 height 10
click at [39, 673] on span "Erase all" at bounding box center [31, 670] width 29 height 14
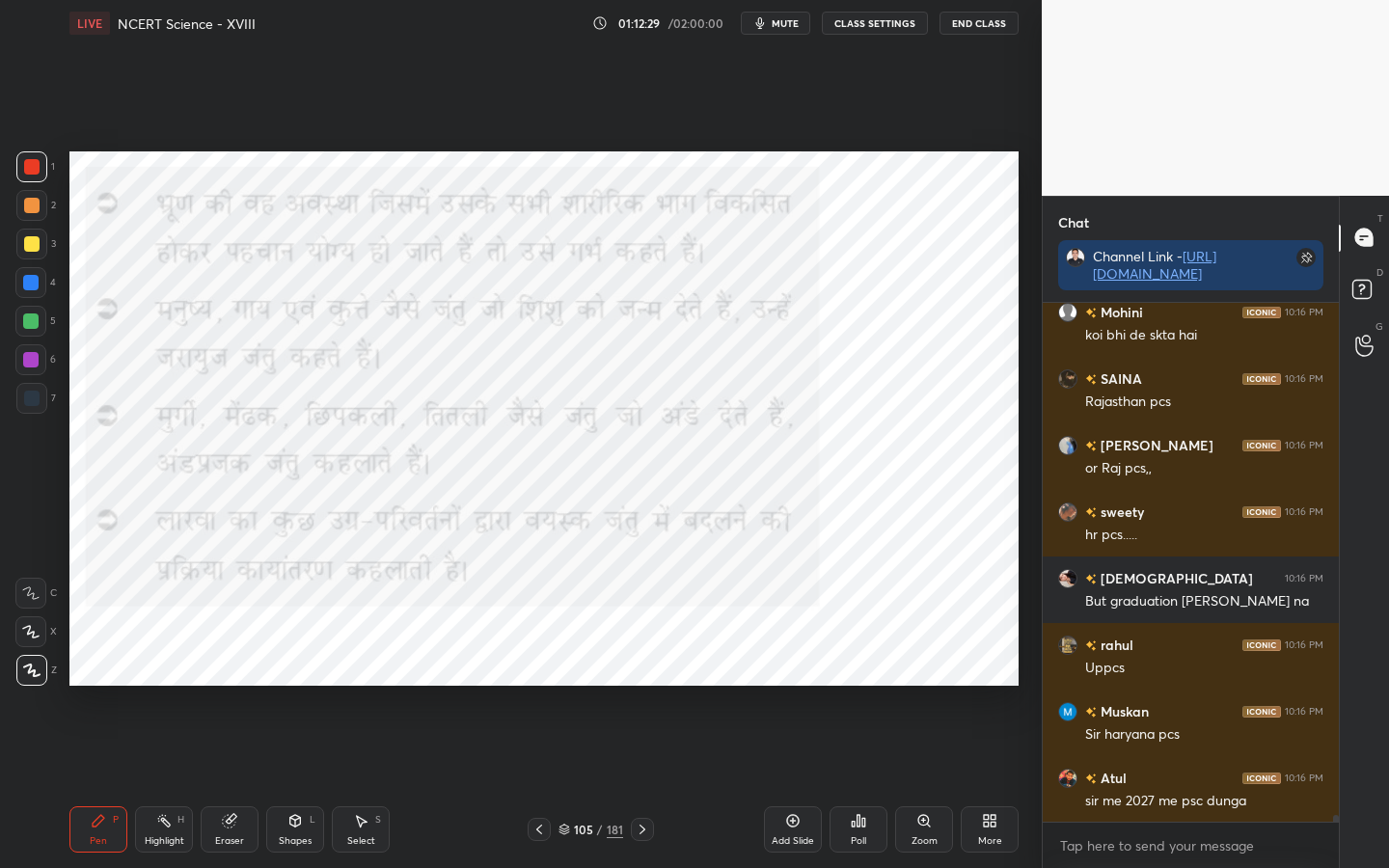
scroll to position [39737, 0]
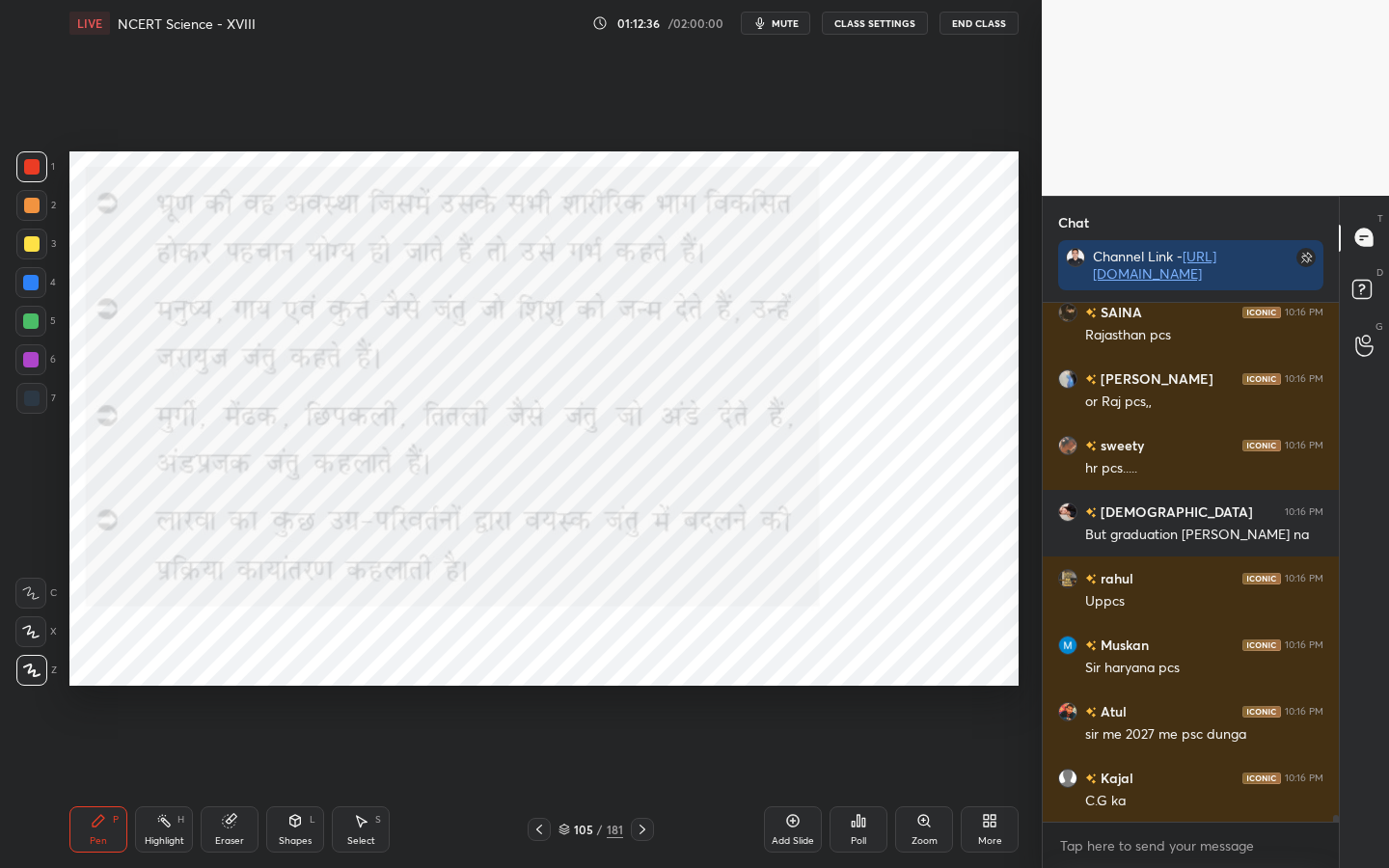
click at [1019, 685] on div "Setting up your live class Poll for secs No correct answer Start poll" at bounding box center [544, 418] width 964 height 744
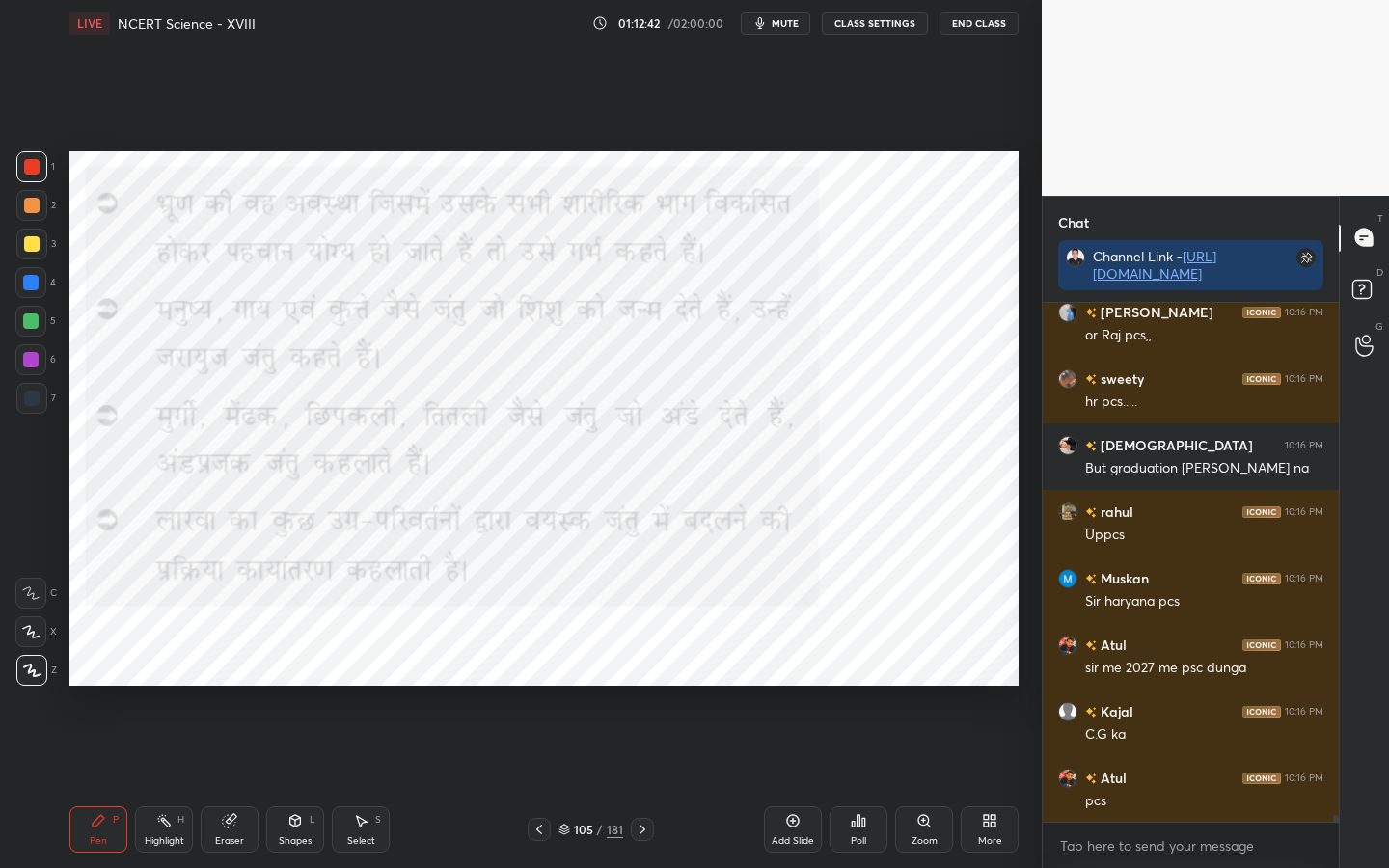
scroll to position [39870, 0]
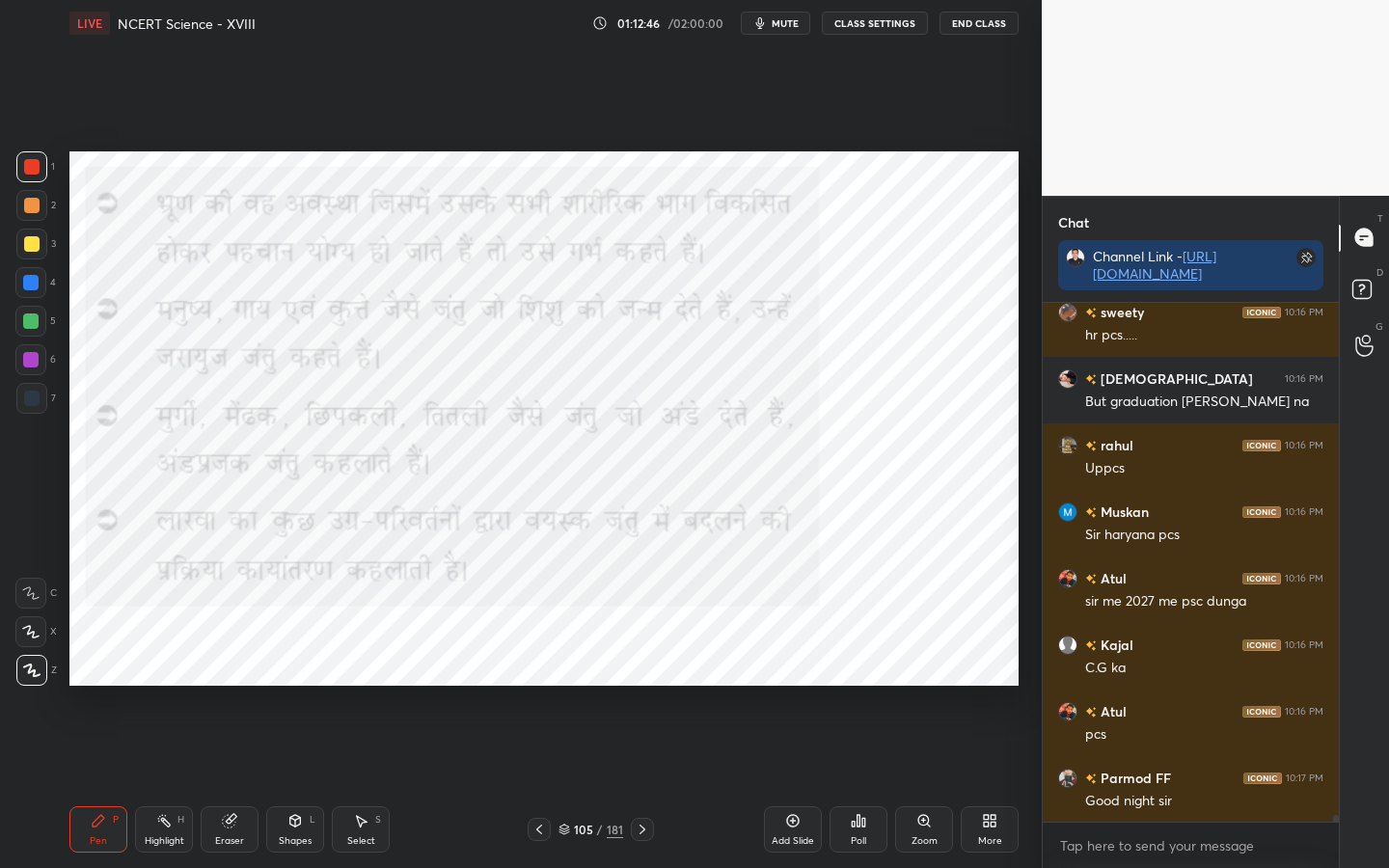
click at [238, 686] on div "Eraser" at bounding box center [230, 829] width 58 height 46
click at [35, 674] on span "Erase all" at bounding box center [31, 670] width 29 height 14
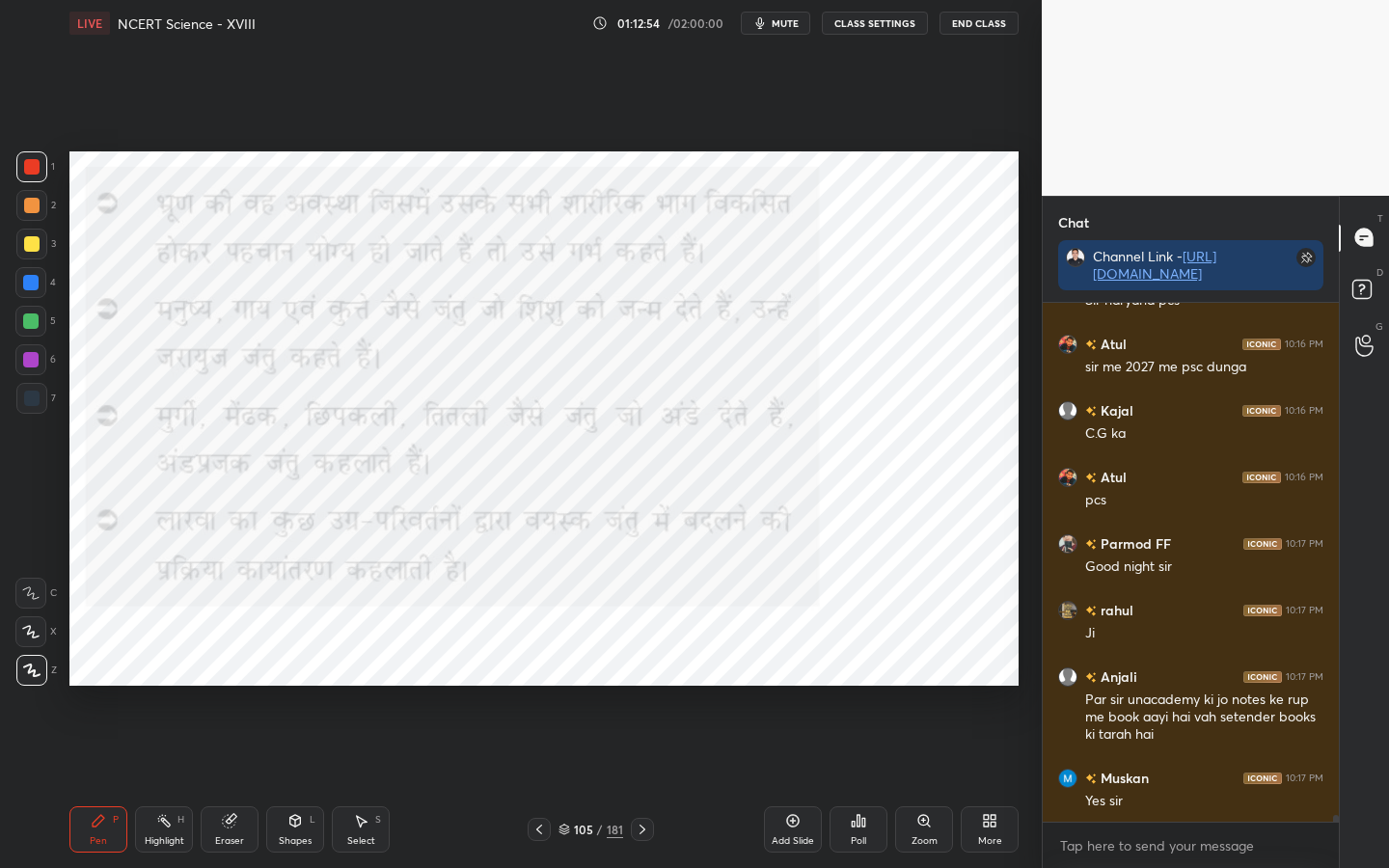
scroll to position [40170, 0]
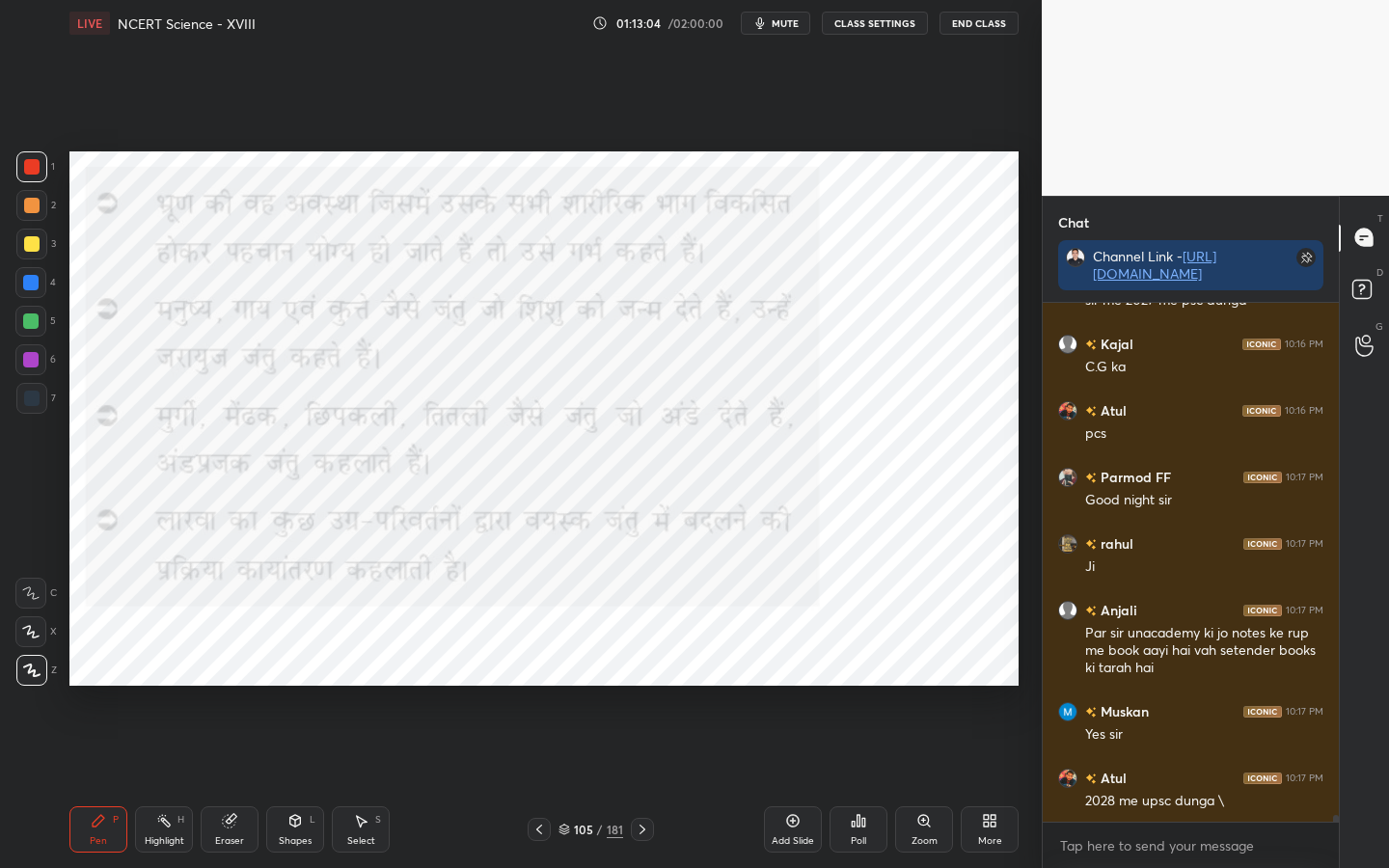
click at [225, 686] on div "Eraser" at bounding box center [230, 841] width 29 height 10
click at [27, 670] on span "Erase all" at bounding box center [31, 670] width 29 height 14
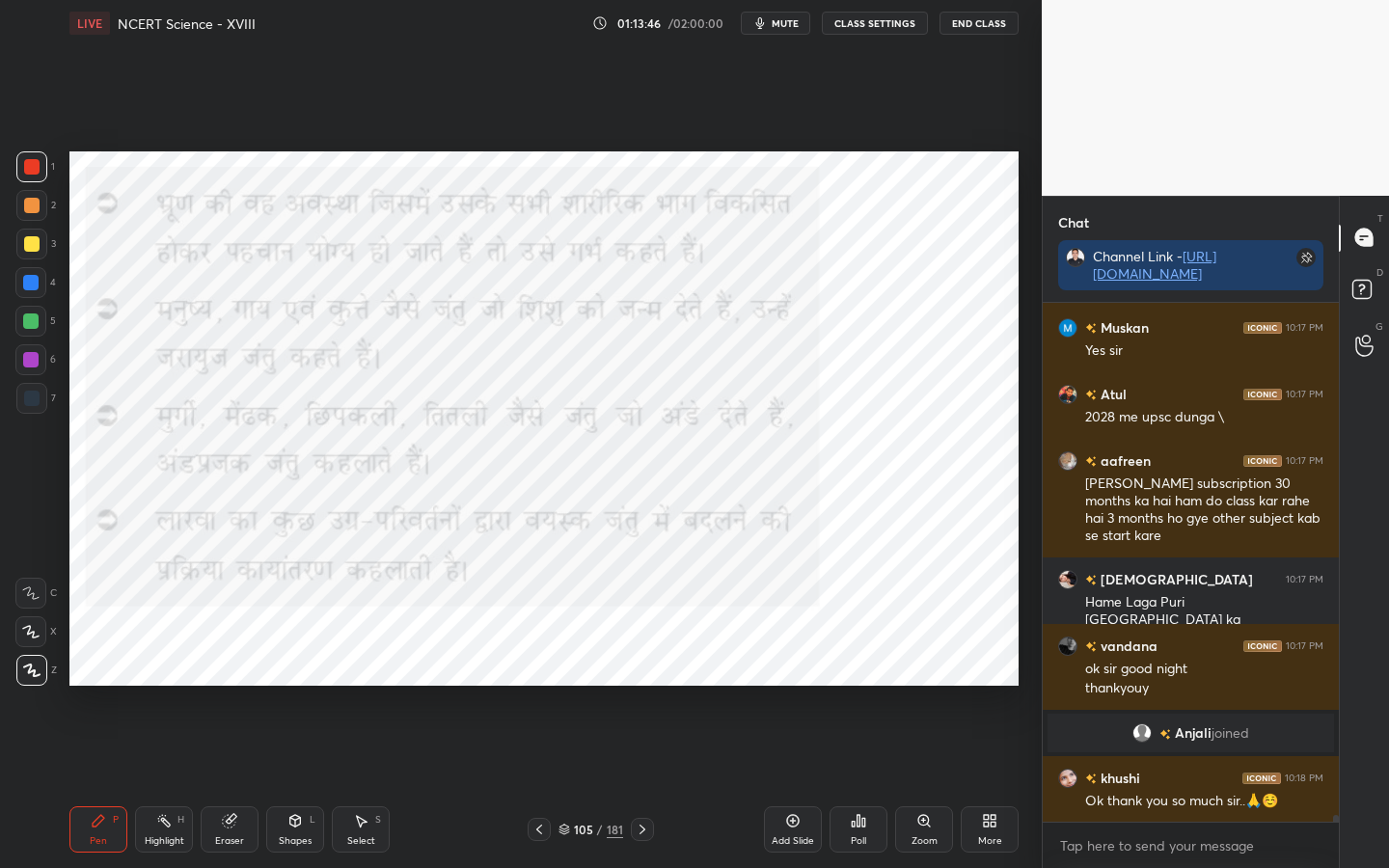
scroll to position [39456, 0]
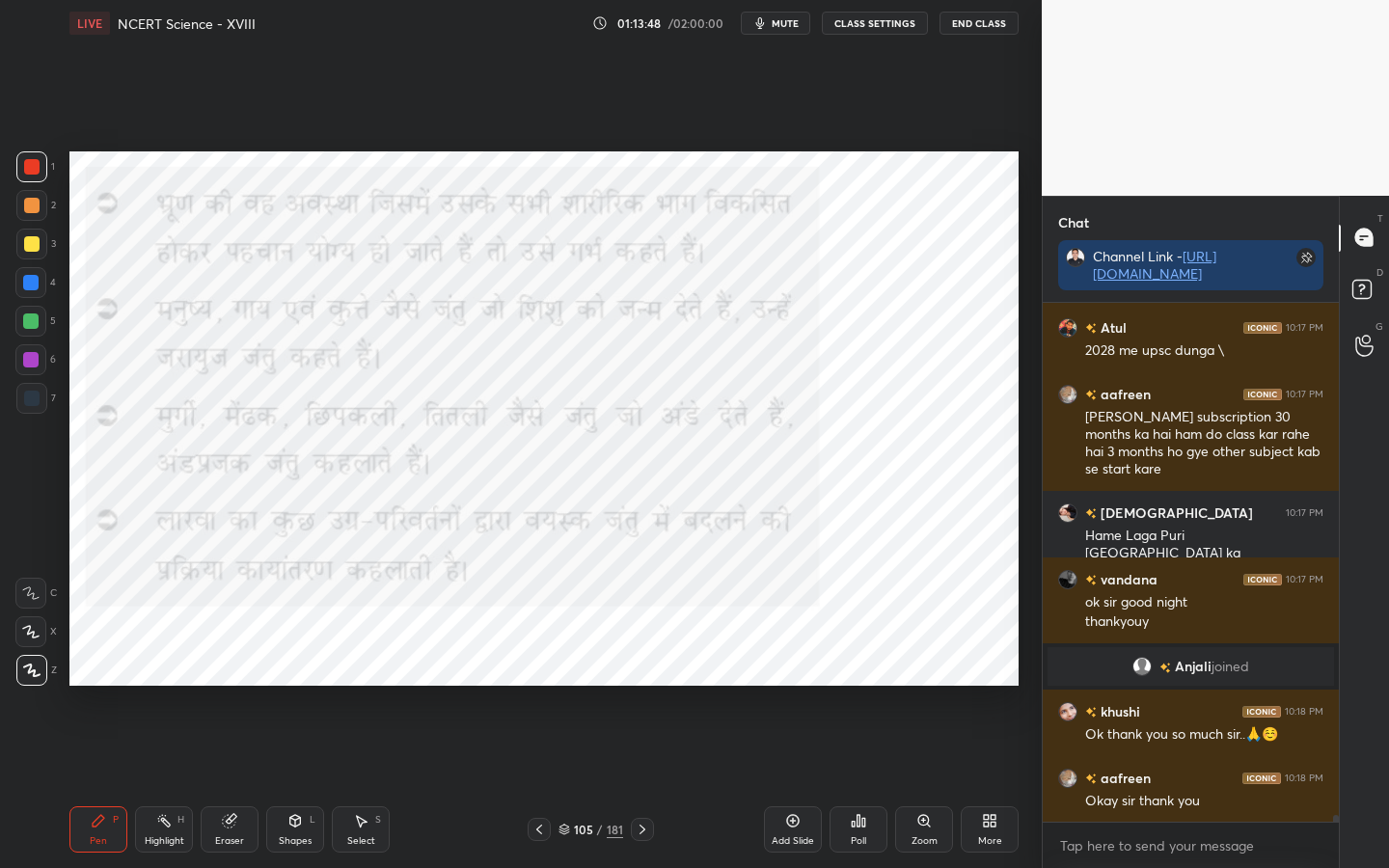
click at [237, 686] on div "Eraser" at bounding box center [230, 841] width 29 height 10
click at [34, 681] on div "Erase all" at bounding box center [31, 670] width 31 height 31
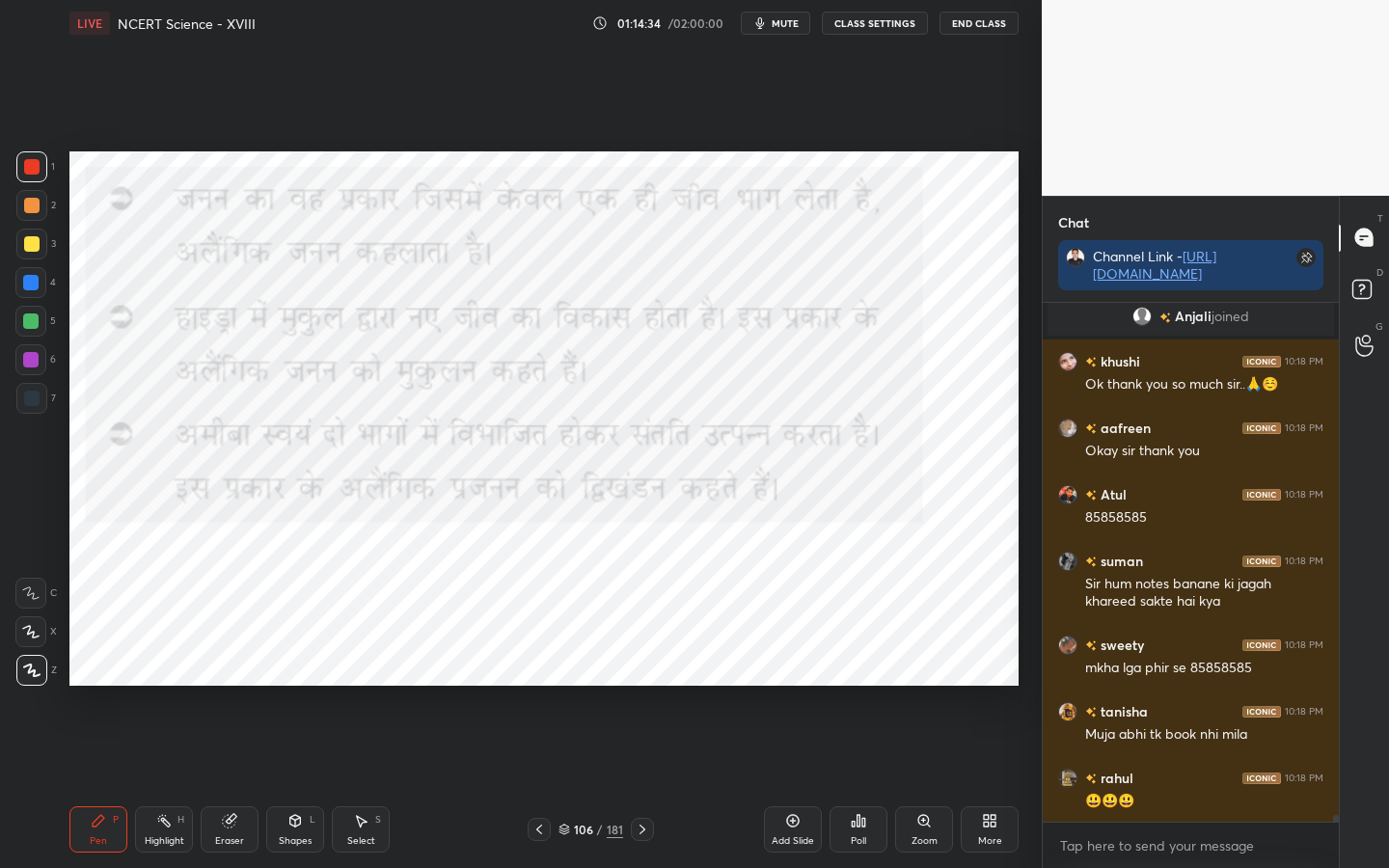
scroll to position [39873, 0]
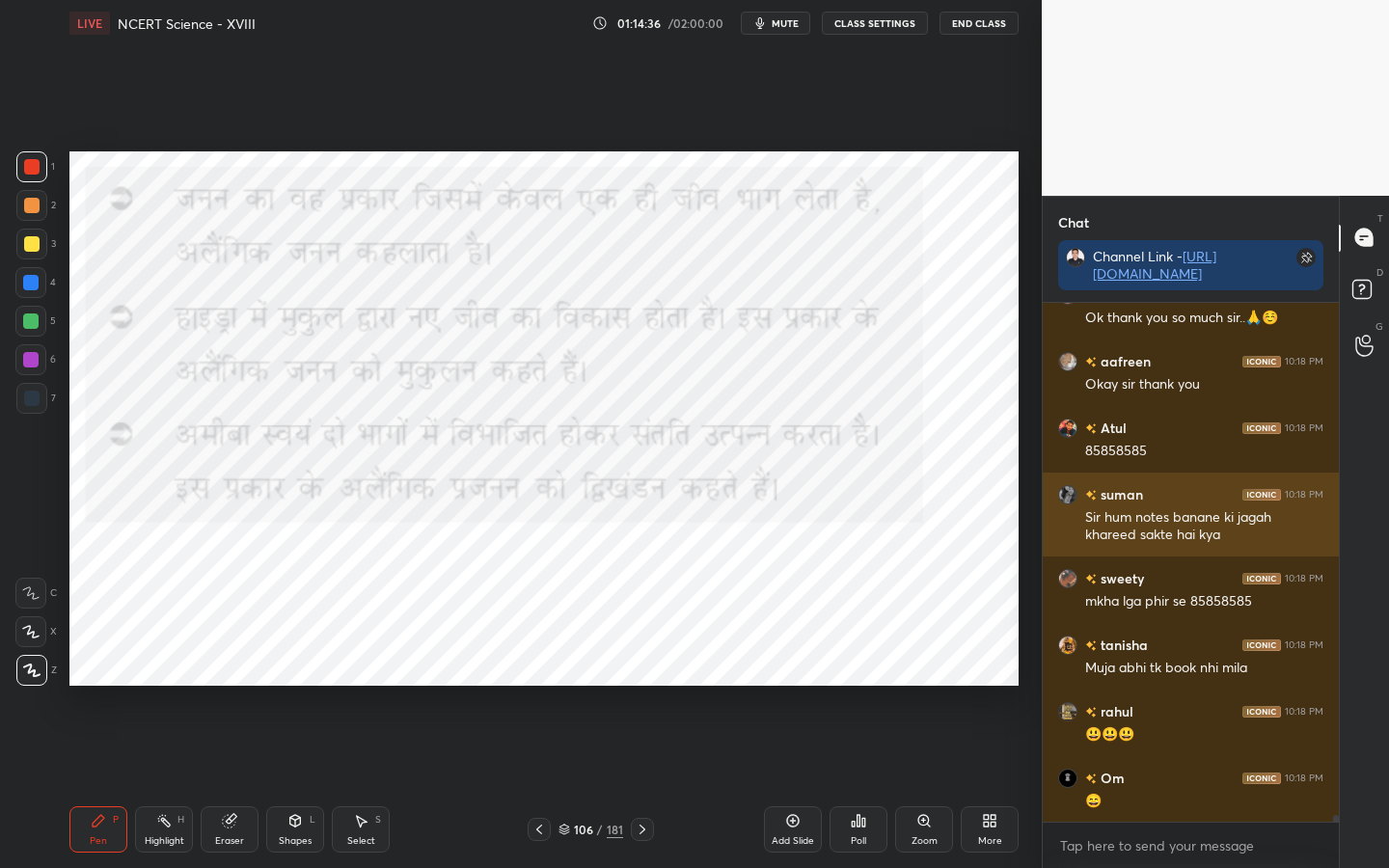
click at [1128, 498] on h6 "suman" at bounding box center [1120, 494] width 47 height 20
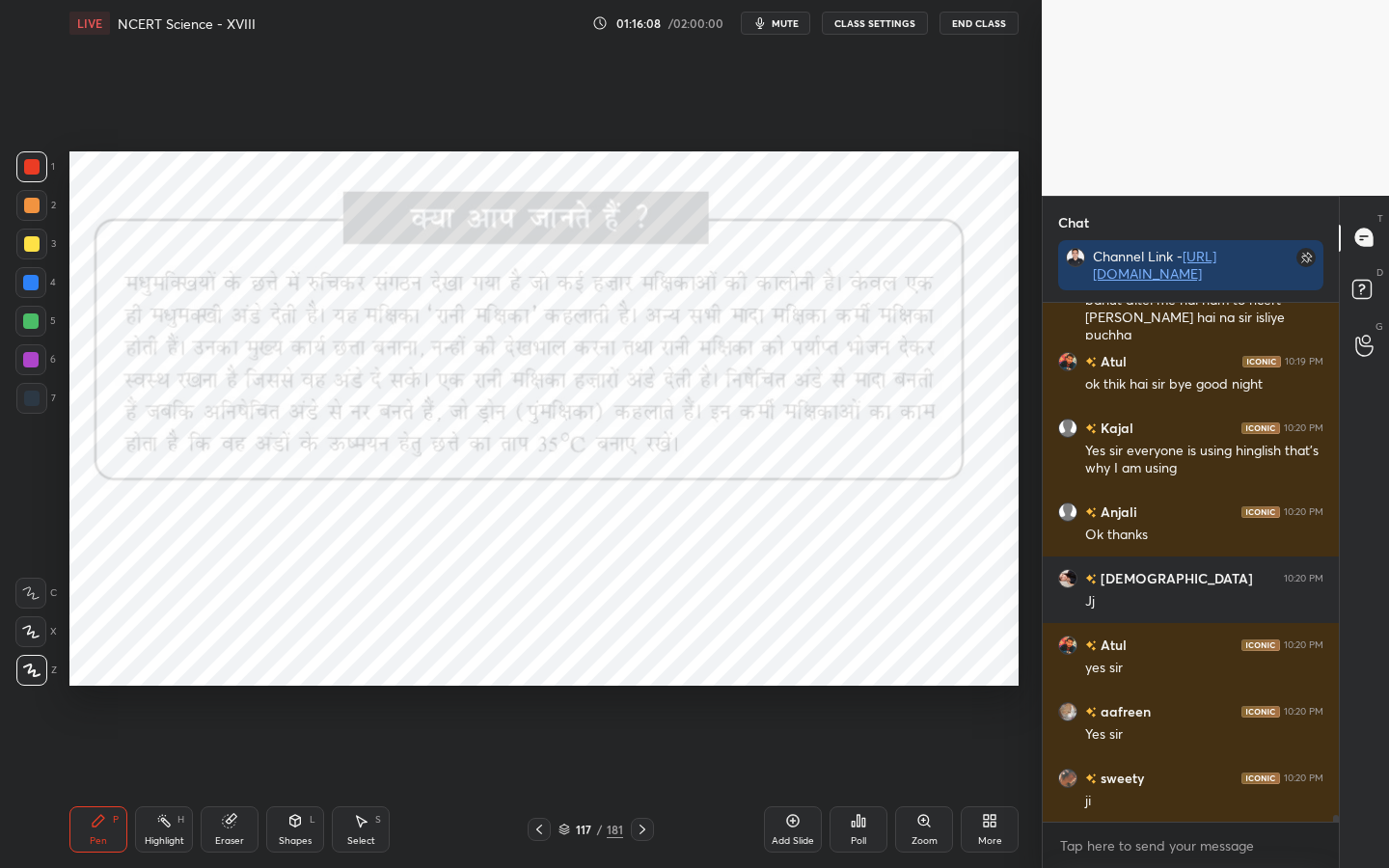
scroll to position [40727, 0]
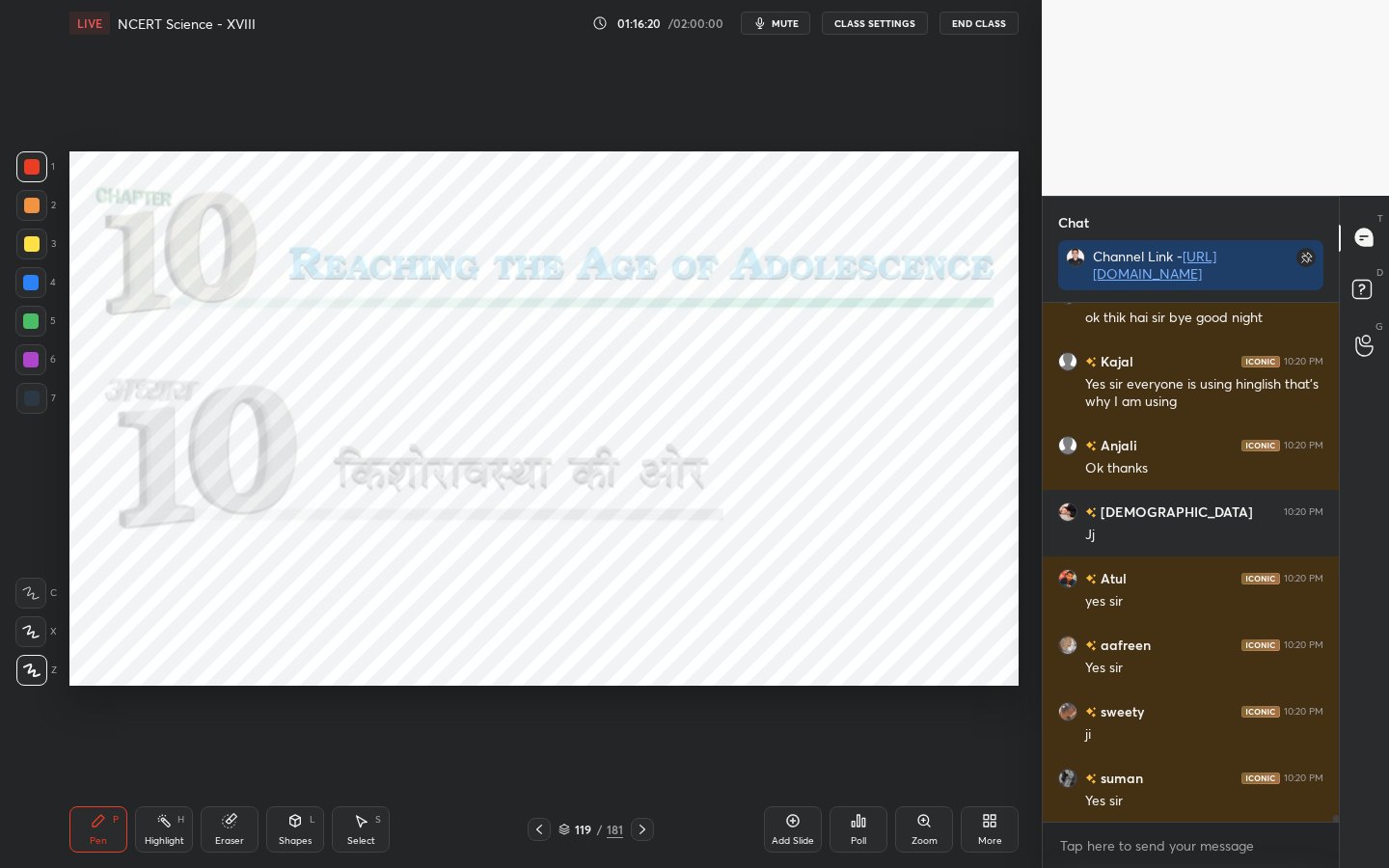
click at [613, 686] on div "119 / 181" at bounding box center [590, 829] width 126 height 23
click at [614, 686] on div "181" at bounding box center [615, 829] width 16 height 17
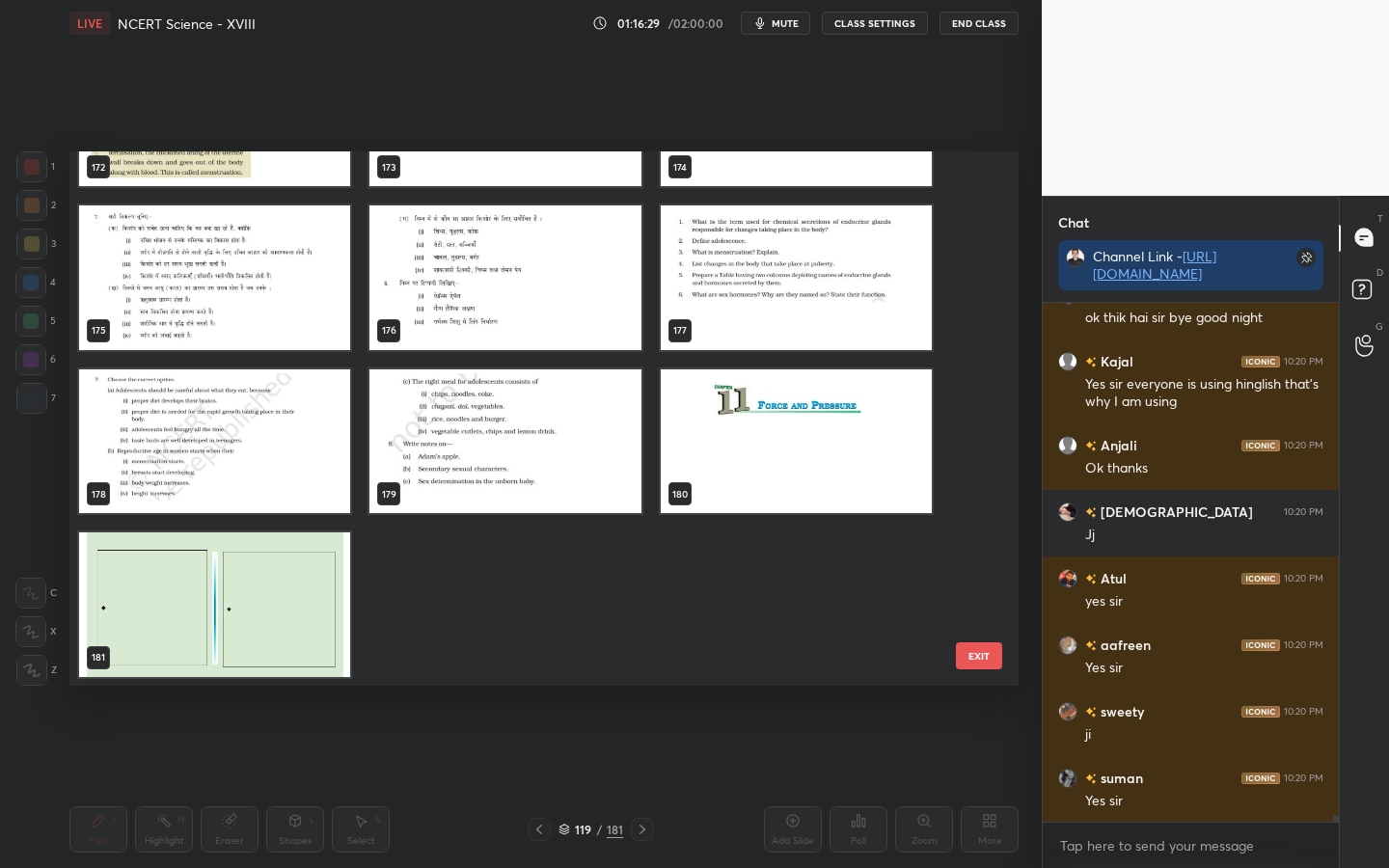
scroll to position [40793, 0]
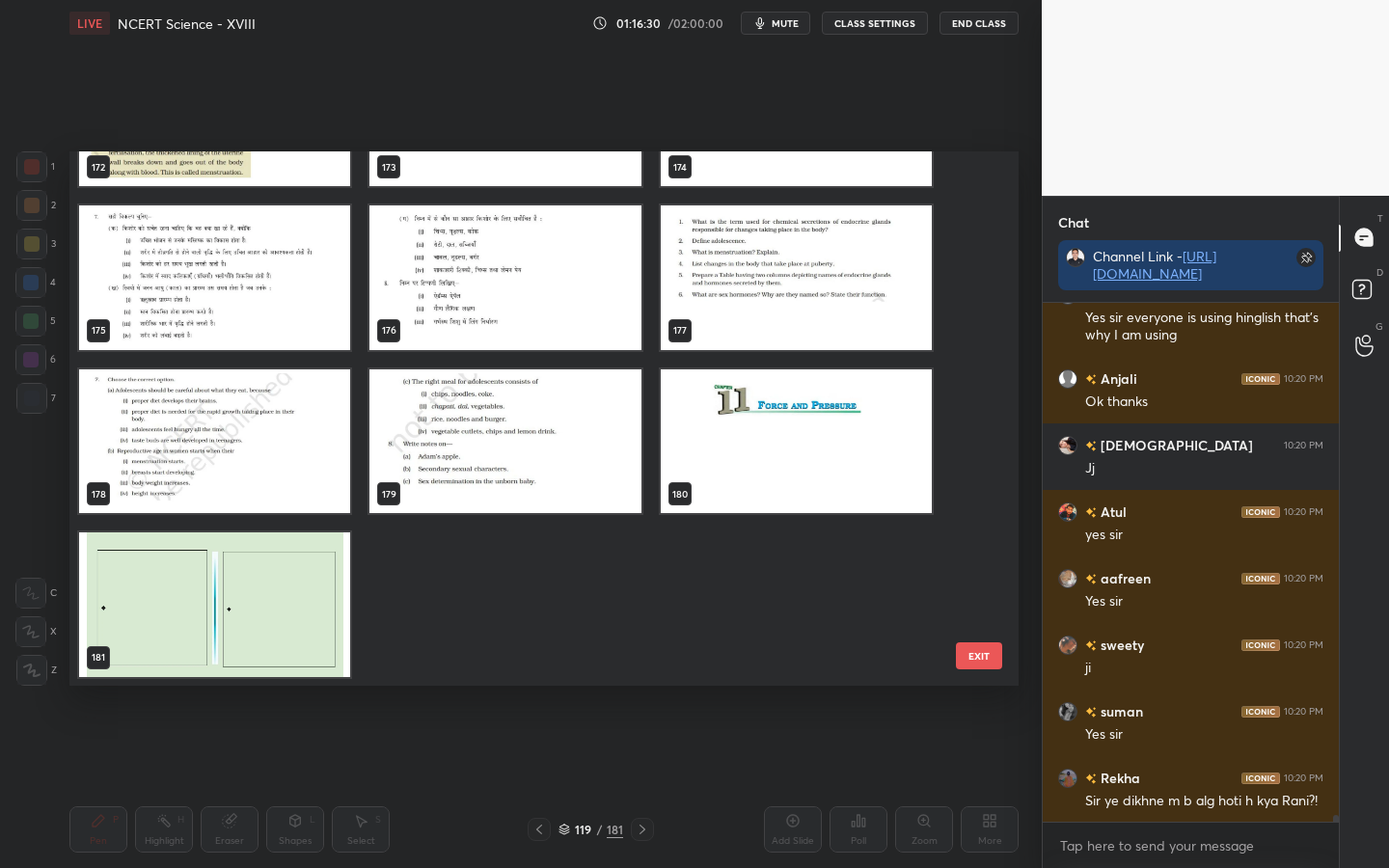
click at [981, 659] on button "EXIT" at bounding box center [979, 656] width 47 height 27
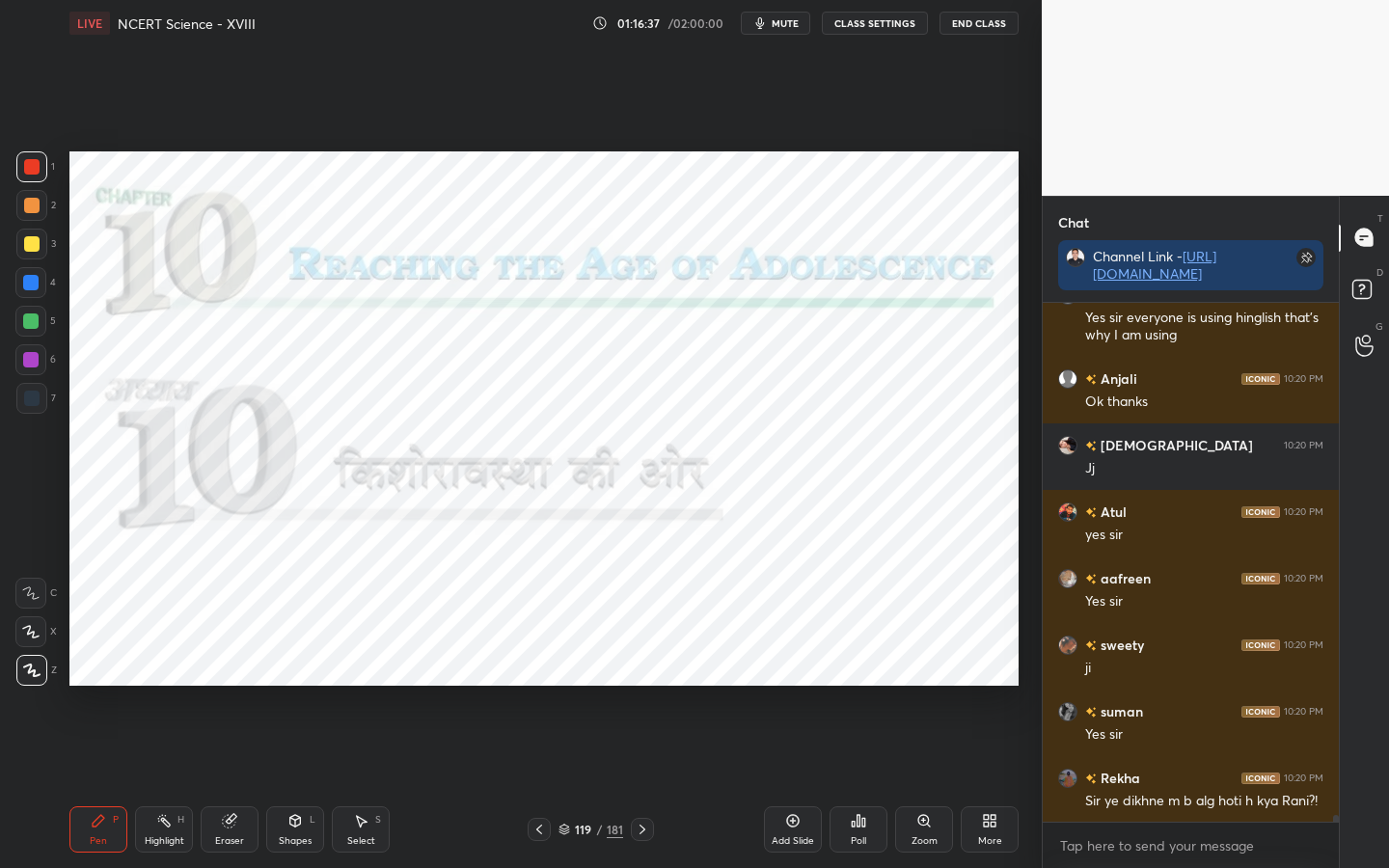
click at [1018, 686] on div "Setting up your live class Poll for secs No correct answer Start poll" at bounding box center [544, 418] width 964 height 744
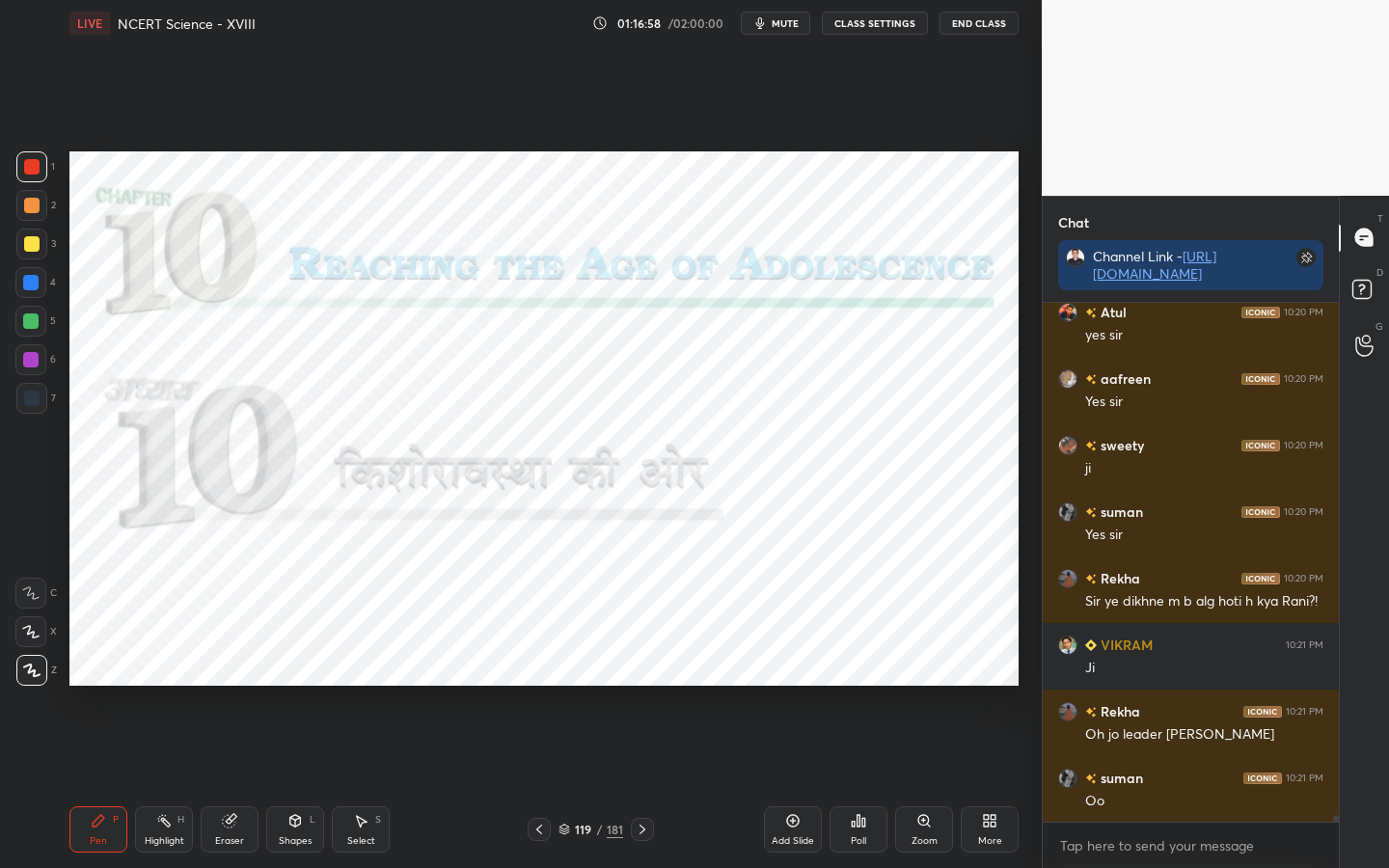
scroll to position [41060, 0]
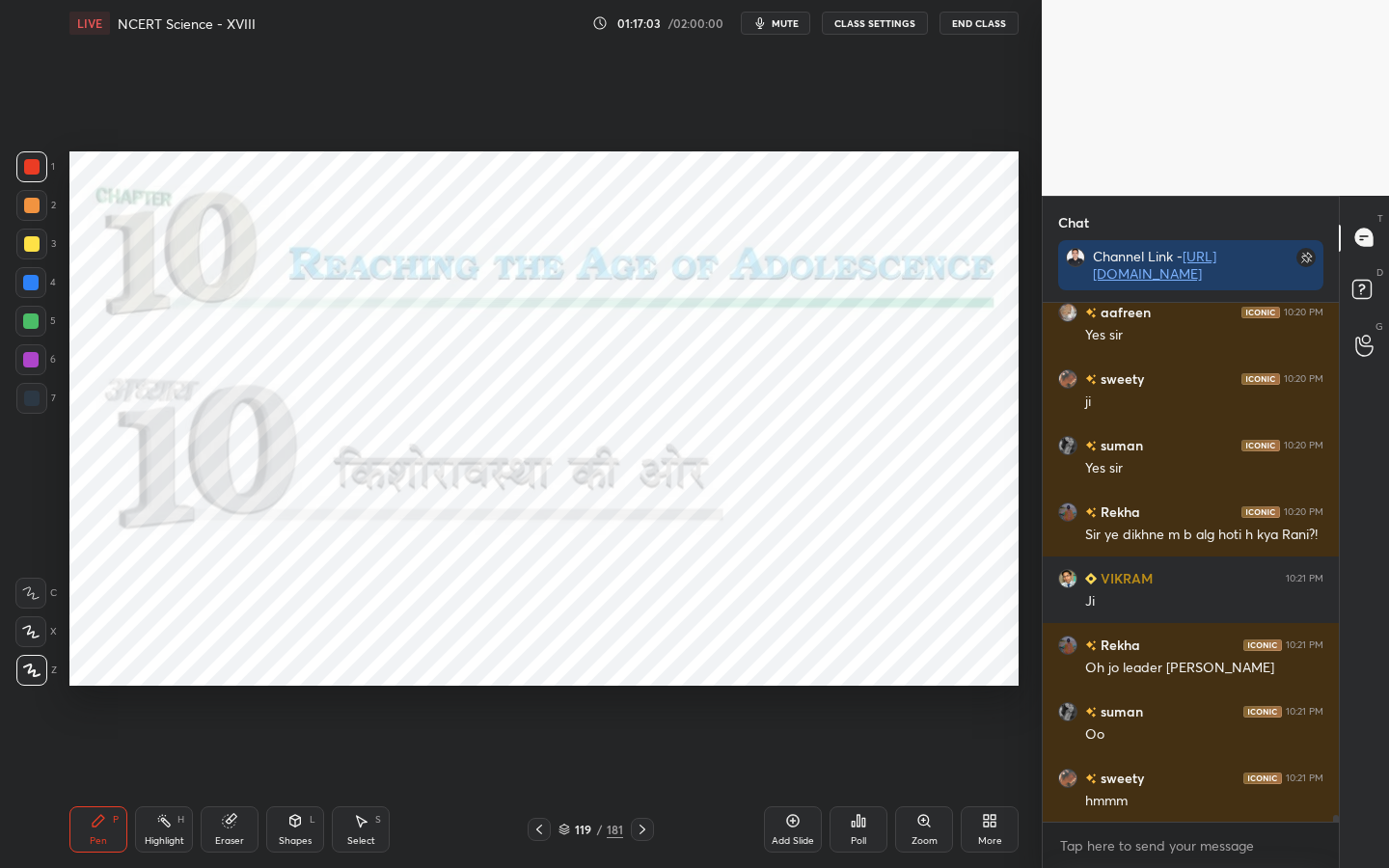
click at [980, 13] on button "End Class" at bounding box center [979, 23] width 79 height 23
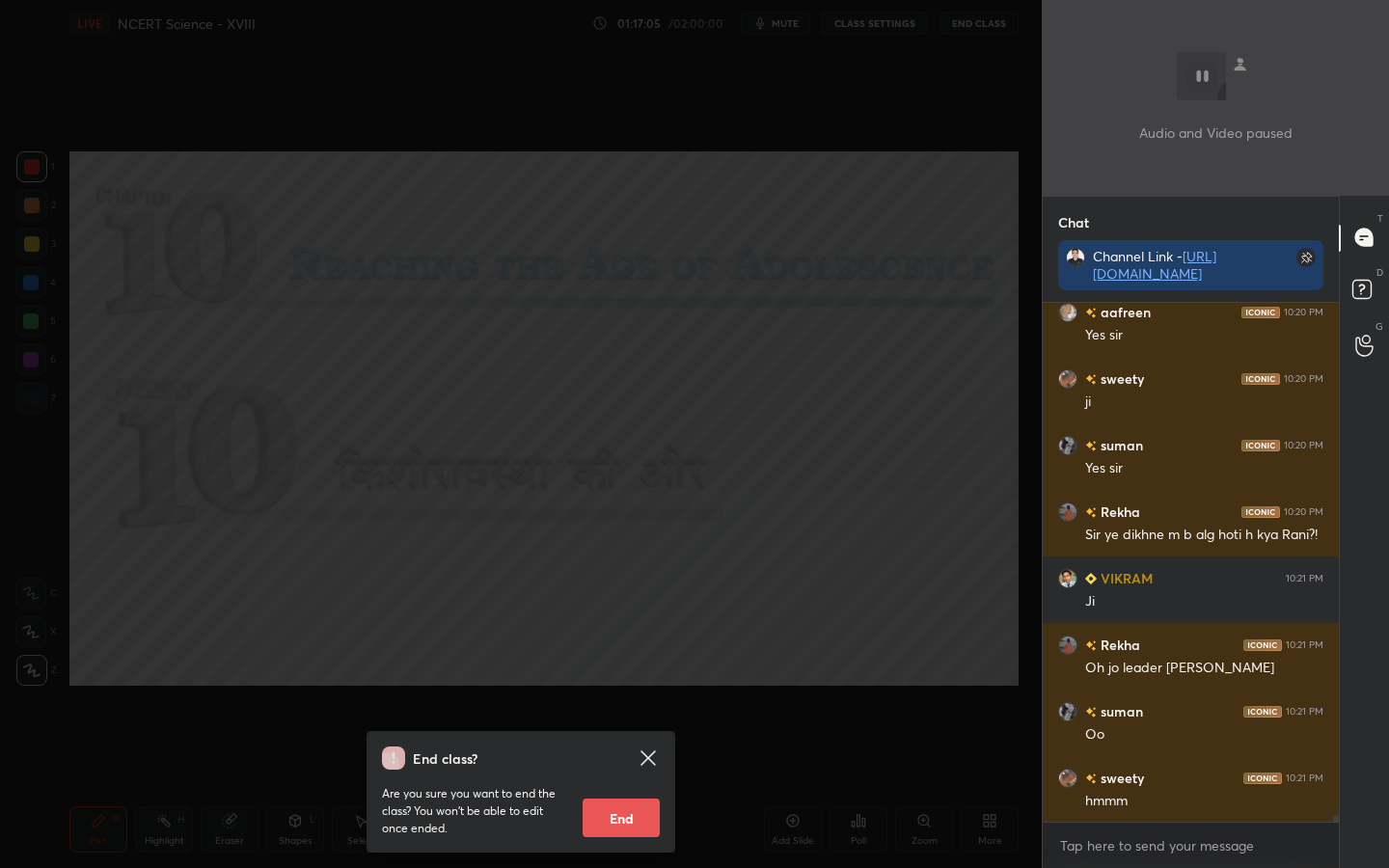
click at [634, 686] on button "End" at bounding box center [621, 818] width 78 height 39
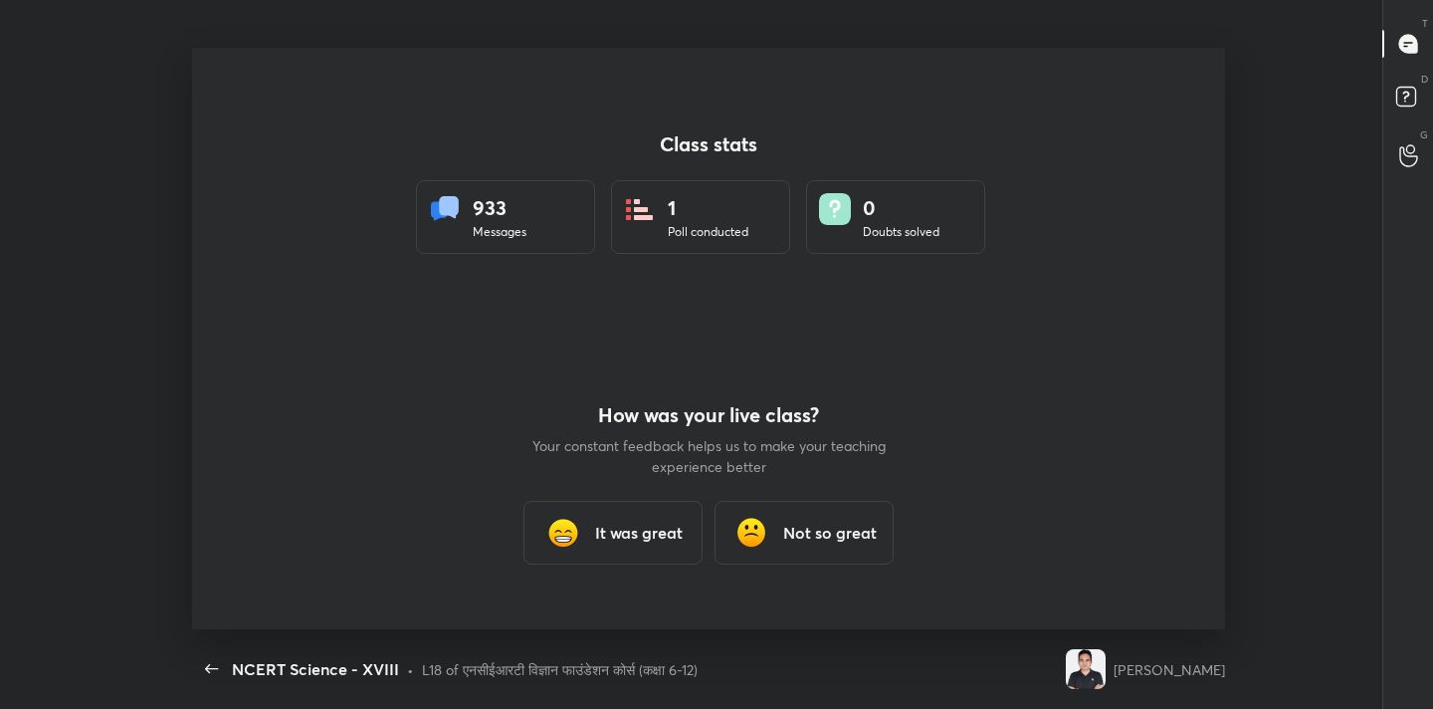
scroll to position [98928, 98092]
click at [623, 507] on div "It was great" at bounding box center [612, 533] width 179 height 64
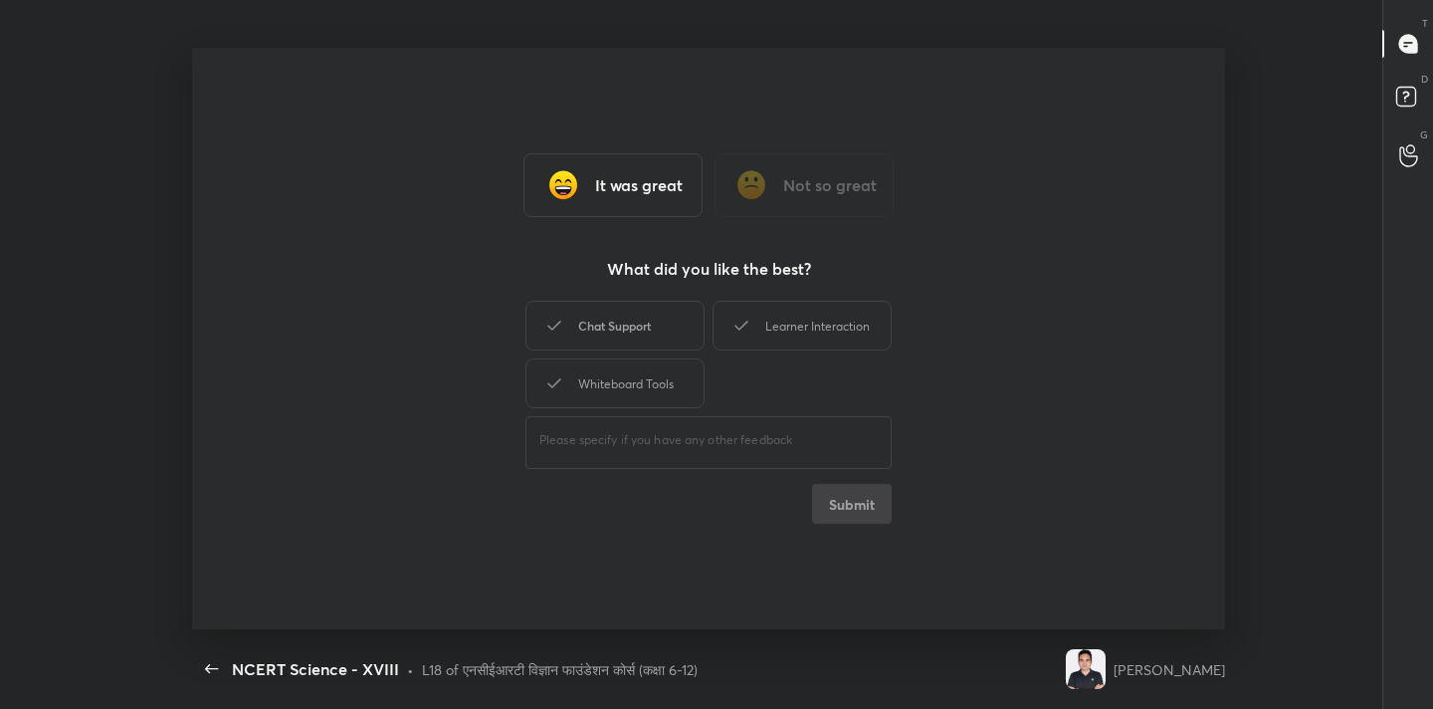
click at [610, 321] on div "Chat Support" at bounding box center [614, 326] width 179 height 50
click at [628, 384] on div "Whiteboard Tools" at bounding box center [614, 383] width 179 height 50
type textarea "x"
click at [813, 337] on div "Learner Interaction" at bounding box center [801, 326] width 179 height 50
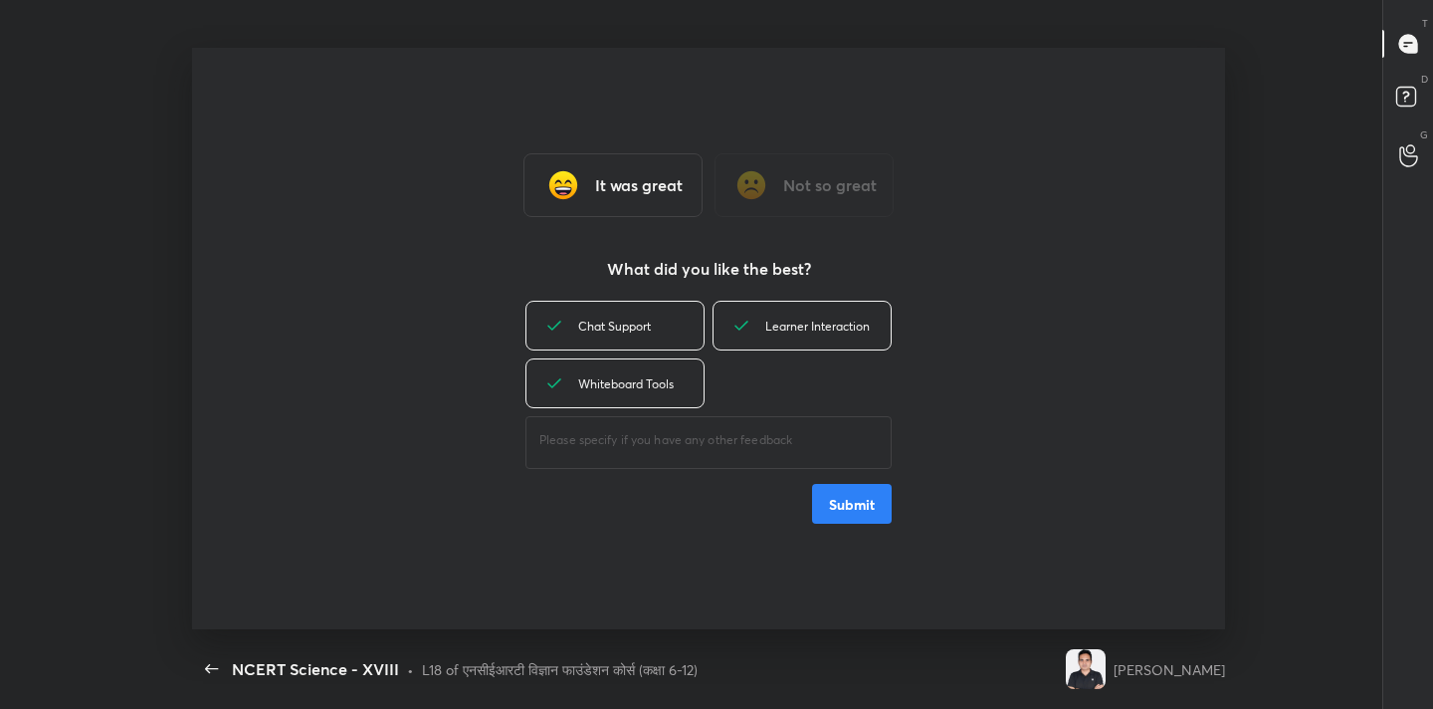
click at [849, 498] on button "Submit" at bounding box center [852, 504] width 80 height 40
